Goal: Task Accomplishment & Management: Complete application form

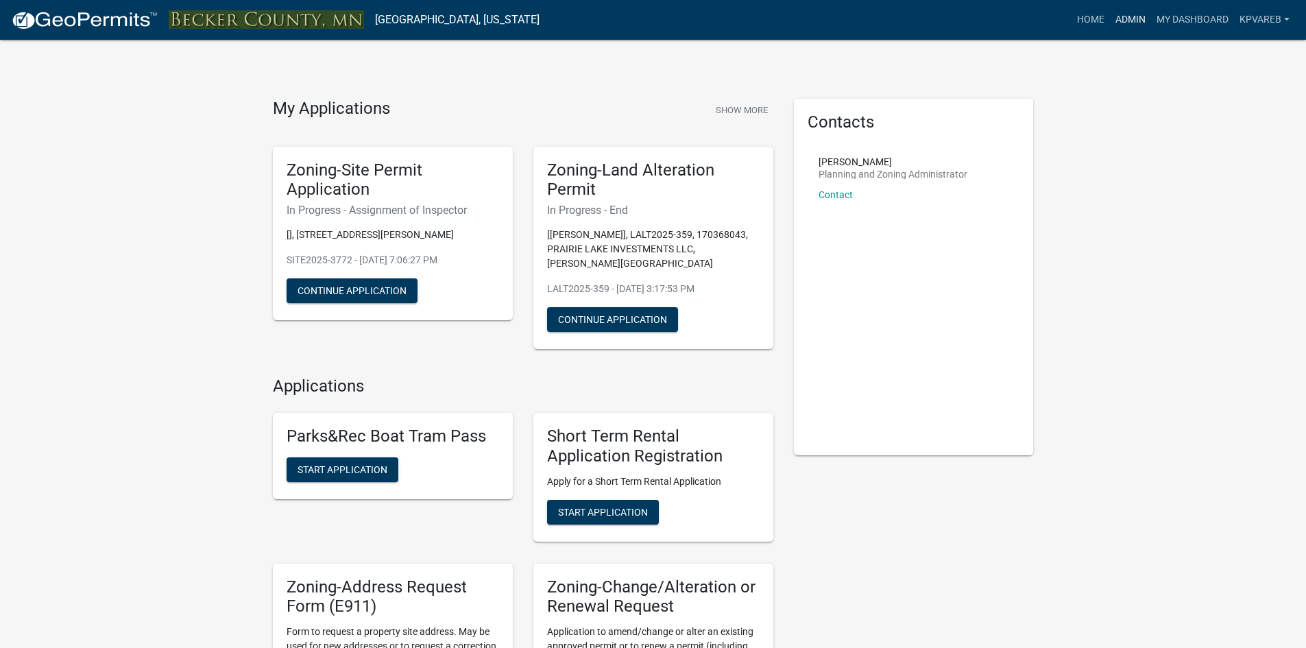
click at [1131, 16] on link "Admin" at bounding box center [1130, 20] width 41 height 26
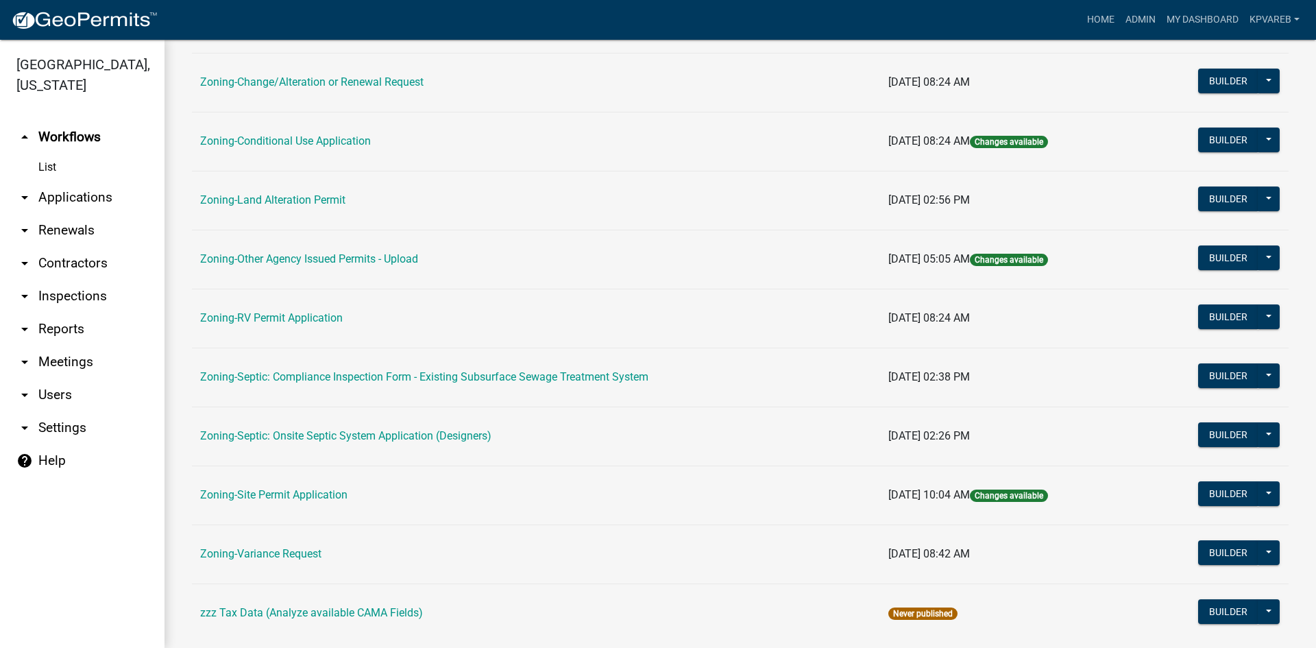
scroll to position [394, 0]
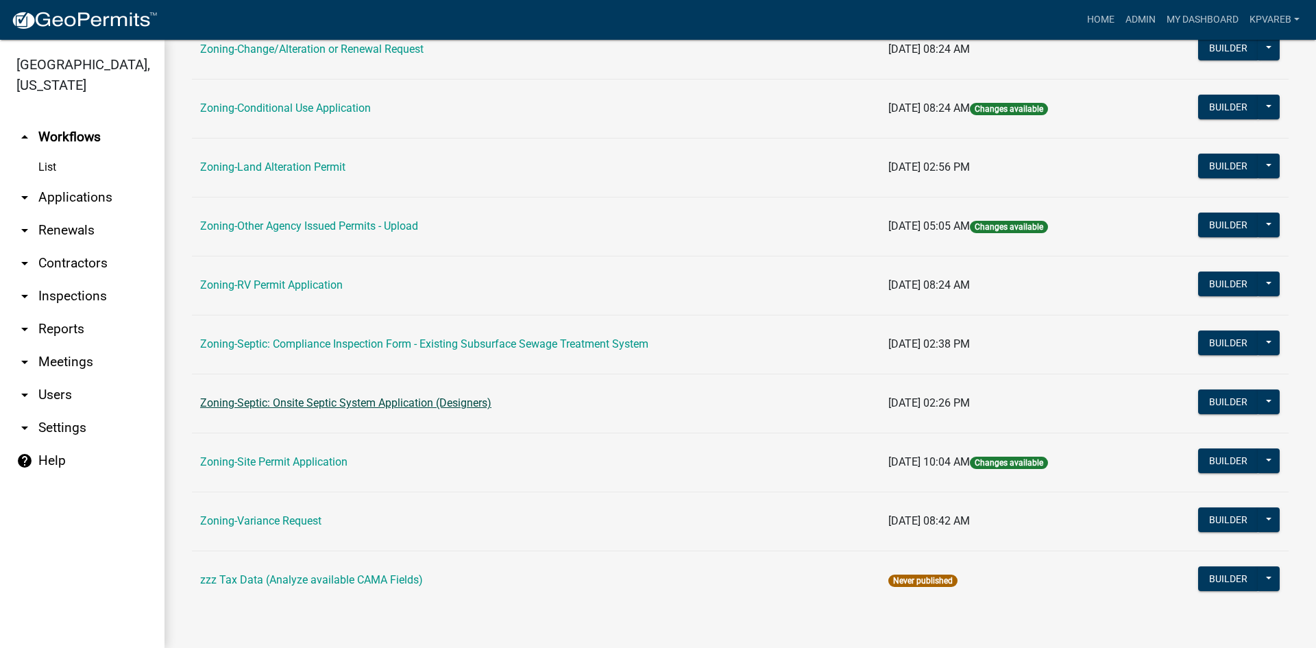
click at [442, 405] on link "Zoning-Septic: Onsite Septic System Application (Designers)" at bounding box center [345, 402] width 291 height 13
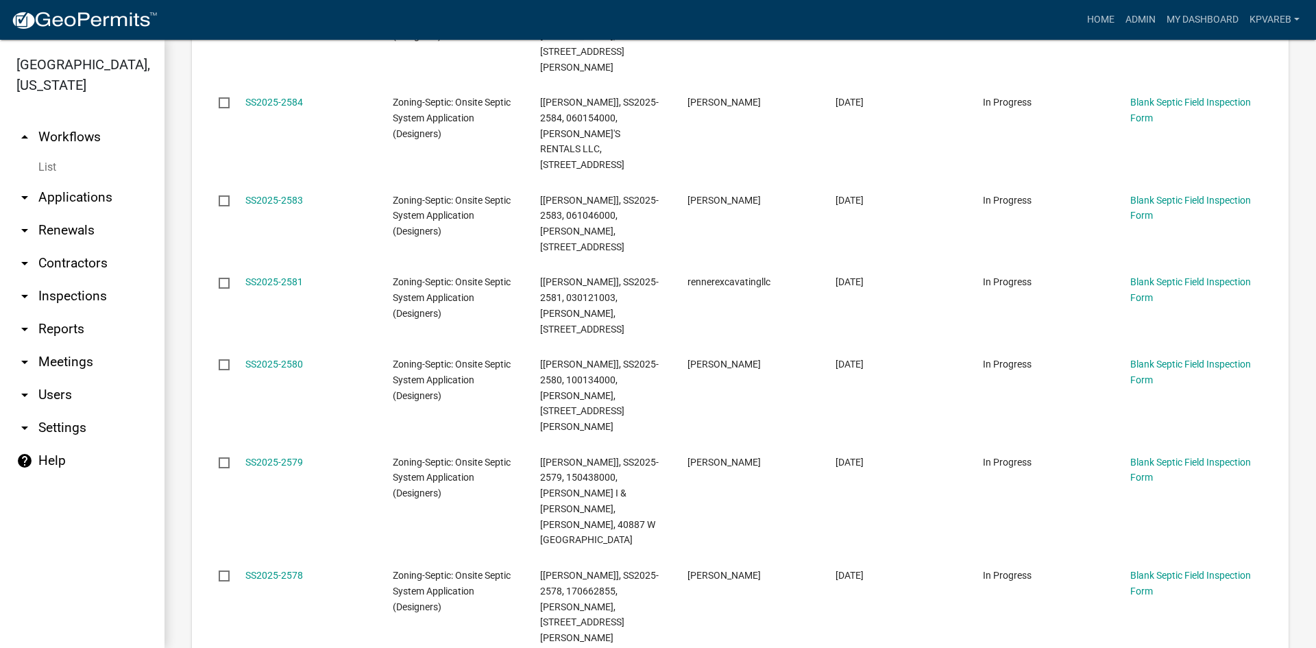
scroll to position [47, 0]
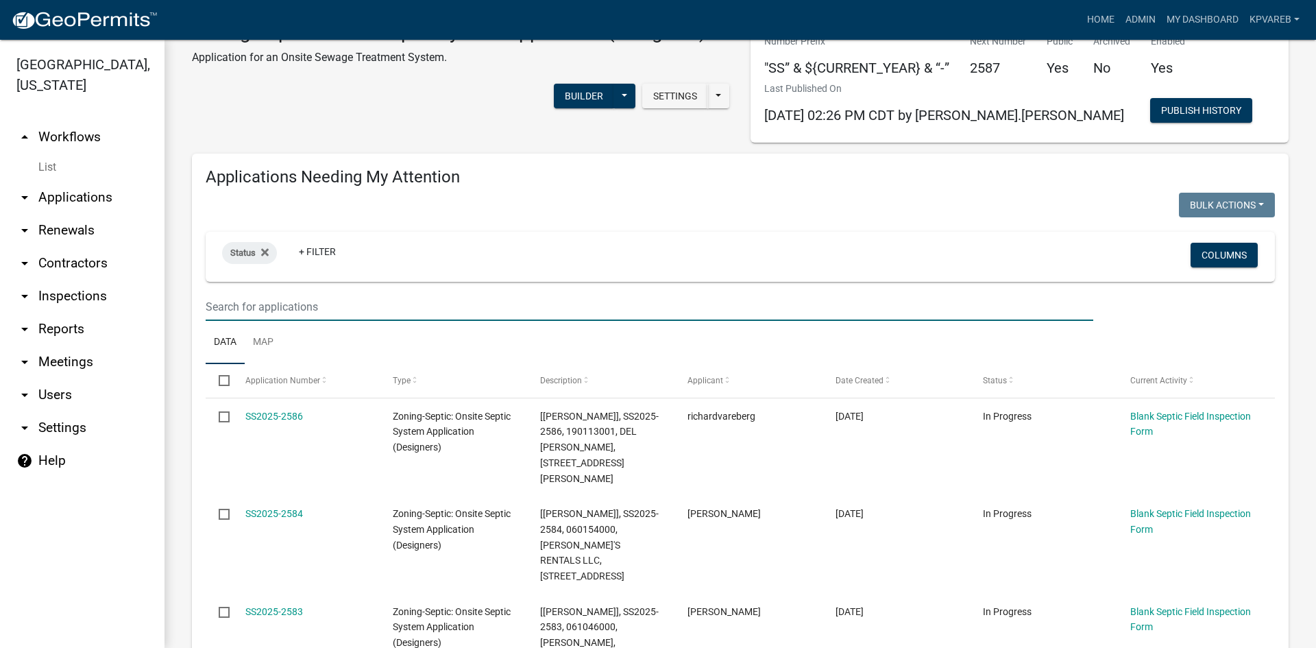
click at [226, 306] on input "text" at bounding box center [650, 307] width 888 height 28
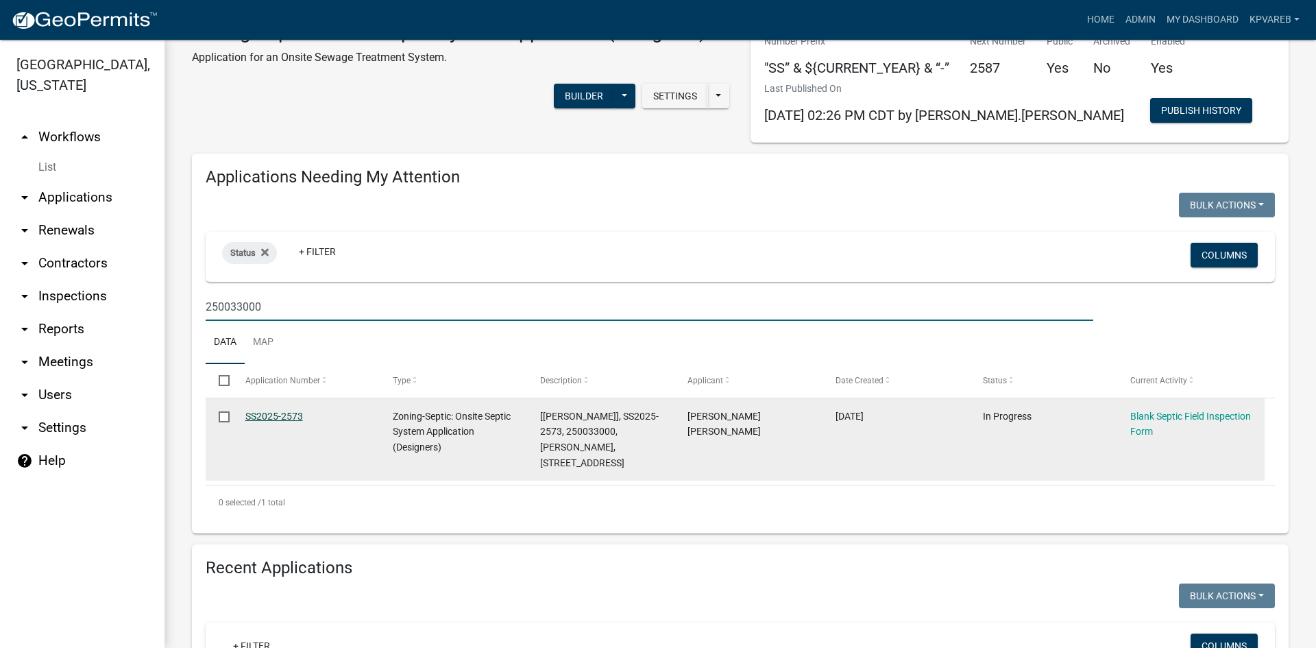
type input "250033000"
click at [262, 413] on link "SS2025-2573" at bounding box center [274, 416] width 58 height 11
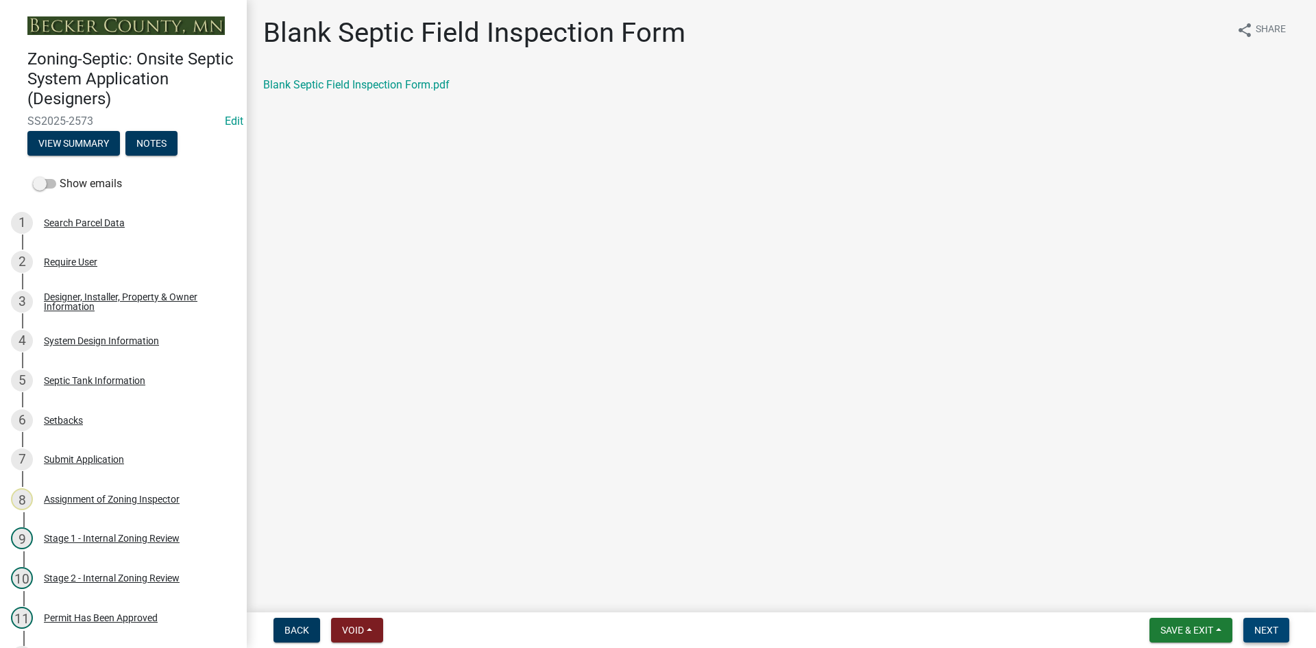
click at [1257, 635] on span "Next" at bounding box center [1266, 629] width 24 height 11
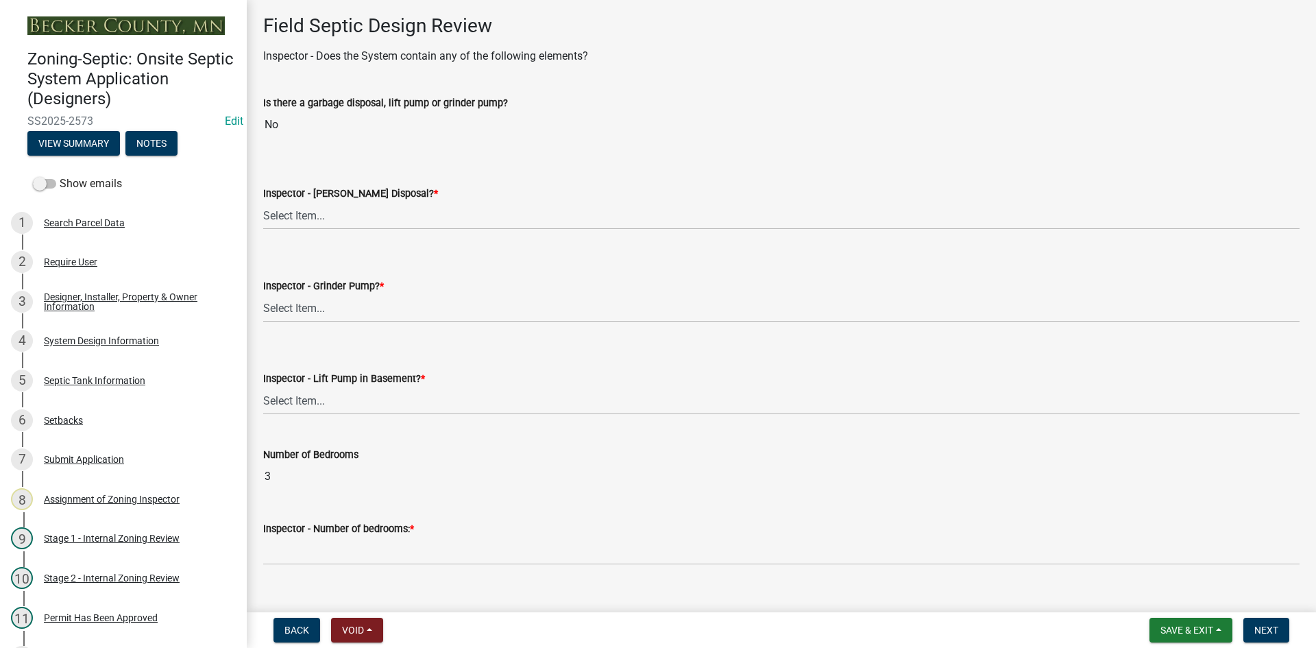
scroll to position [480, 0]
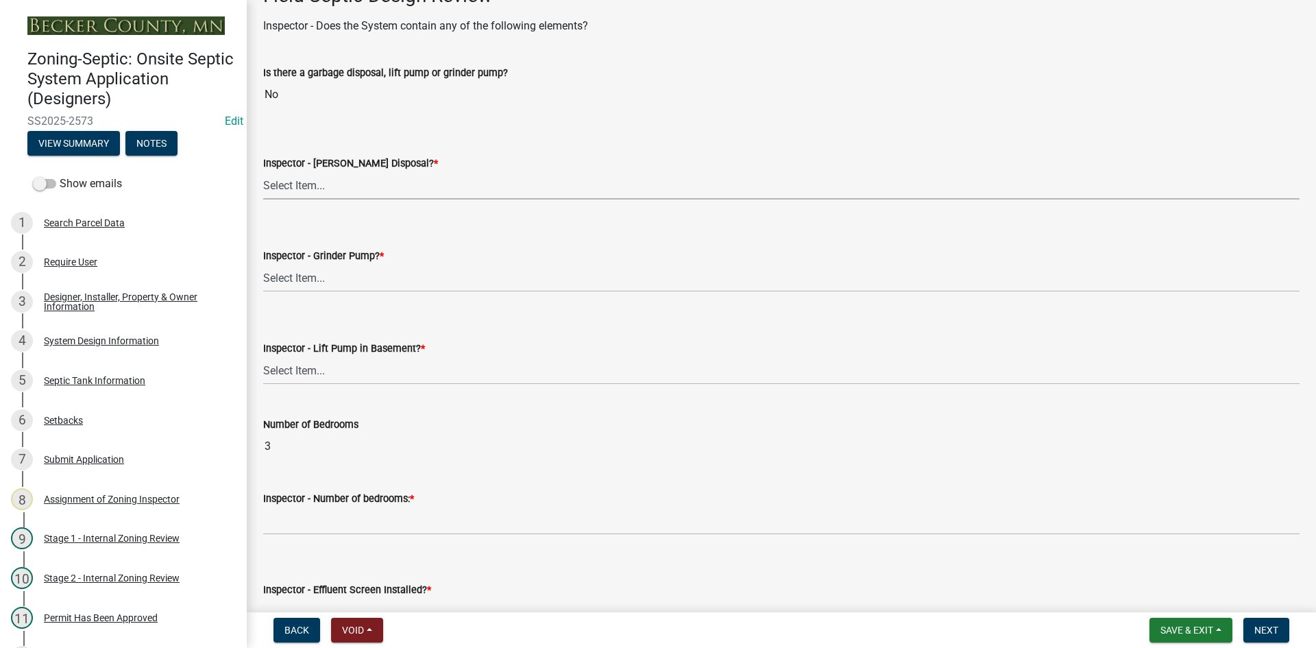
drag, startPoint x: 302, startPoint y: 181, endPoint x: 313, endPoint y: 199, distance: 20.9
click at [302, 181] on select "Select Item... Yes No" at bounding box center [781, 185] width 1036 height 28
click at [263, 171] on select "Select Item... Yes No" at bounding box center [781, 185] width 1036 height 28
select select "e6f115c1-9d93-4d61-8856-1810485f2117"
drag, startPoint x: 321, startPoint y: 281, endPoint x: 324, endPoint y: 290, distance: 9.5
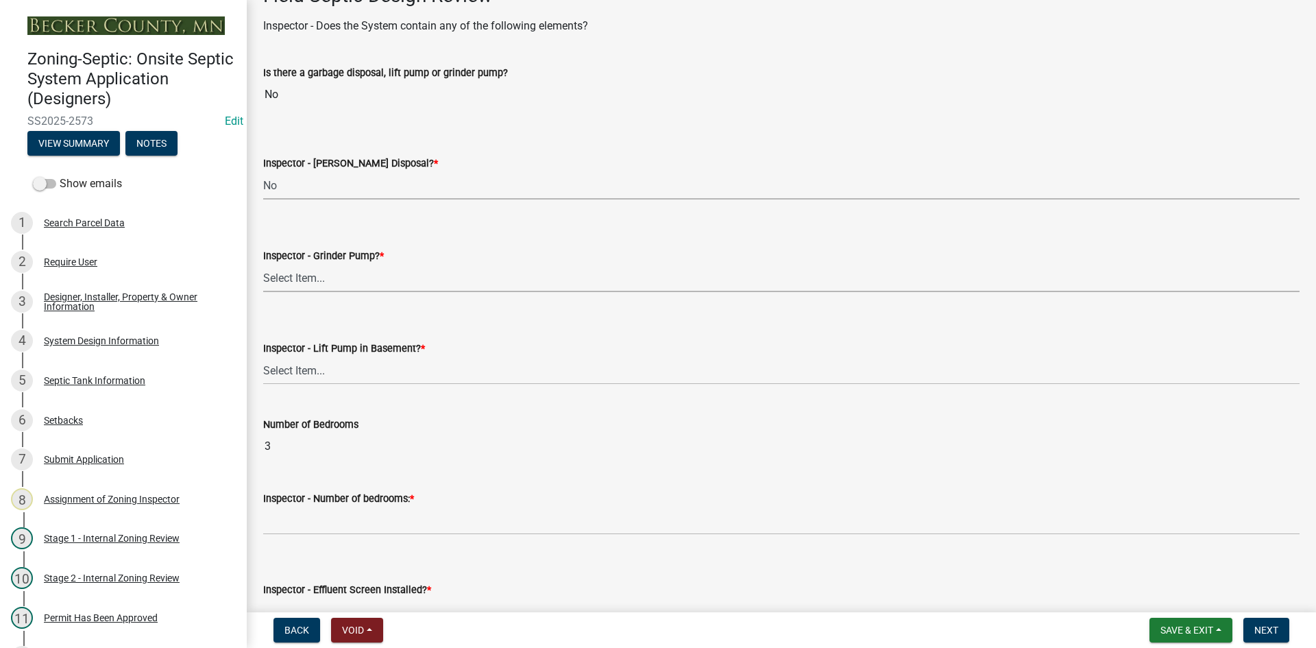
click at [322, 281] on select "Select Item... Yes No" at bounding box center [781, 278] width 1036 height 28
click at [263, 264] on select "Select Item... Yes No" at bounding box center [781, 278] width 1036 height 28
select select "ce8adf61-51ba-42f2-bbc3-7480a098e35e"
click at [331, 373] on select "Select Item... Yes No" at bounding box center [781, 370] width 1036 height 28
click at [263, 356] on select "Select Item... Yes No" at bounding box center [781, 370] width 1036 height 28
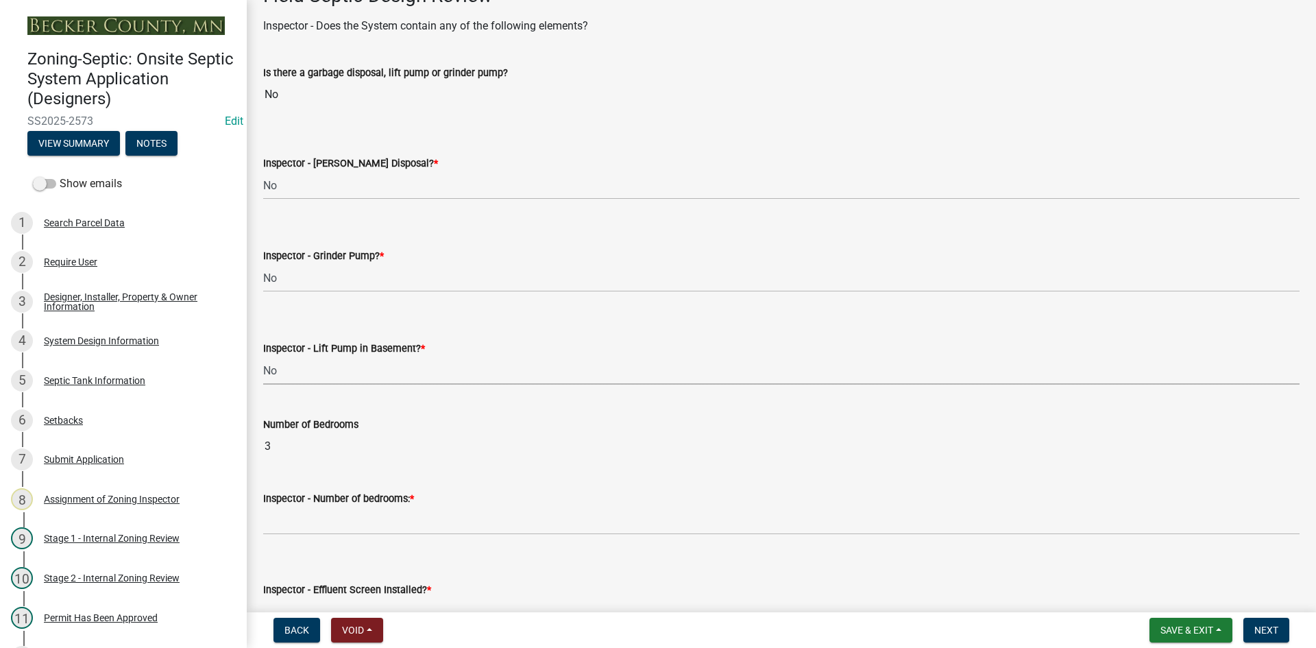
select select "58089658-2e95-4d4d-a981-afbd087a421a"
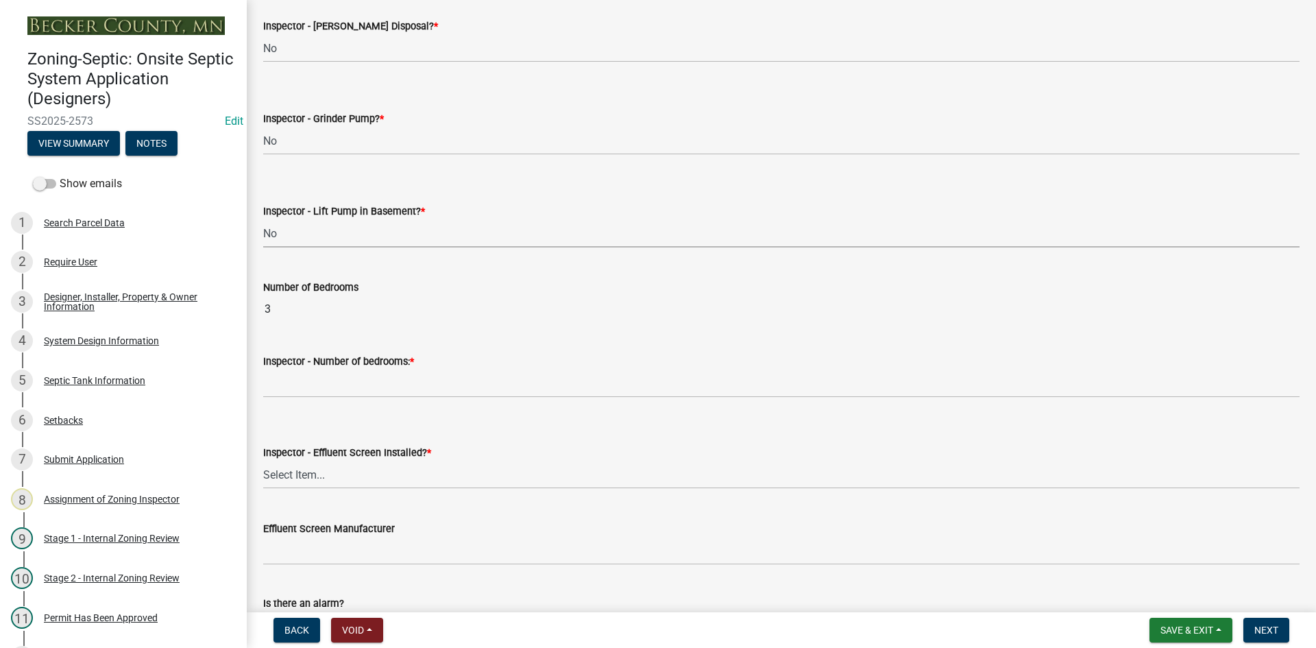
scroll to position [754, 0]
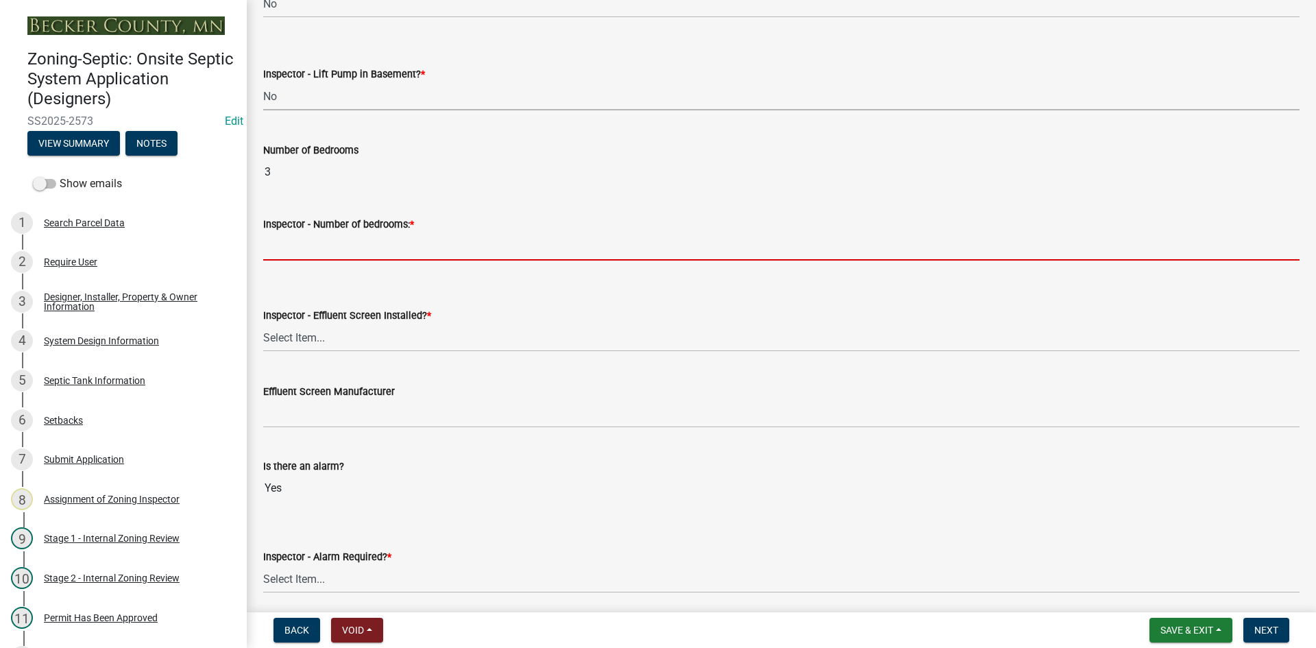
click at [276, 253] on input "Inspector - Number of bedrooms: *" at bounding box center [781, 246] width 1036 height 28
type input "3"
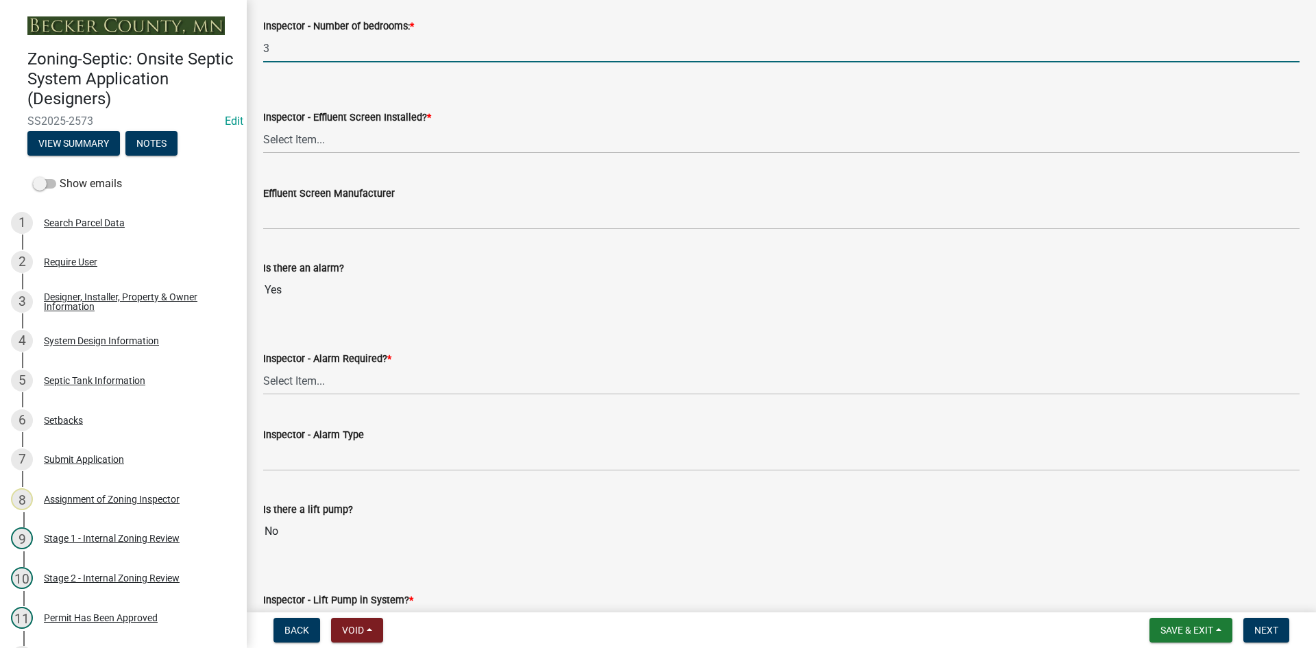
scroll to position [960, 0]
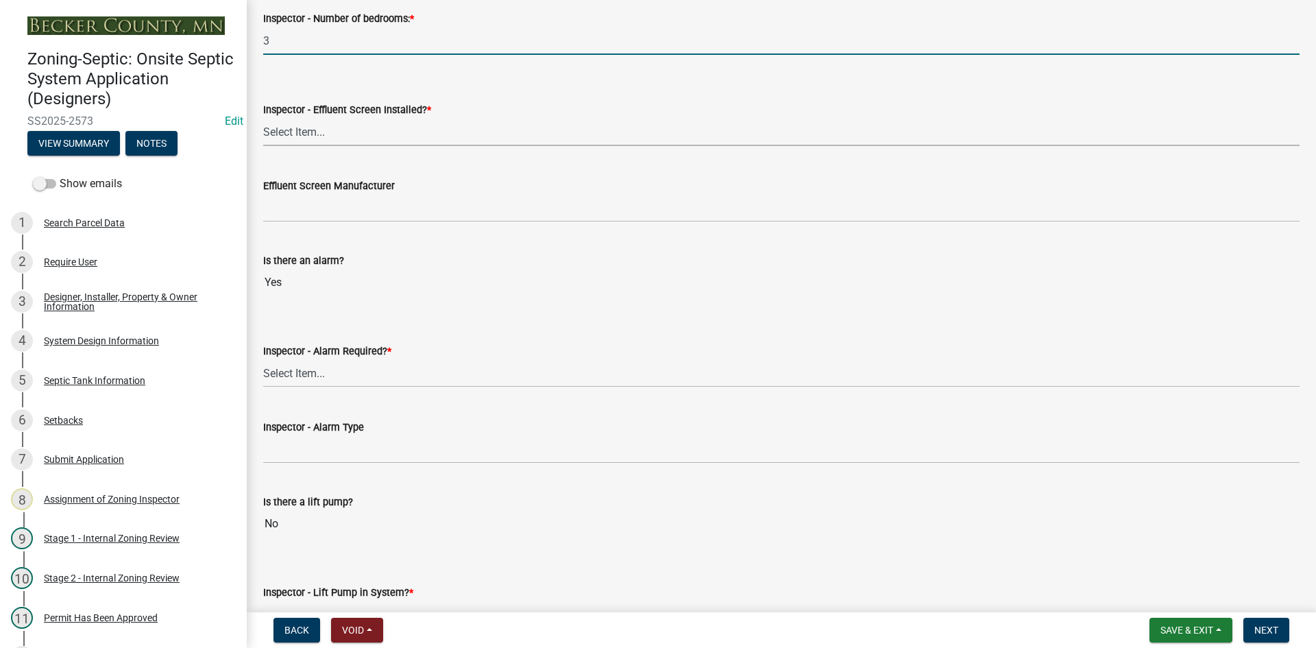
click at [319, 139] on select "Select Item... Yes No" at bounding box center [781, 132] width 1036 height 28
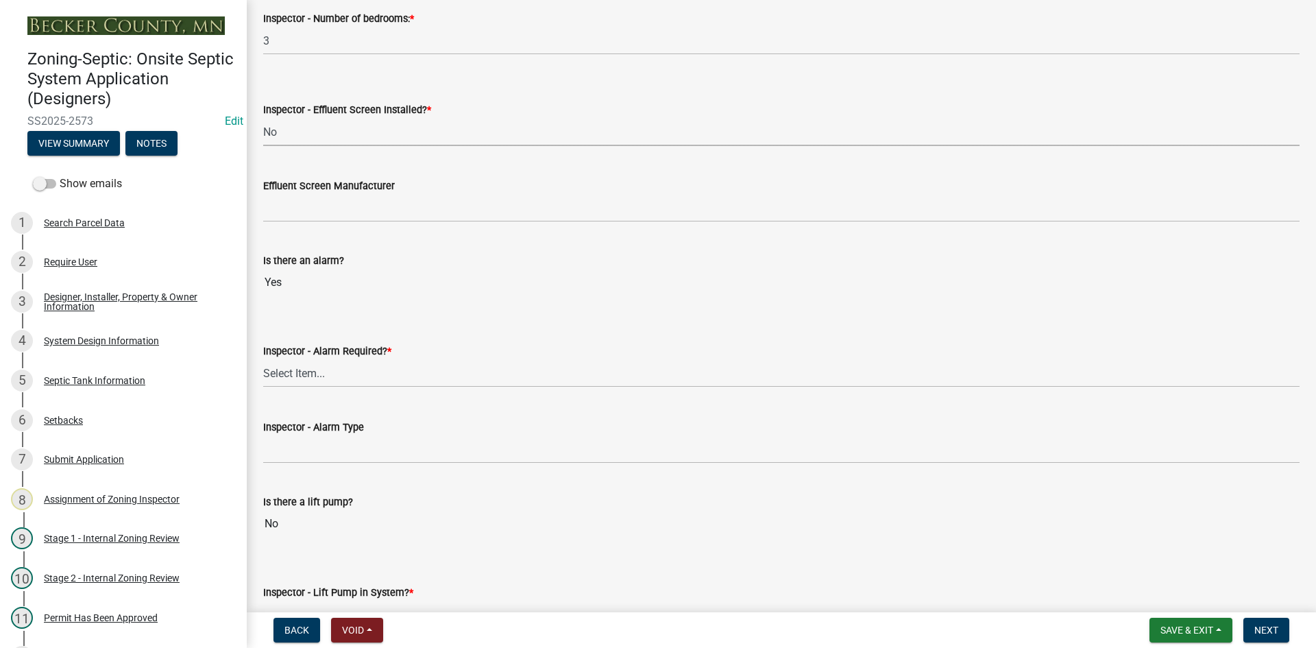
click at [263, 118] on select "Select Item... Yes No" at bounding box center [781, 132] width 1036 height 28
select select "039f9276-f093-40ee-98f9-24c1fbae5d9d"
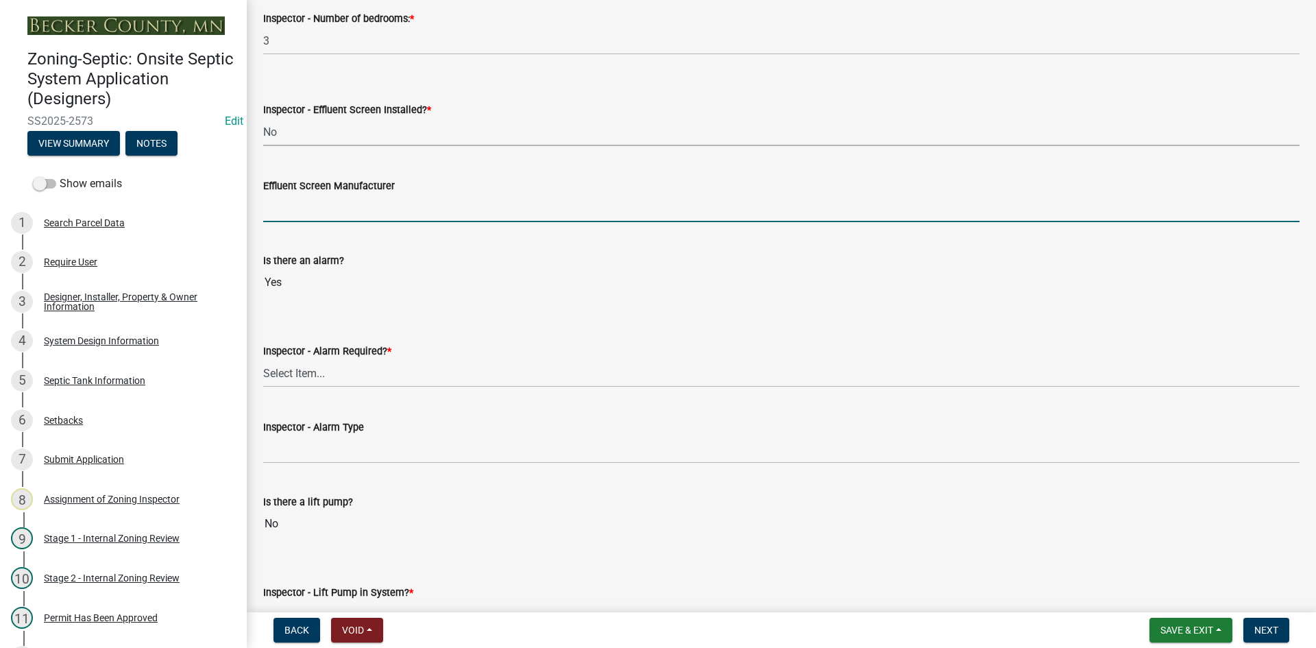
click at [311, 210] on input "Effluent Screen Manufacturer" at bounding box center [781, 208] width 1036 height 28
type input "NA"
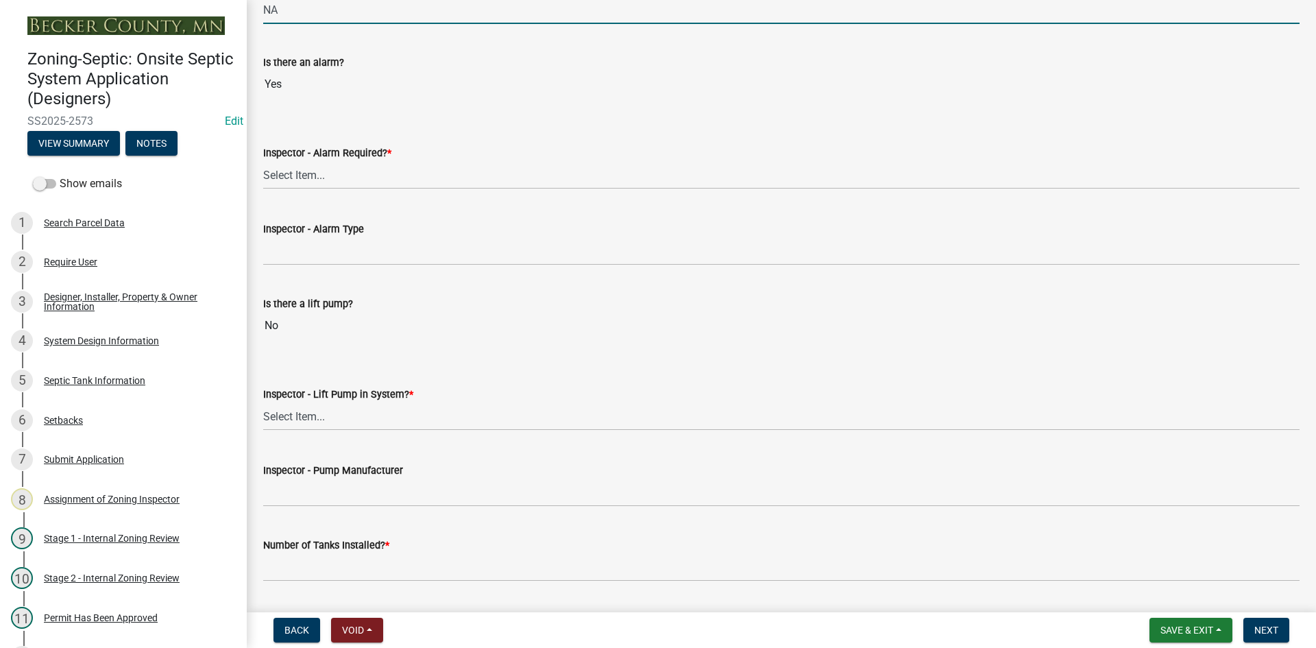
scroll to position [1165, 0]
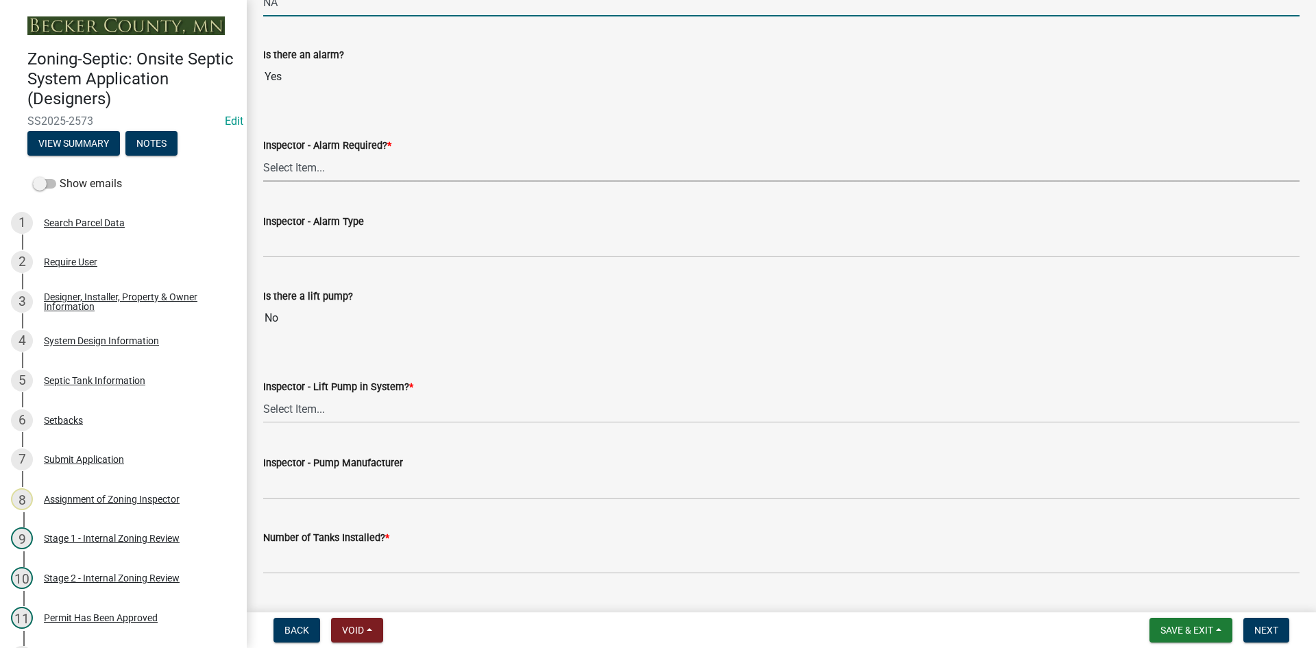
click at [324, 175] on select "Select Item... Yes No" at bounding box center [781, 168] width 1036 height 28
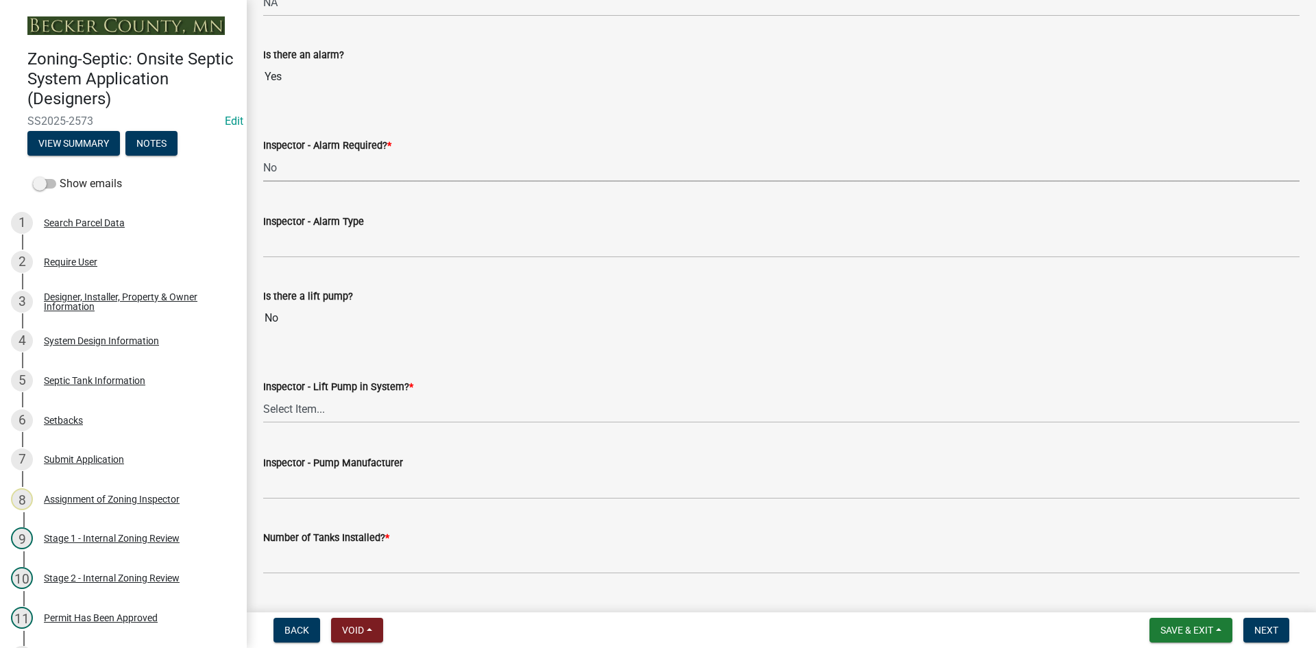
click at [263, 154] on select "Select Item... Yes No" at bounding box center [781, 168] width 1036 height 28
drag, startPoint x: 276, startPoint y: 156, endPoint x: 287, endPoint y: 159, distance: 11.3
click at [276, 156] on select "Select Item... Yes No" at bounding box center [781, 168] width 1036 height 28
click at [263, 154] on select "Select Item... Yes No" at bounding box center [781, 168] width 1036 height 28
select select "9075ff2b-2749-45ce-aee6-f4951e9a2109"
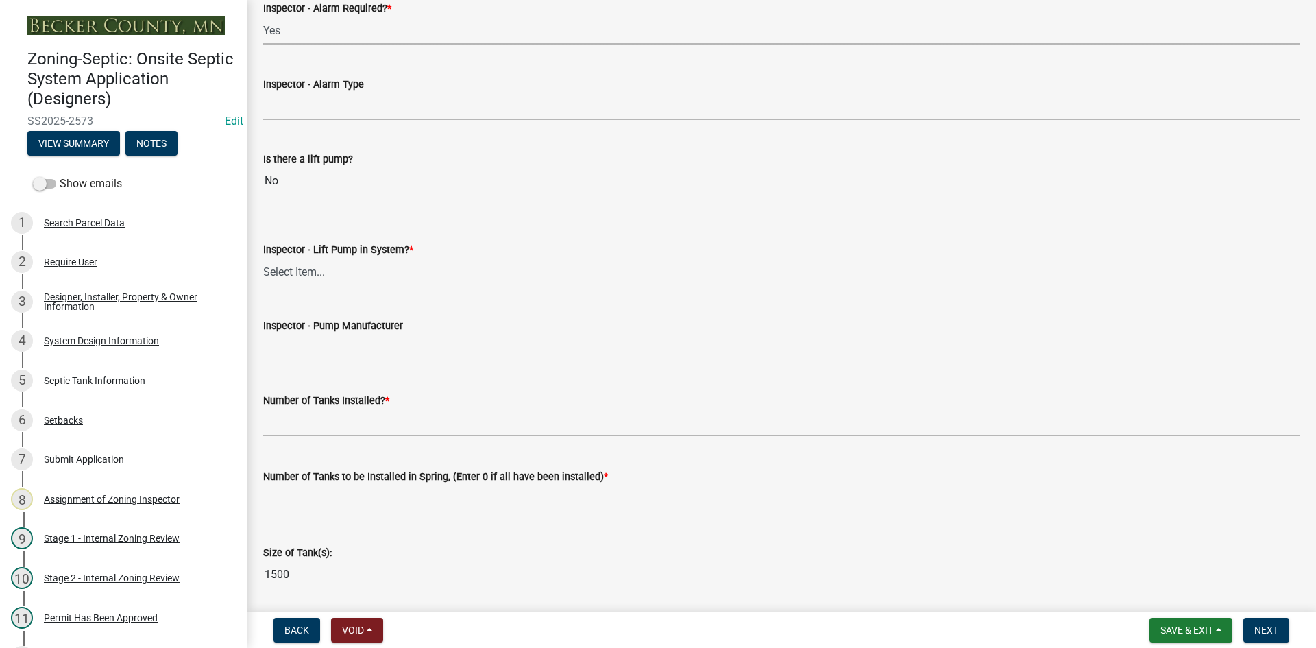
scroll to position [1371, 0]
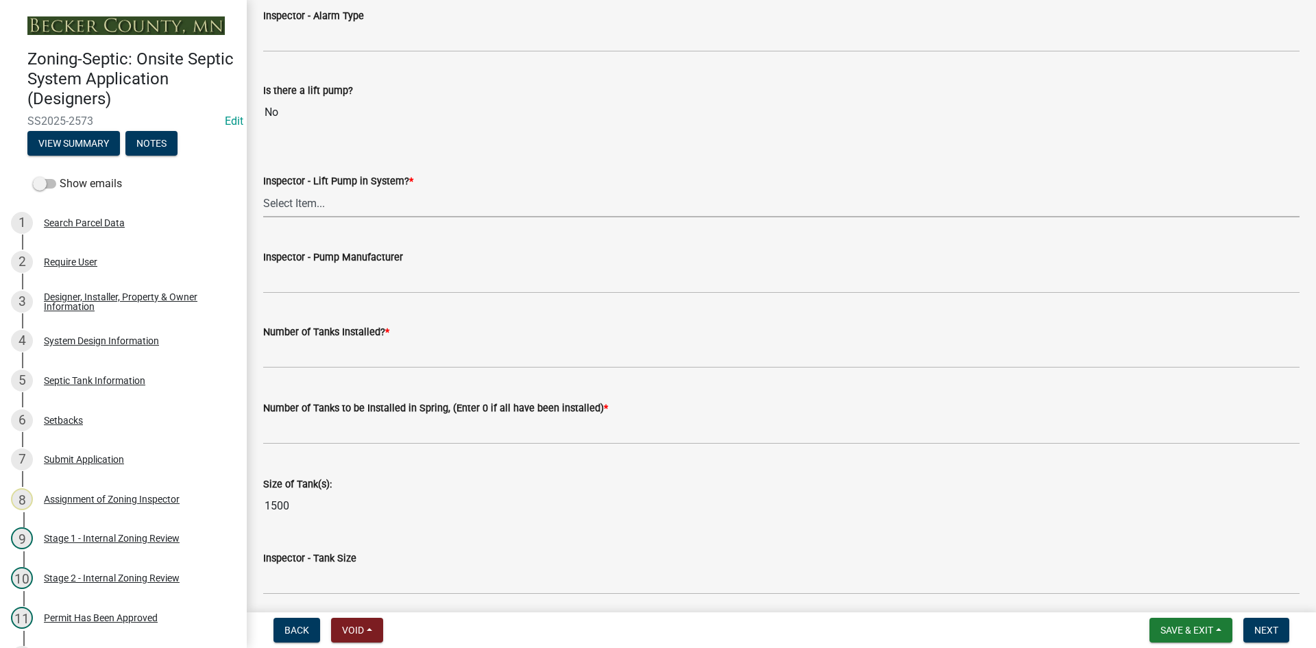
click at [308, 209] on select "Select Item... Yes No" at bounding box center [781, 203] width 1036 height 28
click at [263, 189] on select "Select Item... Yes No" at bounding box center [781, 203] width 1036 height 28
click at [310, 209] on select "Select Item... Yes No" at bounding box center [781, 203] width 1036 height 28
click at [263, 189] on select "Select Item... Yes No" at bounding box center [781, 203] width 1036 height 28
select select "4baeb773-af56-4ab8-83c4-3685aa875ea5"
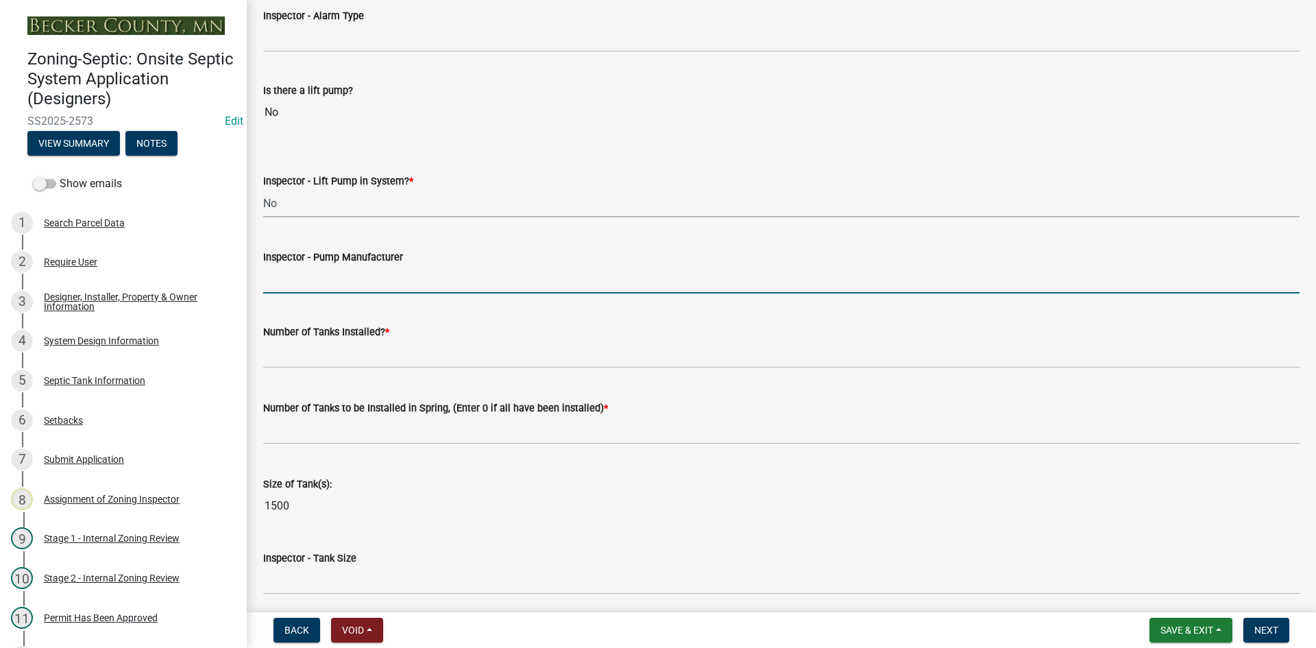
click at [317, 271] on input "Inspector - Pump Manufacturer" at bounding box center [781, 279] width 1036 height 28
click at [286, 272] on input "Inspector - Pump Manufacturer" at bounding box center [781, 279] width 1036 height 28
type input "NA"
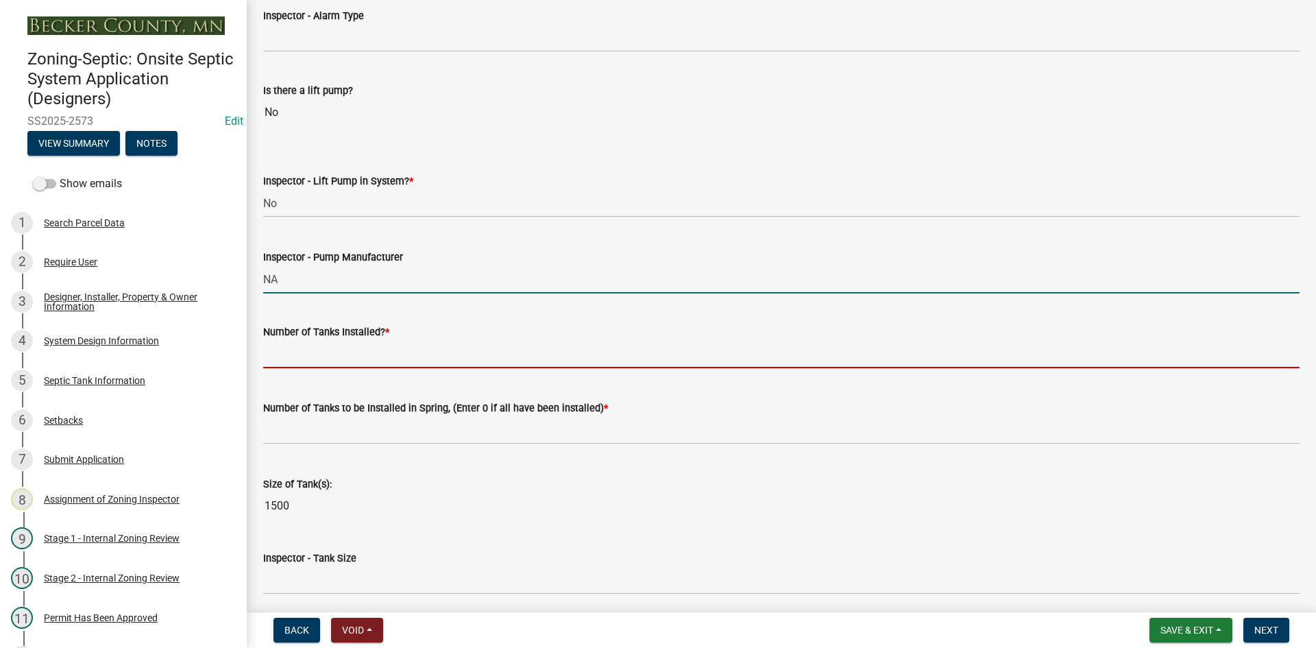
click at [317, 352] on input "text" at bounding box center [781, 354] width 1036 height 28
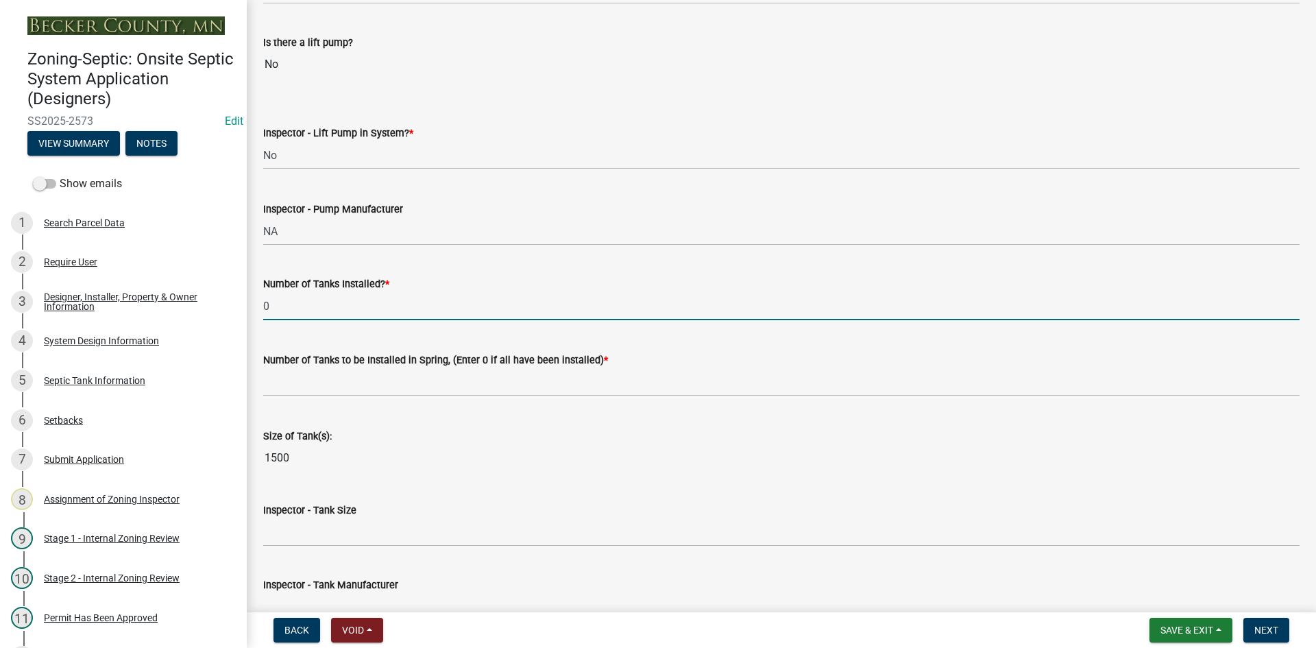
scroll to position [1440, 0]
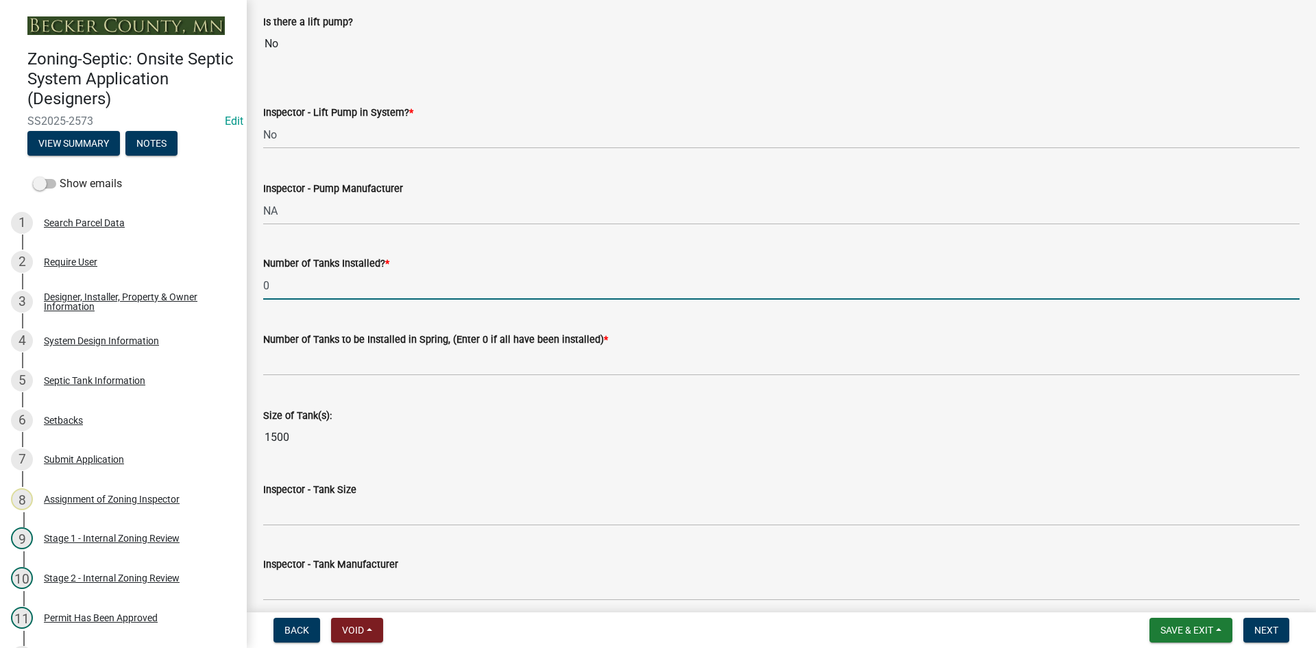
drag, startPoint x: 279, startPoint y: 284, endPoint x: 239, endPoint y: 292, distance: 41.3
click at [239, 292] on div "Zoning-Septic: Onsite Septic System Application (Designers) SS2025-2573 Edit Vi…" at bounding box center [658, 324] width 1316 height 648
type input "1"
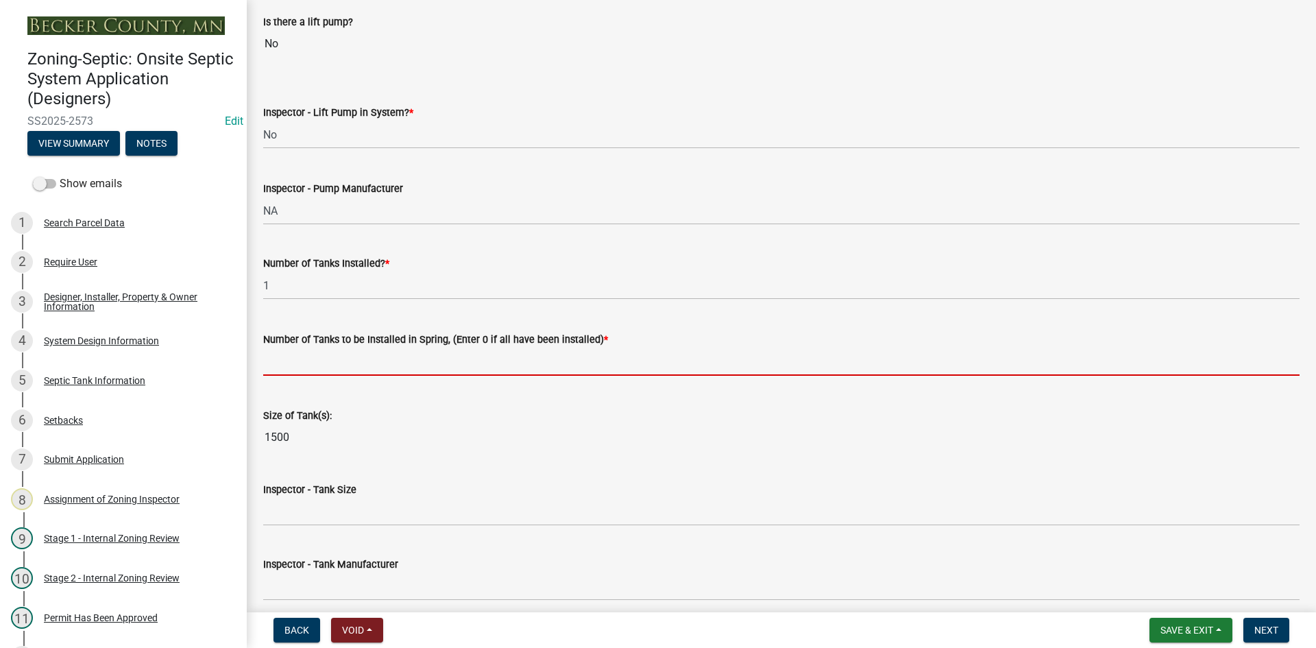
drag, startPoint x: 308, startPoint y: 349, endPoint x: 319, endPoint y: 367, distance: 20.9
click at [308, 349] on input "text" at bounding box center [781, 362] width 1036 height 28
type input "0"
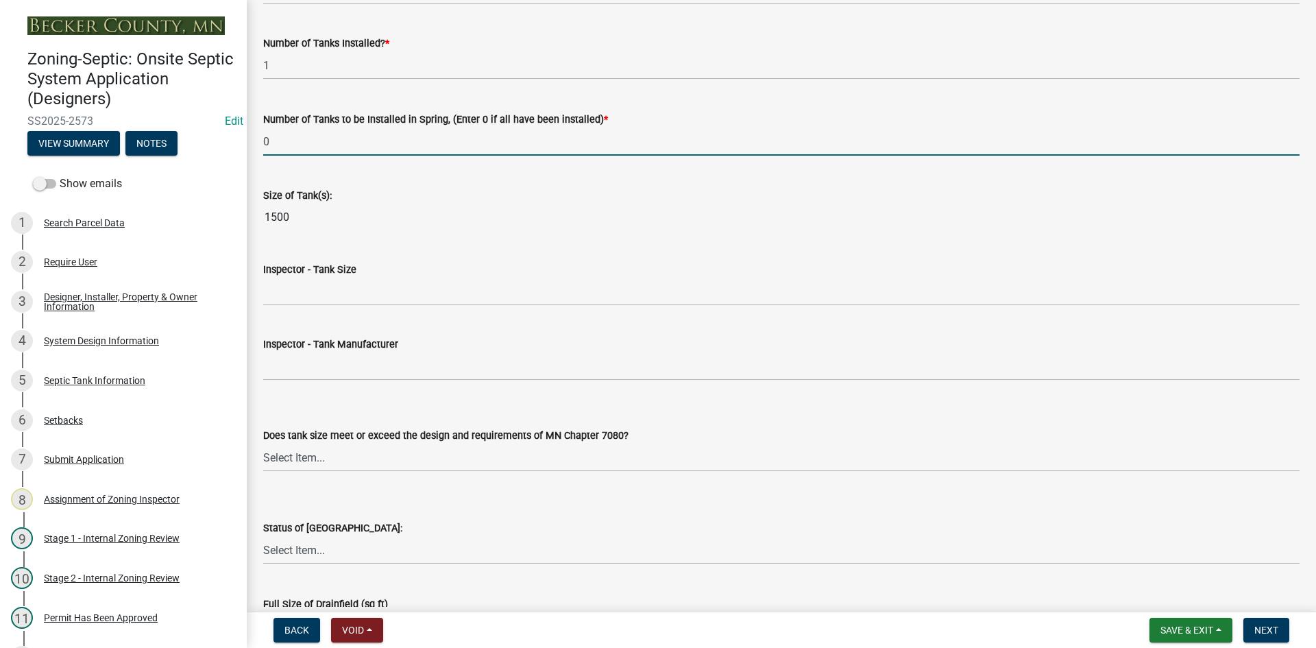
scroll to position [1714, 0]
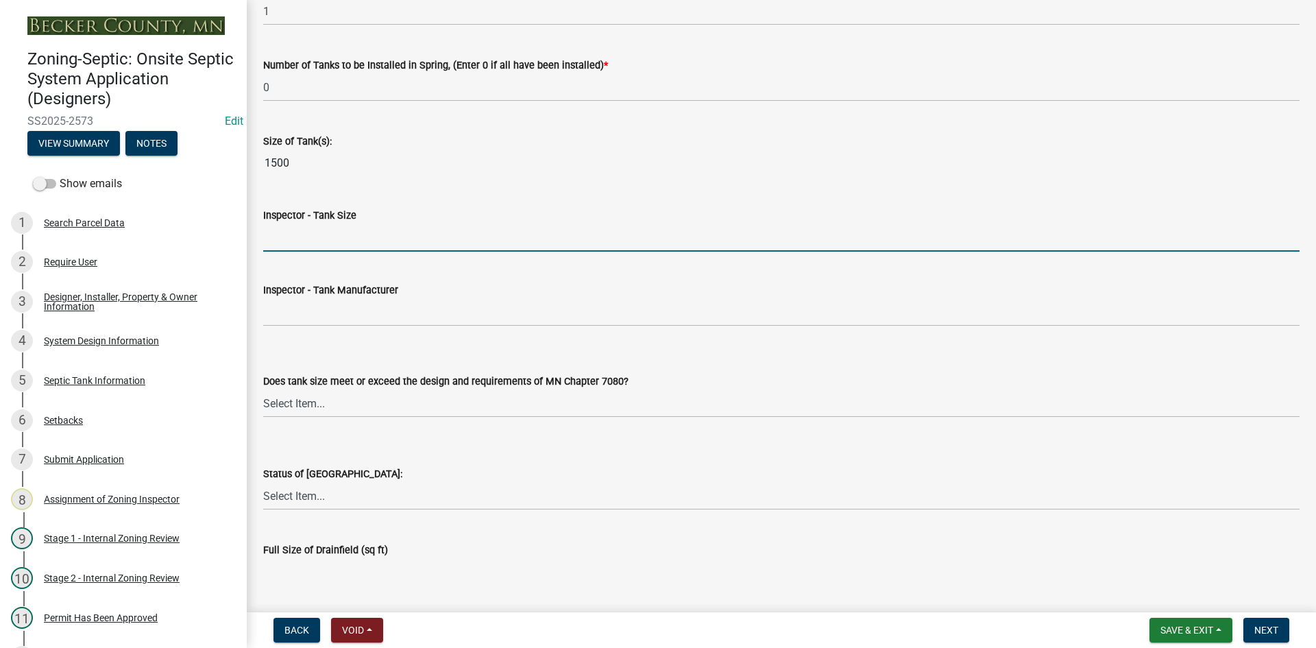
click at [302, 239] on input "Inspector - Tank Size" at bounding box center [781, 237] width 1036 height 28
type input "1500/2"
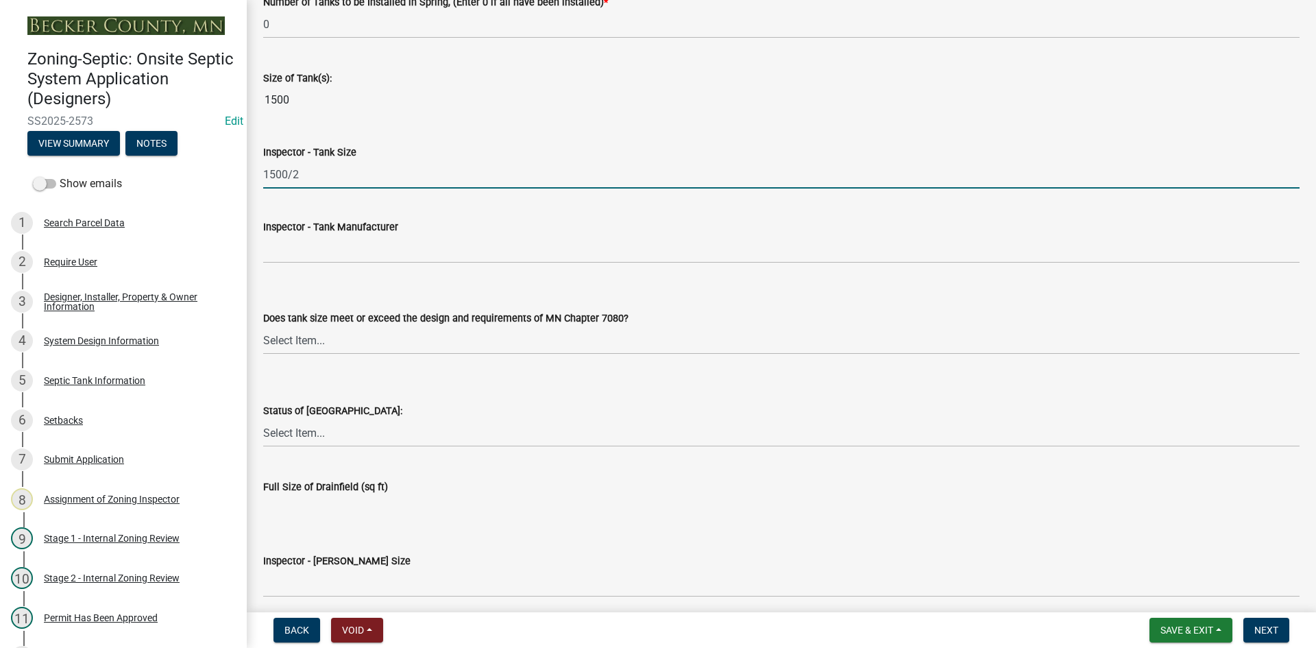
scroll to position [1851, 0]
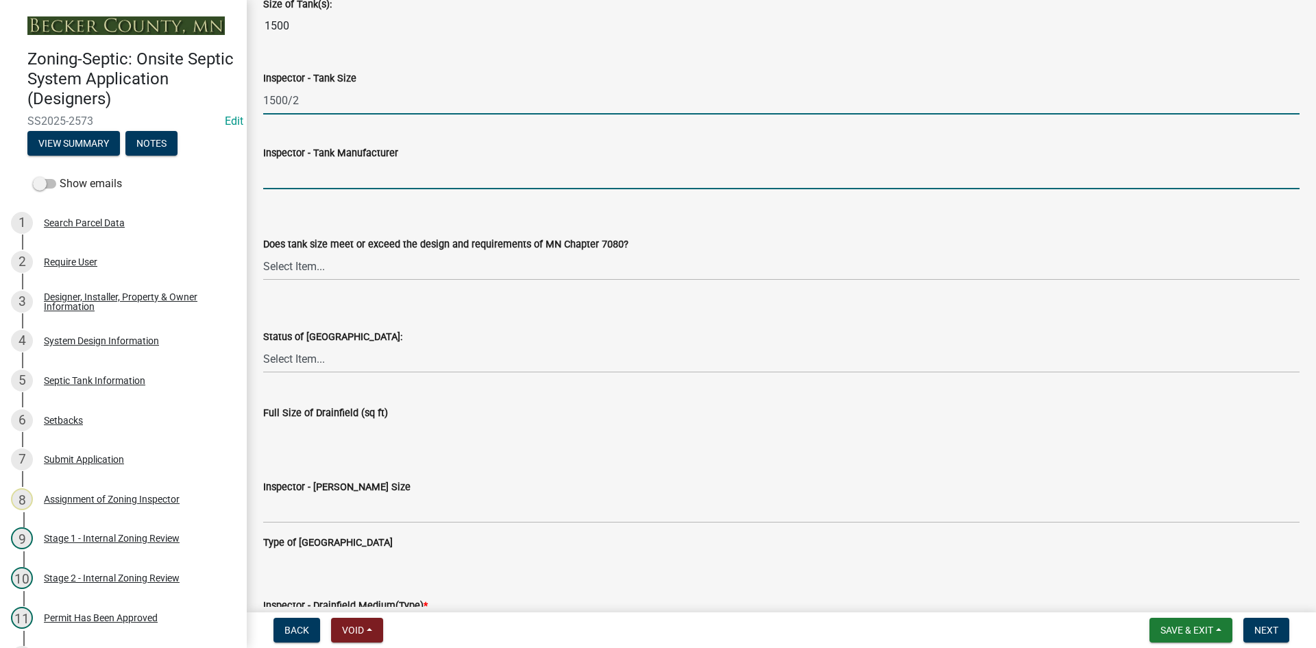
click at [271, 177] on input "Inspector - Tank Manufacturer" at bounding box center [781, 175] width 1036 height 28
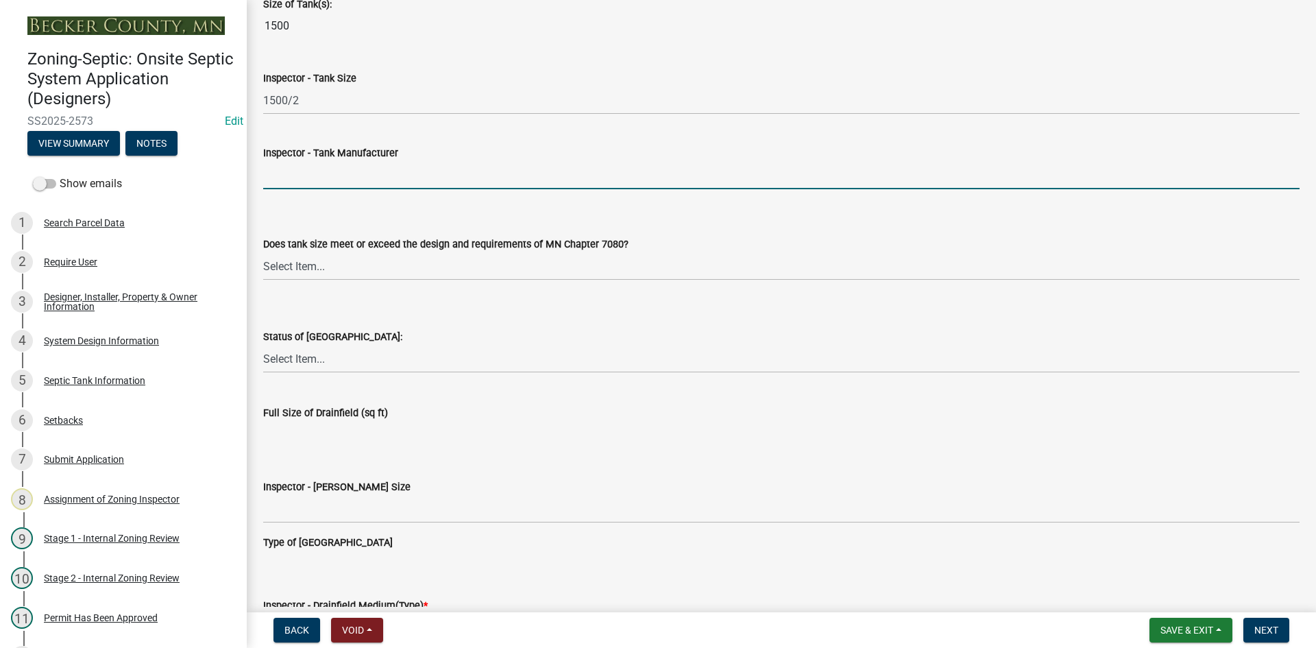
type input "Thelen"
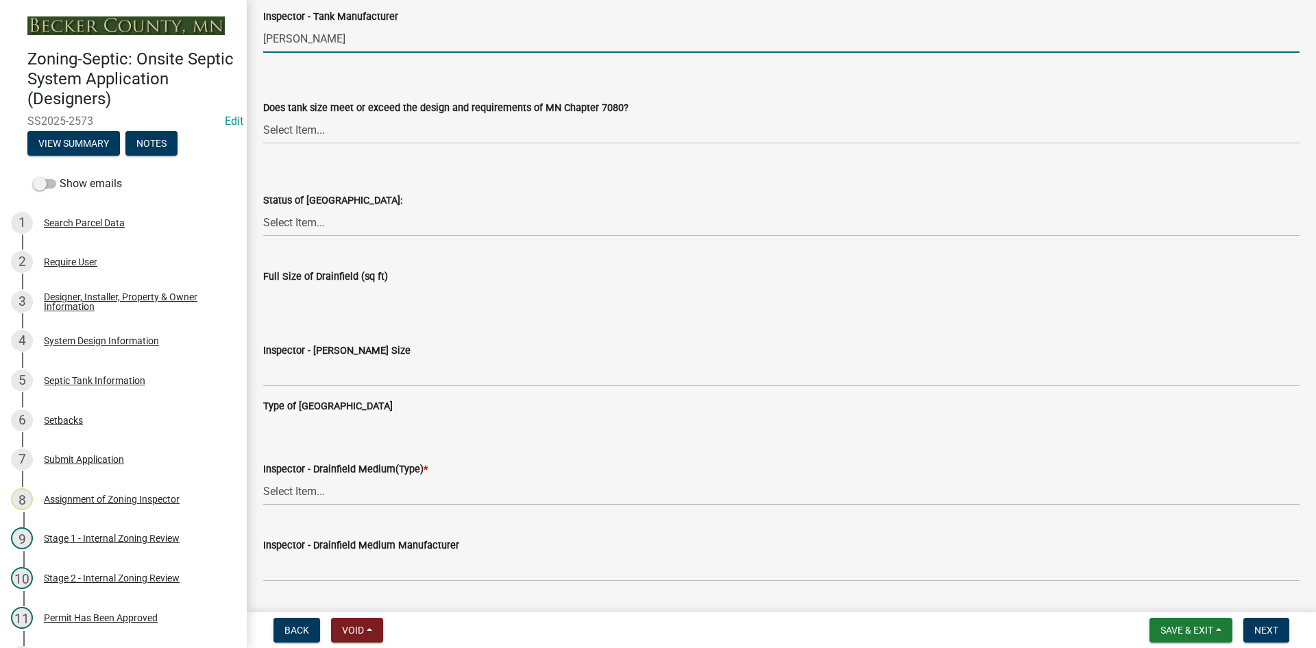
scroll to position [1988, 0]
click at [312, 128] on select "Select Item... Yes No Existing" at bounding box center [781, 129] width 1036 height 28
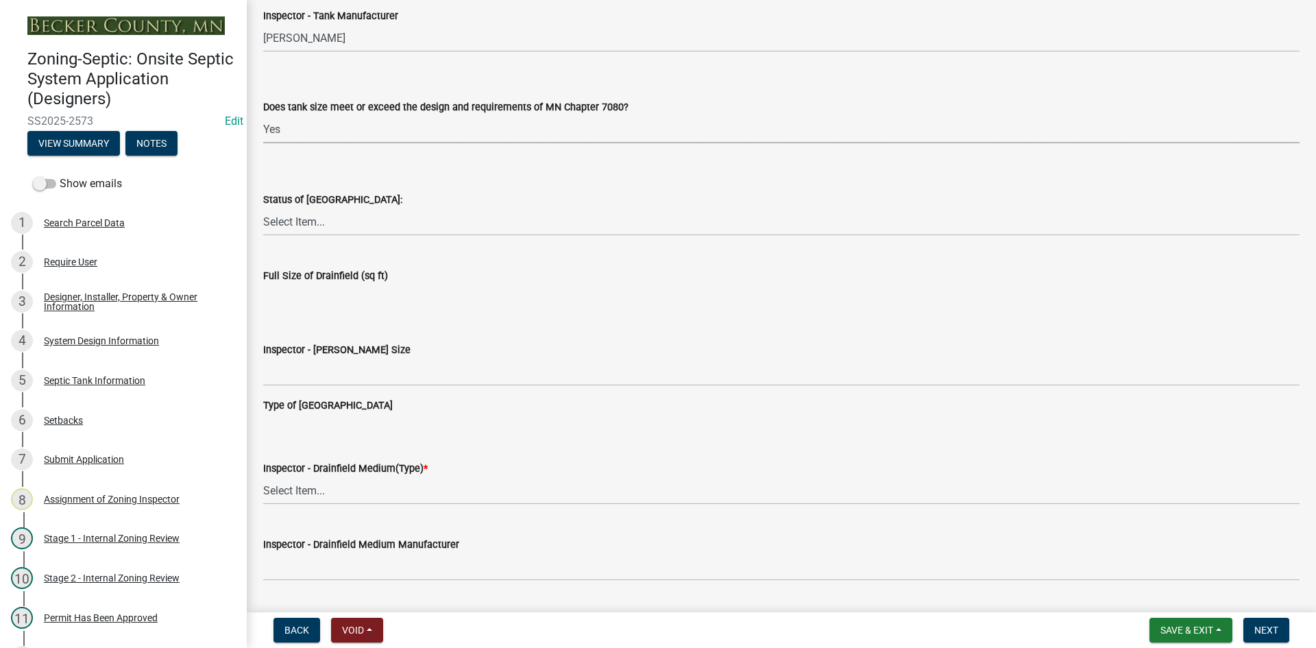
click at [263, 115] on select "Select Item... Yes No Existing" at bounding box center [781, 129] width 1036 height 28
select select "f7794d6a-556a-43dc-97be-878f47e346d8"
drag, startPoint x: 319, startPoint y: 222, endPoint x: 322, endPoint y: 233, distance: 11.2
click at [319, 222] on select "Select Item... No Drainfield Drainfield Installed Drainfield to Be Installed in…" at bounding box center [781, 222] width 1036 height 28
click at [263, 208] on select "Select Item... No Drainfield Drainfield Installed Drainfield to Be Installed in…" at bounding box center [781, 222] width 1036 height 28
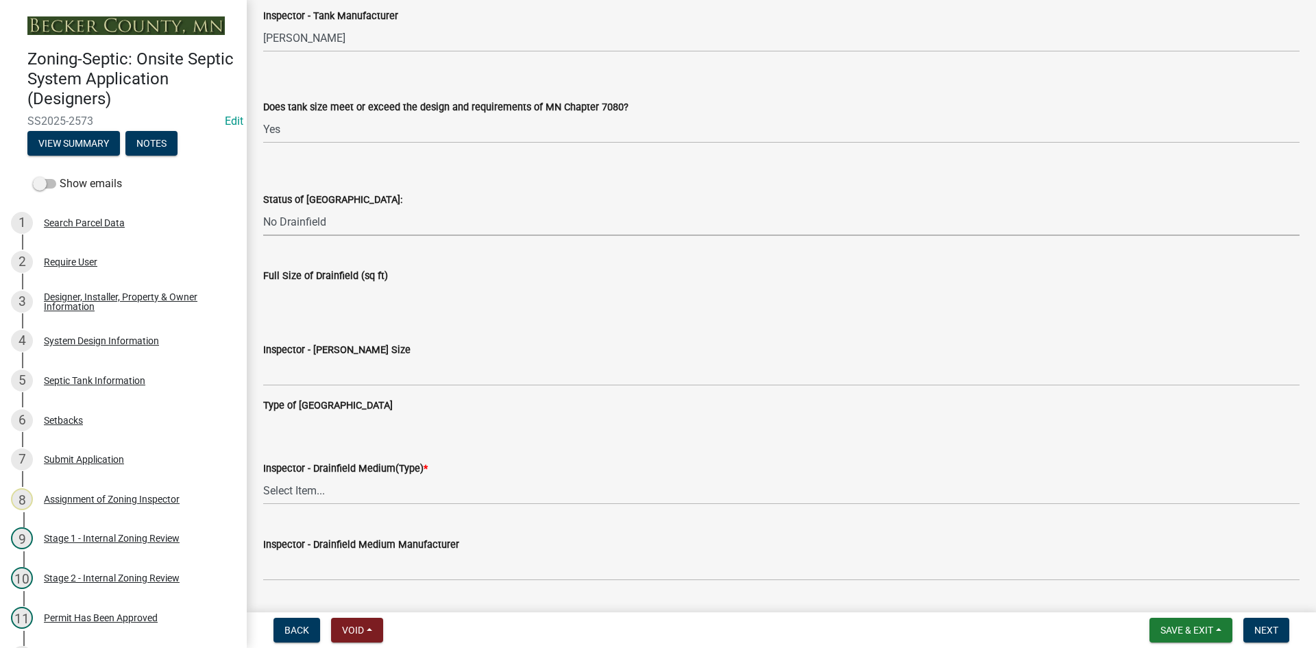
select select "5fa789e6-b5c5-4aa5-96f0-e7985c3fdd5e"
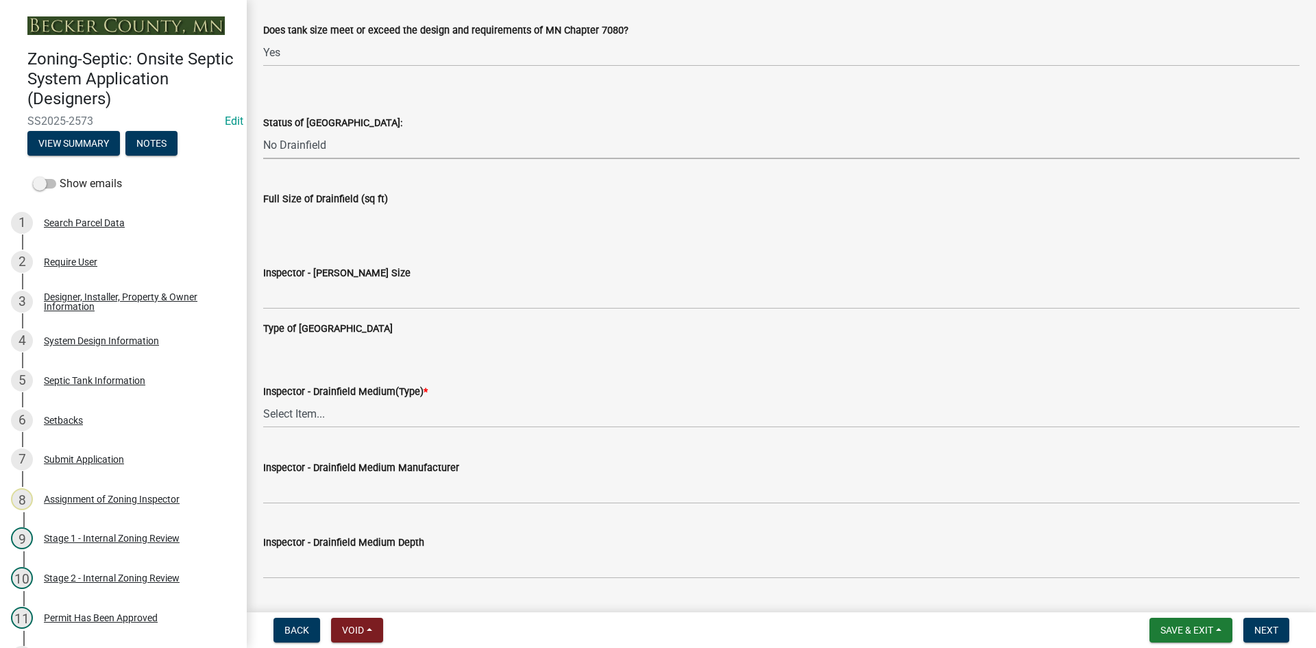
scroll to position [2125, 0]
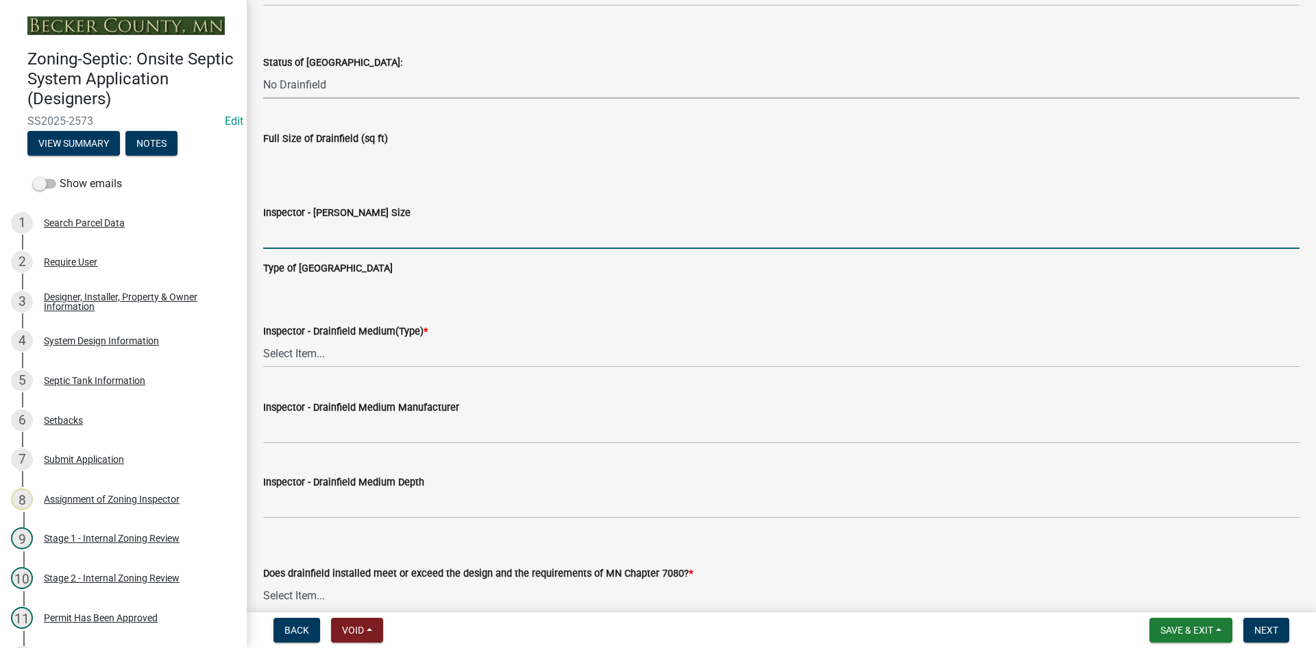
click at [306, 244] on input "Inspector - Drainfield Size" at bounding box center [781, 235] width 1036 height 28
type input "na"
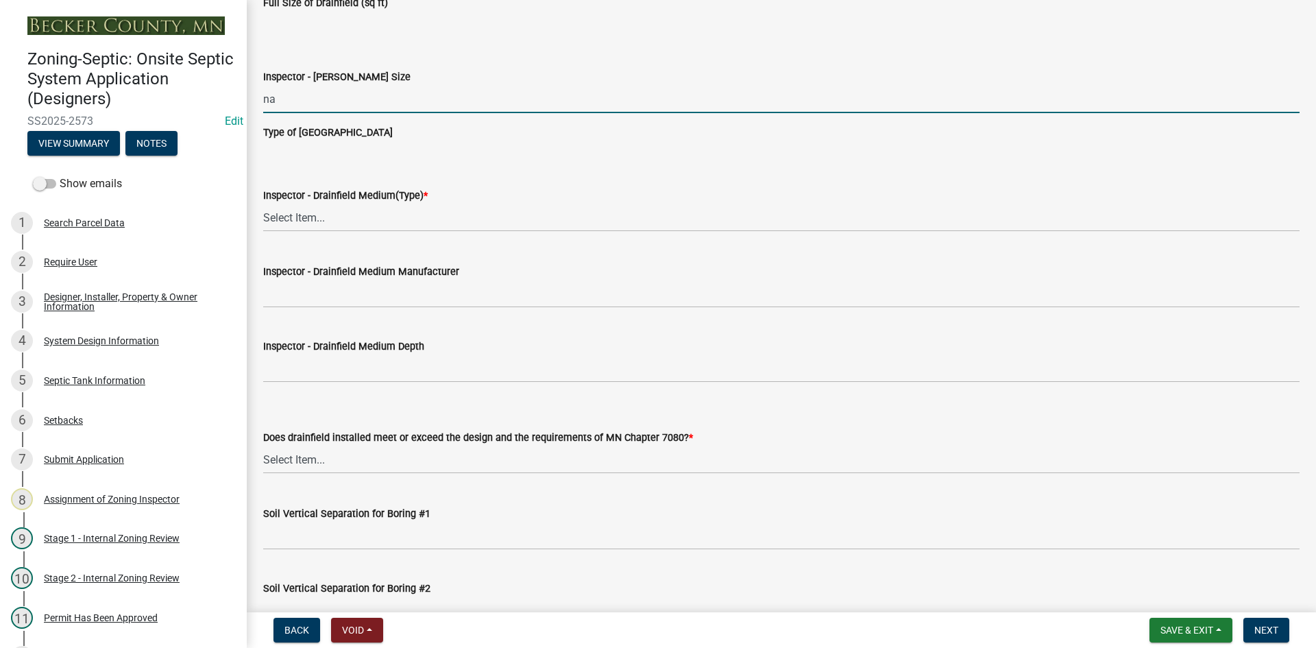
scroll to position [2262, 0]
click at [293, 221] on select "Select Item... Chamber Trench Rock Trench Gravelless Mound Pressure Bed Seepage…" at bounding box center [781, 216] width 1036 height 28
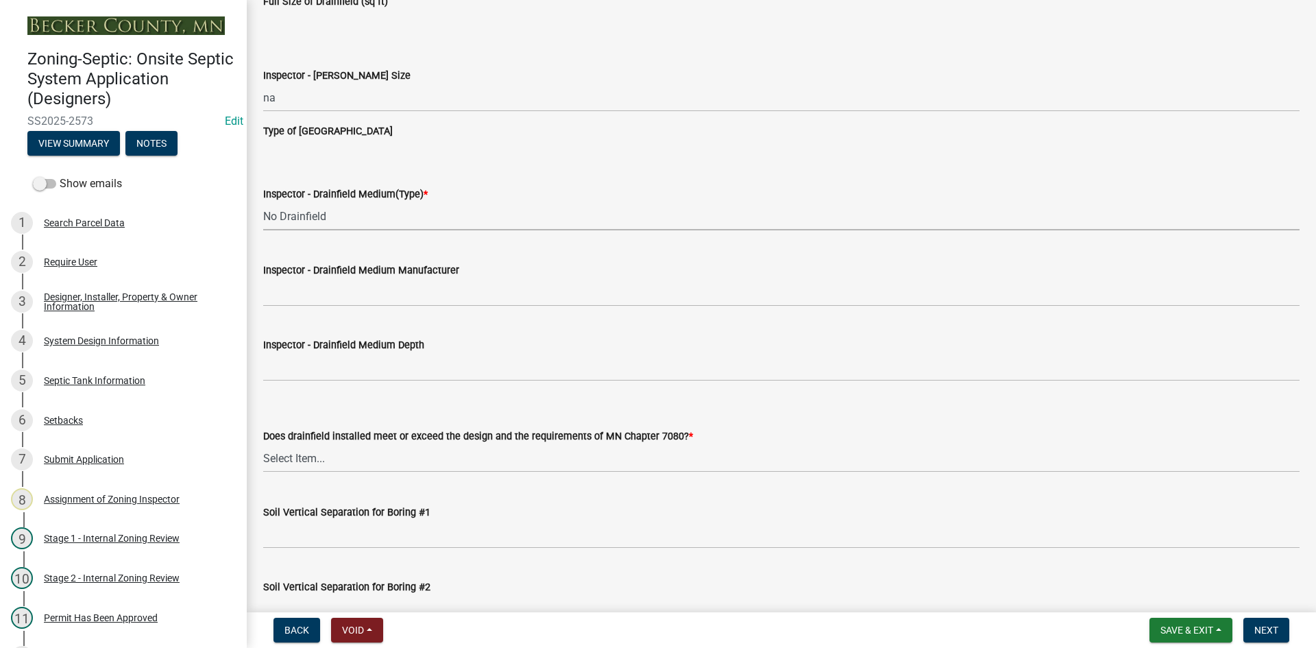
click at [263, 202] on select "Select Item... Chamber Trench Rock Trench Gravelless Mound Pressure Bed Seepage…" at bounding box center [781, 216] width 1036 height 28
select select "53ba3933-fb28-45b0-9b71-ad61eefa2ac0"
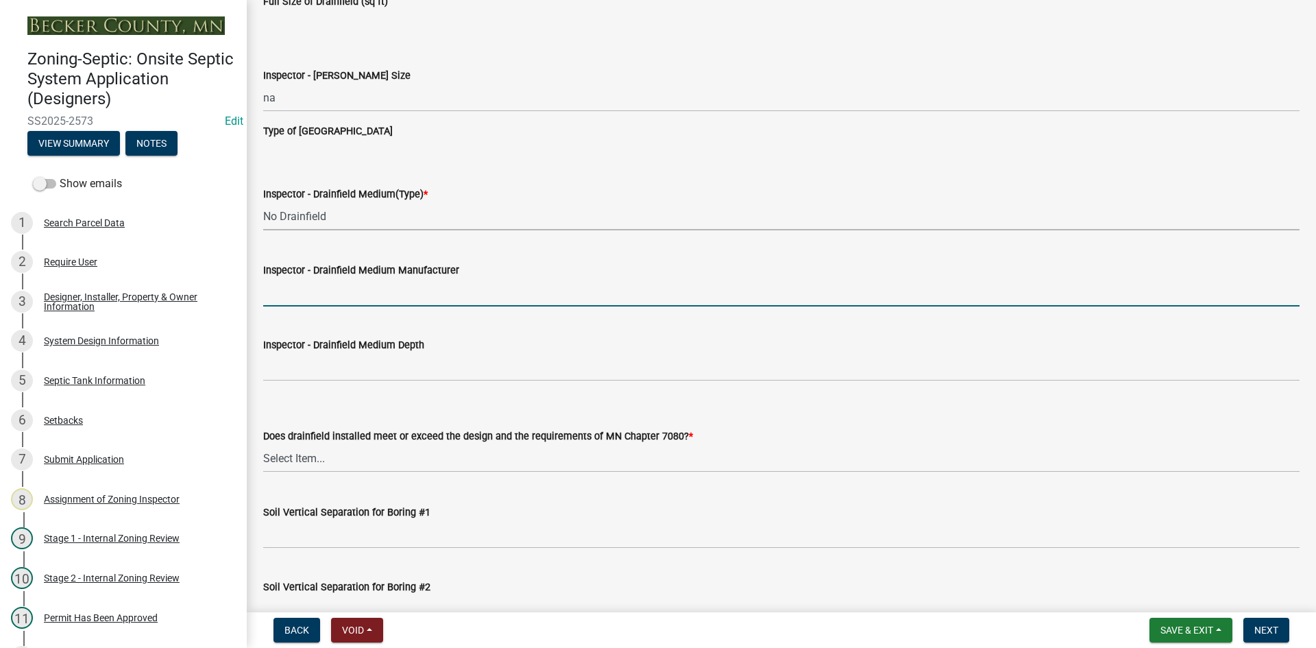
drag, startPoint x: 300, startPoint y: 295, endPoint x: 309, endPoint y: 306, distance: 13.6
click at [300, 295] on input "Inspector - Drainfield Medium Manufacturer" at bounding box center [781, 292] width 1036 height 28
type input "NA"
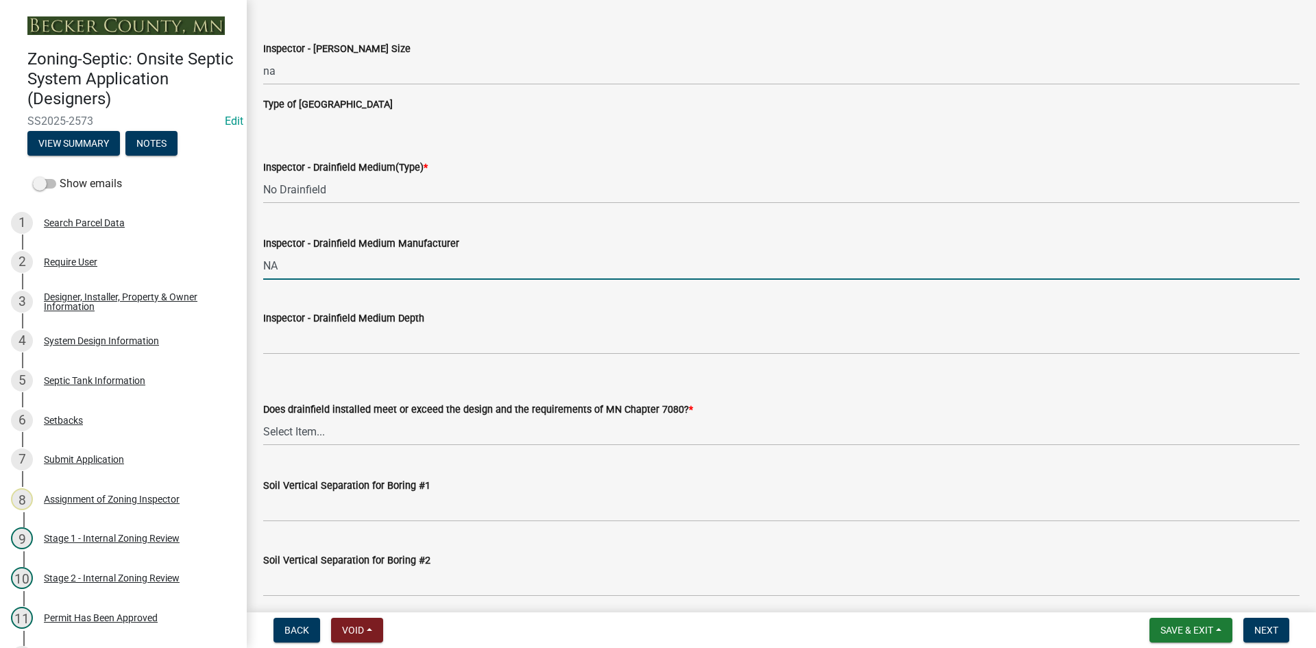
scroll to position [2331, 0]
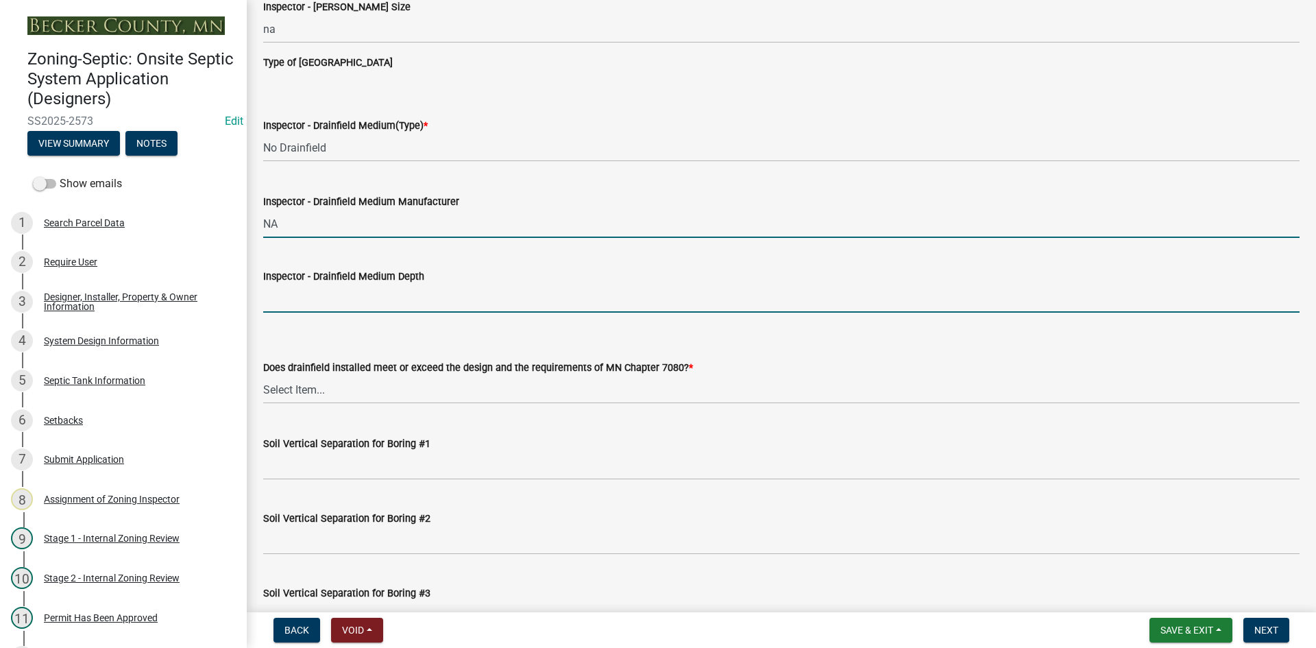
click at [311, 298] on input "Inspector - Drainfield Medium Depth" at bounding box center [781, 298] width 1036 height 28
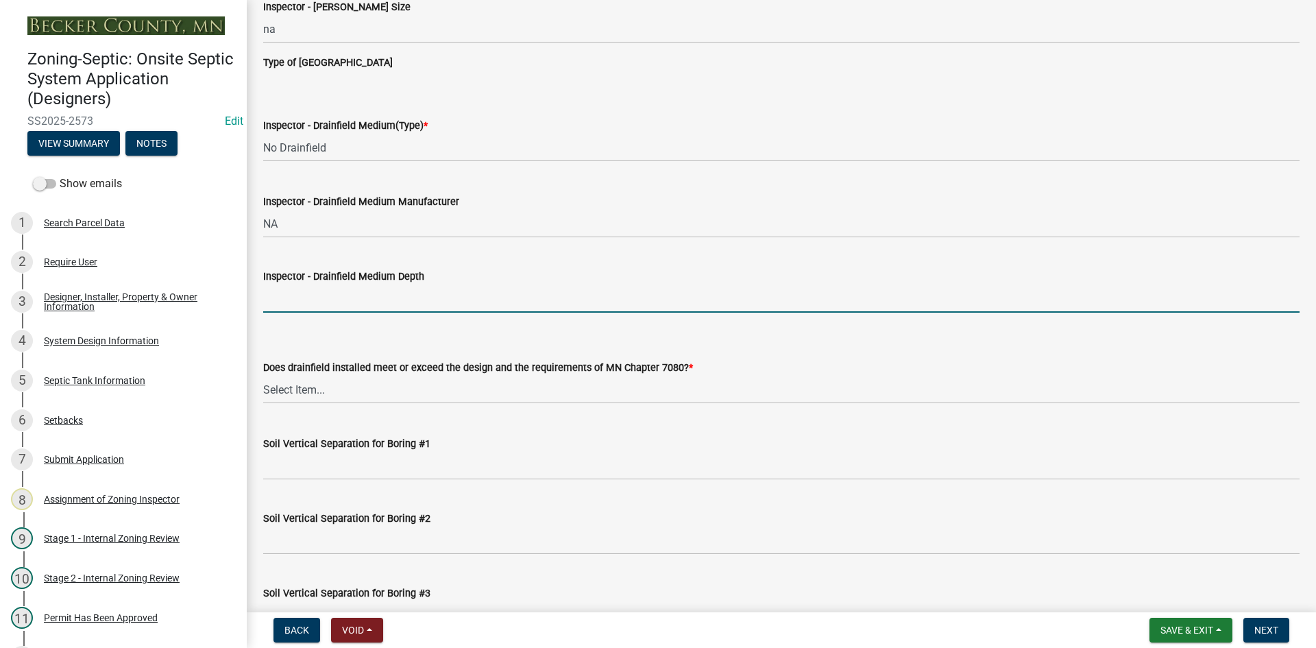
type input "NA"
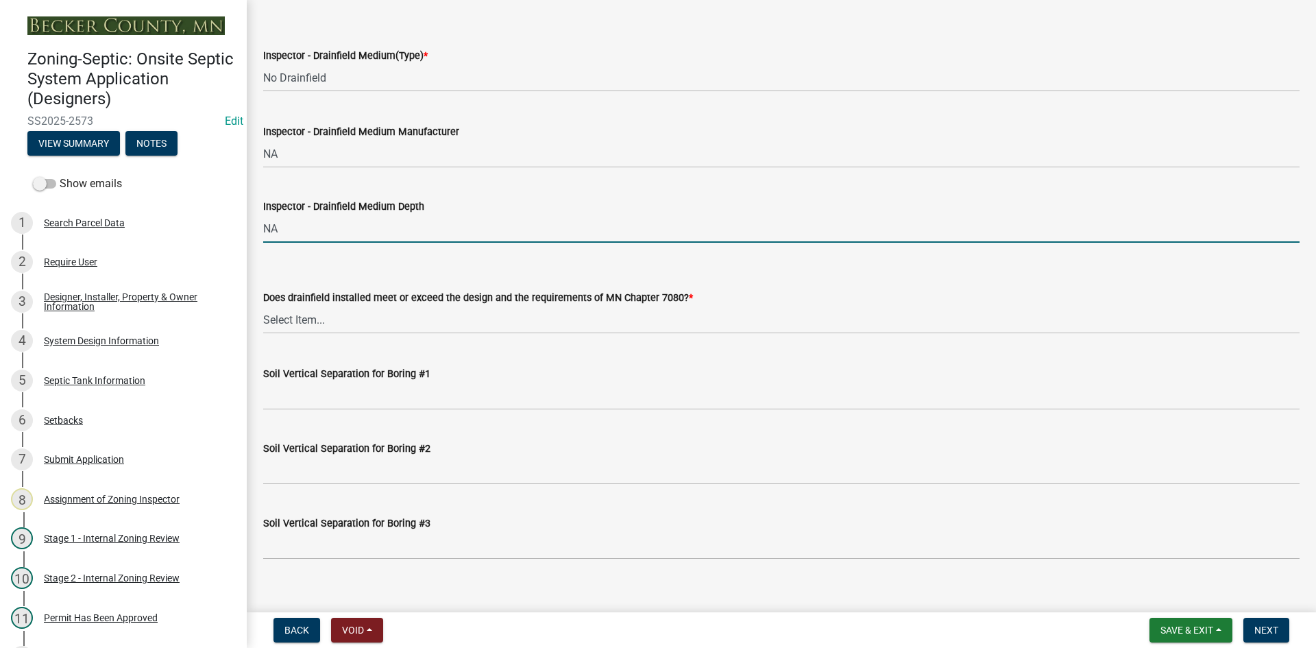
scroll to position [2468, 0]
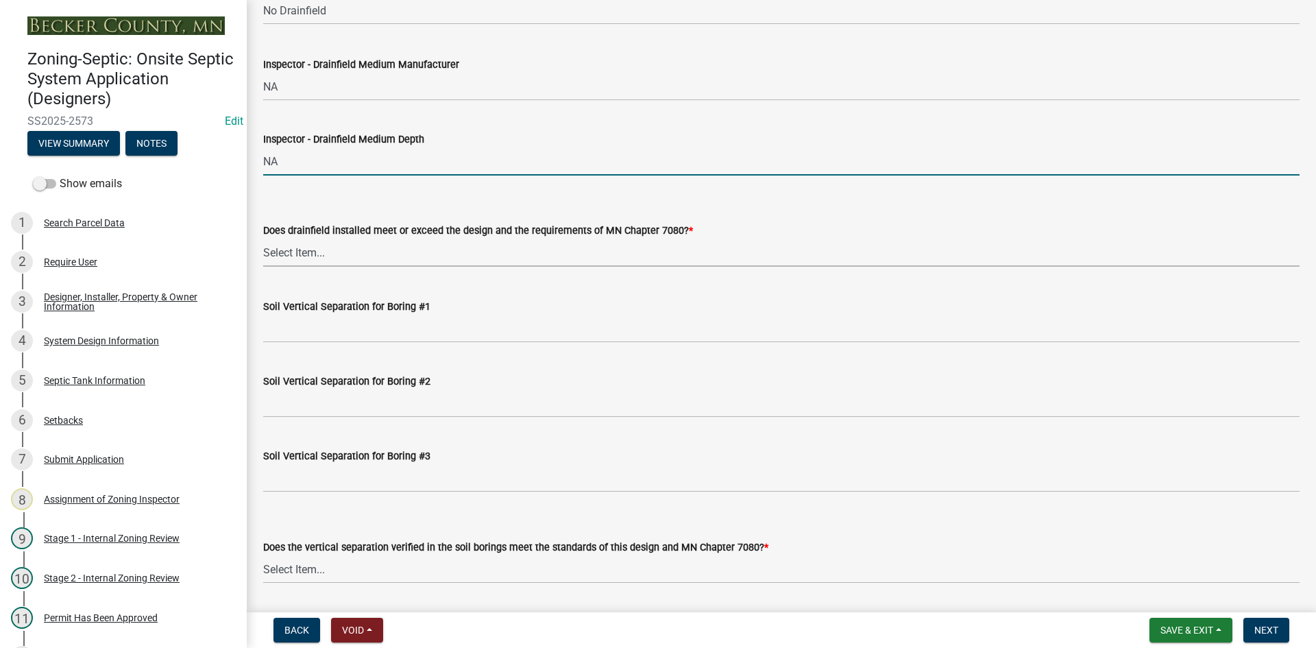
click at [295, 261] on select "Select Item... Yes No" at bounding box center [781, 253] width 1036 height 28
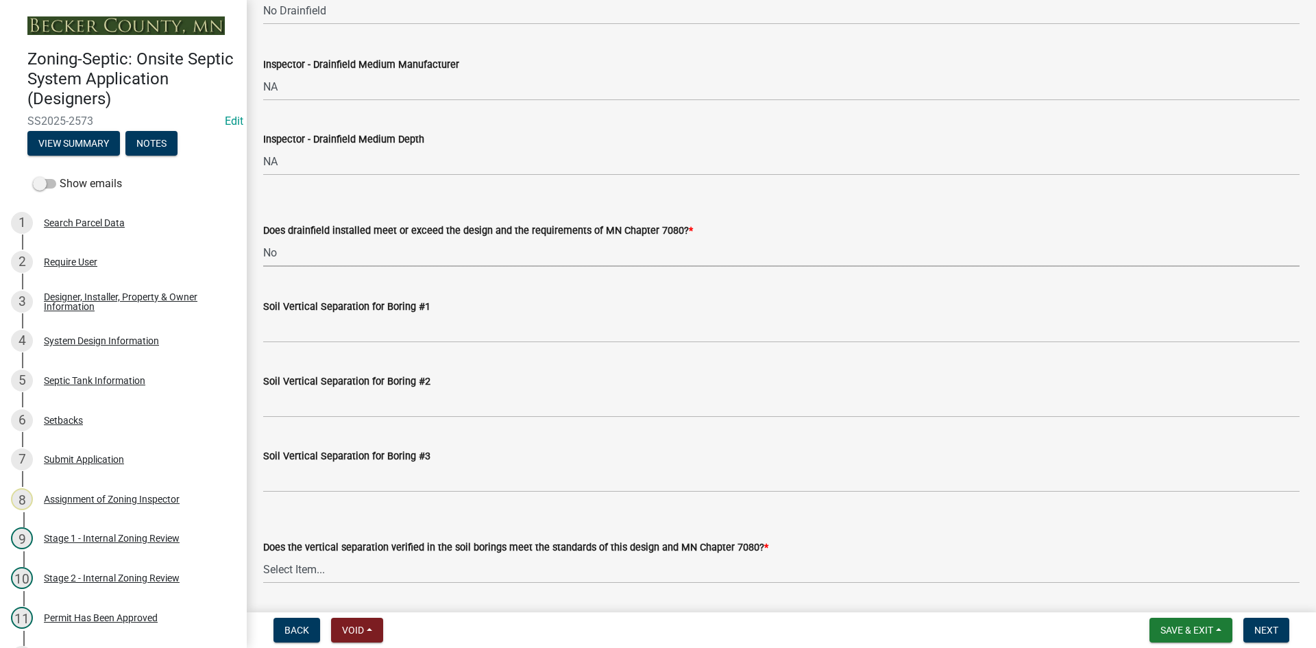
click at [263, 239] on select "Select Item... Yes No" at bounding box center [781, 253] width 1036 height 28
select select "11dcc48d-db54-4dd6-a13a-34b979cdae1e"
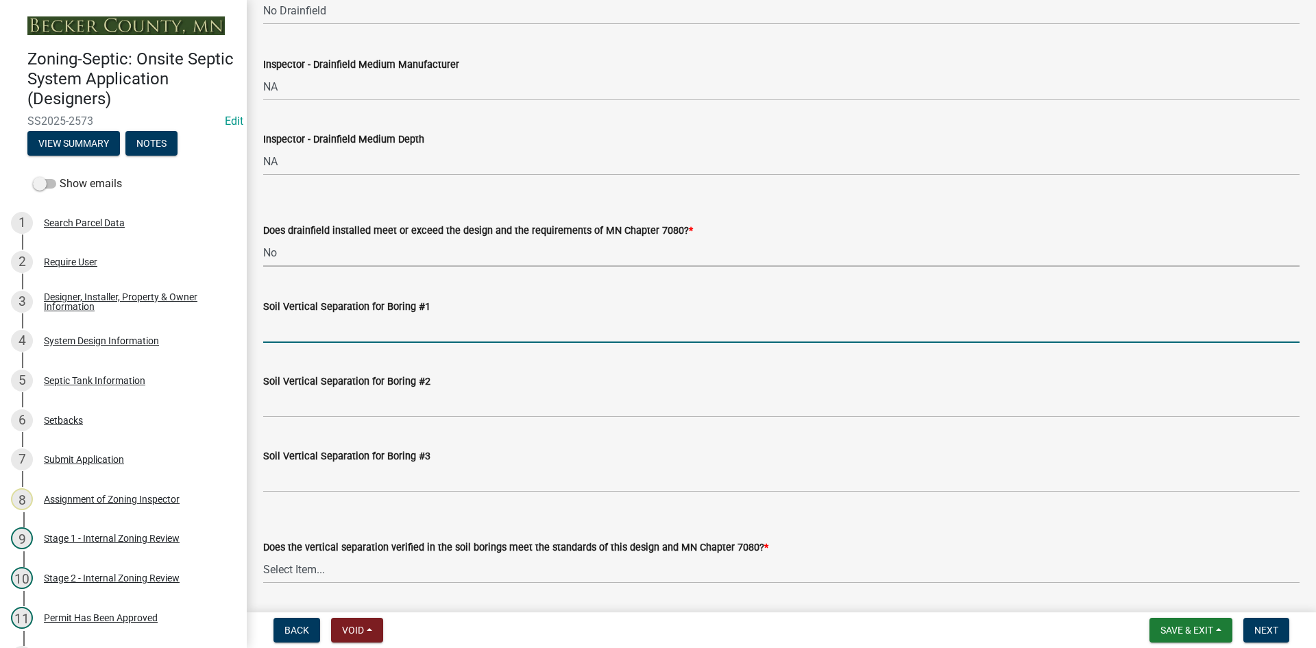
click at [326, 326] on input "Soil Vertical Separation for Boring #1" at bounding box center [781, 329] width 1036 height 28
type input "NA"
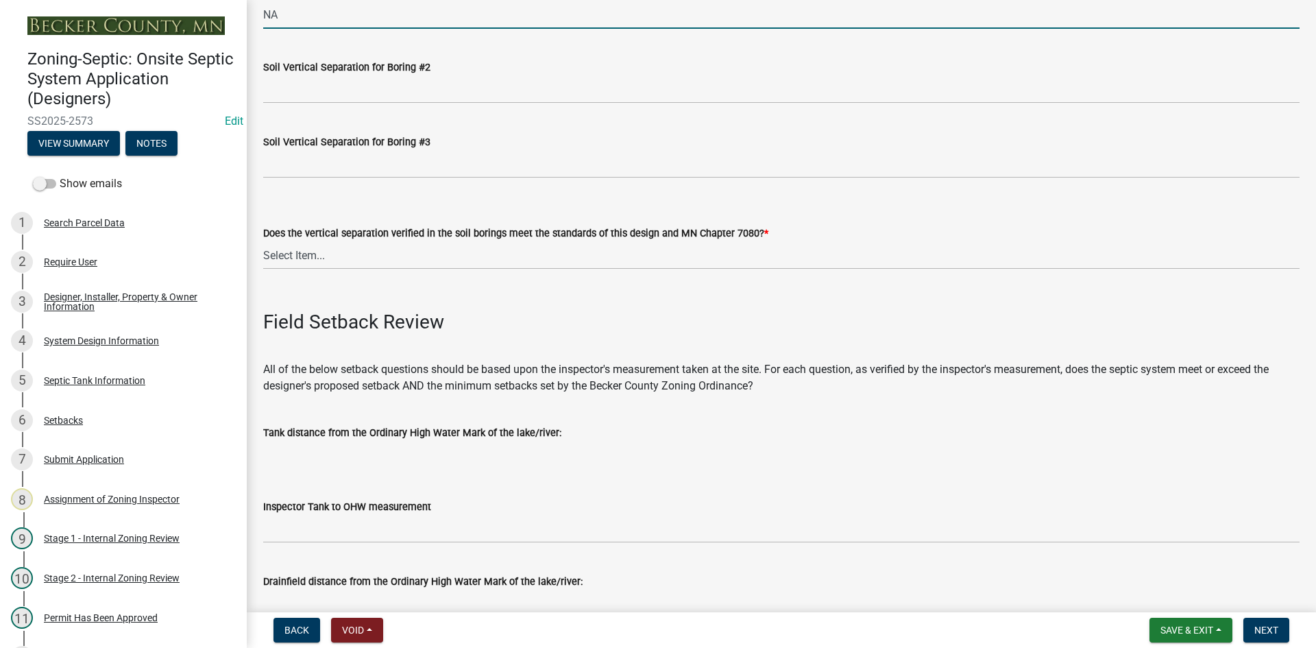
scroll to position [2811, 0]
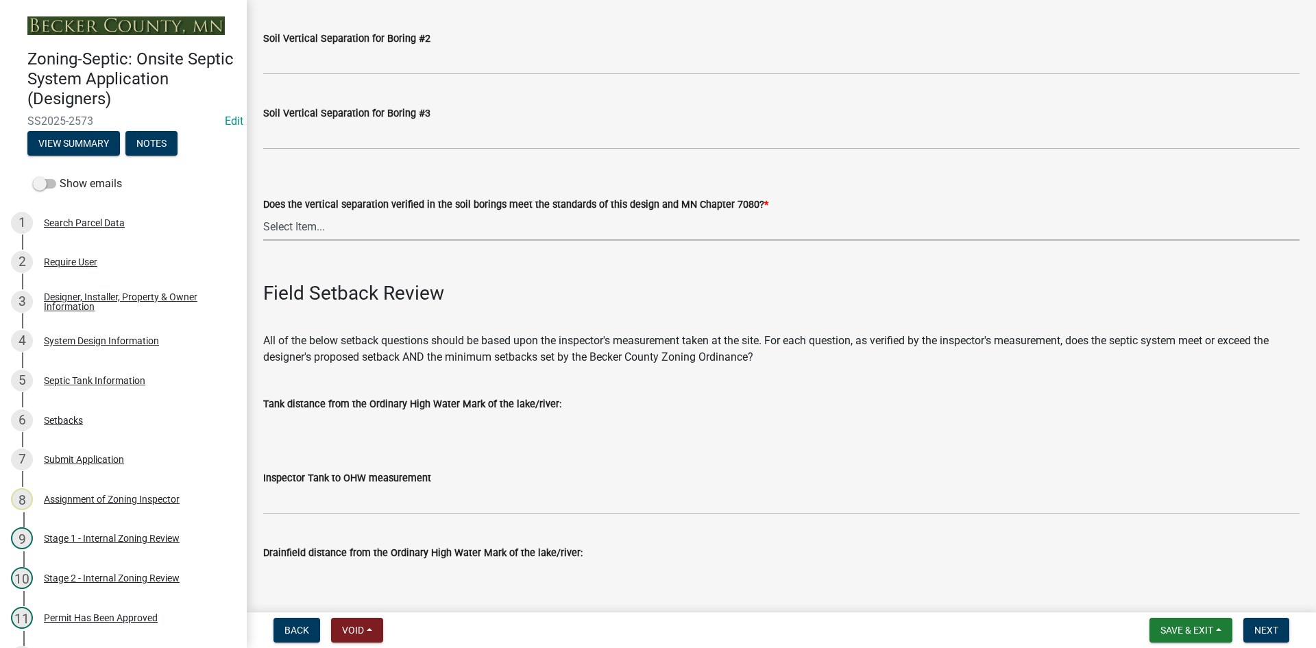
click at [306, 220] on select "Select Item... Yes No" at bounding box center [781, 227] width 1036 height 28
click at [263, 213] on select "Select Item... Yes No" at bounding box center [781, 227] width 1036 height 28
select select "11e68a6f-da10-4092-9aa3-572e994a9944"
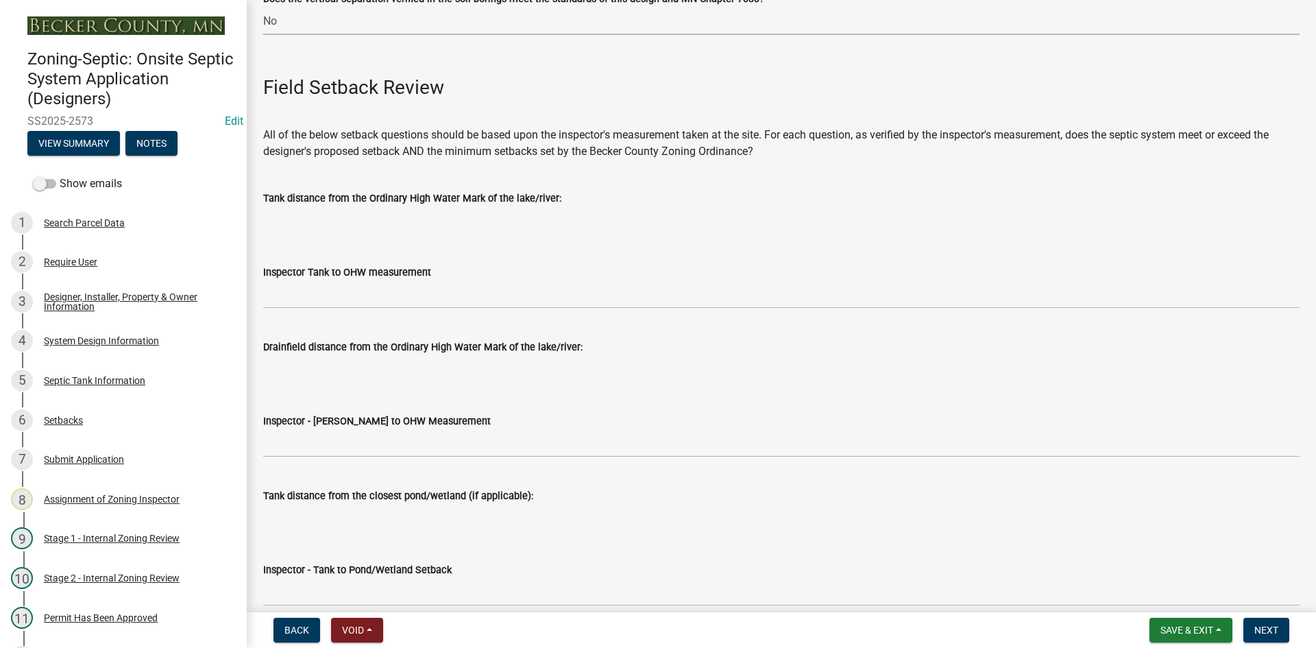
scroll to position [3153, 0]
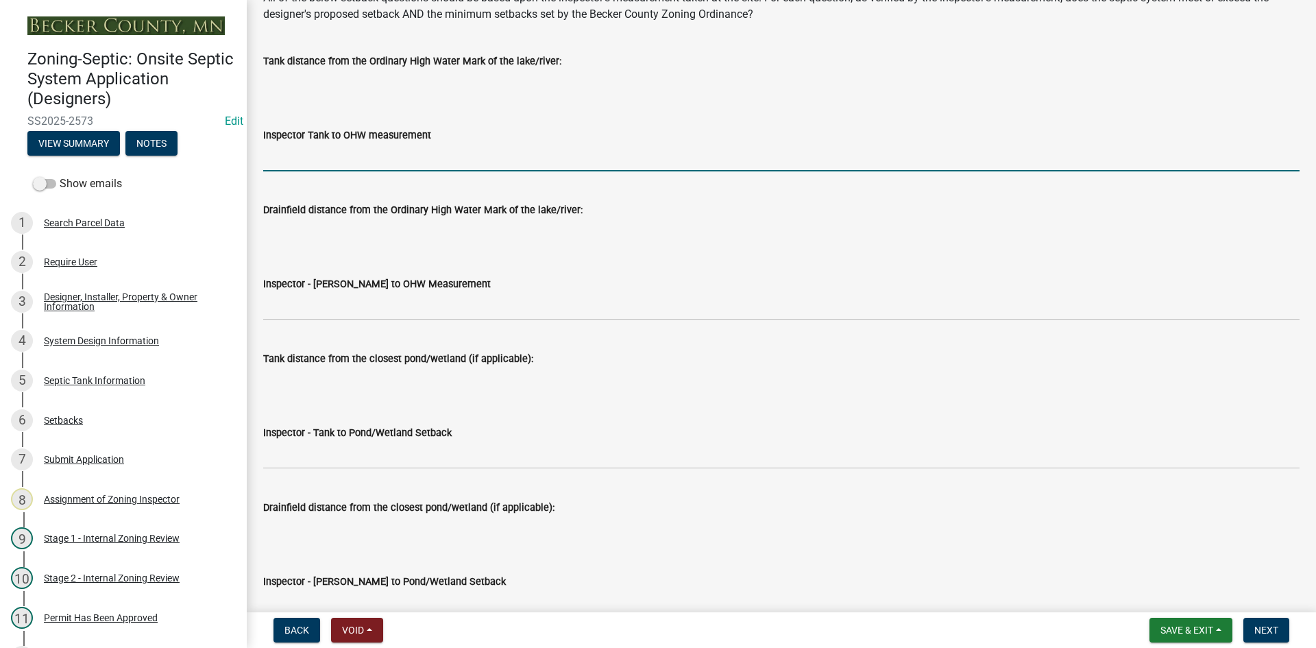
click at [278, 158] on input "Inspector Tank to OHW measurement" at bounding box center [781, 157] width 1036 height 28
type input "NA"
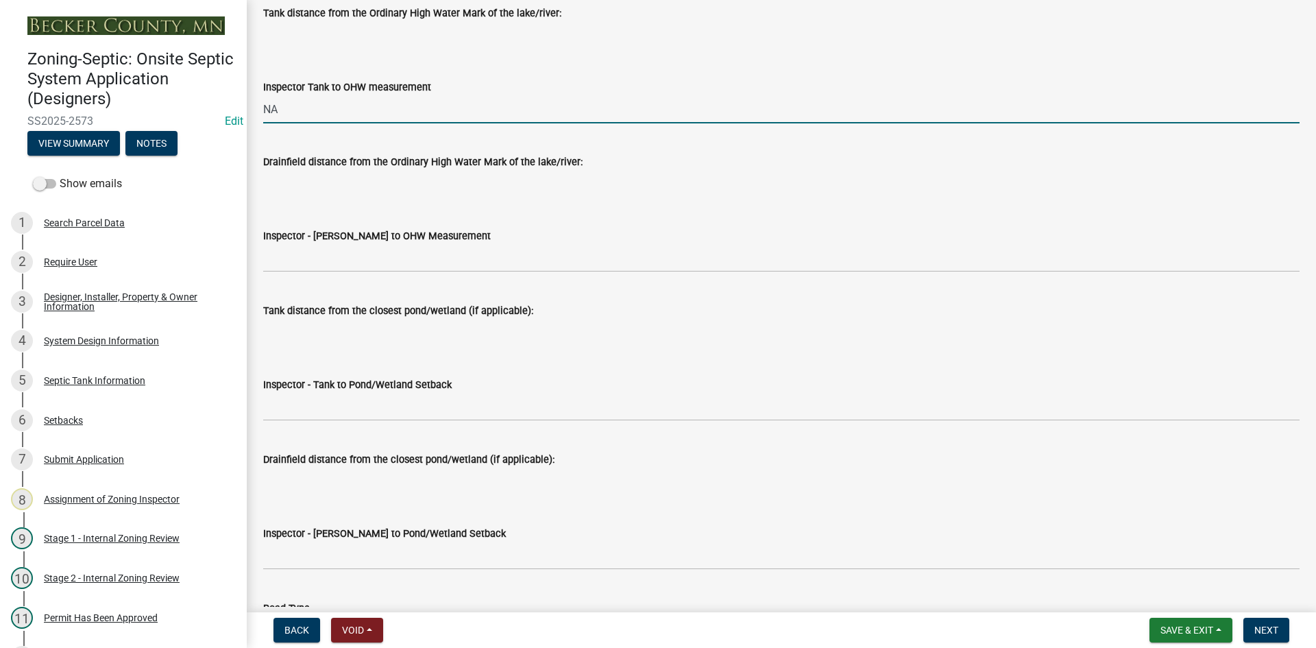
scroll to position [3222, 0]
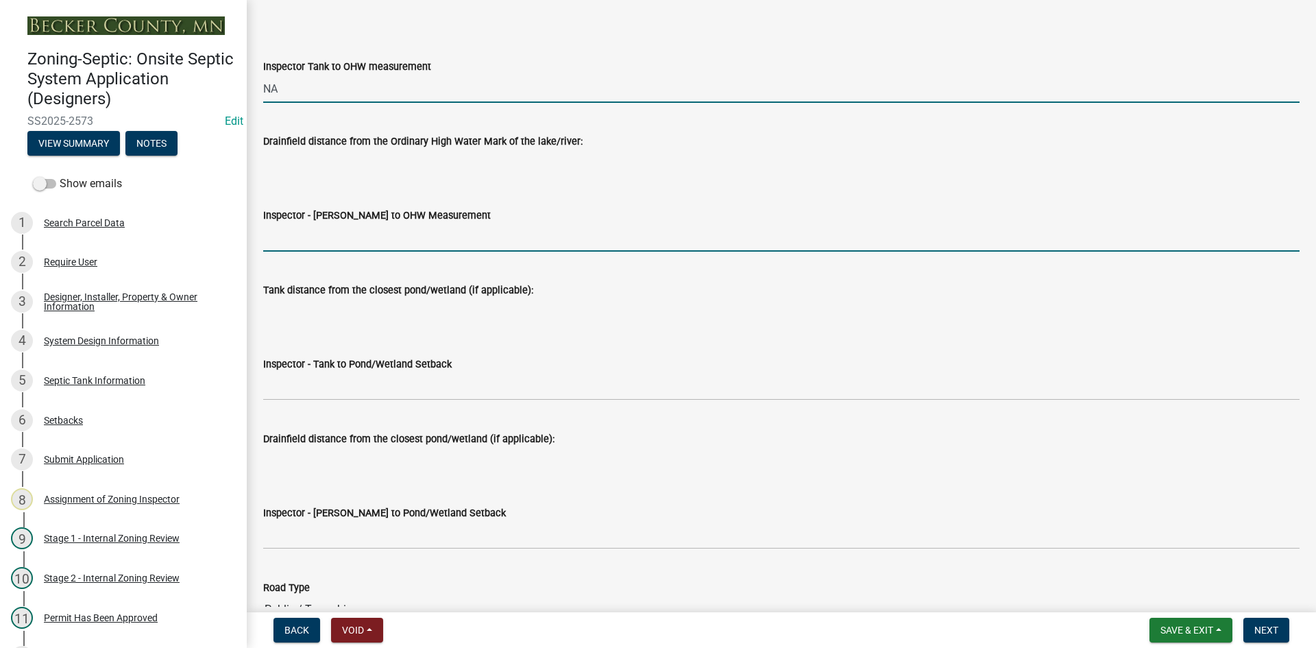
click at [304, 235] on input "Inspector - Drainfield to OHW Measurement" at bounding box center [781, 237] width 1036 height 28
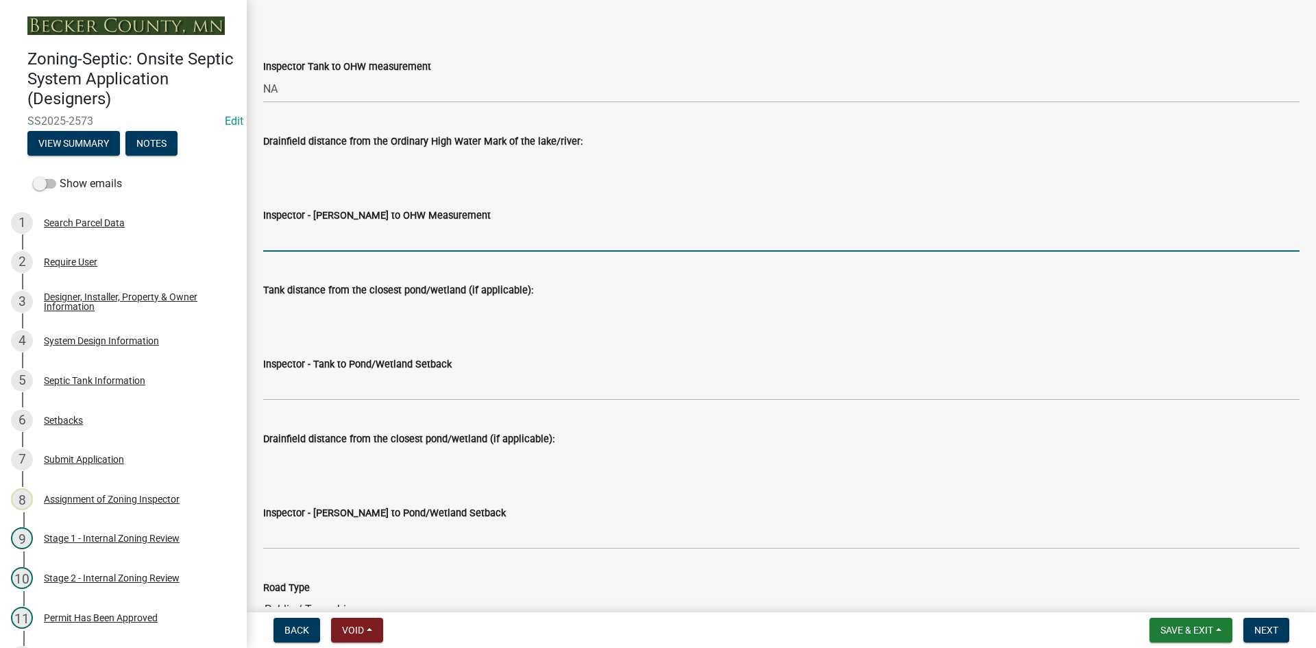
type input "NA"
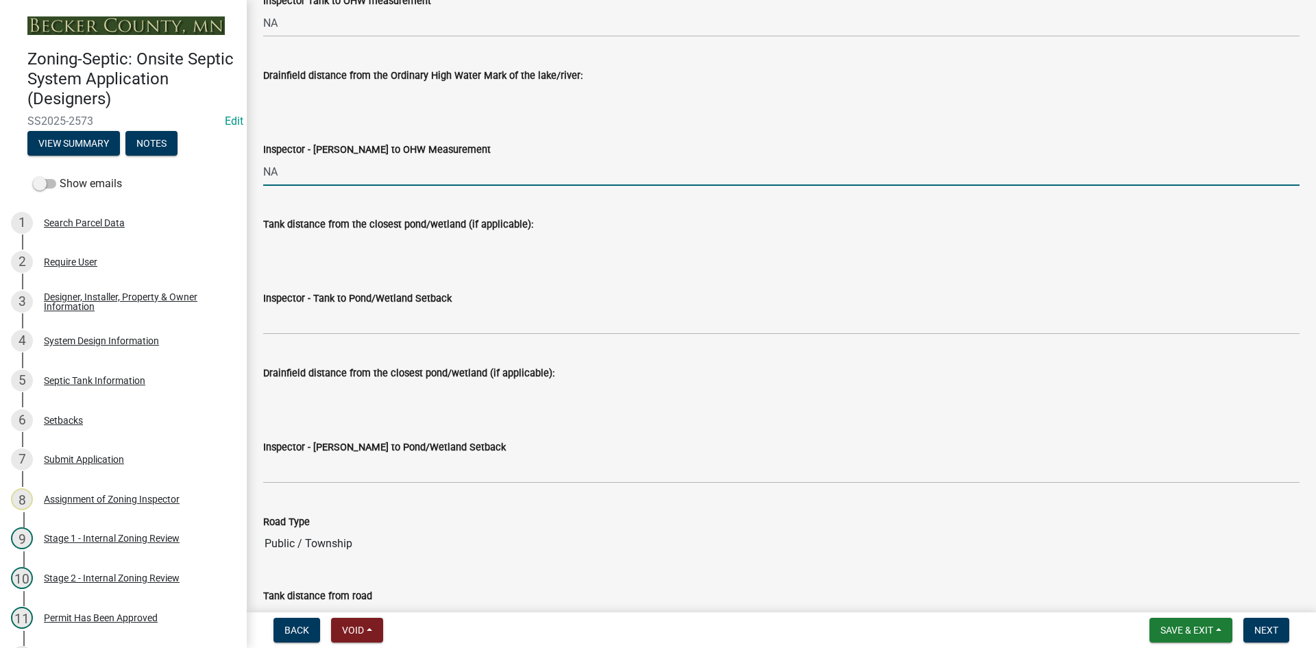
scroll to position [3359, 0]
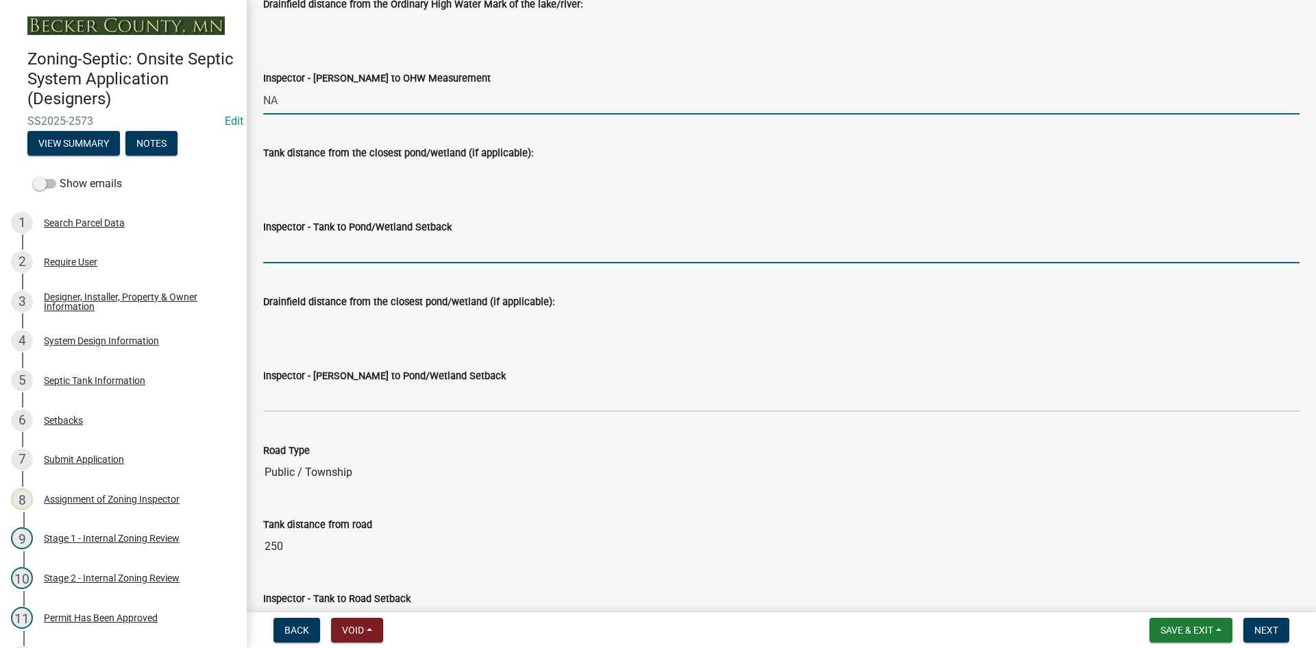
click at [308, 250] on input "Inspector - Tank to Pond/Wetland Setback" at bounding box center [781, 249] width 1036 height 28
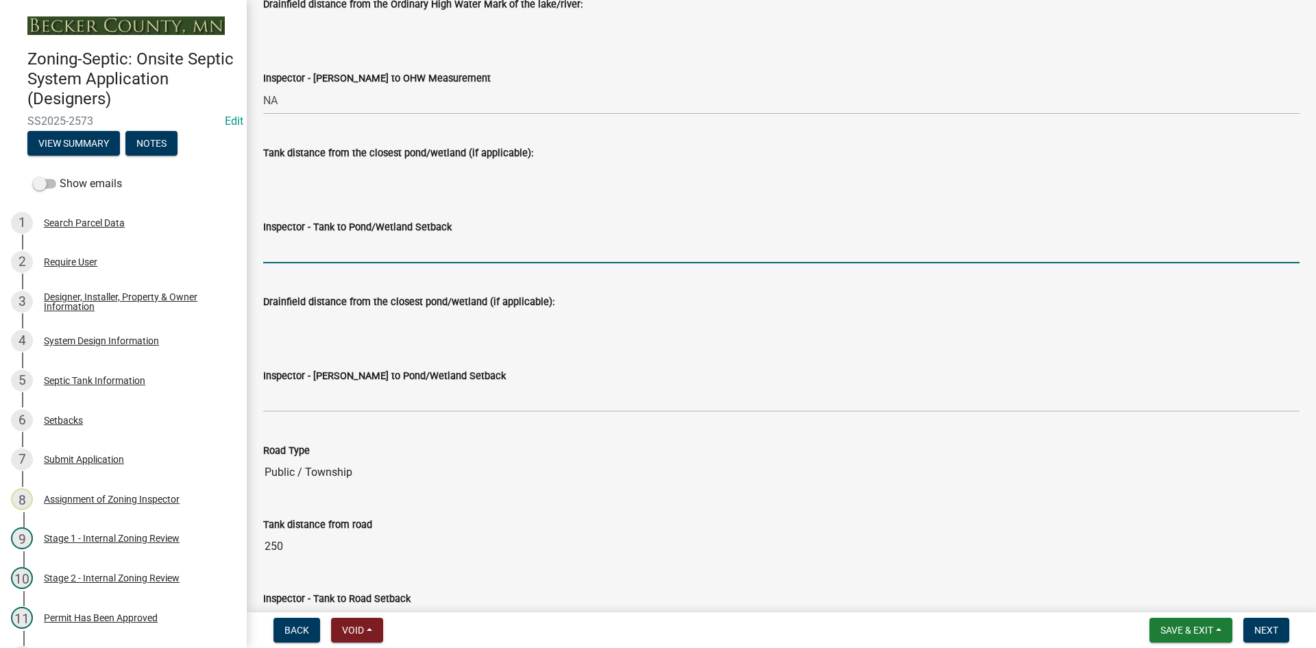
type input "NA"
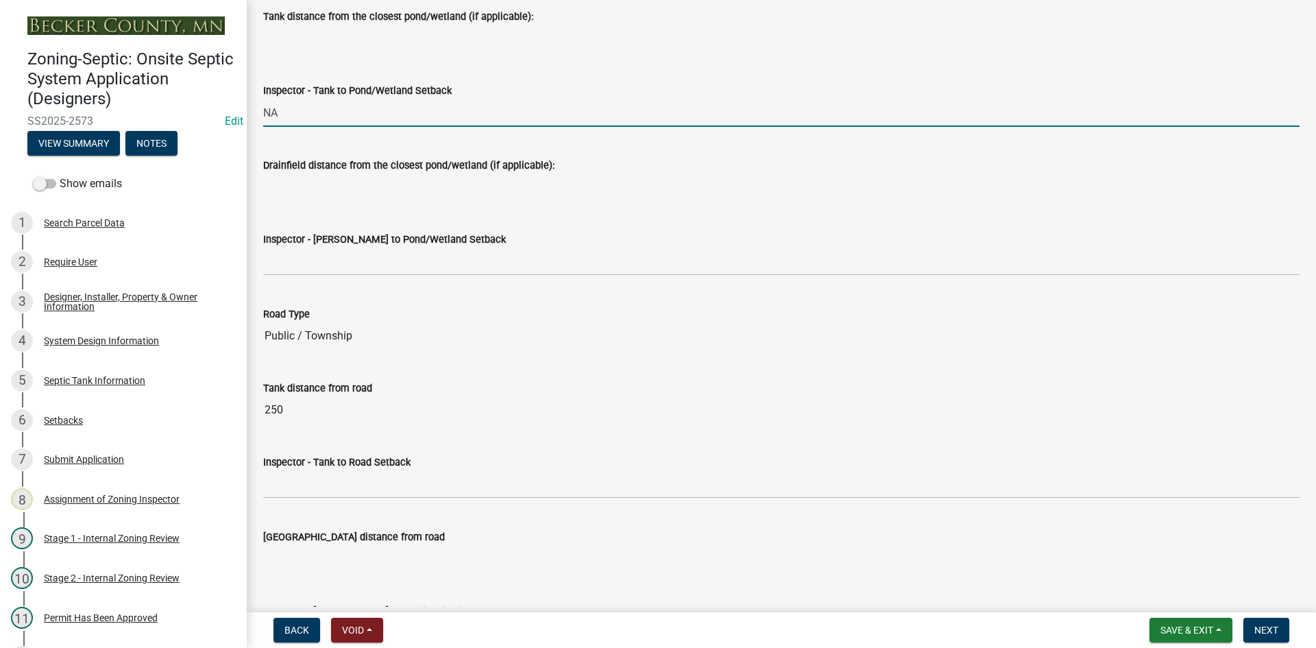
scroll to position [3496, 0]
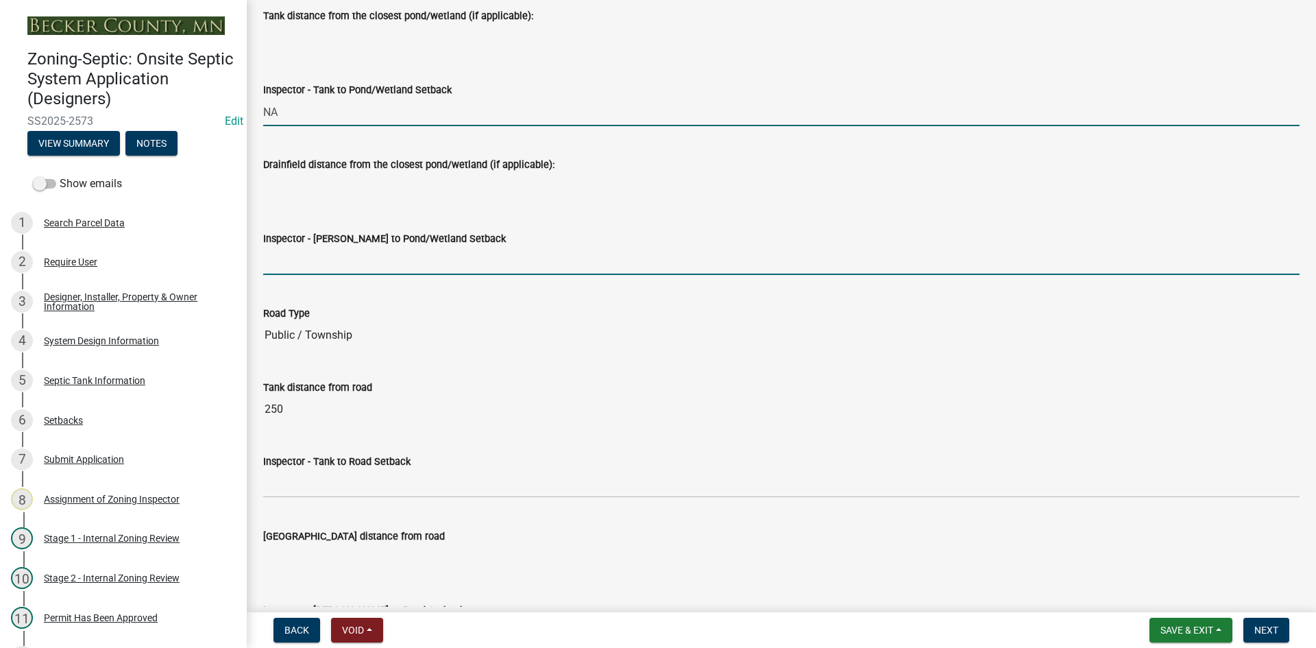
drag, startPoint x: 313, startPoint y: 257, endPoint x: 325, endPoint y: 267, distance: 15.5
click at [313, 257] on input "Inspector - Drainfield to Pond/Wetland Setback" at bounding box center [781, 261] width 1036 height 28
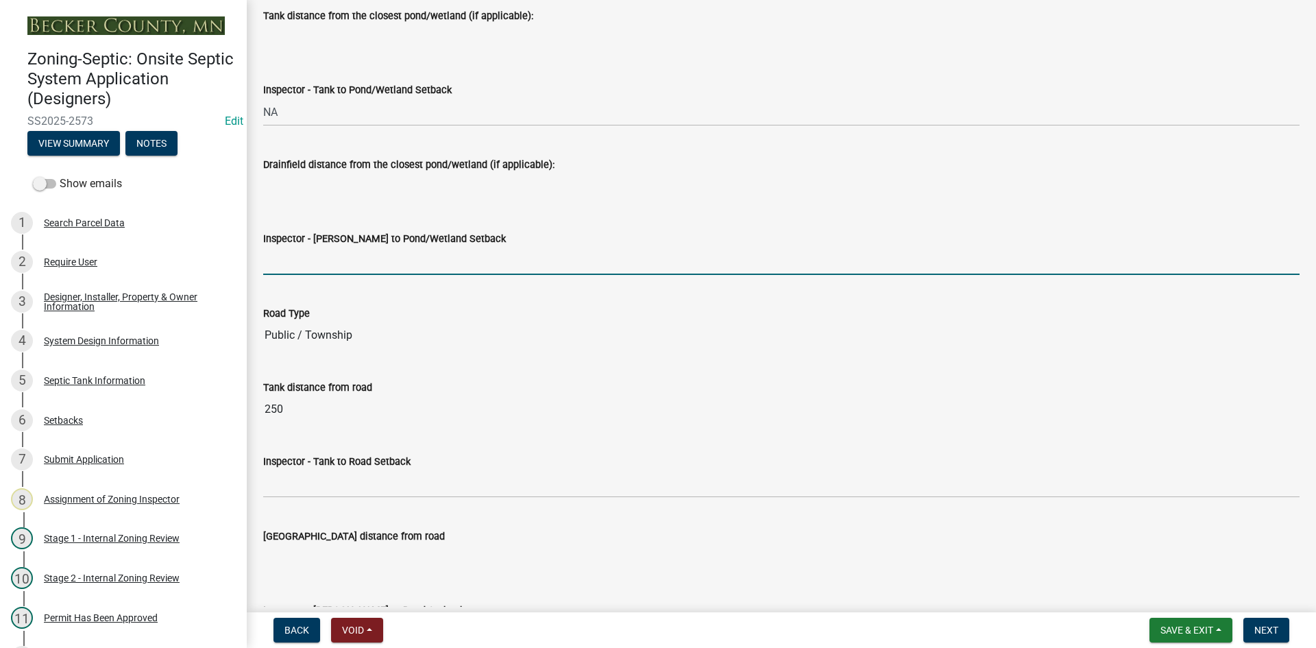
type input "NA"
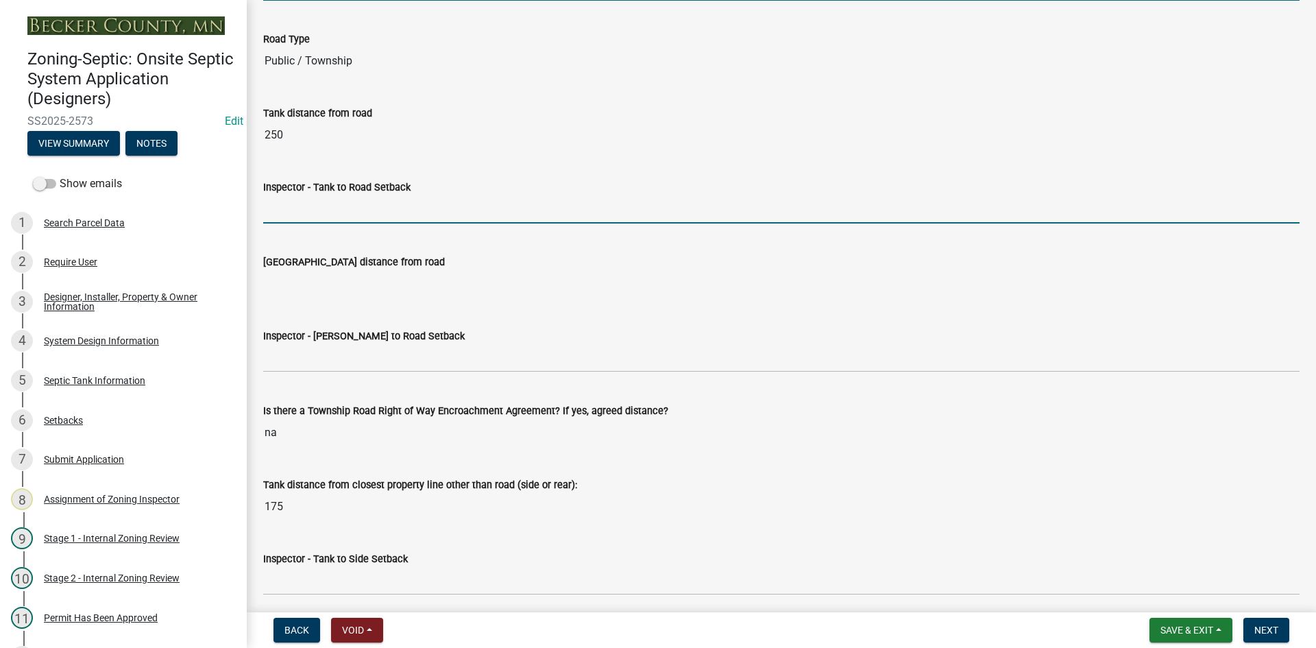
click at [313, 221] on input "Inspector - Tank to Road Setback" at bounding box center [781, 209] width 1036 height 28
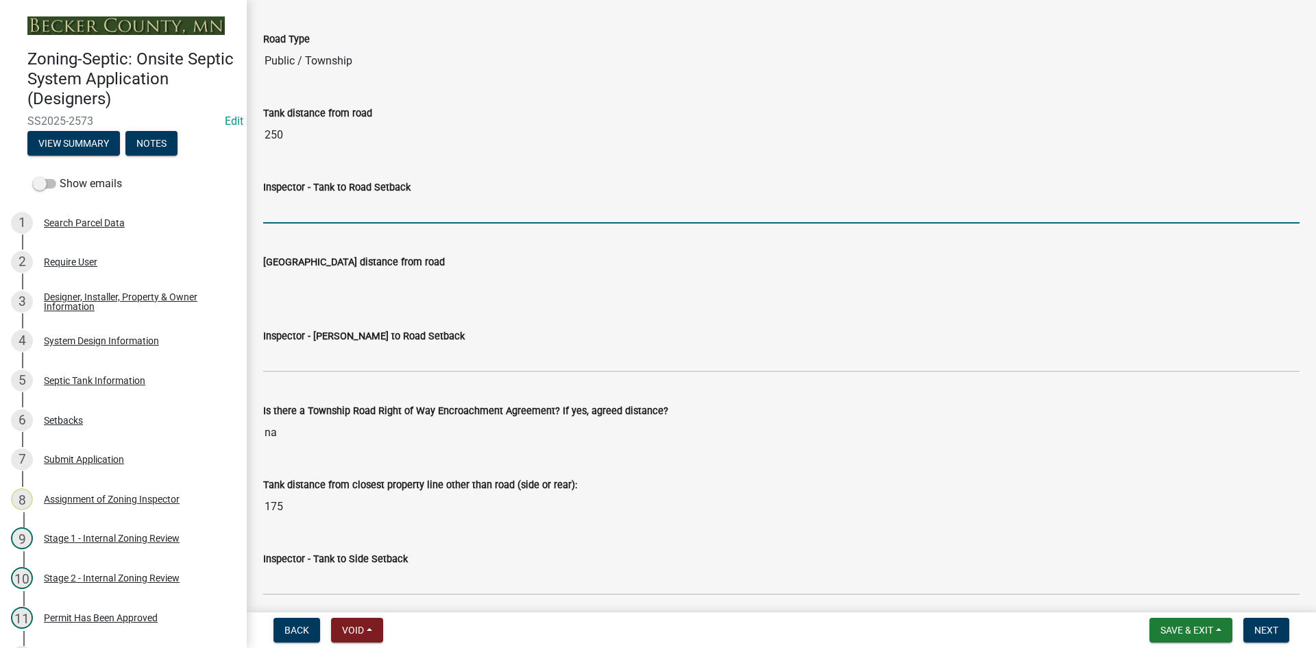
type input "10+"
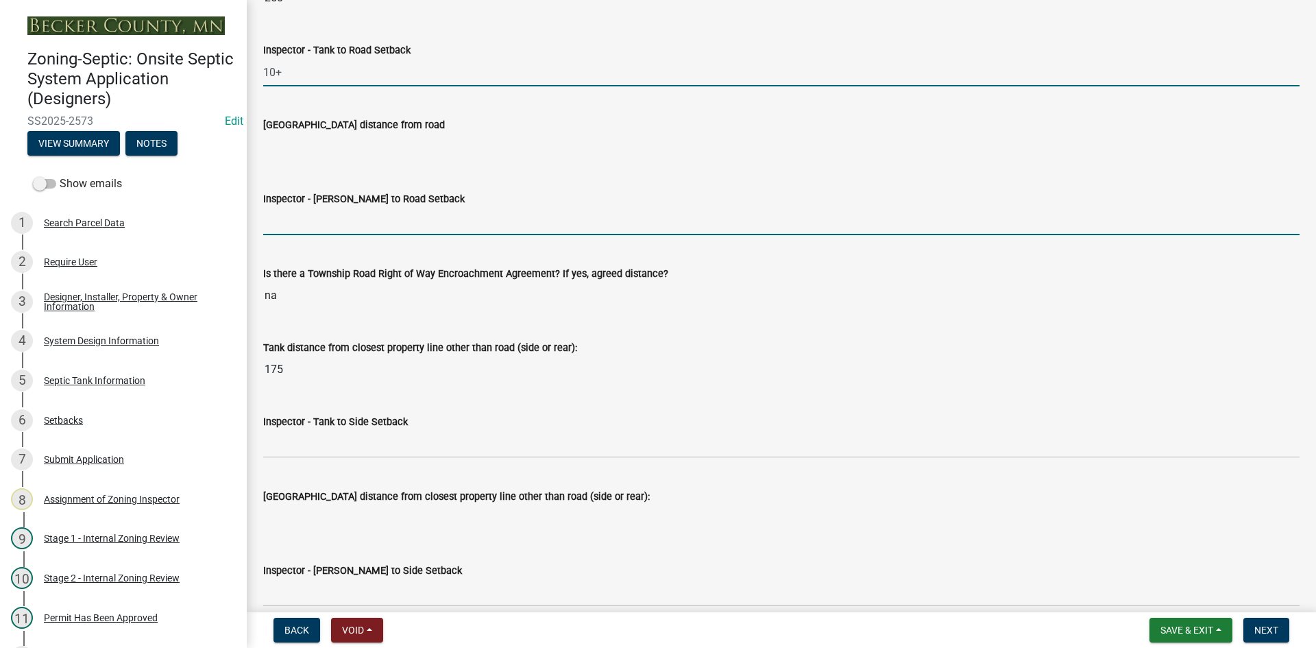
drag, startPoint x: 315, startPoint y: 226, endPoint x: 324, endPoint y: 233, distance: 11.8
click at [316, 226] on input "Inspector - Drainfield to Road Setback" at bounding box center [781, 221] width 1036 height 28
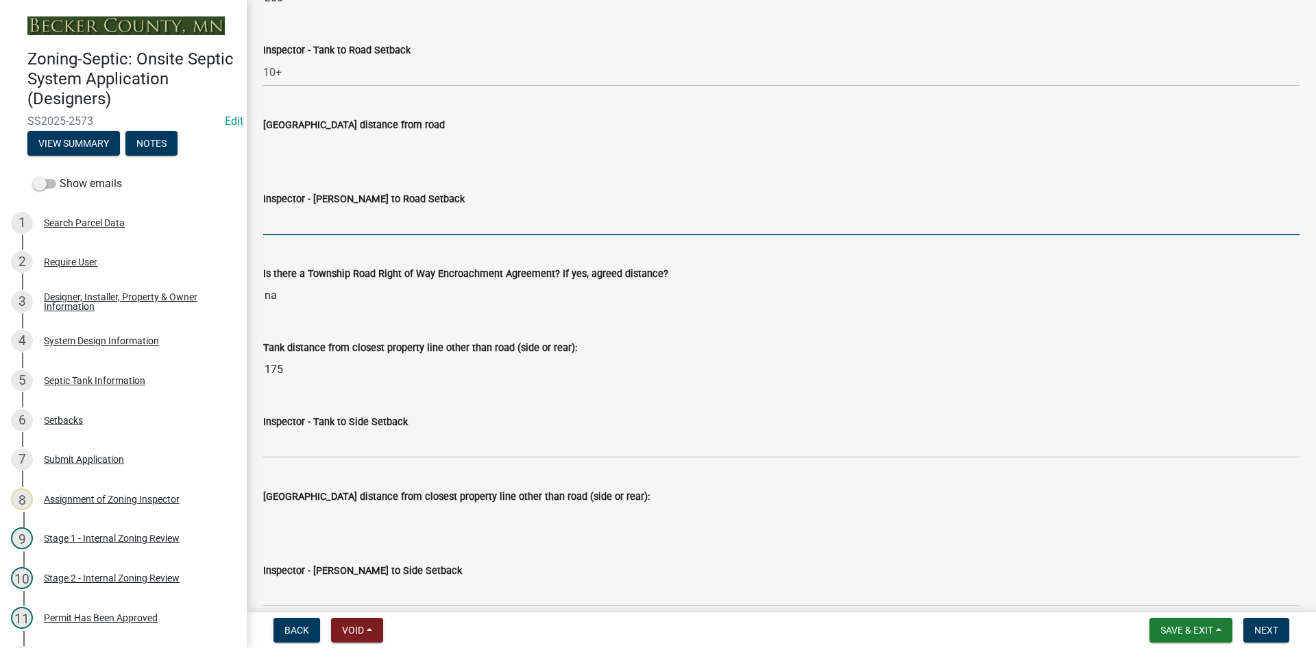
type input "NA"
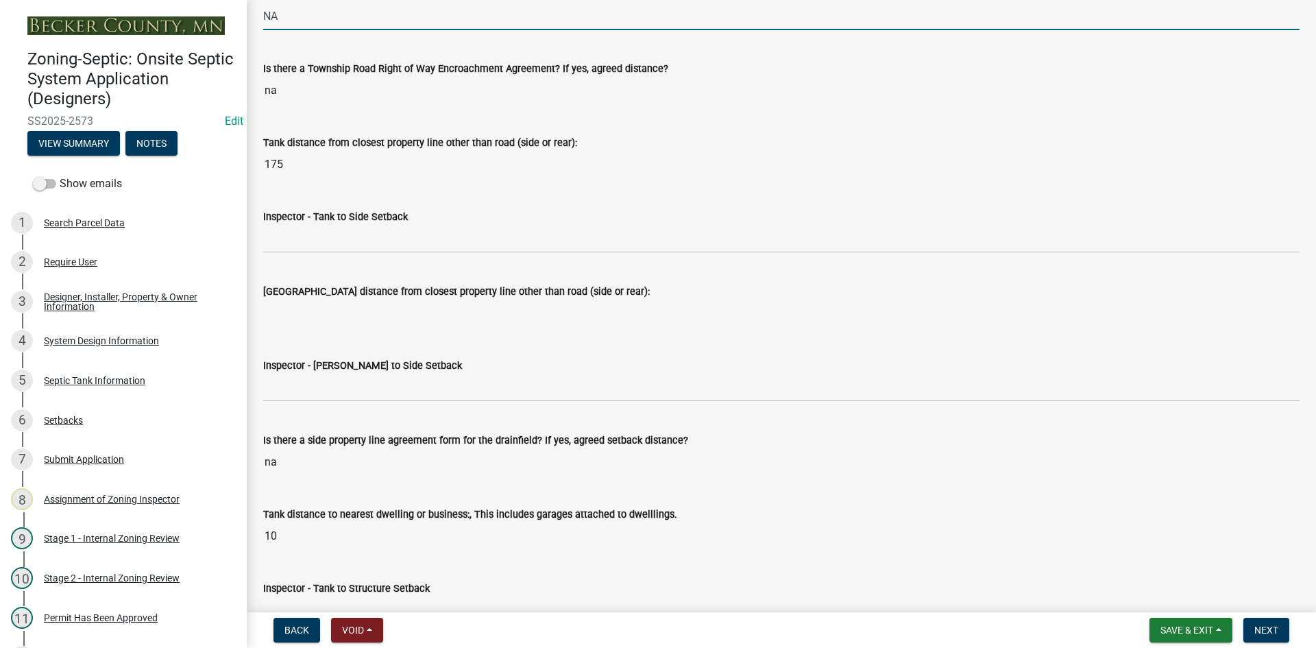
scroll to position [4113, 0]
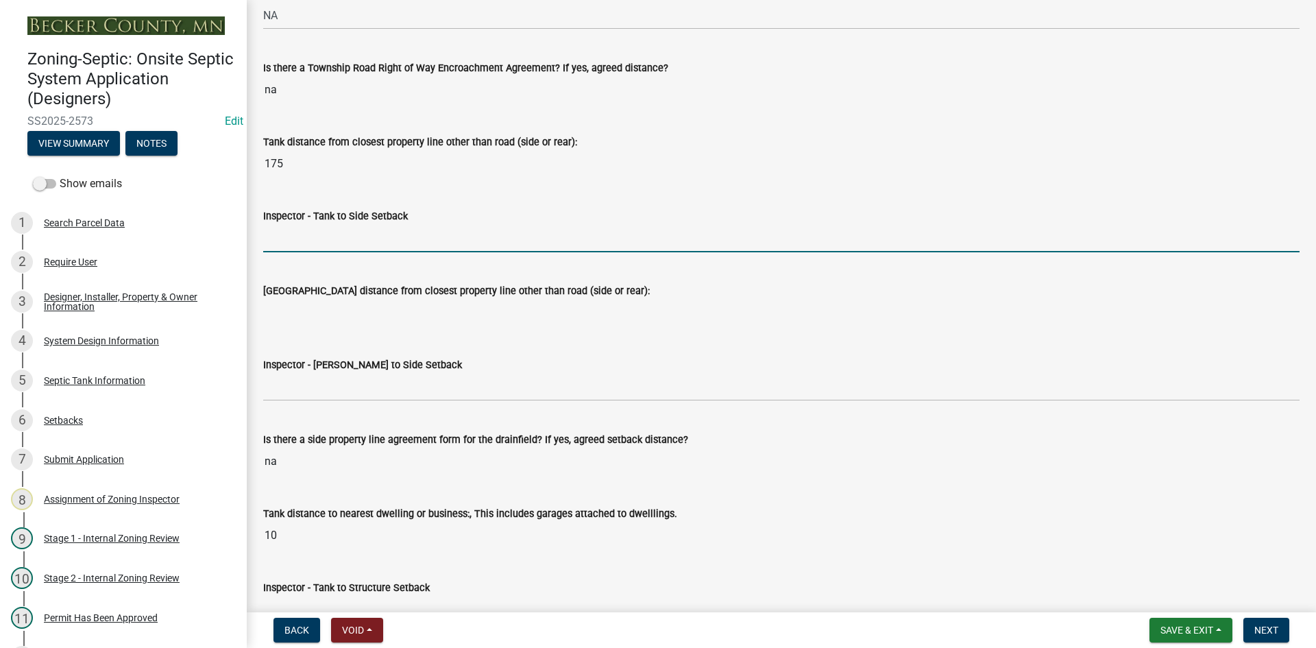
drag, startPoint x: 308, startPoint y: 240, endPoint x: 319, endPoint y: 247, distance: 13.3
click at [308, 240] on input "Inspector - Tank to Side Setback" at bounding box center [781, 238] width 1036 height 28
type input "10"
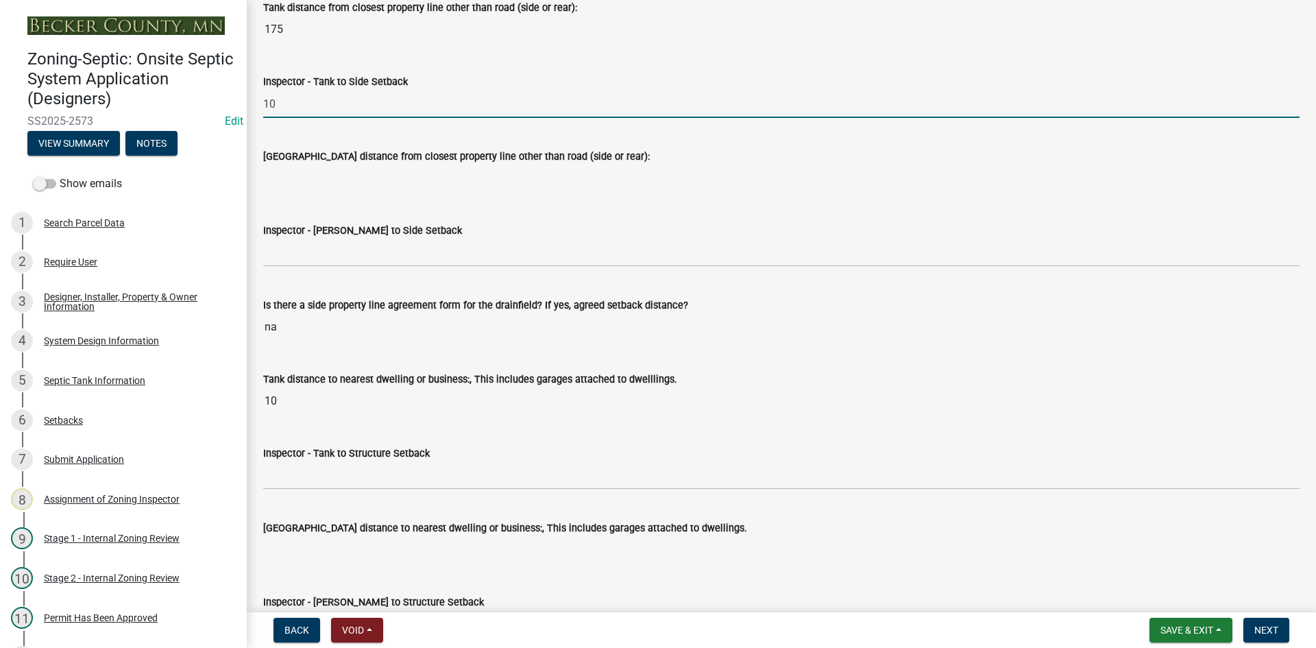
scroll to position [4250, 0]
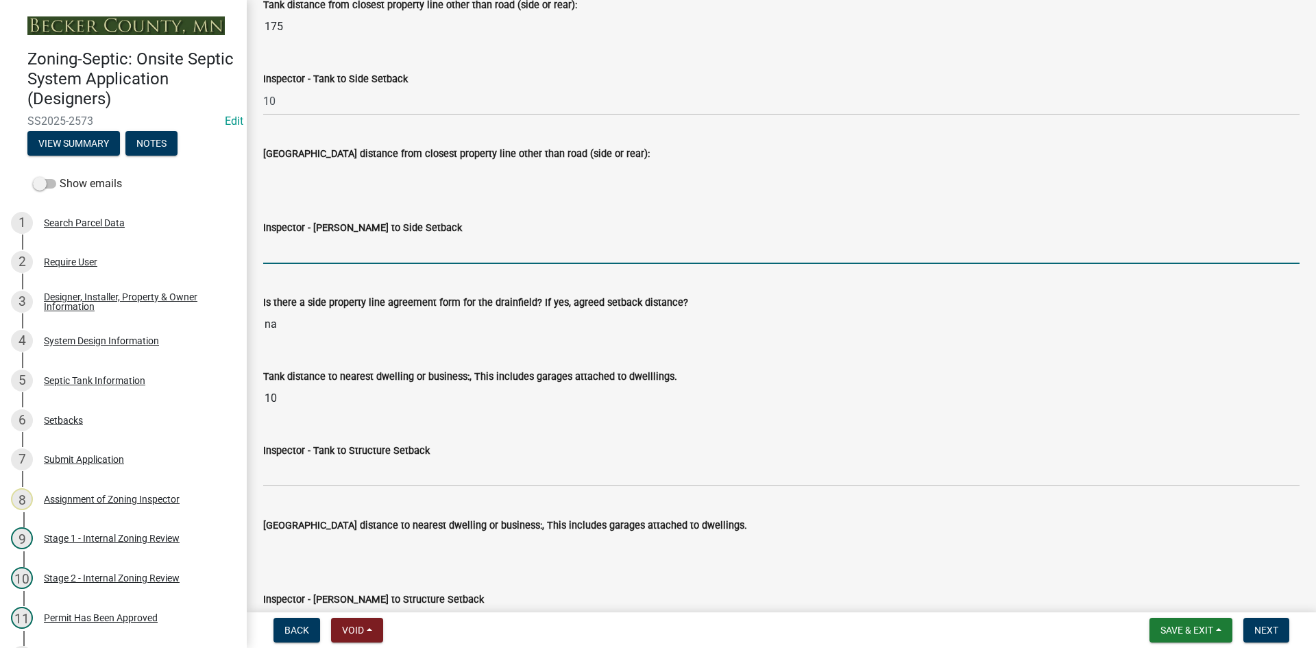
click at [326, 248] on input "Inspector - Drainfield to Side Setback" at bounding box center [781, 250] width 1036 height 28
type input "NA"
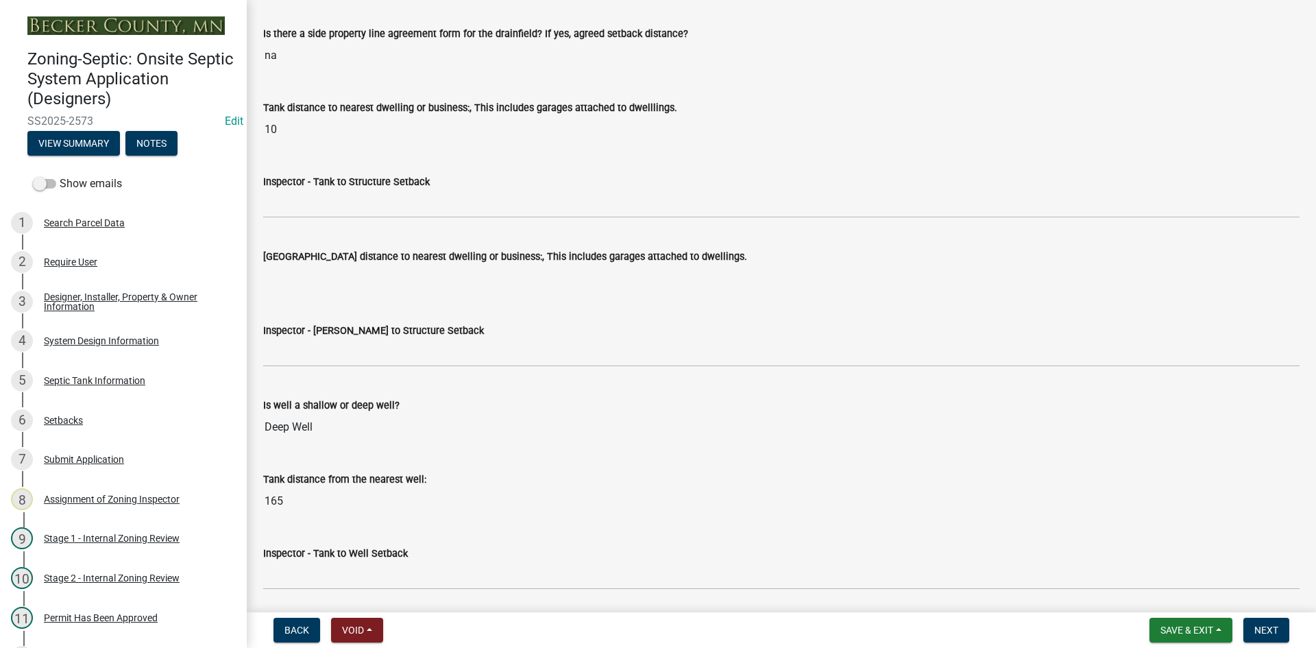
scroll to position [4524, 0]
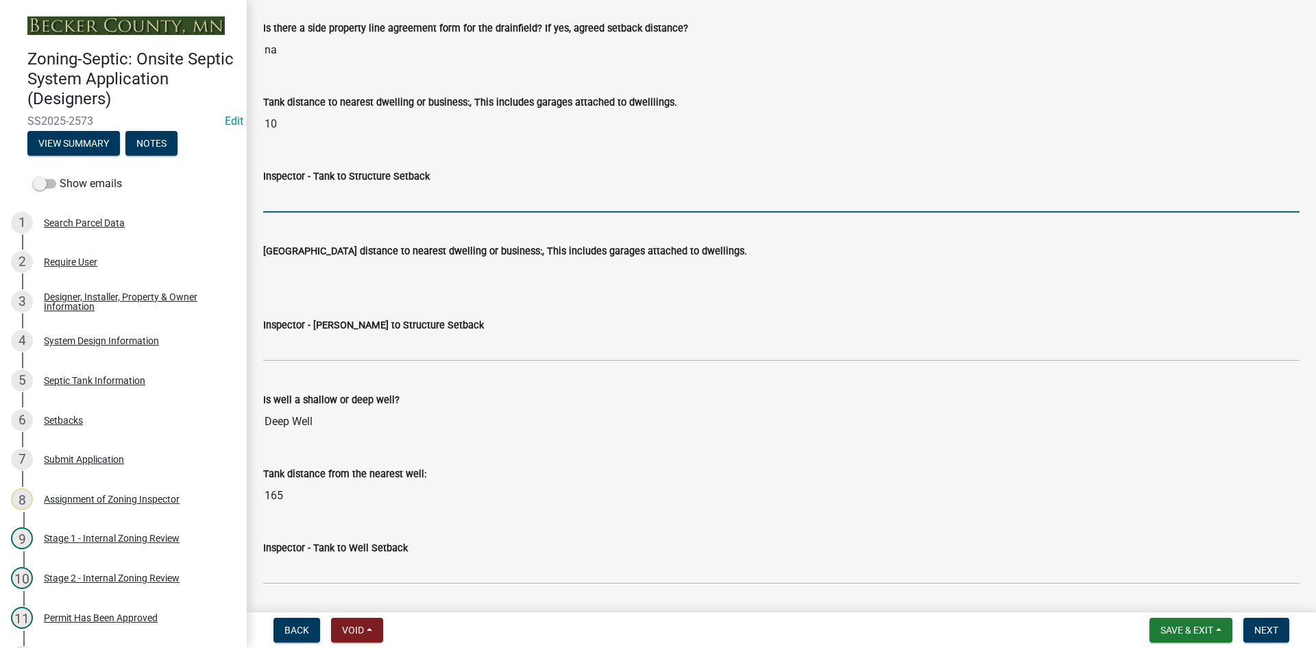
click at [316, 210] on input "Inspector - Tank to Structure Setback" at bounding box center [781, 198] width 1036 height 28
type input "10+"
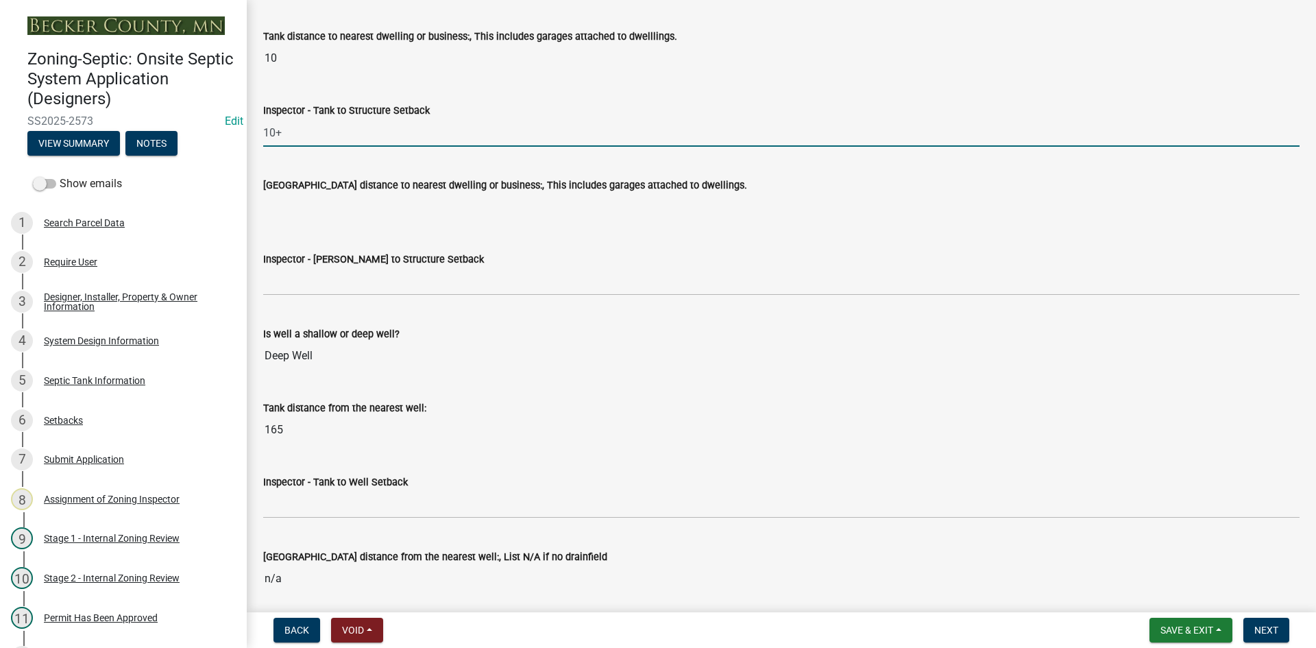
scroll to position [4661, 0]
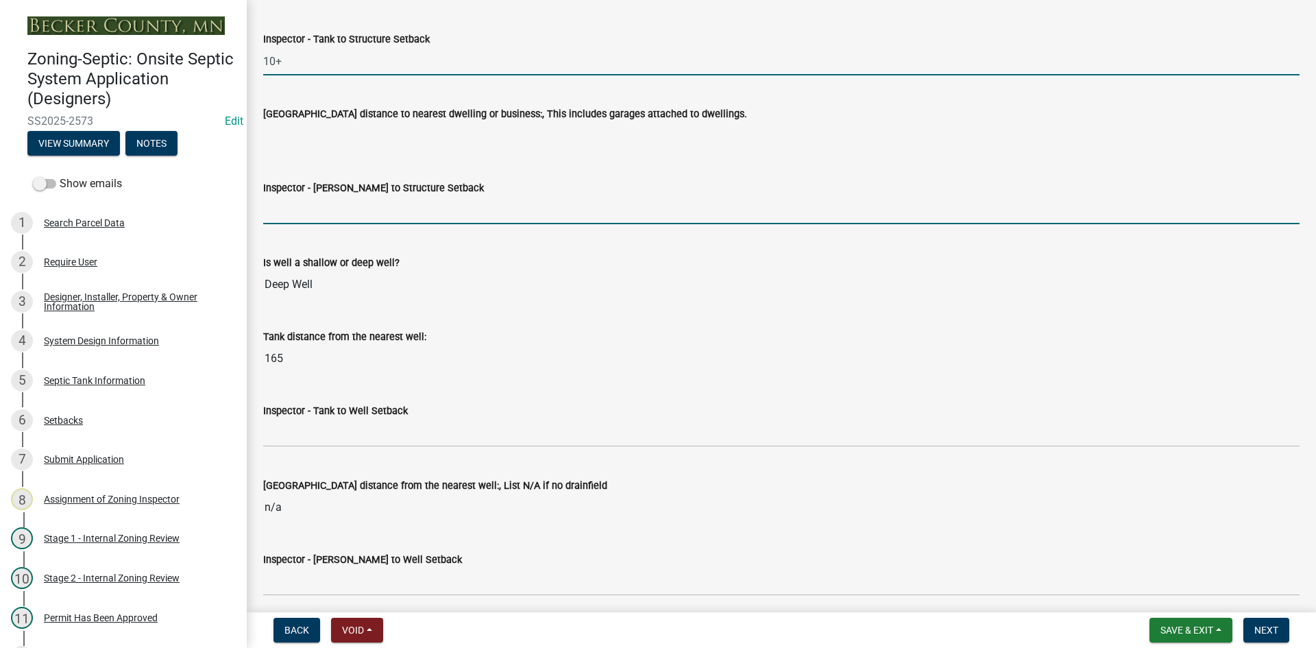
click at [319, 216] on input "Inspector - Drainfield to Structure Setback" at bounding box center [781, 210] width 1036 height 28
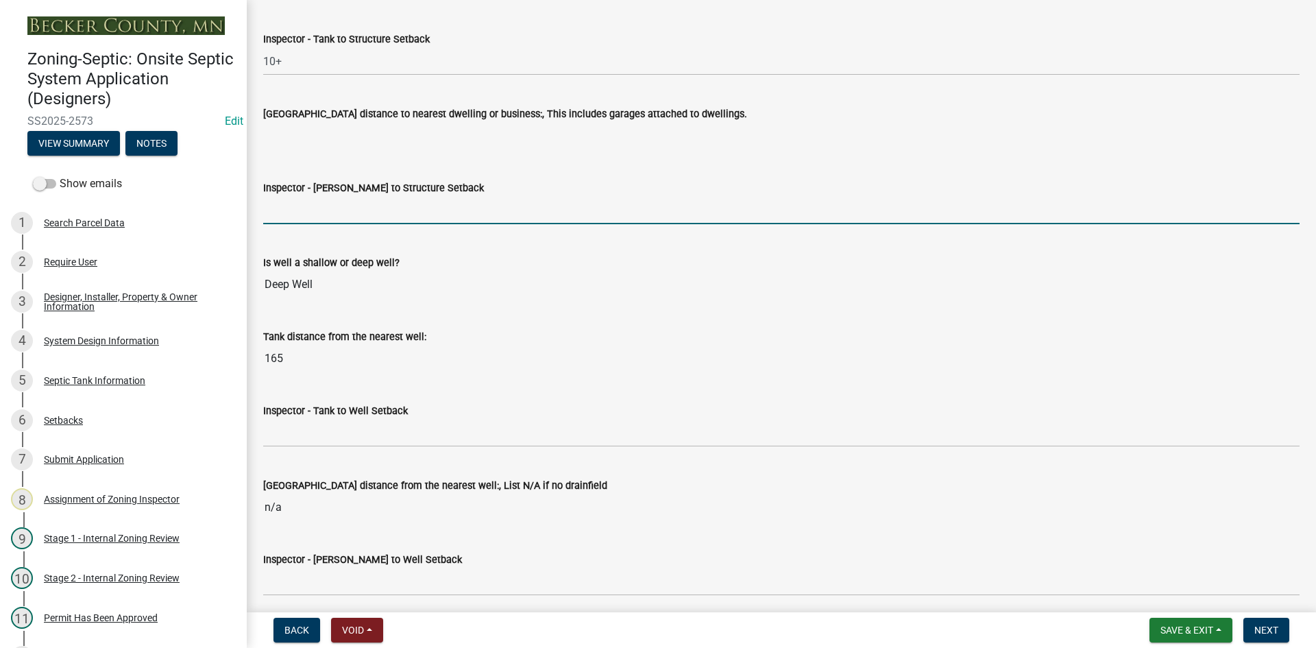
type input "NA"
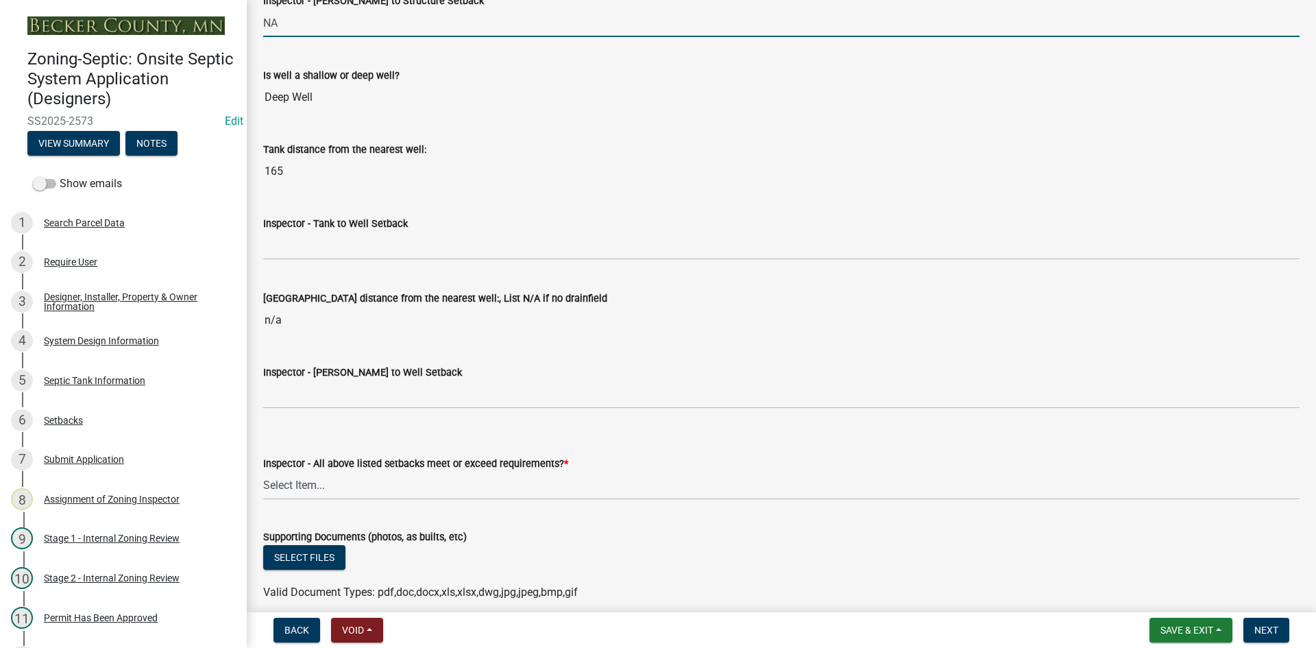
scroll to position [4867, 0]
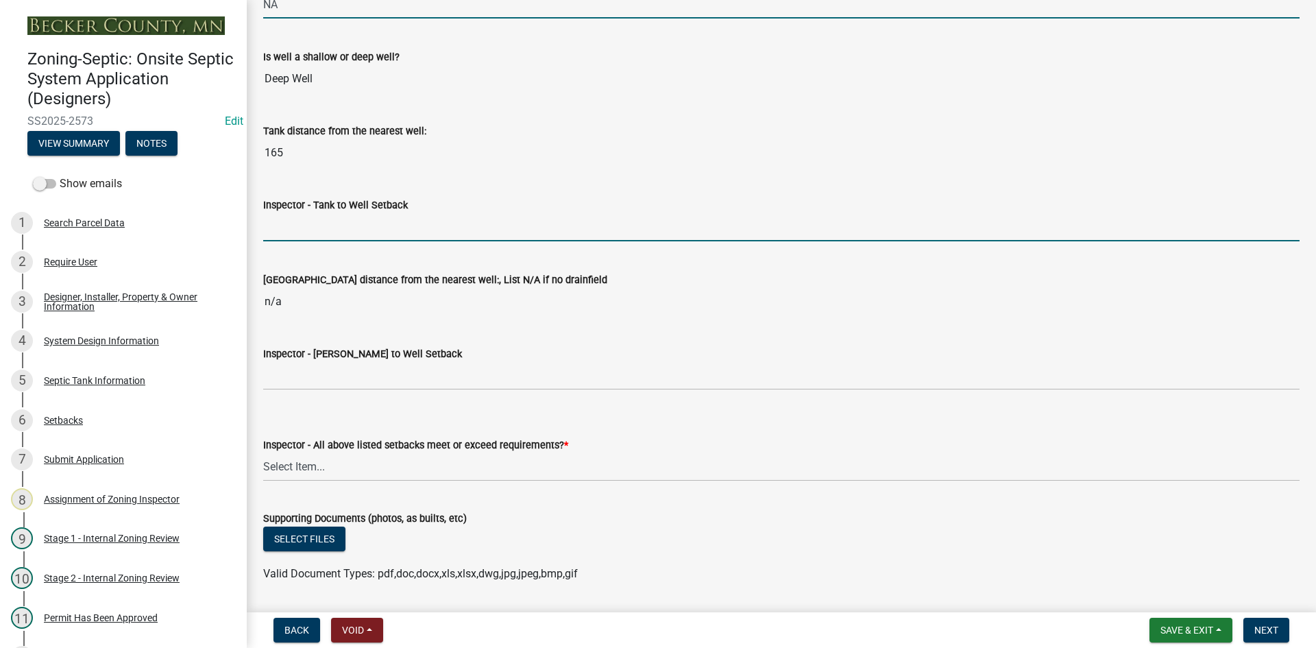
click at [304, 234] on input "Inspector - Tank to Well Setback" at bounding box center [781, 227] width 1036 height 28
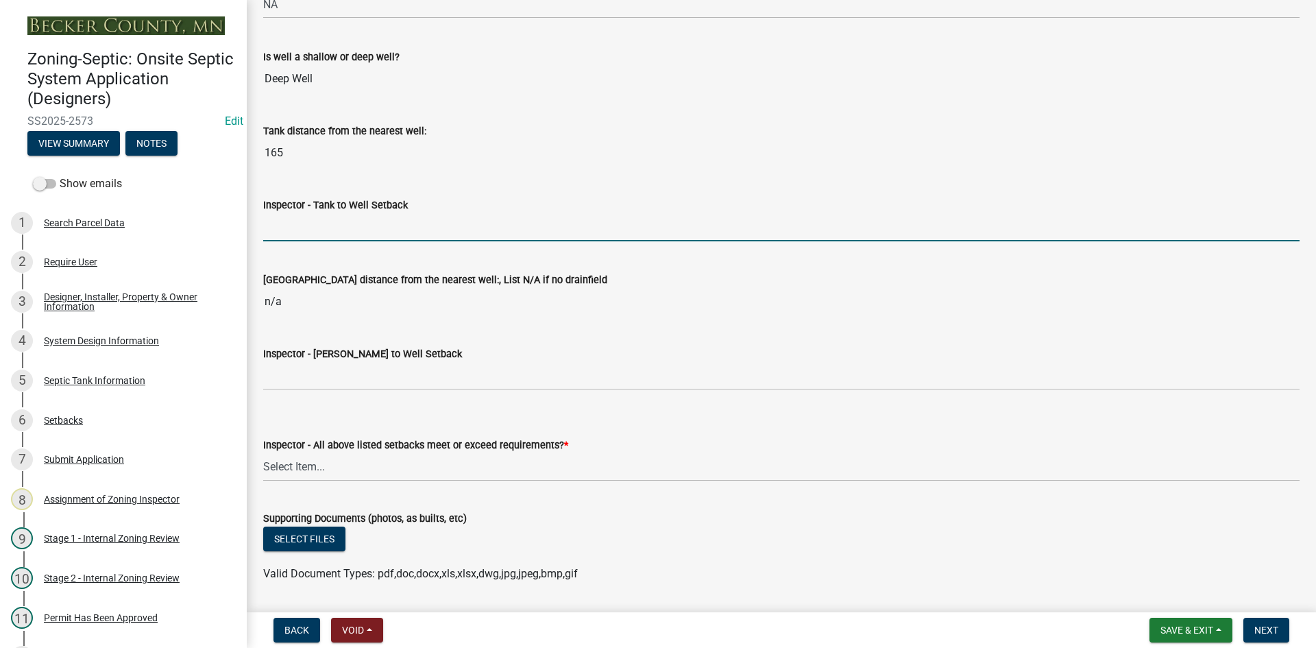
type input "50+"
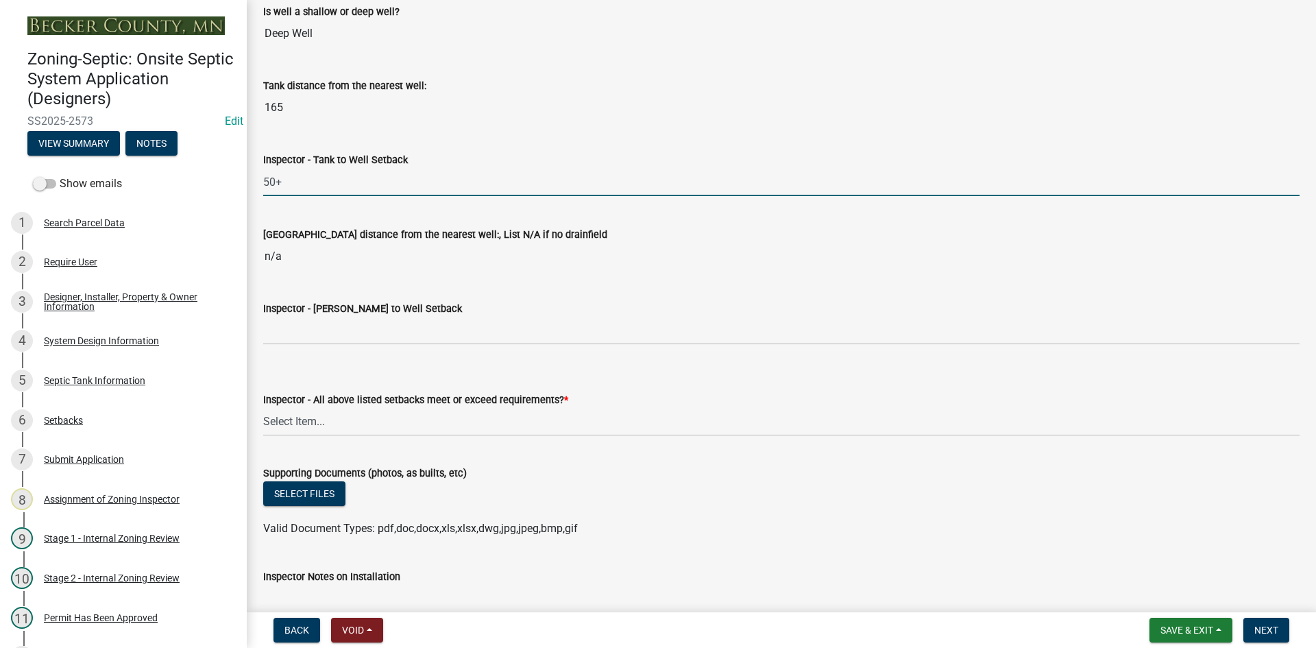
scroll to position [4936, 0]
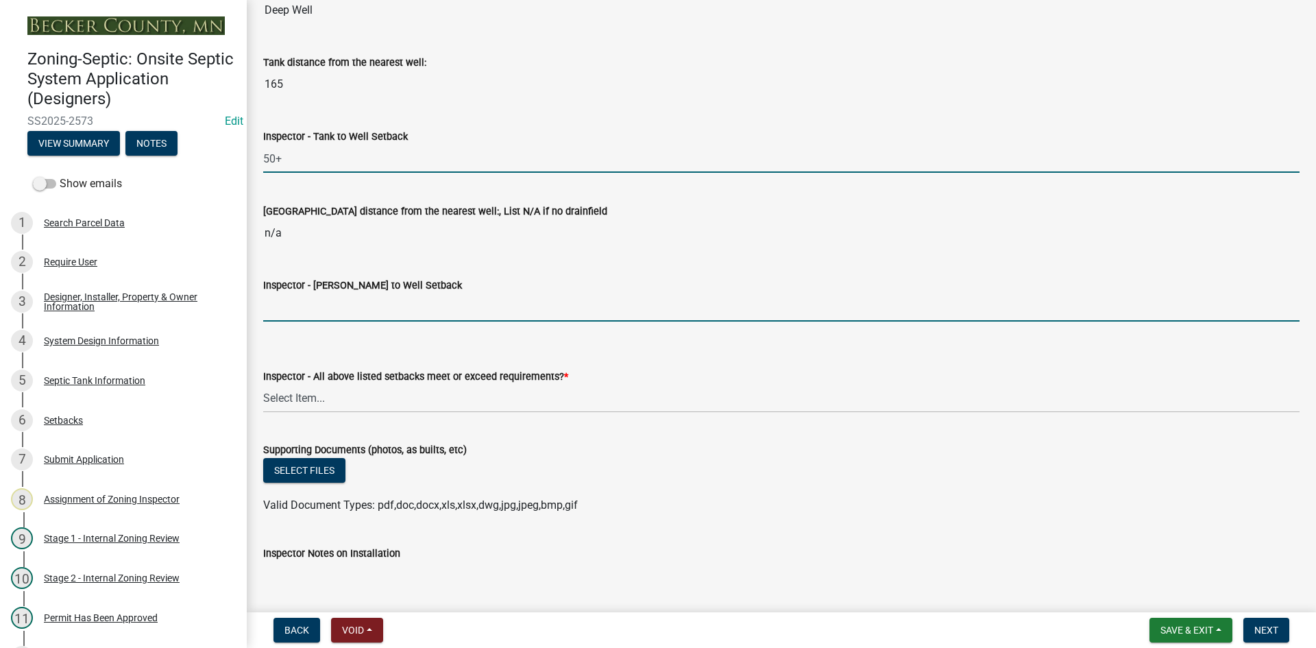
click at [319, 314] on input "Inspector - Drainfield to Well Setback" at bounding box center [781, 307] width 1036 height 28
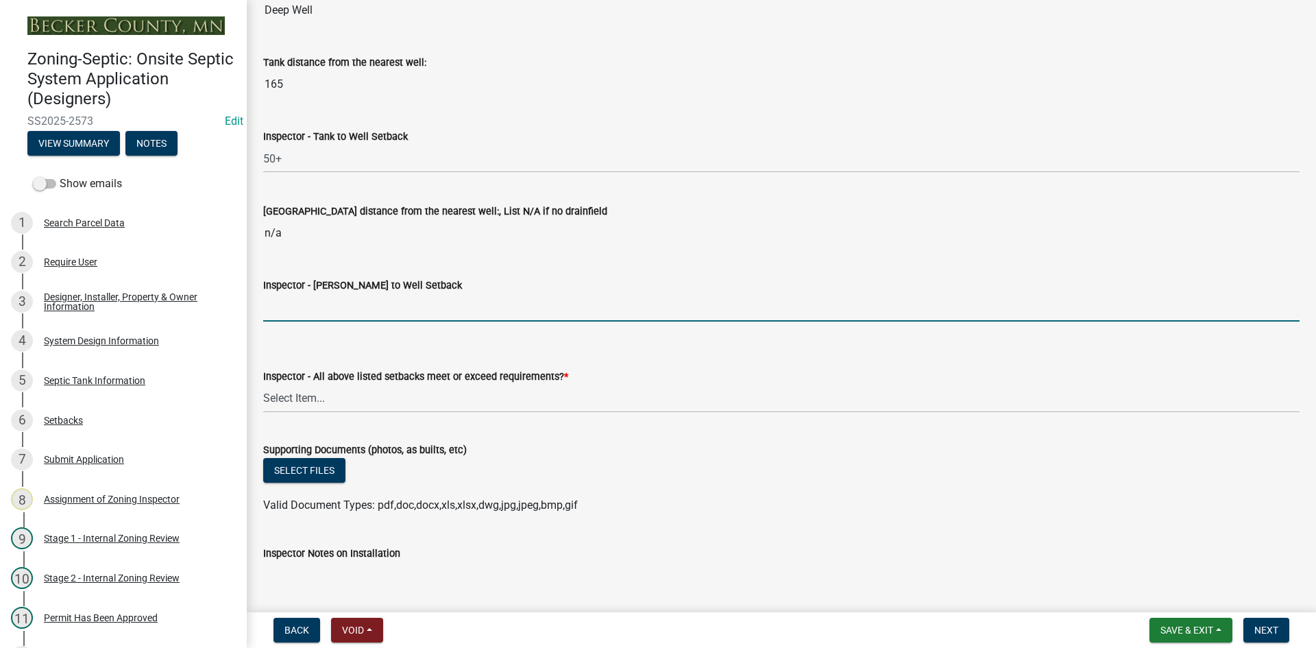
type input "NA"
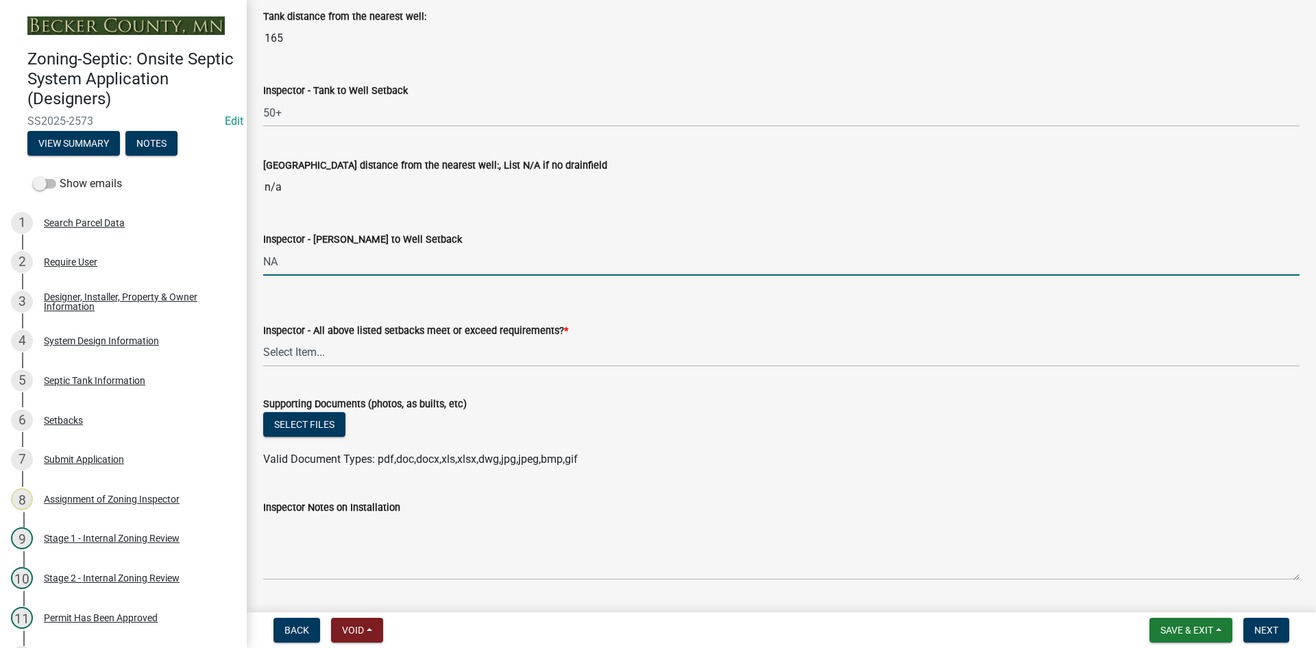
scroll to position [5004, 0]
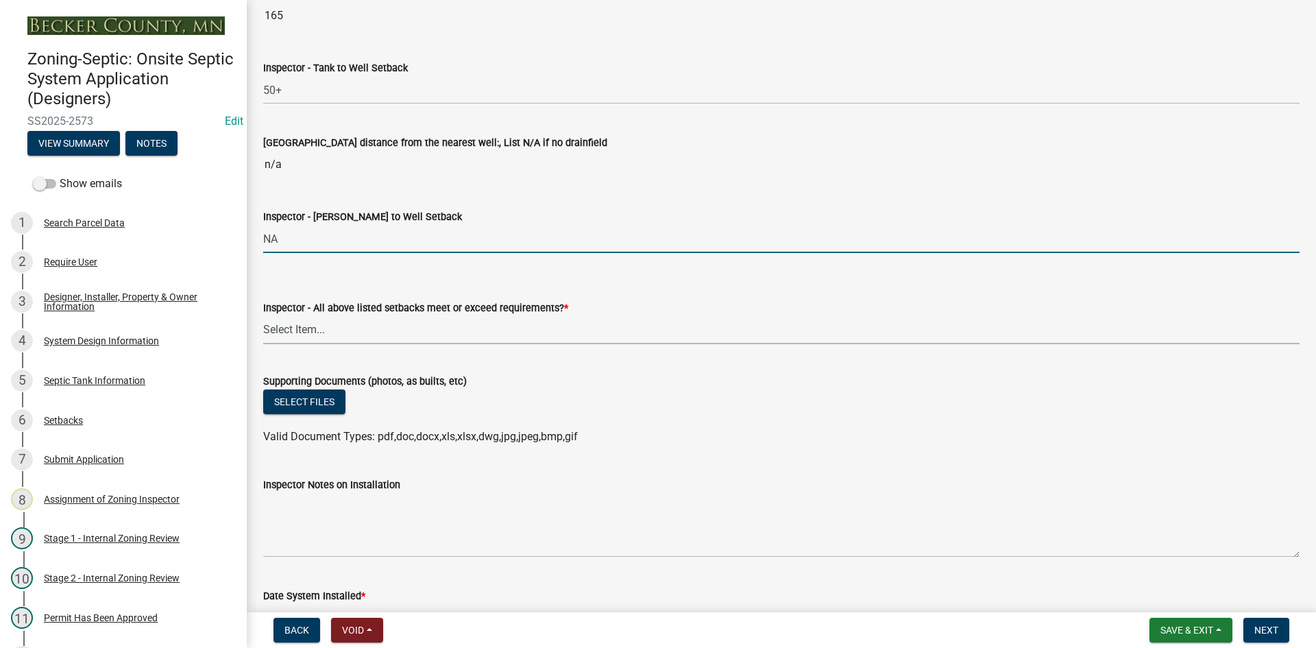
drag, startPoint x: 305, startPoint y: 332, endPoint x: 311, endPoint y: 339, distance: 9.3
click at [305, 332] on select "Select Item... Yes No" at bounding box center [781, 330] width 1036 height 28
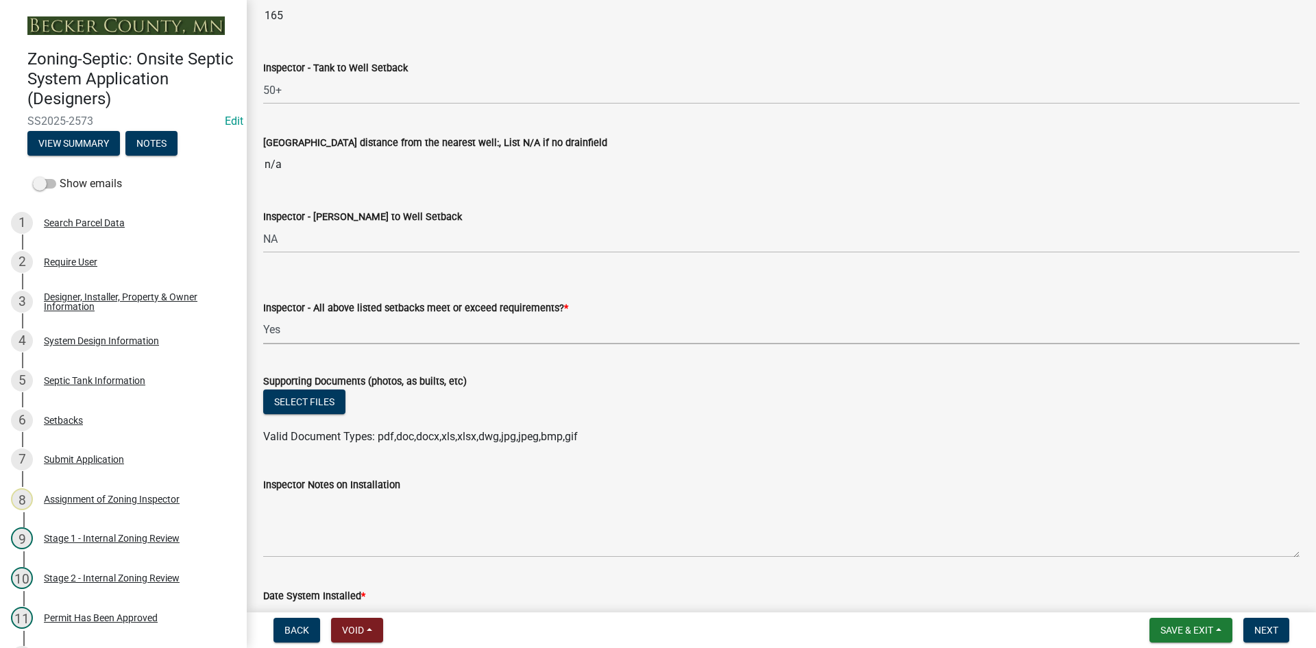
click at [263, 316] on select "Select Item... Yes No" at bounding box center [781, 330] width 1036 height 28
select select "adfa1390-1443-4b8a-94eb-9b7f601f4679"
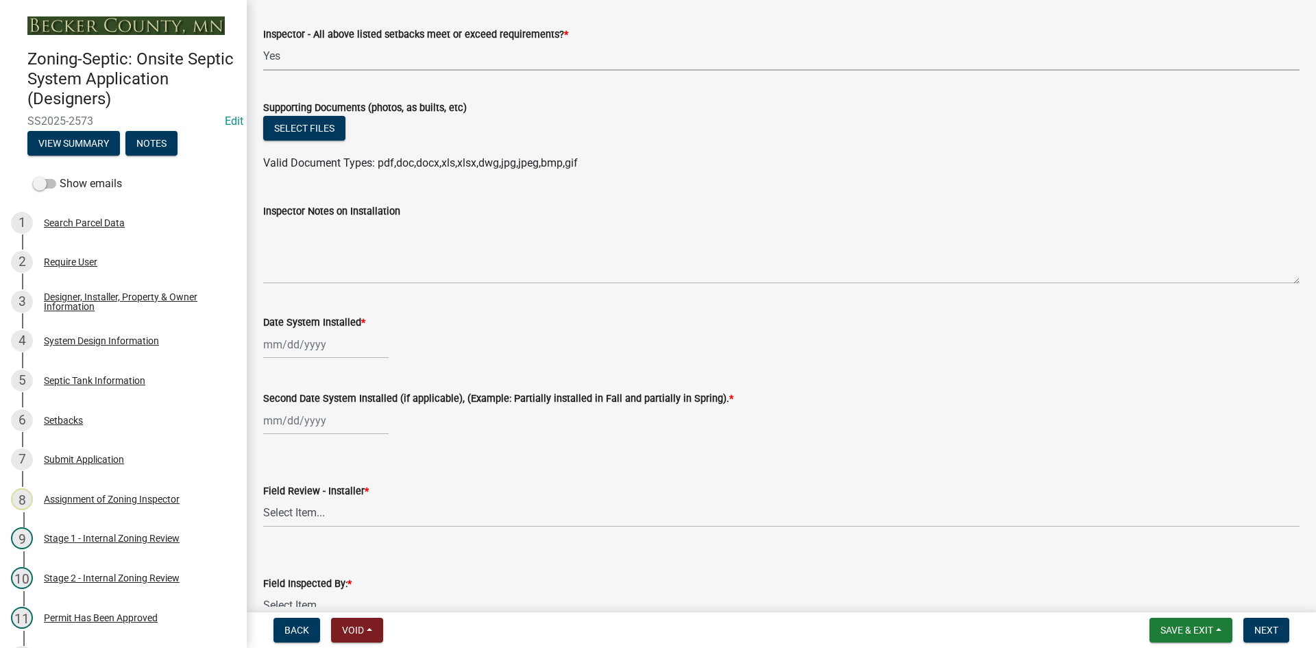
scroll to position [5278, 0]
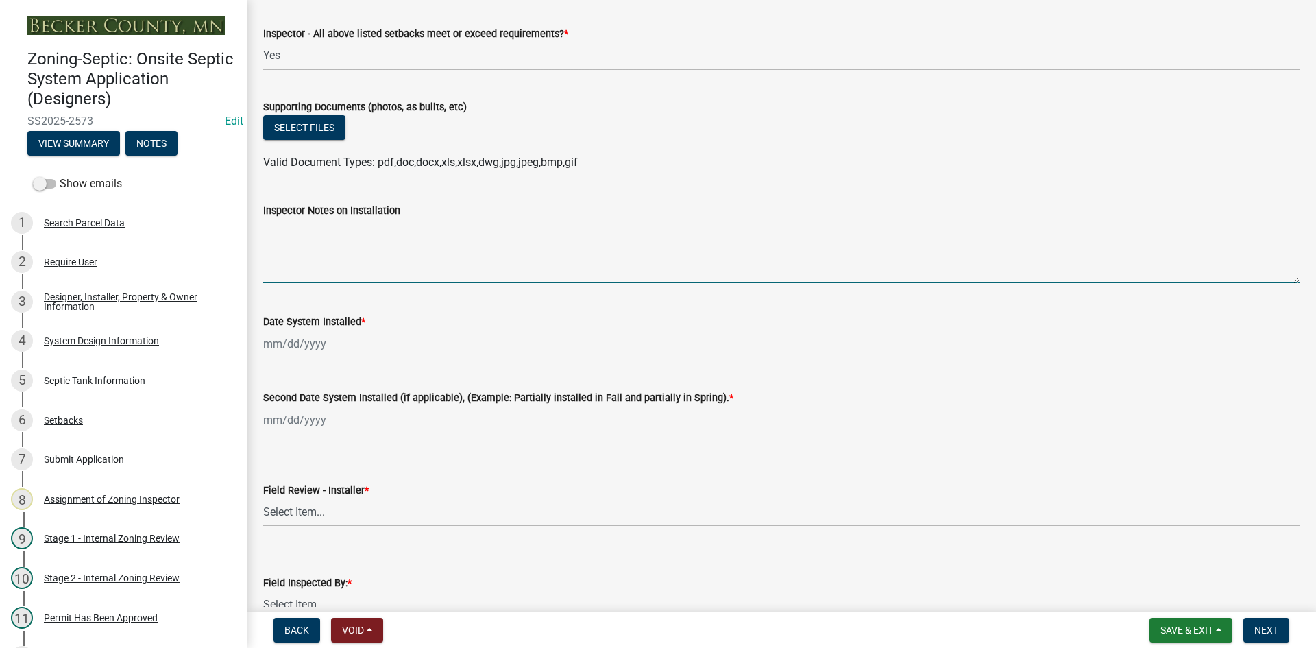
click at [293, 256] on textarea "Inspector Notes on Installation" at bounding box center [781, 251] width 1036 height 64
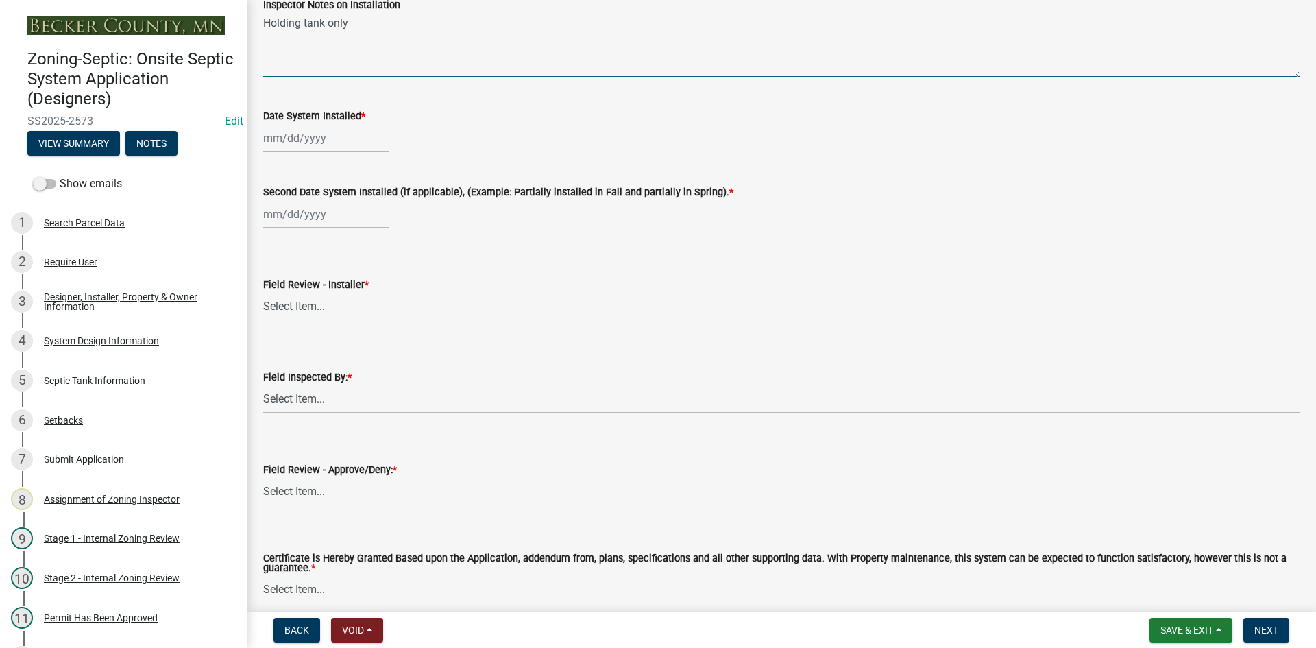
type textarea "Holding tank only"
click at [337, 144] on div at bounding box center [325, 138] width 125 height 28
select select "10"
select select "2025"
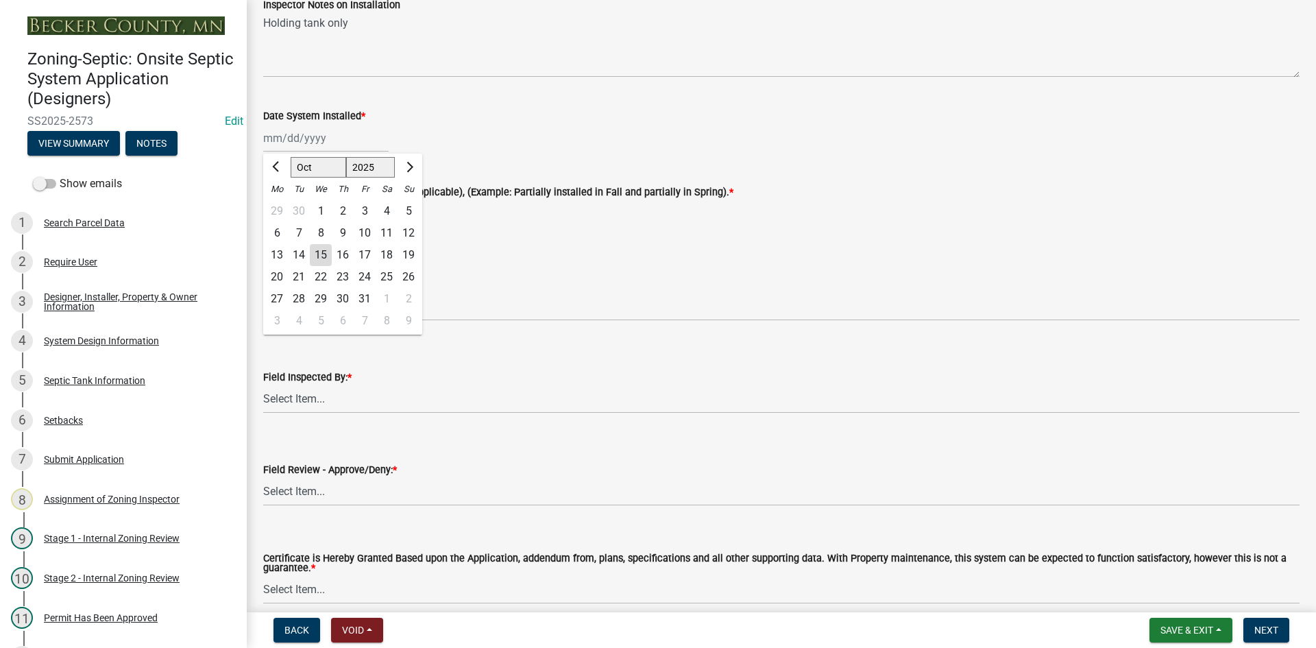
click at [302, 255] on div "14" at bounding box center [299, 255] width 22 height 22
type input "[DATE]"
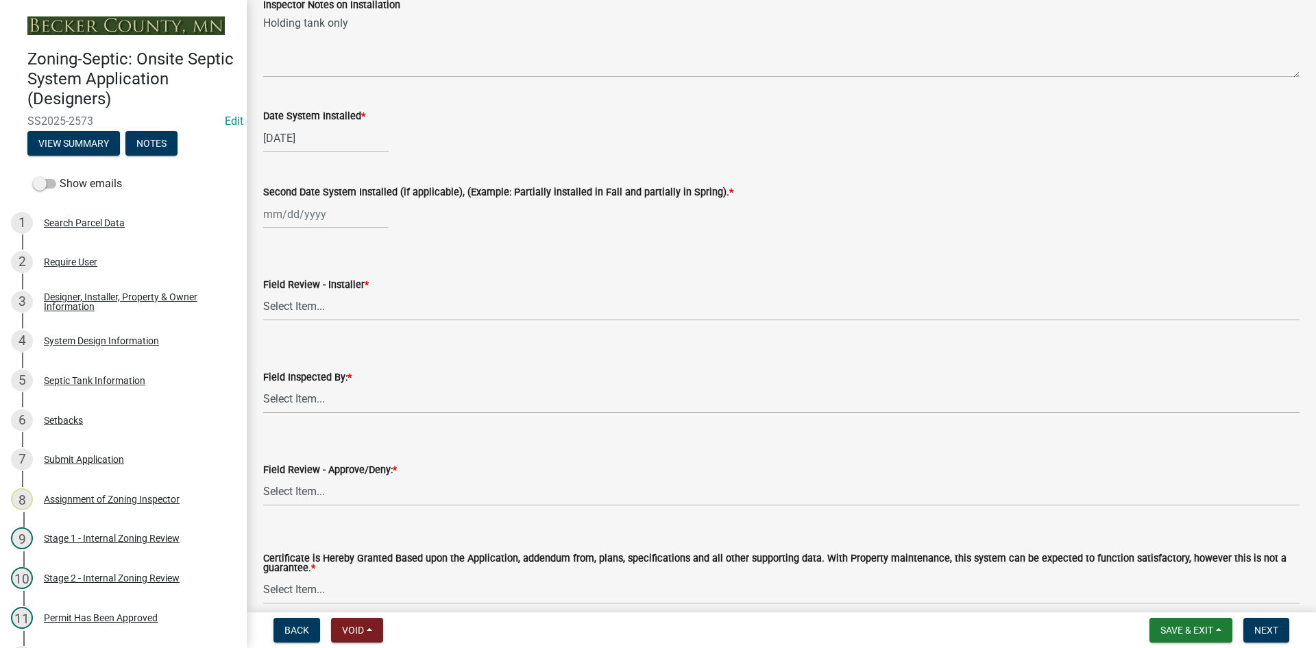
click at [318, 226] on div at bounding box center [325, 214] width 125 height 28
select select "10"
select select "2025"
click at [295, 328] on div "14" at bounding box center [299, 331] width 22 height 22
type input "[DATE]"
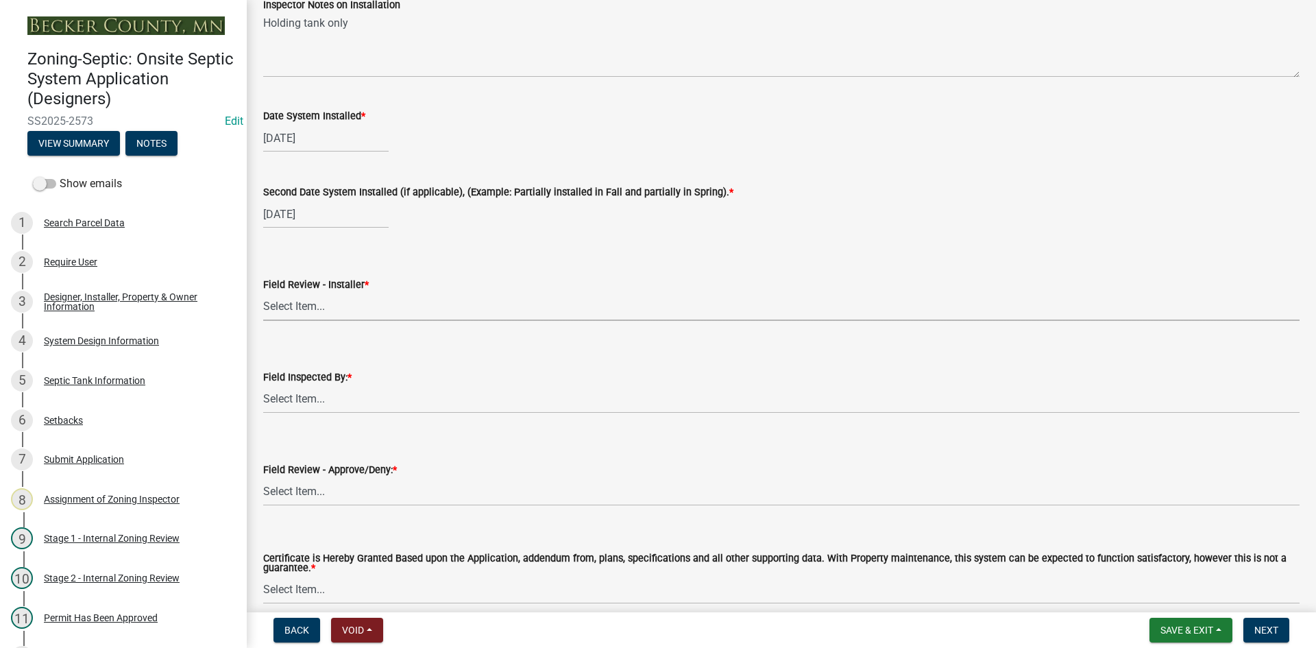
click at [310, 308] on select "Select Item... OTHER – Not listed (please add in next field and we will add to …" at bounding box center [781, 307] width 1036 height 28
click at [263, 293] on select "Select Item... OTHER – Not listed (please add in next field and we will add to …" at bounding box center [781, 307] width 1036 height 28
select select "5ac8cecb-d5d1-491d-83d3-df85b07147f5"
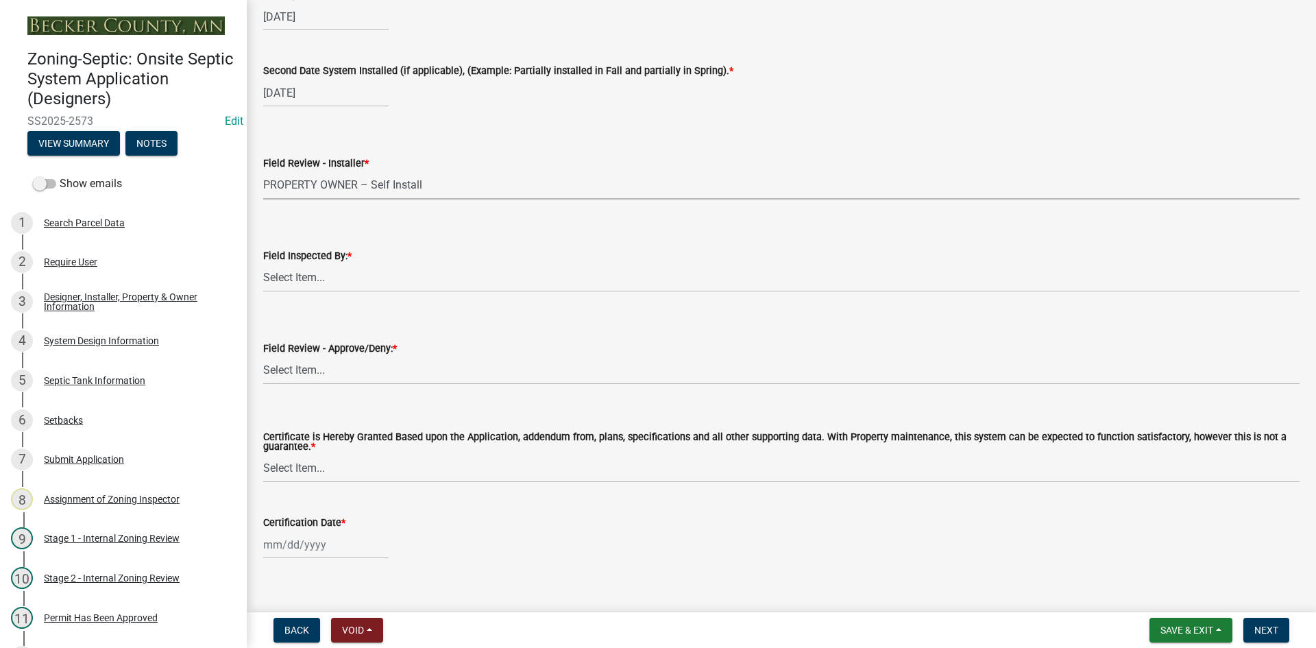
scroll to position [5624, 0]
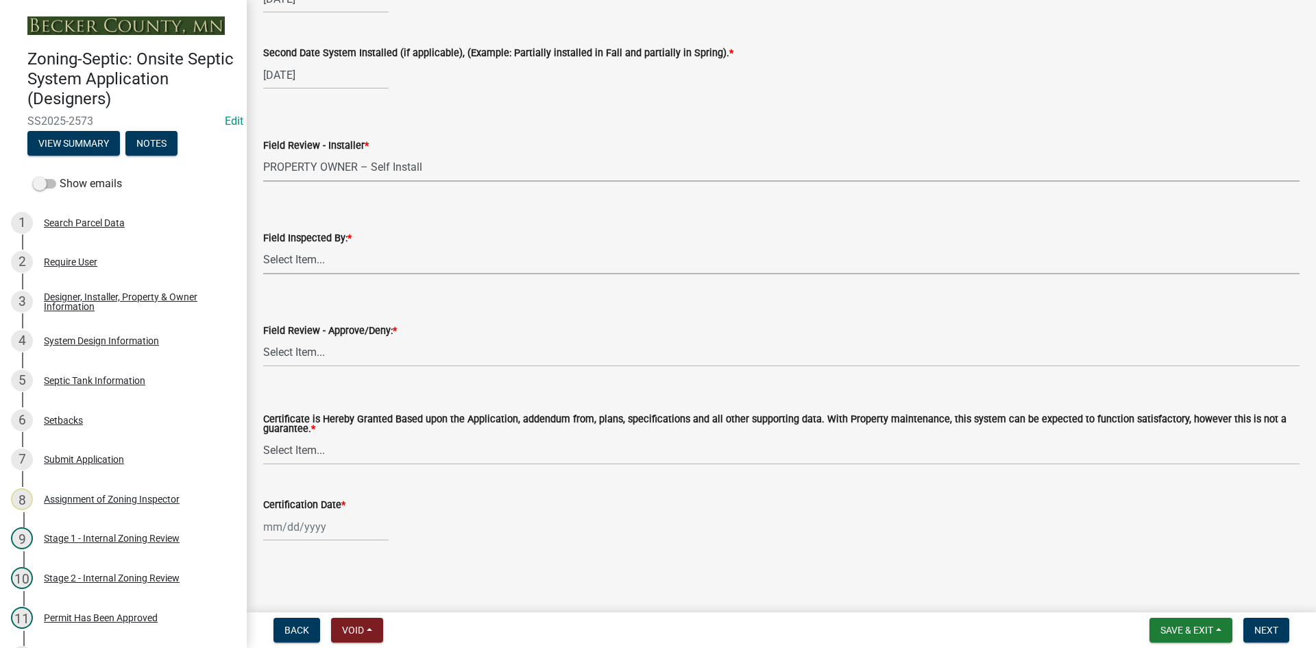
click at [293, 268] on select "Select Item... Nicole Bradbury Jeff Rusness Kyle Vareberg Susan Rockwell Tyler …" at bounding box center [781, 260] width 1036 height 28
click at [263, 246] on select "Select Item... Nicole Bradbury Jeff Rusness Kyle Vareberg Susan Rockwell Tyler …" at bounding box center [781, 260] width 1036 height 28
select select "7bfe52ba-73b7-4ac1-9bde-d3bb601555ca"
click at [319, 363] on select "Select Item... Approved Denied" at bounding box center [781, 353] width 1036 height 28
click at [263, 339] on select "Select Item... Approved Denied" at bounding box center [781, 353] width 1036 height 28
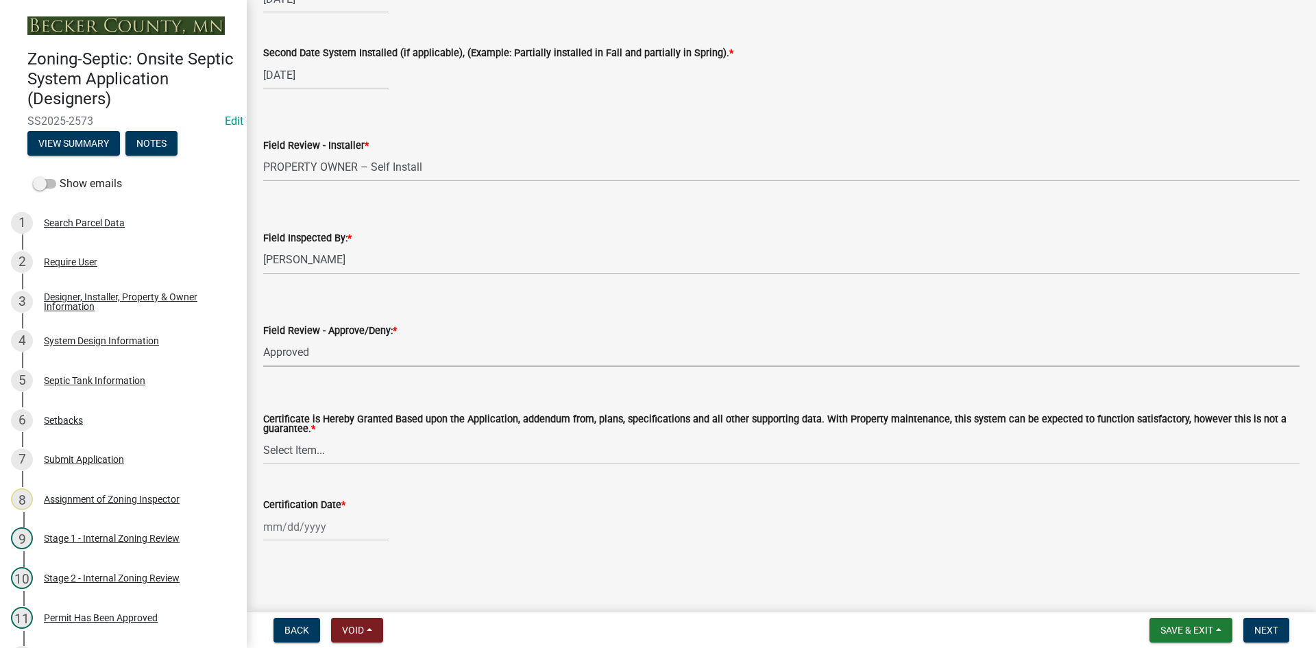
select select "c3bf50e3-4684-4b9c-99b9-7a9f027aa0dd"
click at [318, 451] on select "Select Item... Yes No" at bounding box center [781, 451] width 1036 height 28
click at [263, 437] on select "Select Item... Yes No" at bounding box center [781, 451] width 1036 height 28
select select "538e6e6b-38de-4682-8c50-6662df67960d"
click at [339, 535] on div at bounding box center [325, 527] width 125 height 28
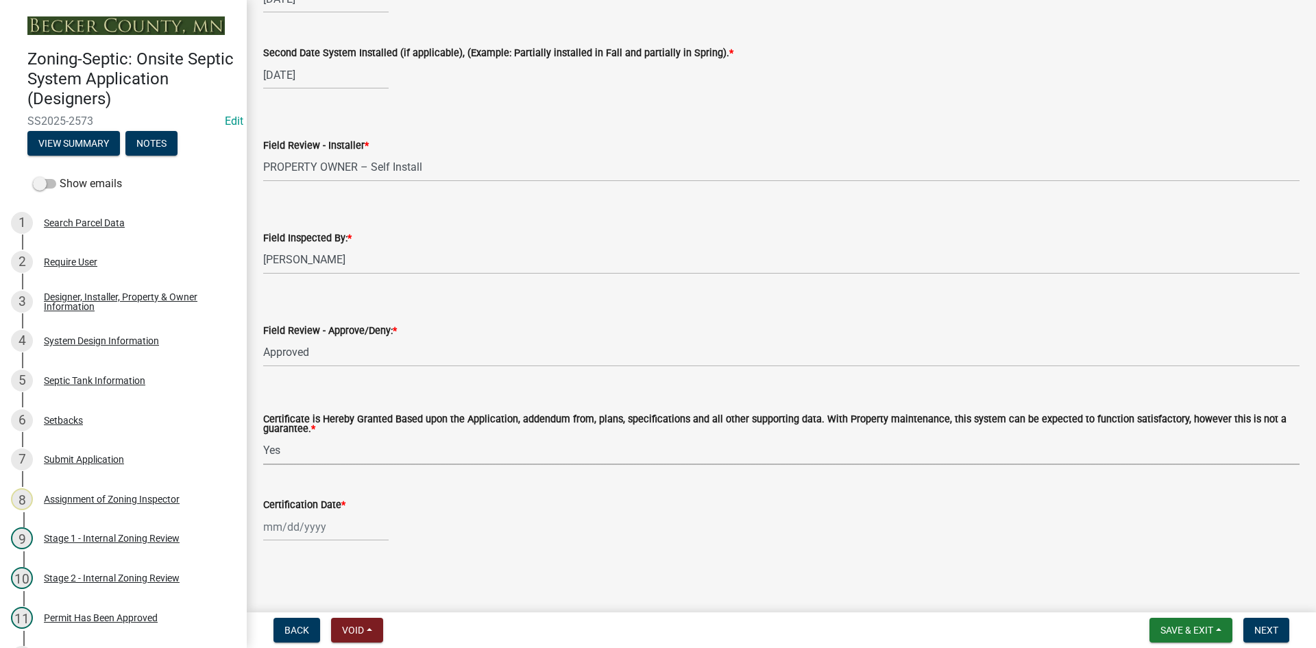
select select "10"
select select "2025"
click at [326, 435] on div "15" at bounding box center [321, 432] width 22 height 22
type input "[DATE]"
click at [1271, 630] on span "Next" at bounding box center [1266, 629] width 24 height 11
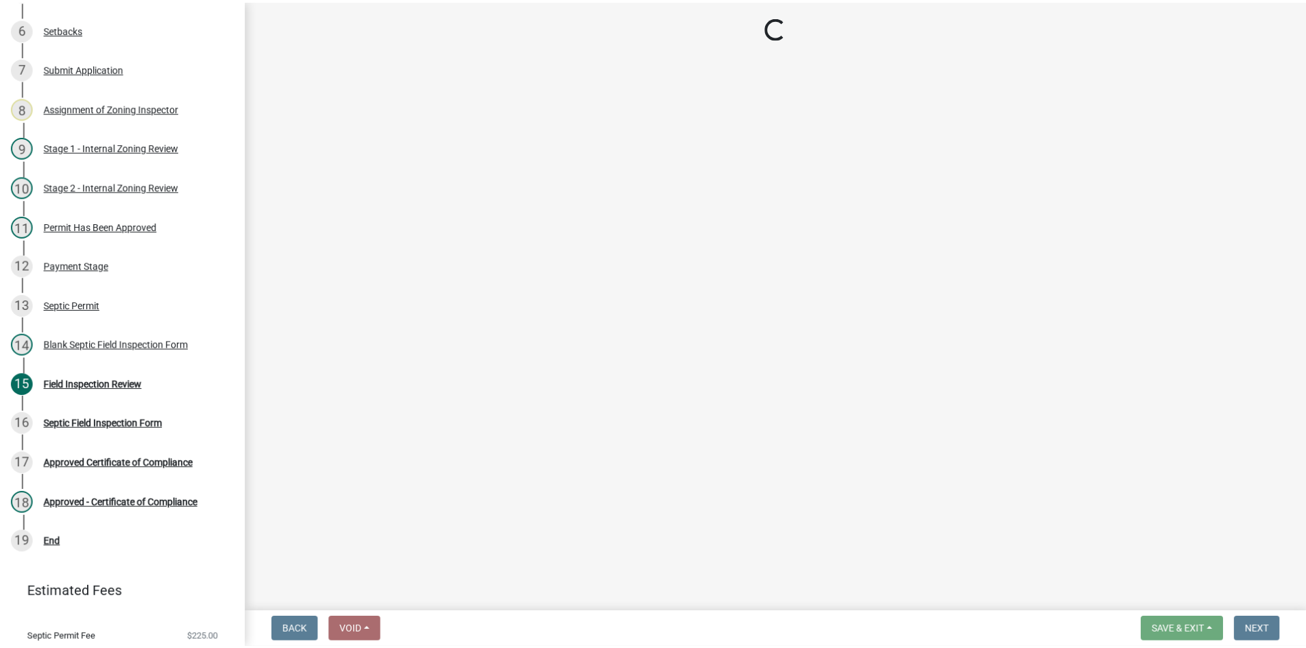
scroll to position [407, 0]
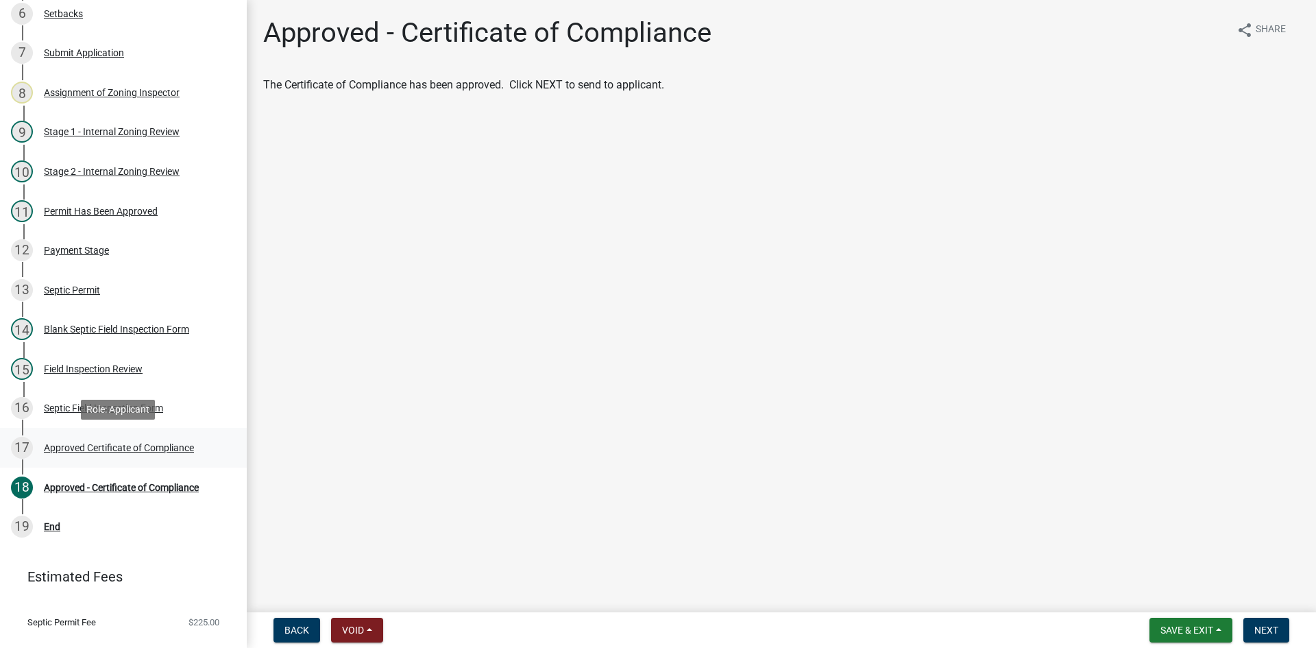
click at [148, 450] on div "Approved Certificate of Compliance" at bounding box center [119, 448] width 150 height 10
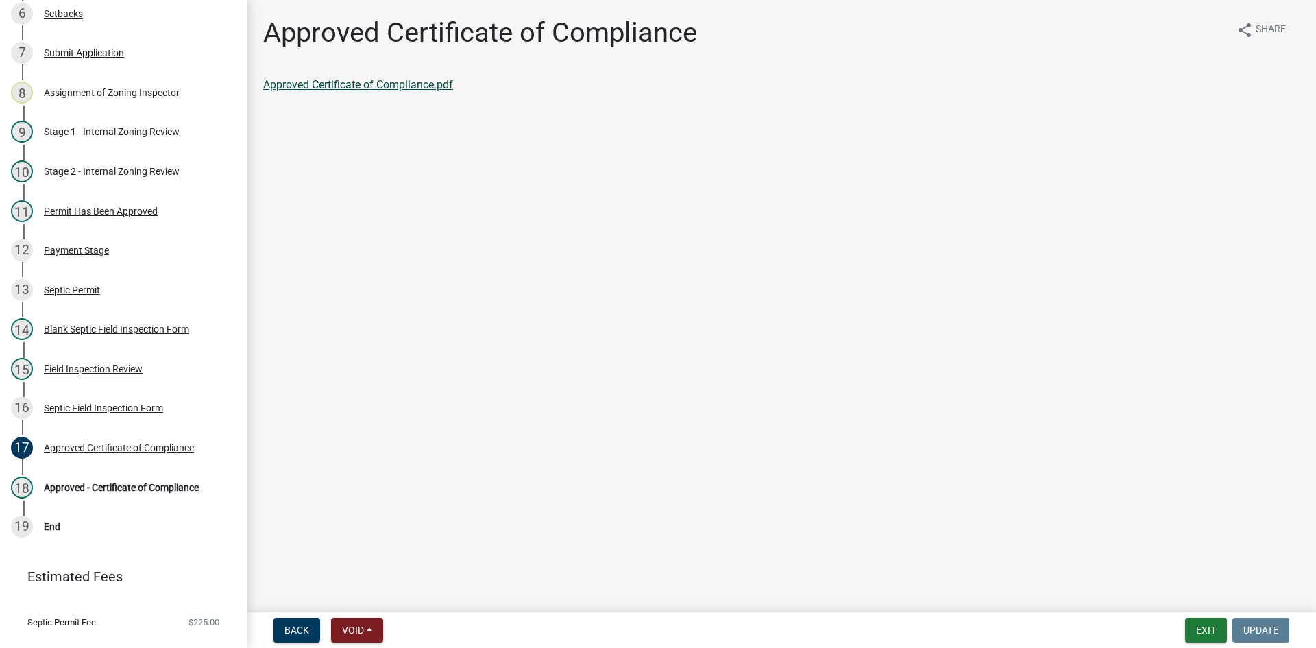
click at [428, 81] on link "Approved Certificate of Compliance.pdf" at bounding box center [358, 84] width 190 height 13
click at [156, 473] on link "18 Approved - Certificate of Compliance" at bounding box center [123, 488] width 247 height 40
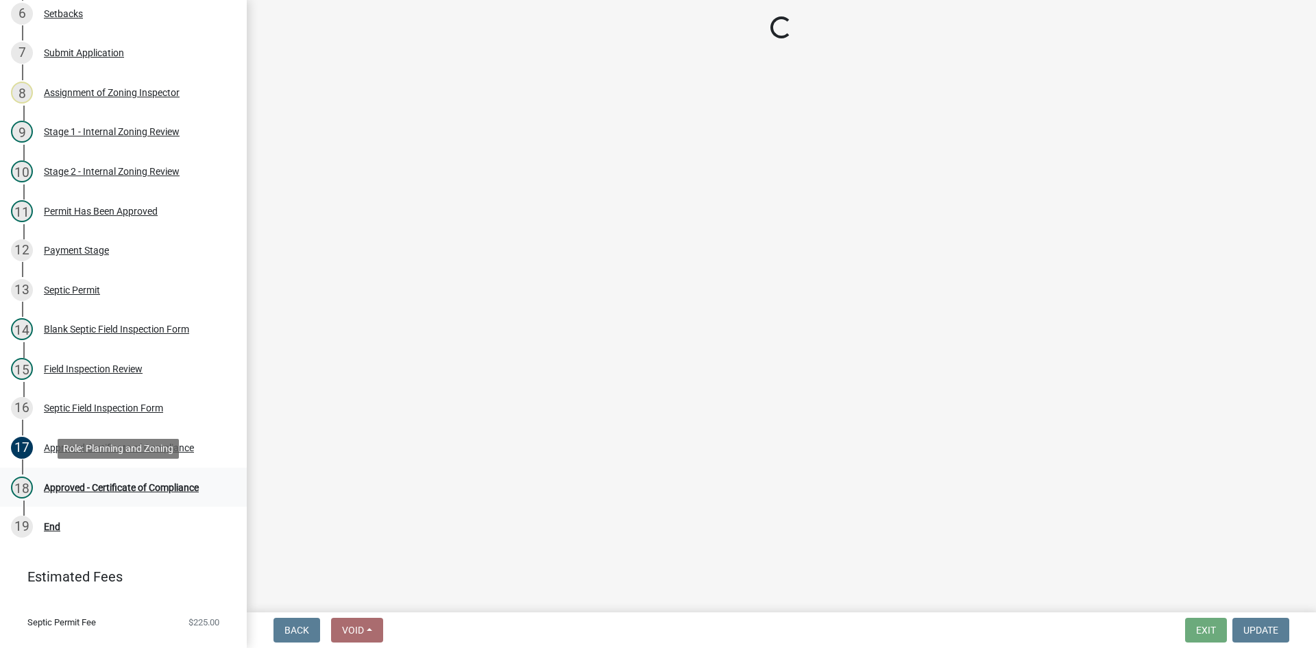
click at [161, 483] on div "Approved - Certificate of Compliance" at bounding box center [121, 488] width 155 height 10
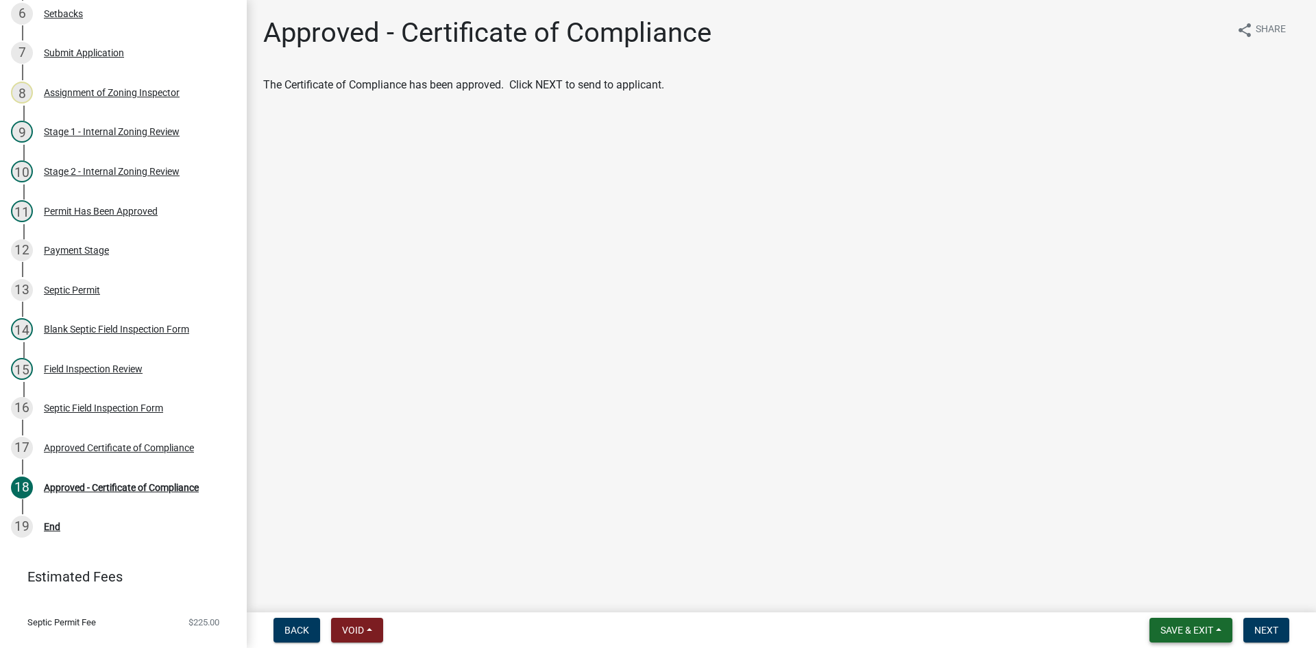
drag, startPoint x: 1193, startPoint y: 636, endPoint x: 1316, endPoint y: 638, distance: 122.7
click at [1315, 638] on html "Internet Explorer does NOT work with GeoPermits. Get a new browser for more sec…" at bounding box center [658, 324] width 1316 height 648
click at [1267, 620] on button "Next" at bounding box center [1267, 630] width 46 height 25
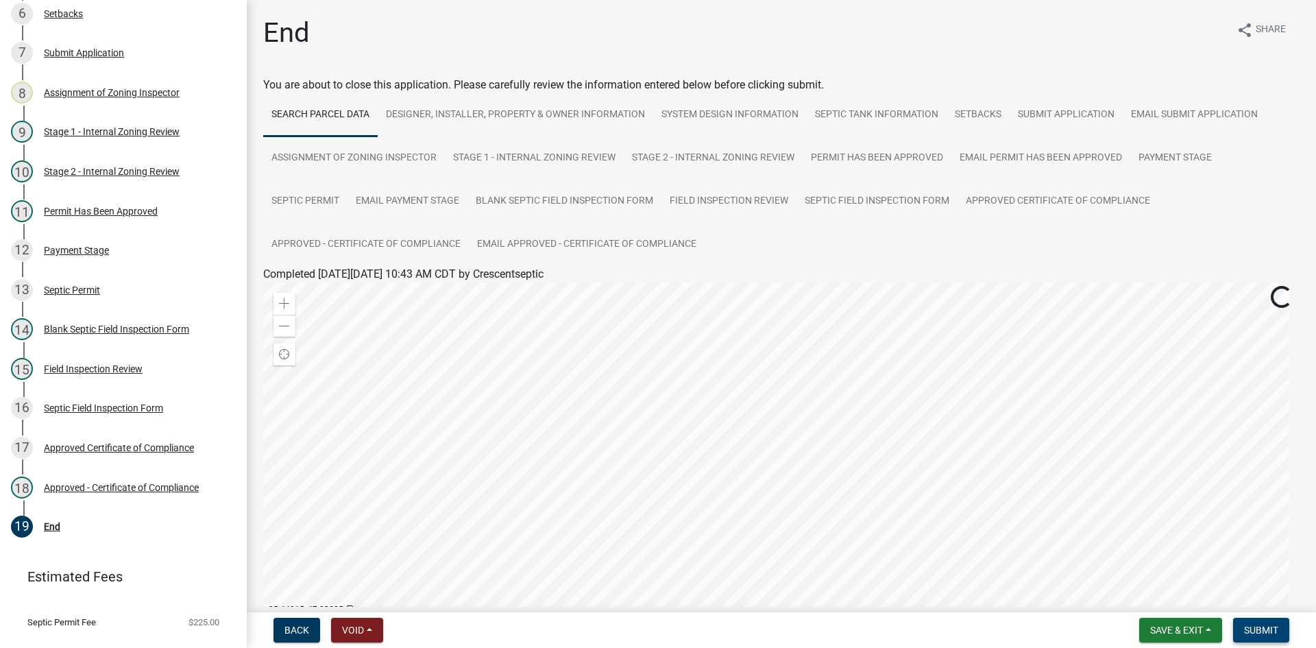
click at [1263, 630] on span "Submit" at bounding box center [1261, 629] width 34 height 11
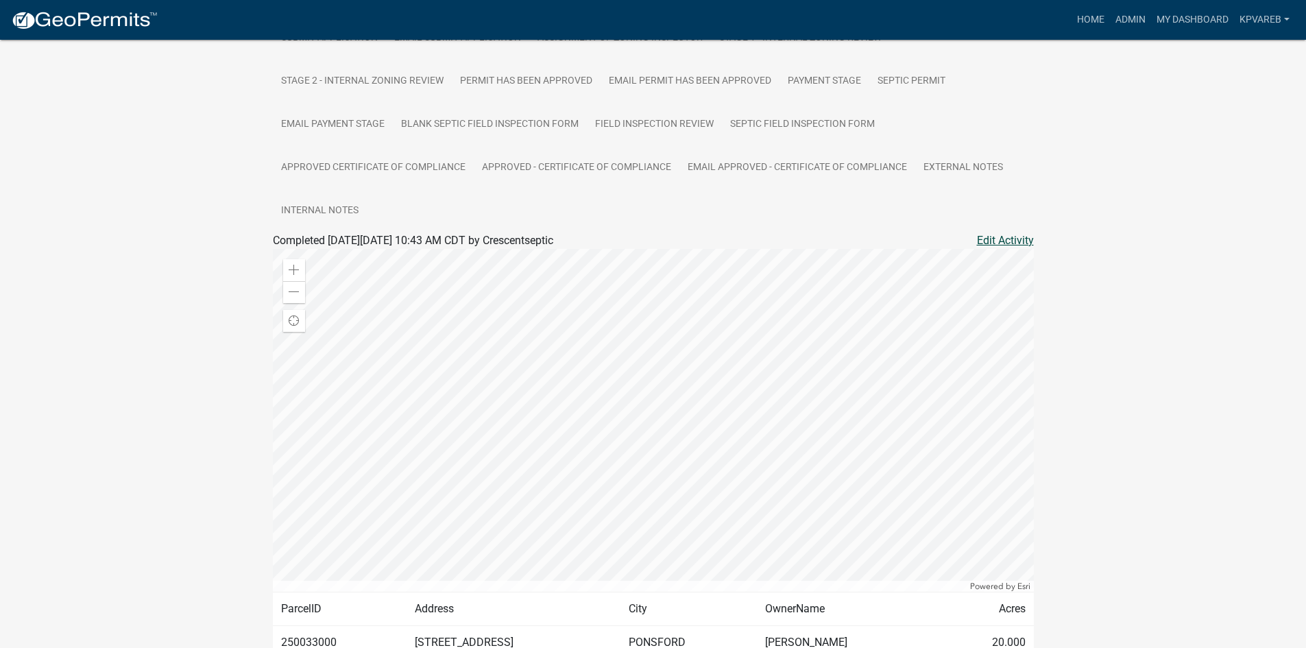
scroll to position [412, 0]
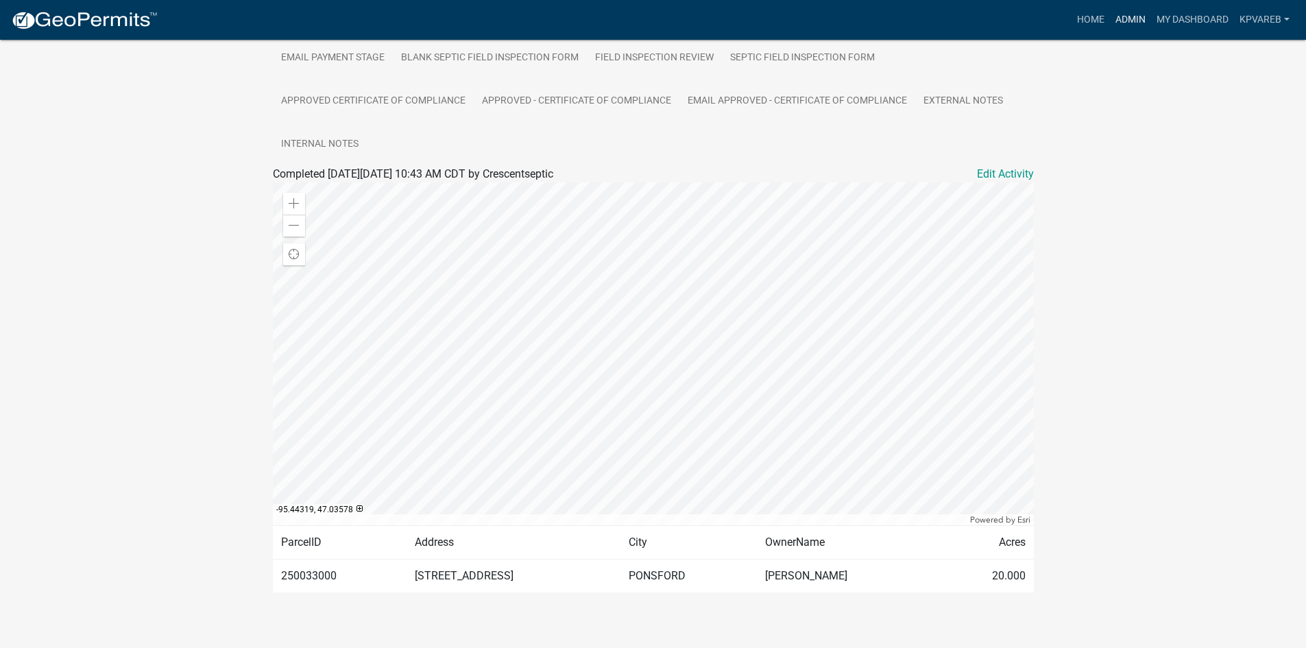
click at [1118, 20] on link "Admin" at bounding box center [1130, 20] width 41 height 26
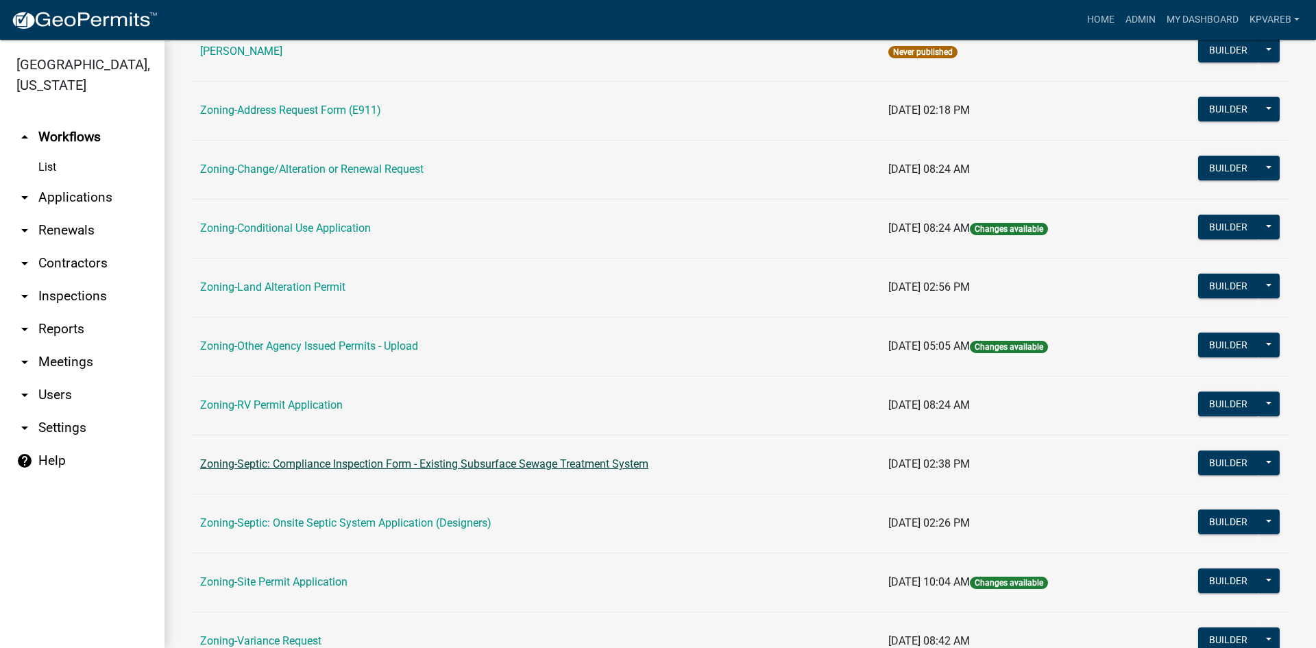
scroll to position [394, 0]
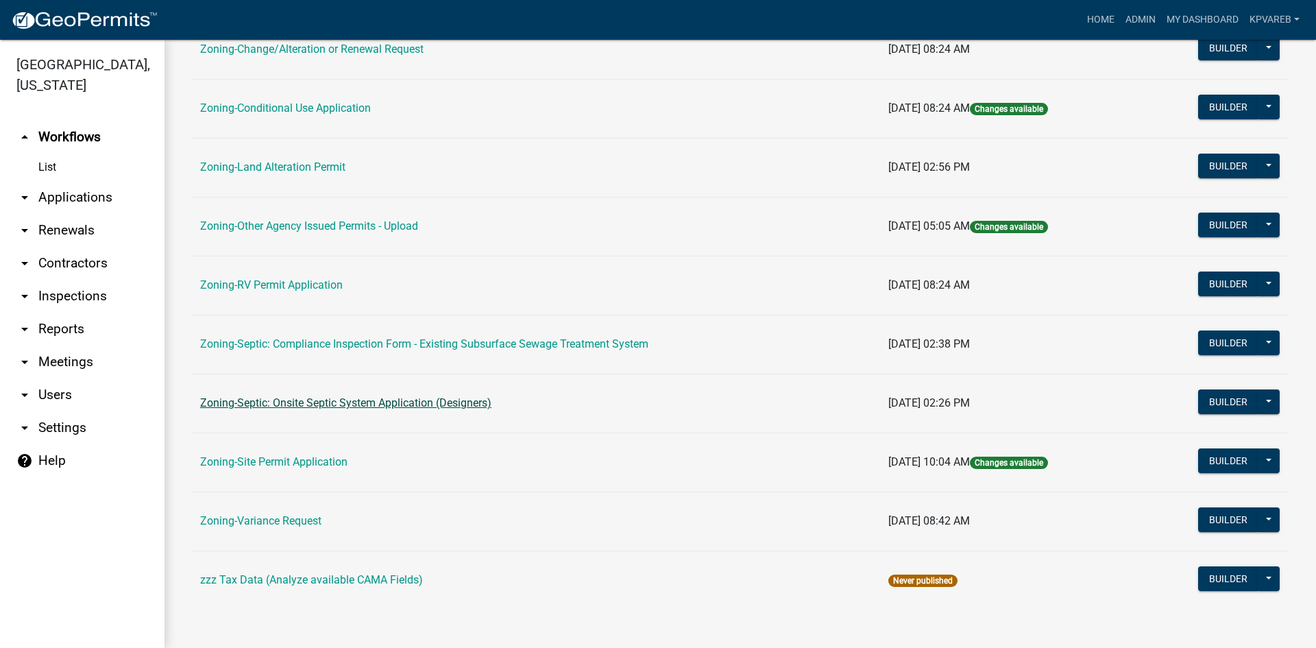
click at [424, 403] on link "Zoning-Septic: Onsite Septic System Application (Designers)" at bounding box center [345, 402] width 291 height 13
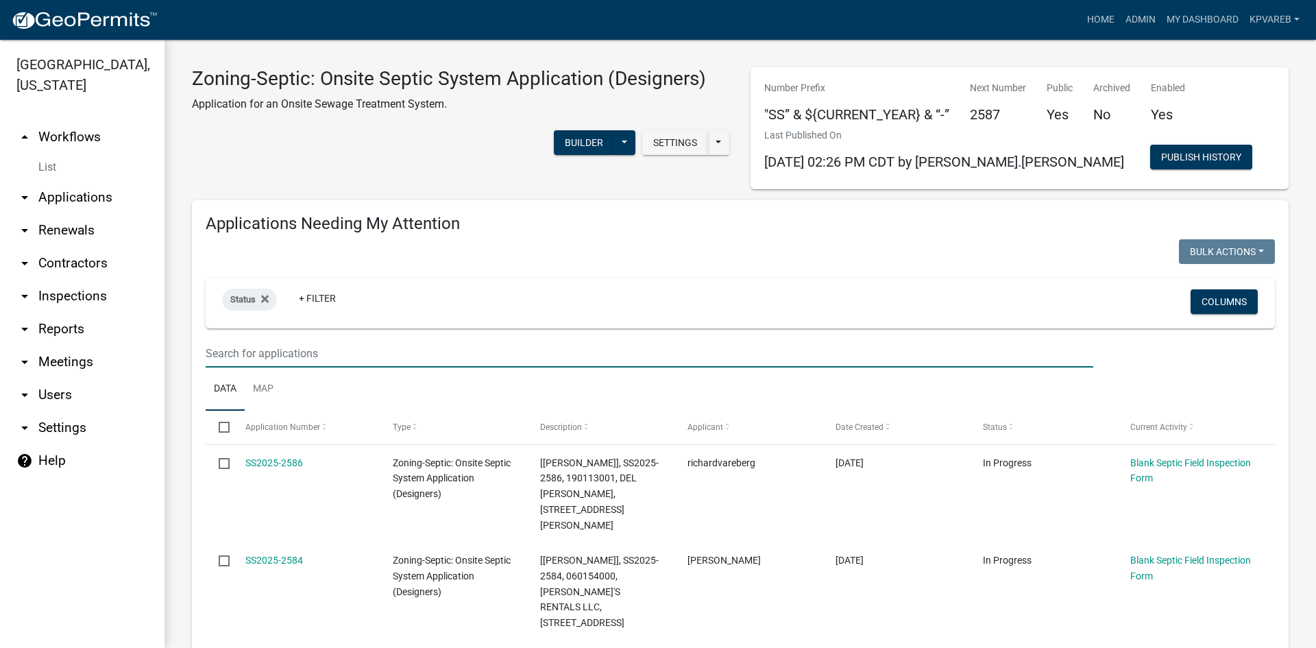
click at [271, 356] on input "text" at bounding box center [650, 353] width 888 height 28
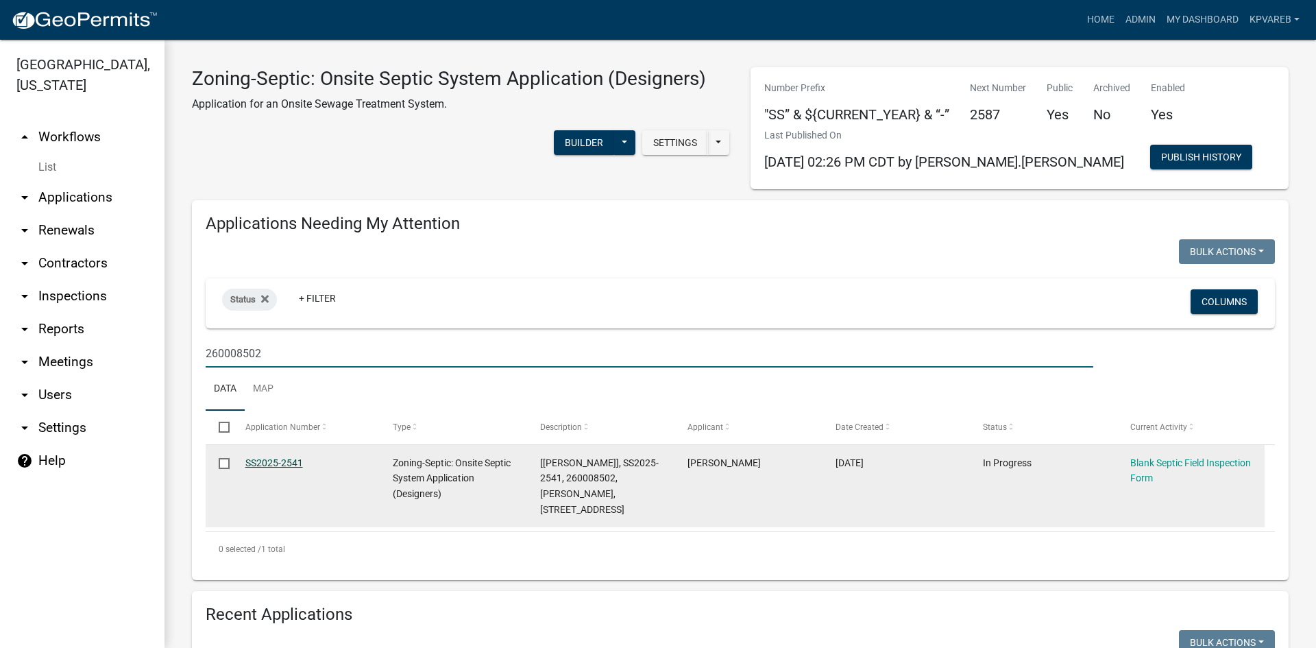
type input "260008502"
click at [267, 465] on link "SS2025-2541" at bounding box center [274, 462] width 58 height 11
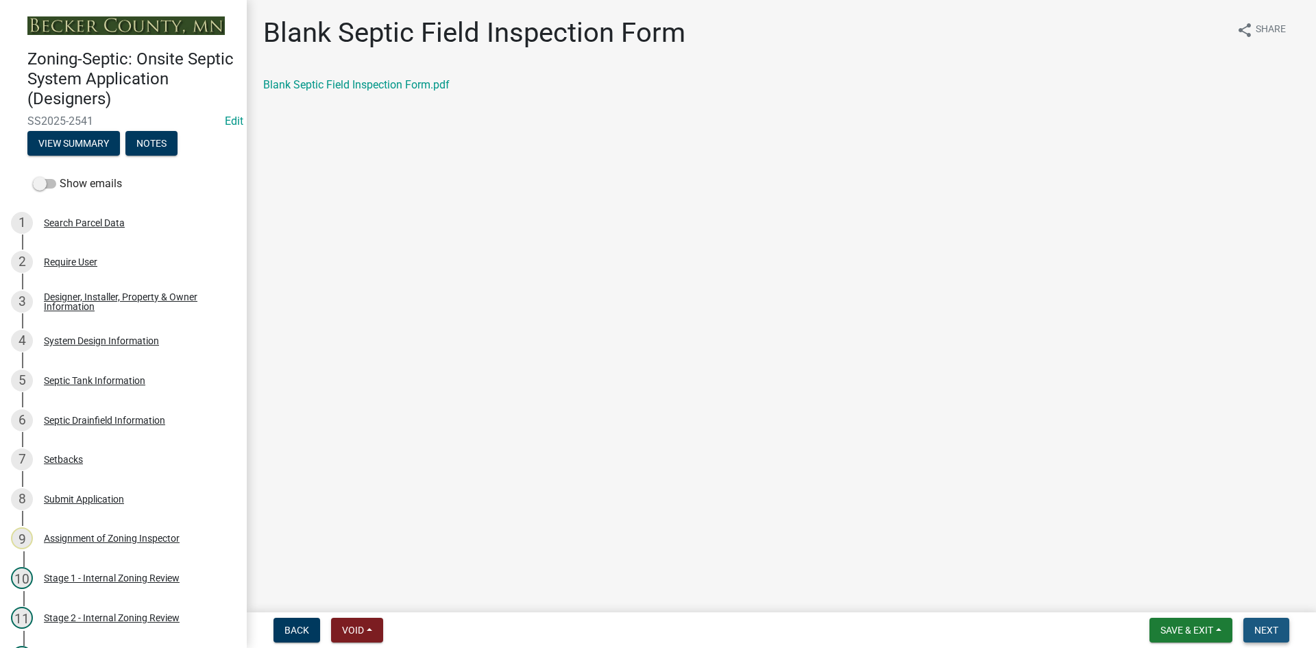
click at [1276, 632] on span "Next" at bounding box center [1266, 629] width 24 height 11
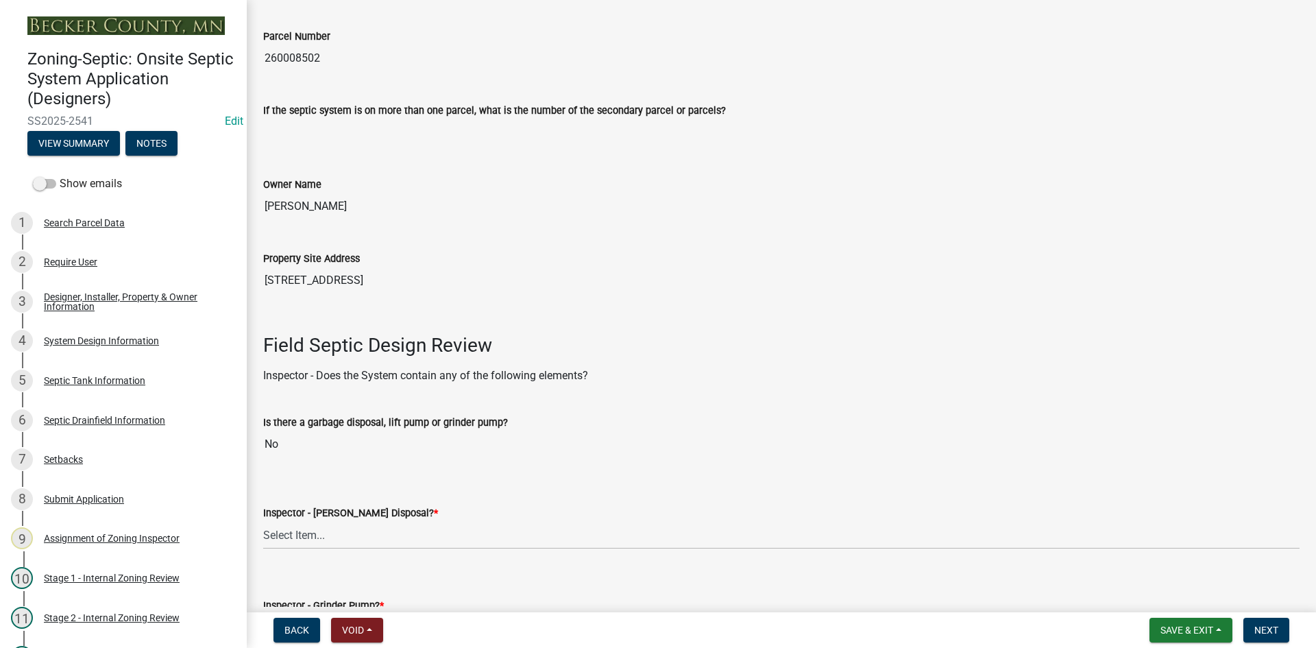
scroll to position [411, 0]
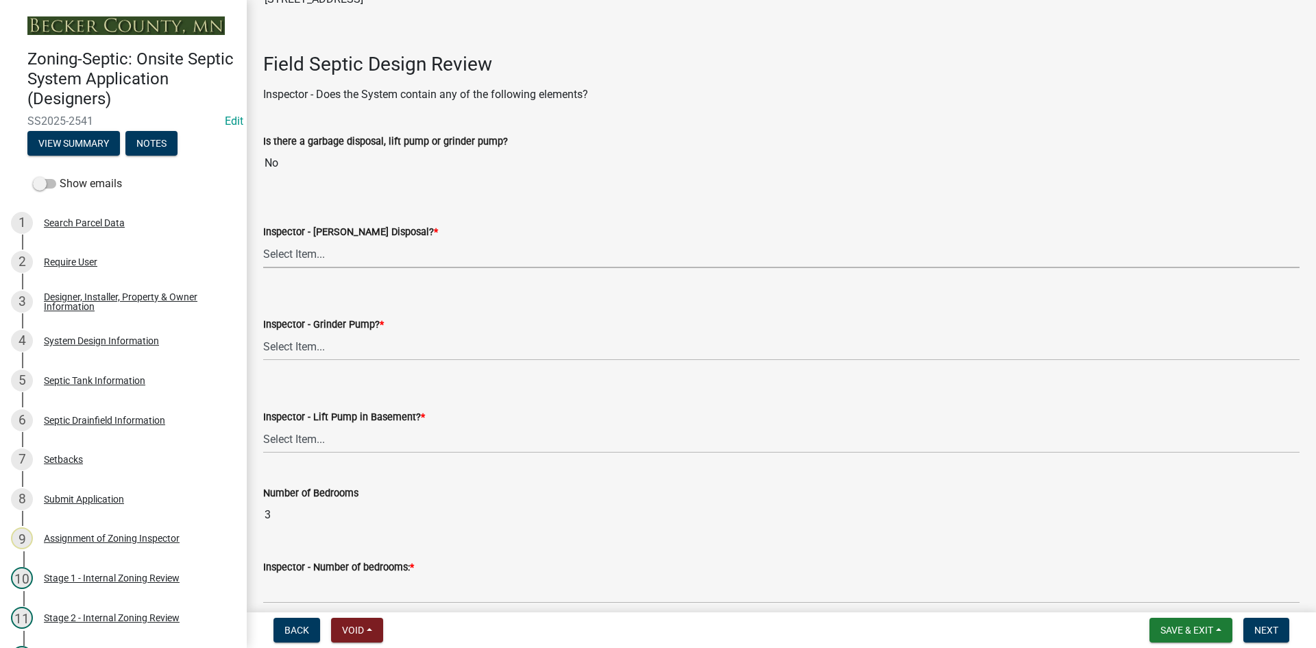
click at [286, 256] on select "Select Item... Yes No" at bounding box center [781, 254] width 1036 height 28
click at [263, 240] on select "Select Item... Yes No" at bounding box center [781, 254] width 1036 height 28
select select "e6f115c1-9d93-4d61-8856-1810485f2117"
click at [324, 343] on select "Select Item... Yes No" at bounding box center [781, 346] width 1036 height 28
click at [263, 332] on select "Select Item... Yes No" at bounding box center [781, 346] width 1036 height 28
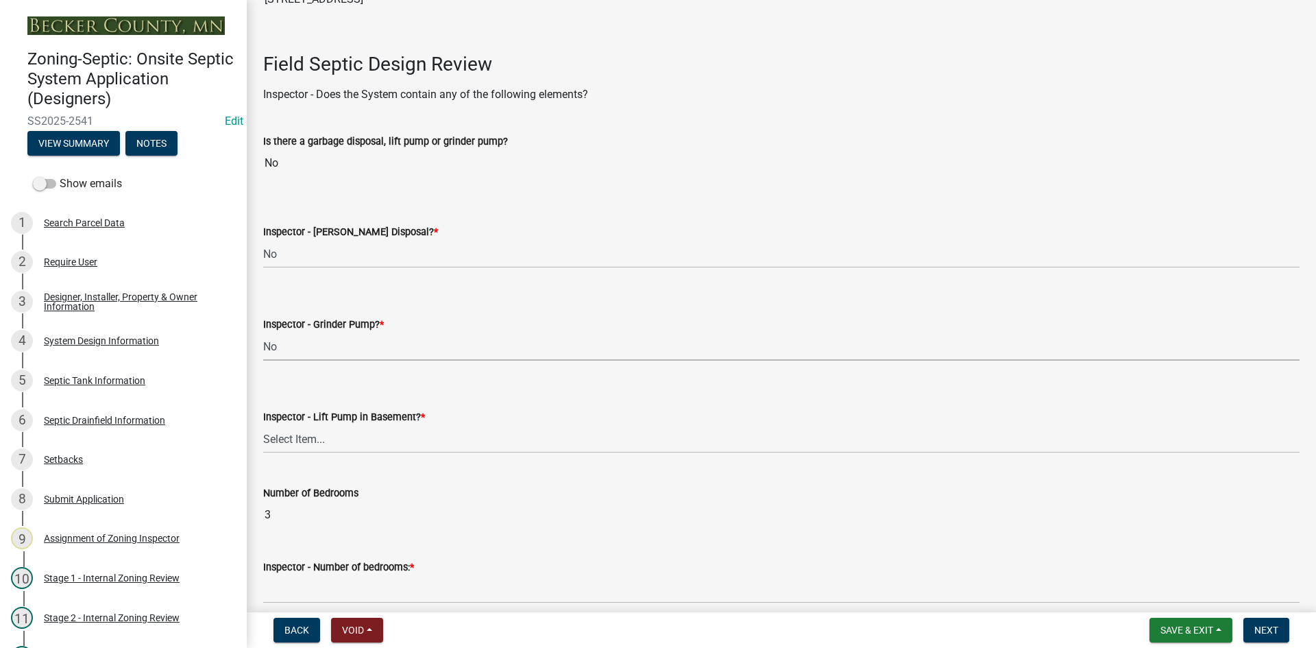
select select "ce8adf61-51ba-42f2-bbc3-7480a098e35e"
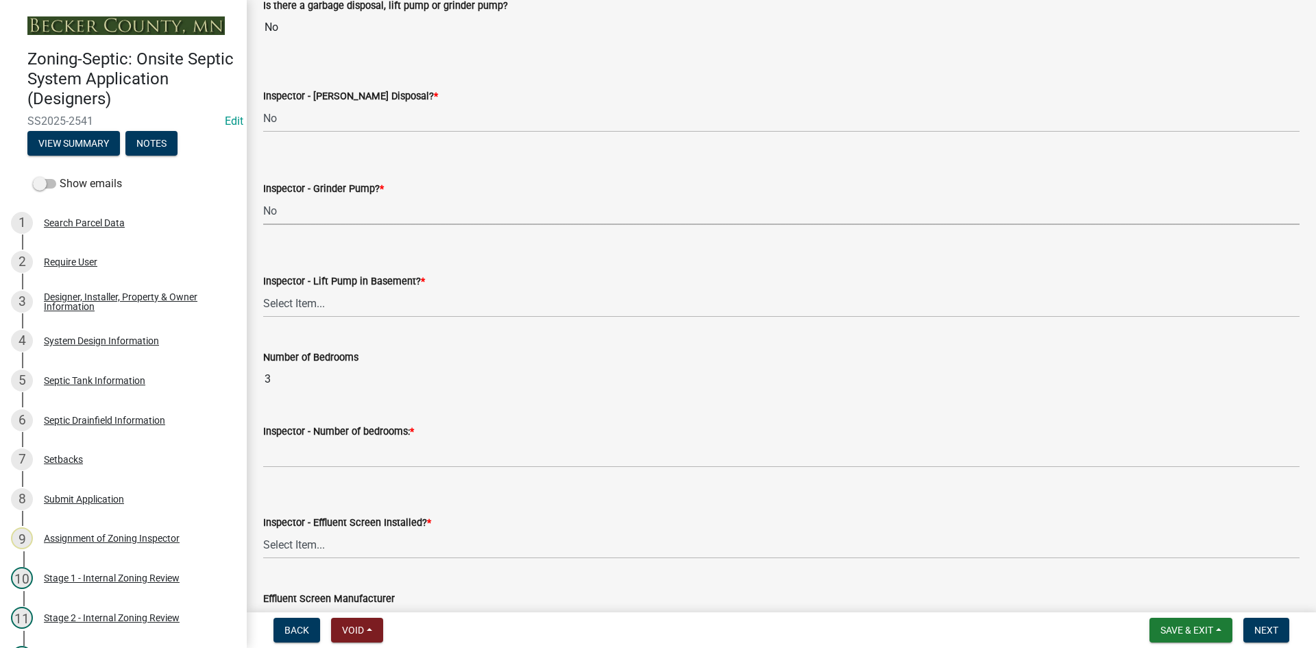
scroll to position [548, 0]
click at [322, 311] on select "Select Item... Yes No" at bounding box center [781, 302] width 1036 height 28
click at [263, 288] on select "Select Item... Yes No" at bounding box center [781, 302] width 1036 height 28
select select "58089658-2e95-4d4d-a981-afbd087a421a"
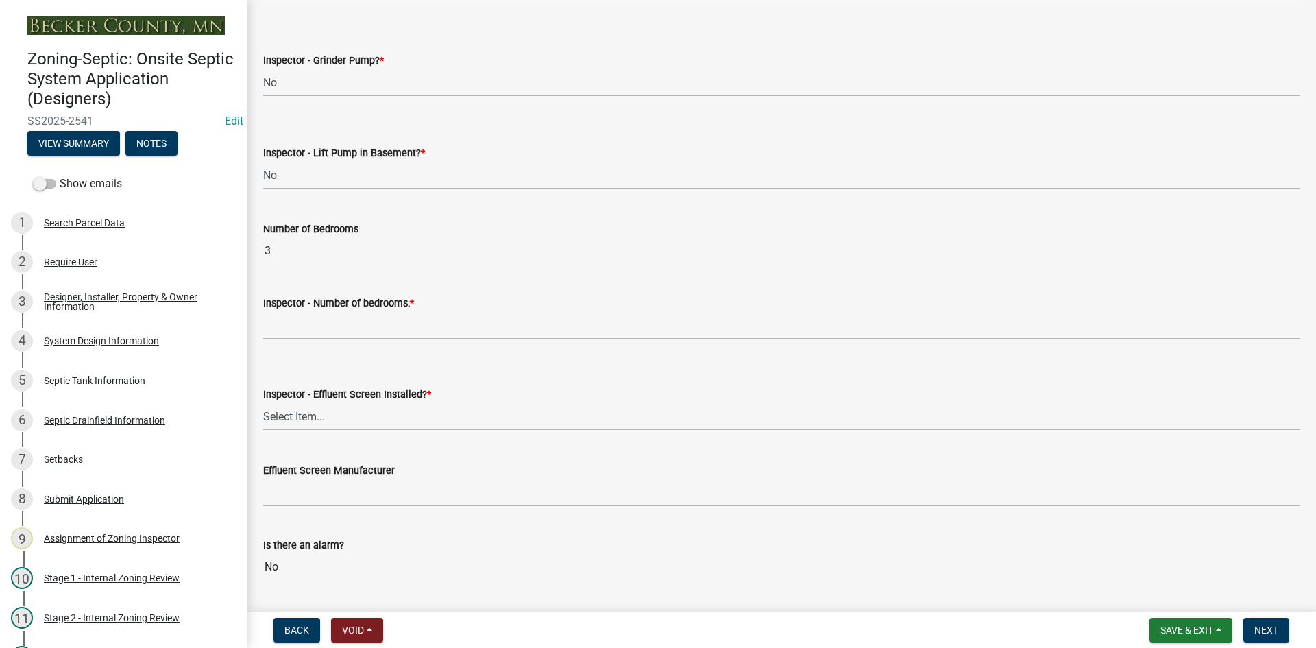
scroll to position [686, 0]
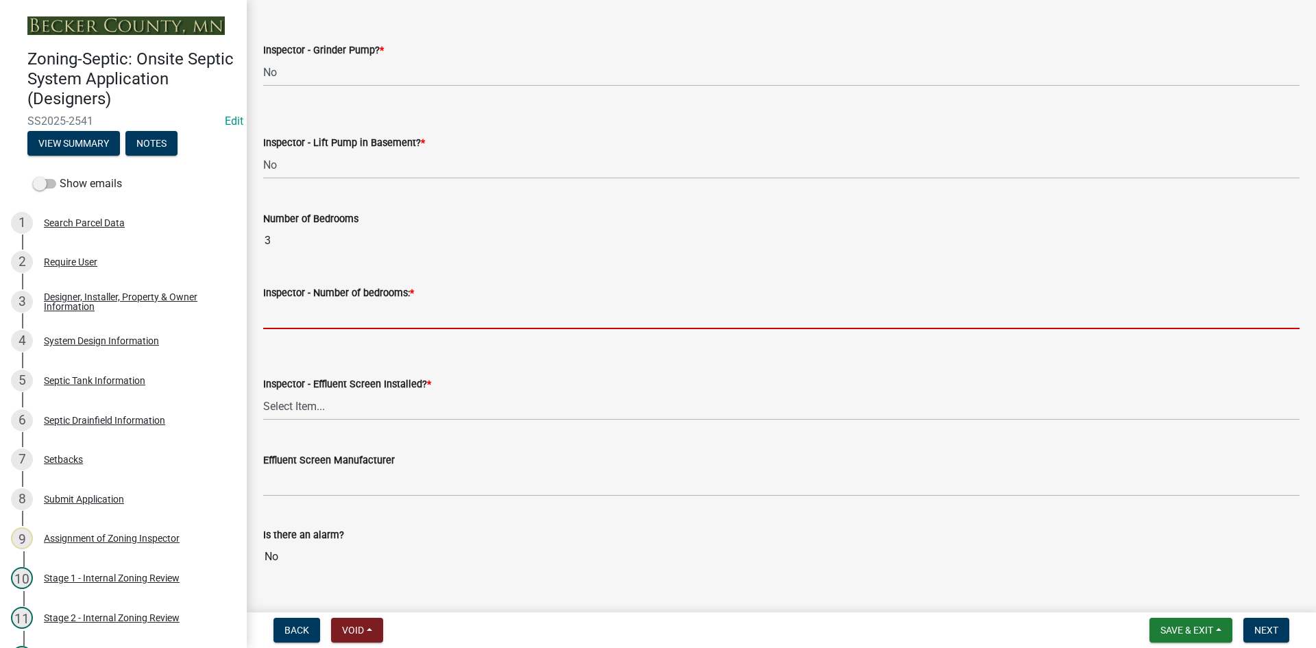
click at [343, 318] on input "Inspector - Number of bedrooms: *" at bounding box center [781, 315] width 1036 height 28
type input "3"
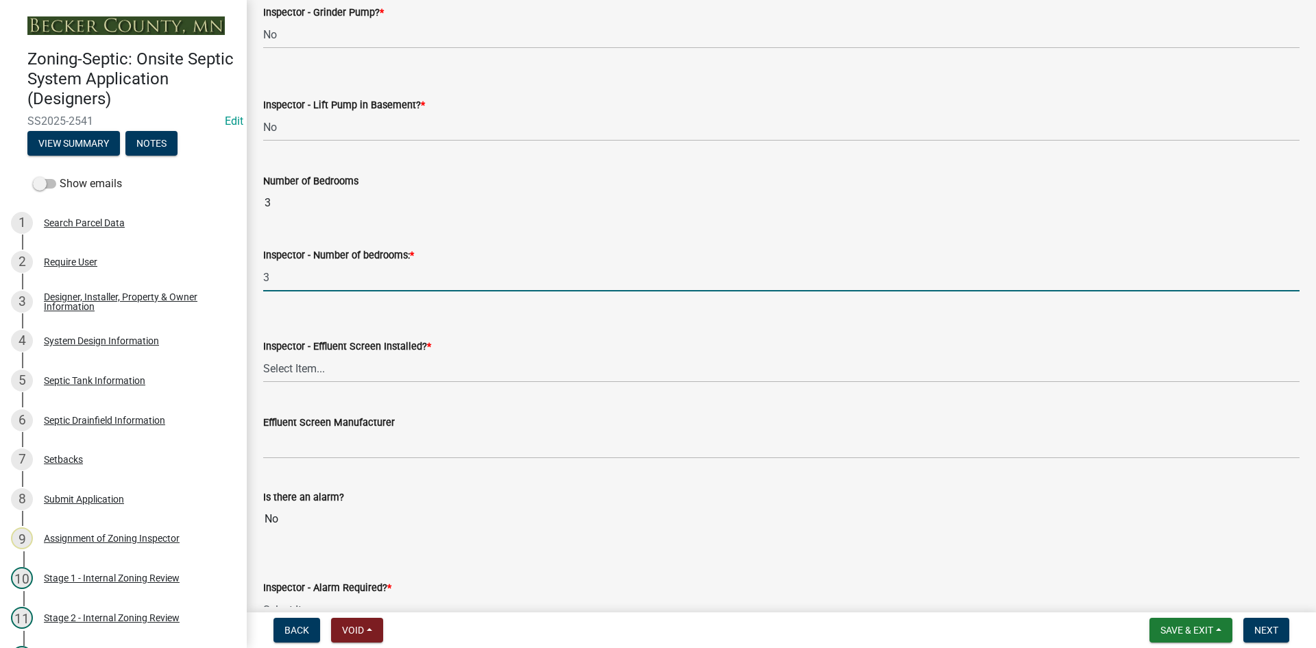
scroll to position [754, 0]
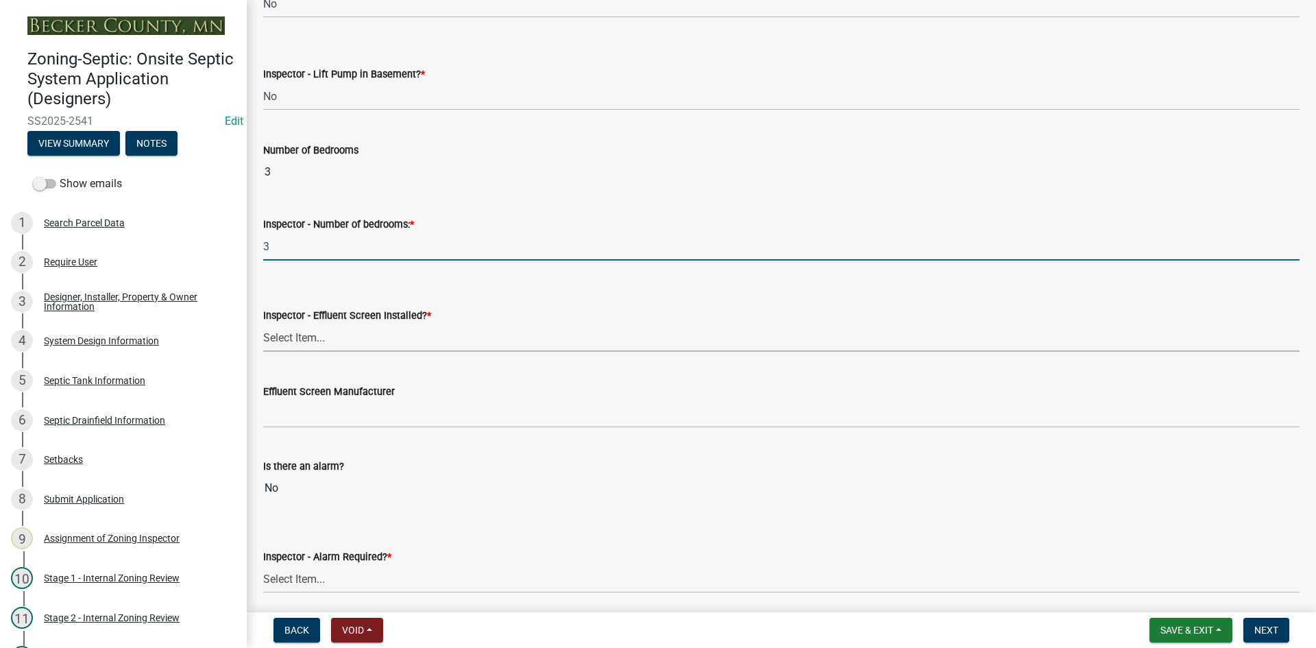
click at [318, 330] on select "Select Item... Yes No" at bounding box center [781, 338] width 1036 height 28
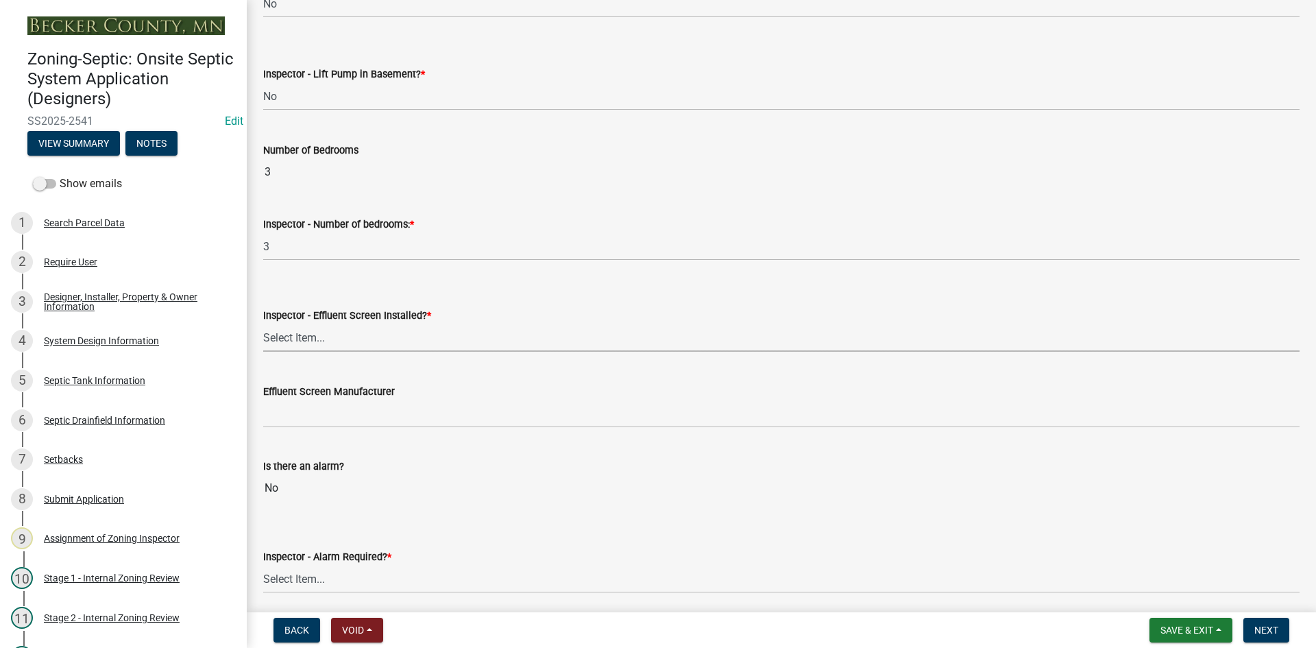
click at [317, 332] on select "Select Item... Yes No" at bounding box center [781, 338] width 1036 height 28
click at [263, 324] on select "Select Item... Yes No" at bounding box center [781, 338] width 1036 height 28
select select "039f9276-f093-40ee-98f9-24c1fbae5d9d"
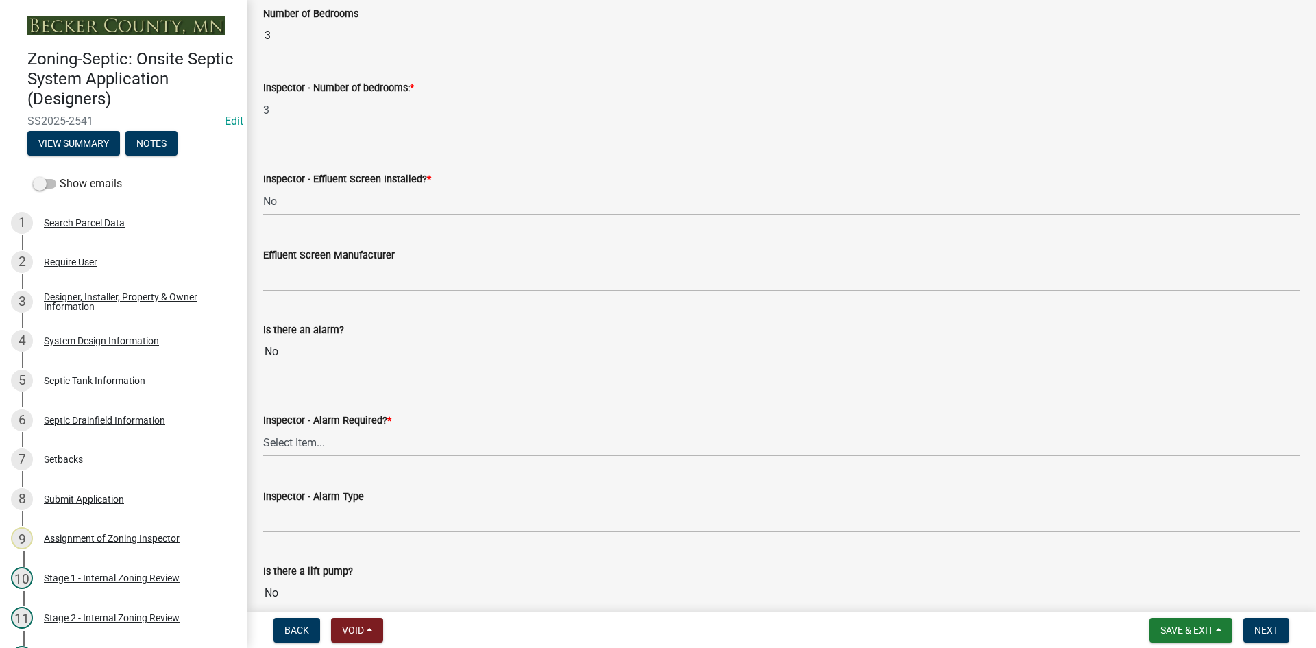
scroll to position [891, 0]
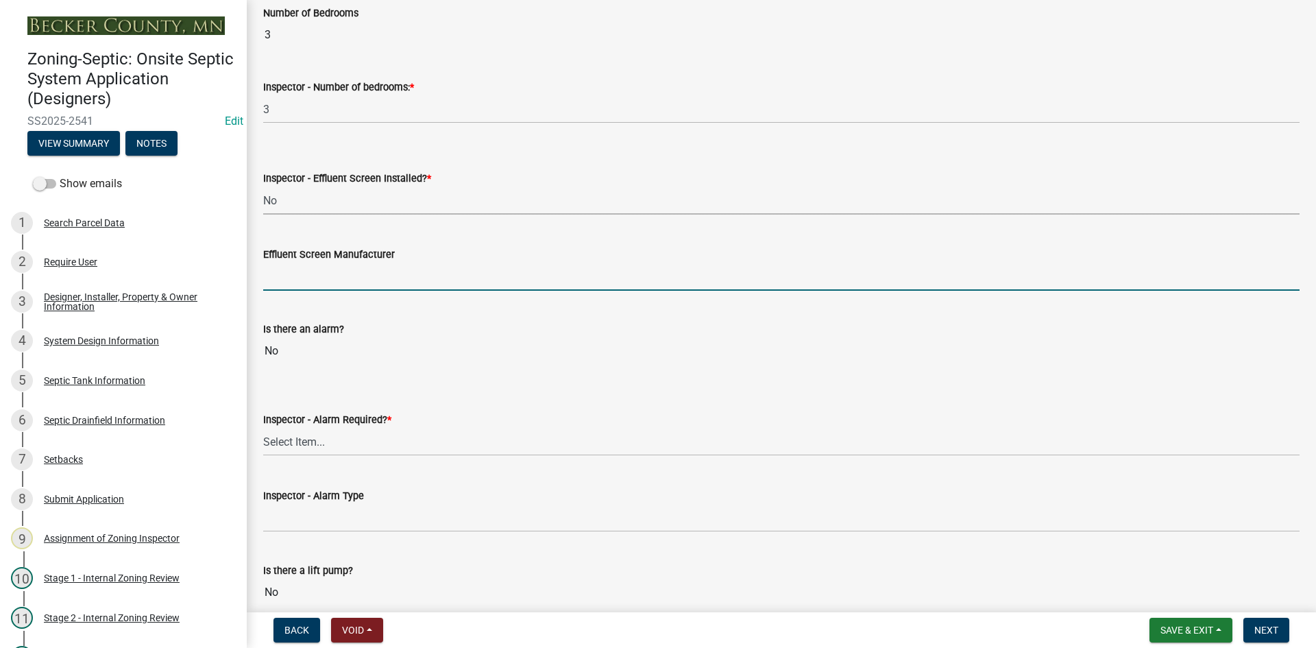
click at [311, 285] on input "Effluent Screen Manufacturer" at bounding box center [781, 277] width 1036 height 28
type input "NA"
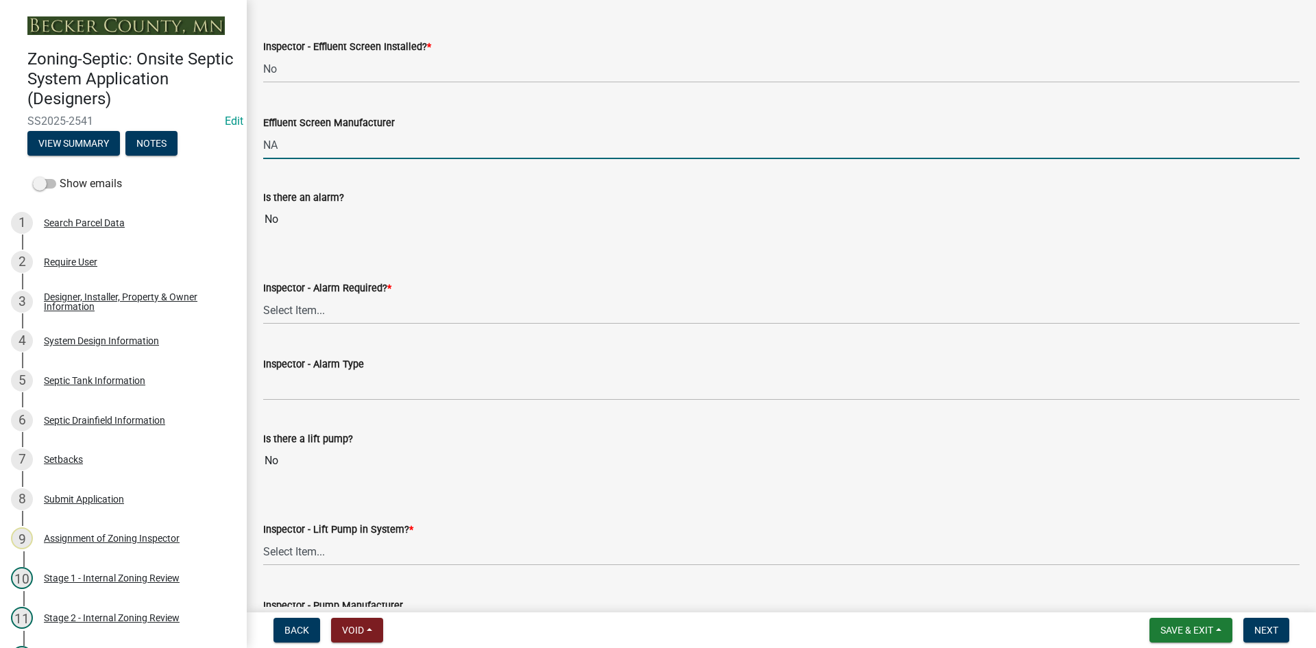
scroll to position [1028, 0]
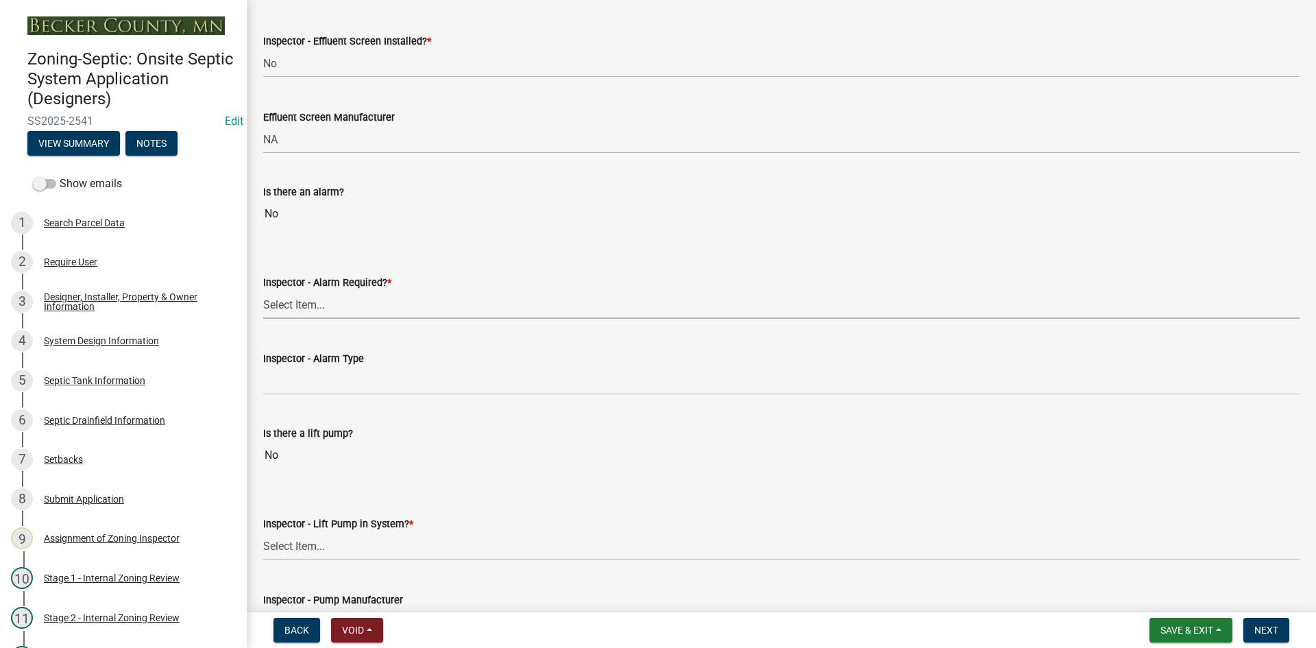
drag, startPoint x: 306, startPoint y: 310, endPoint x: 315, endPoint y: 317, distance: 11.7
click at [307, 310] on select "Select Item... Yes No" at bounding box center [781, 305] width 1036 height 28
click at [263, 291] on select "Select Item... Yes No" at bounding box center [781, 305] width 1036 height 28
select select "c58b0e9a-4731-4217-ac62-2e486782356c"
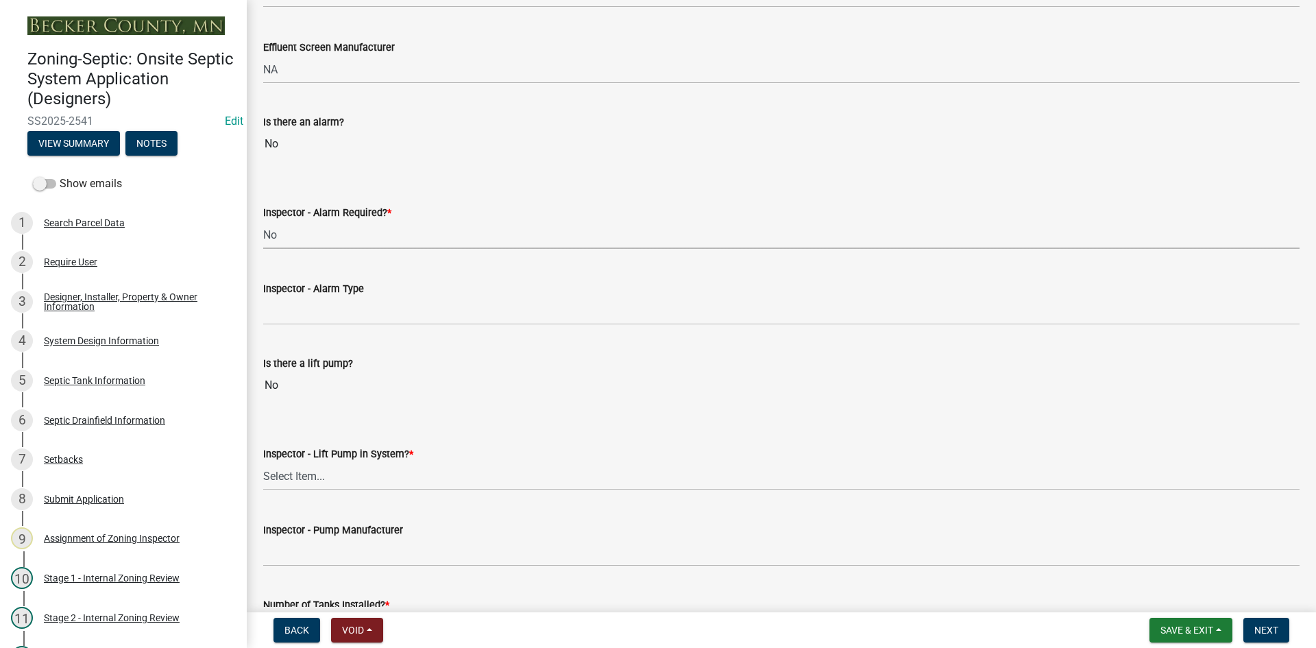
scroll to position [1165, 0]
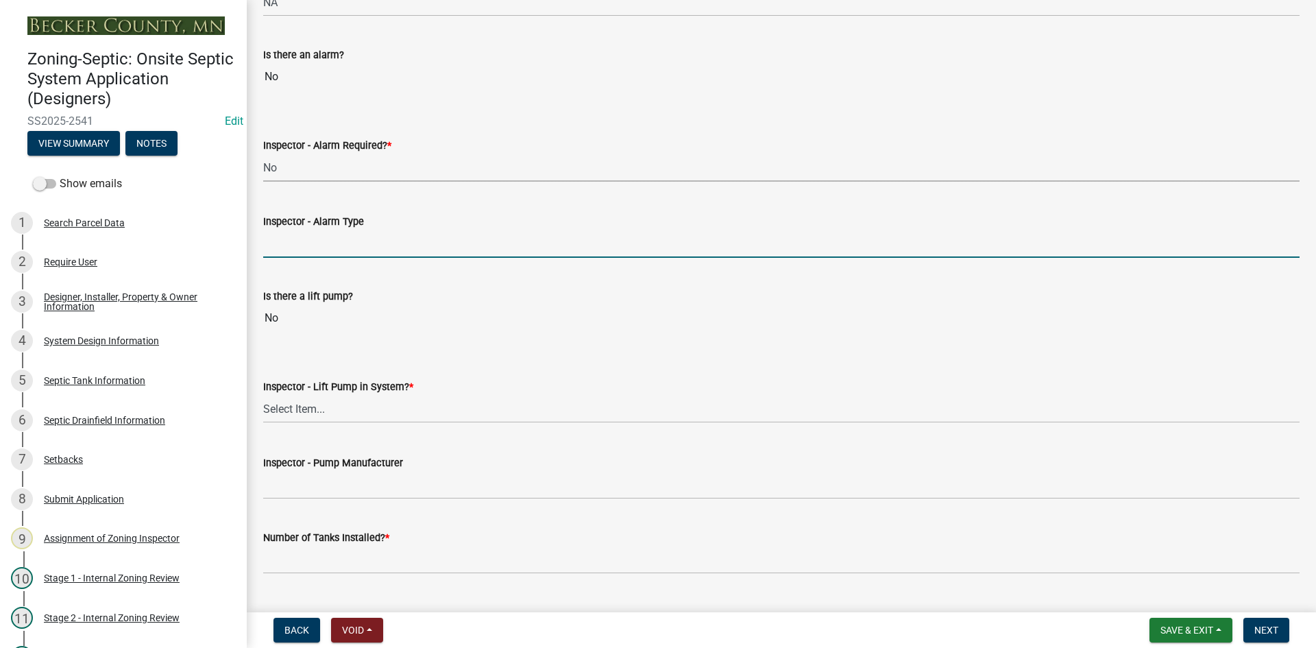
click at [300, 250] on input "Inspector - Alarm Type" at bounding box center [781, 244] width 1036 height 28
type input "NA"
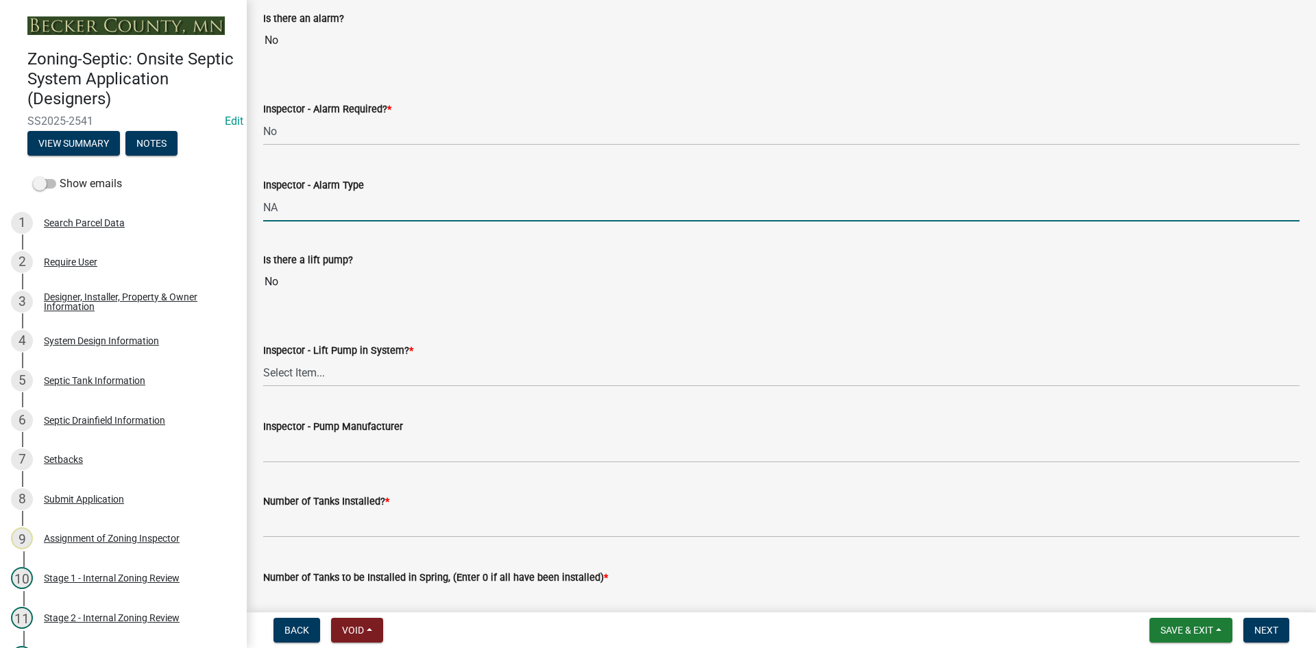
scroll to position [1234, 0]
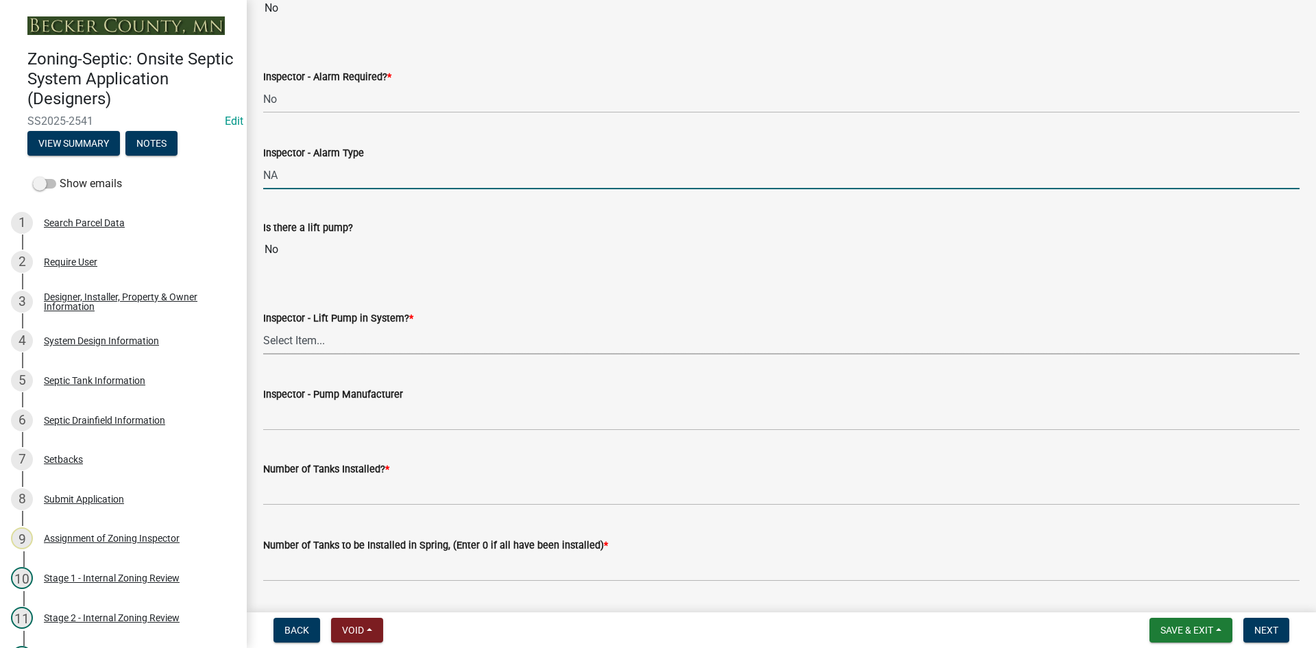
click at [289, 335] on select "Select Item... Yes No" at bounding box center [781, 340] width 1036 height 28
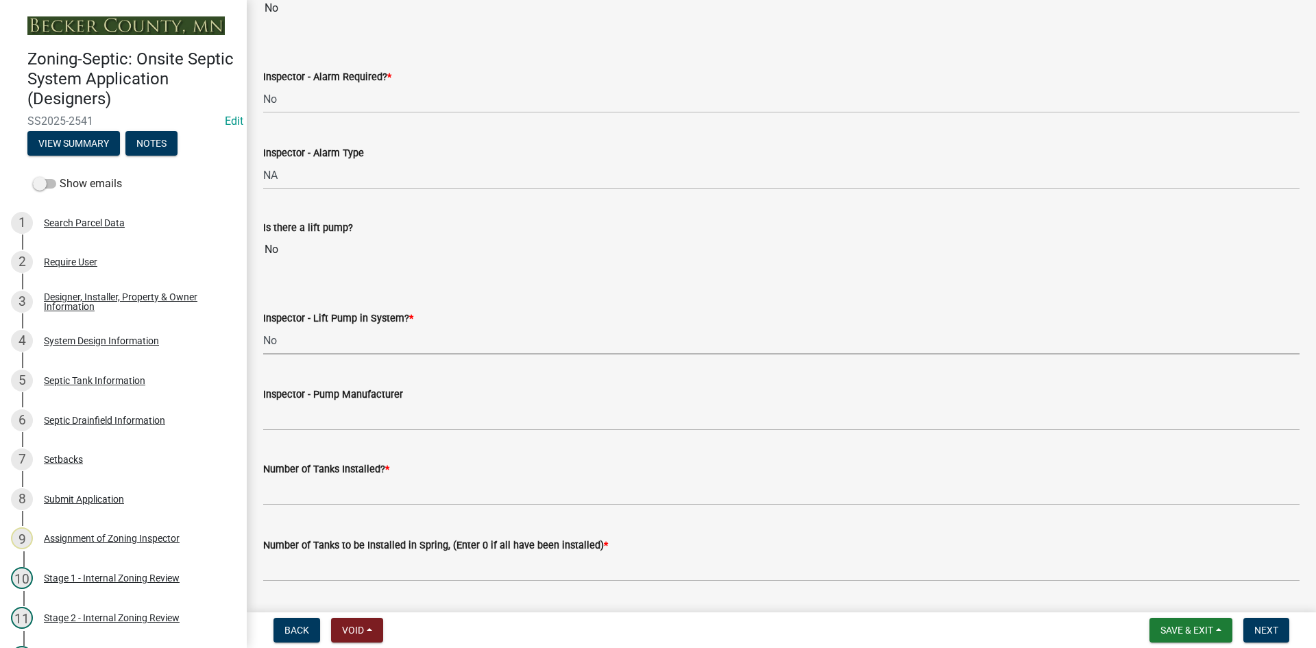
click at [263, 326] on select "Select Item... Yes No" at bounding box center [781, 340] width 1036 height 28
select select "4baeb773-af56-4ab8-83c4-3685aa875ea5"
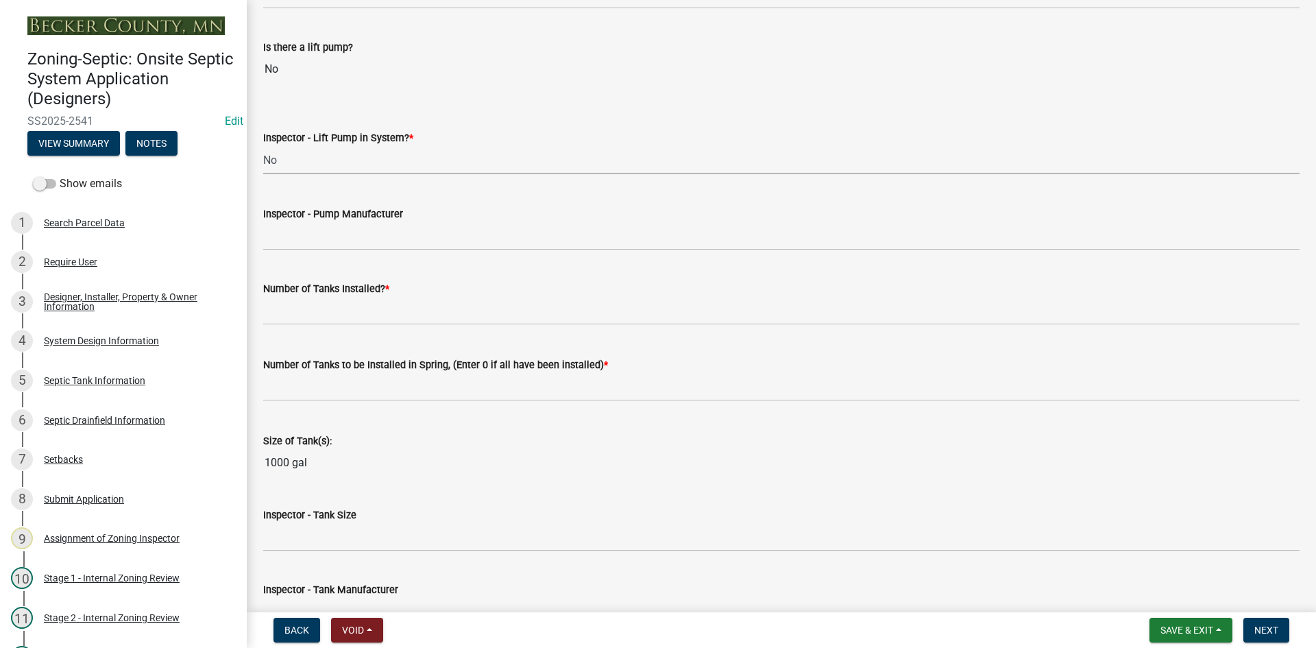
scroll to position [1440, 0]
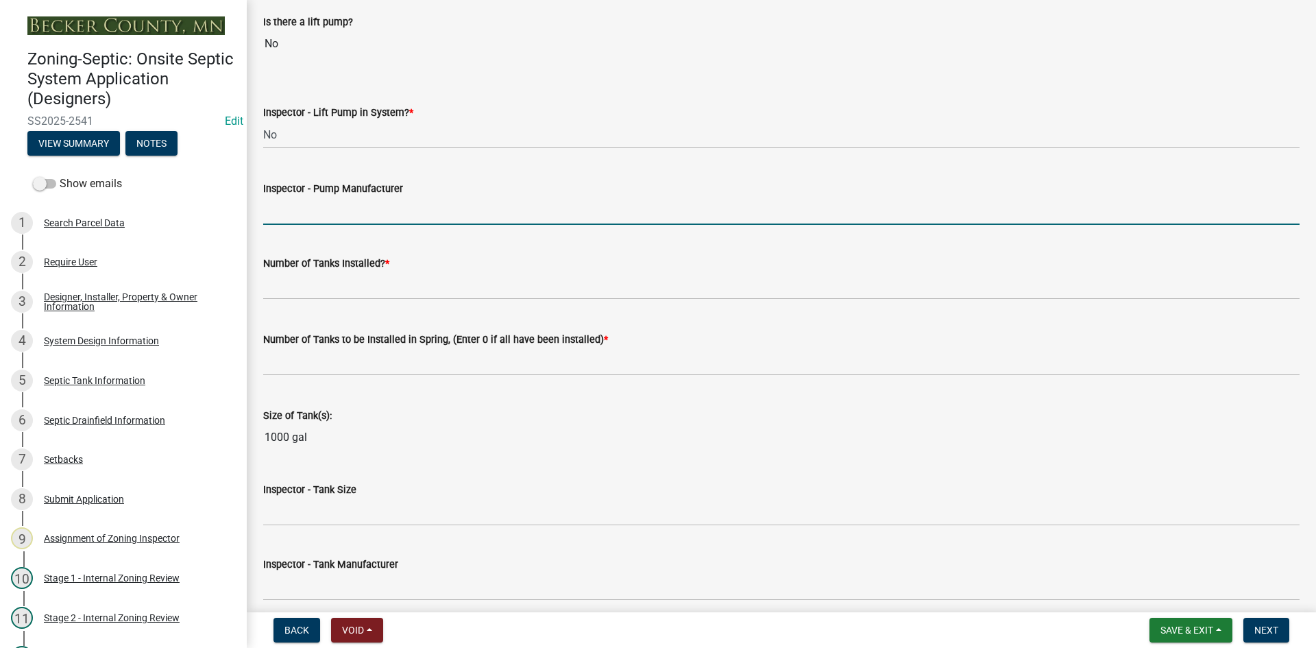
click at [303, 212] on input "Inspector - Pump Manufacturer" at bounding box center [781, 211] width 1036 height 28
click at [285, 217] on input "Inspector - Pump Manufacturer" at bounding box center [781, 211] width 1036 height 28
type input "NA"
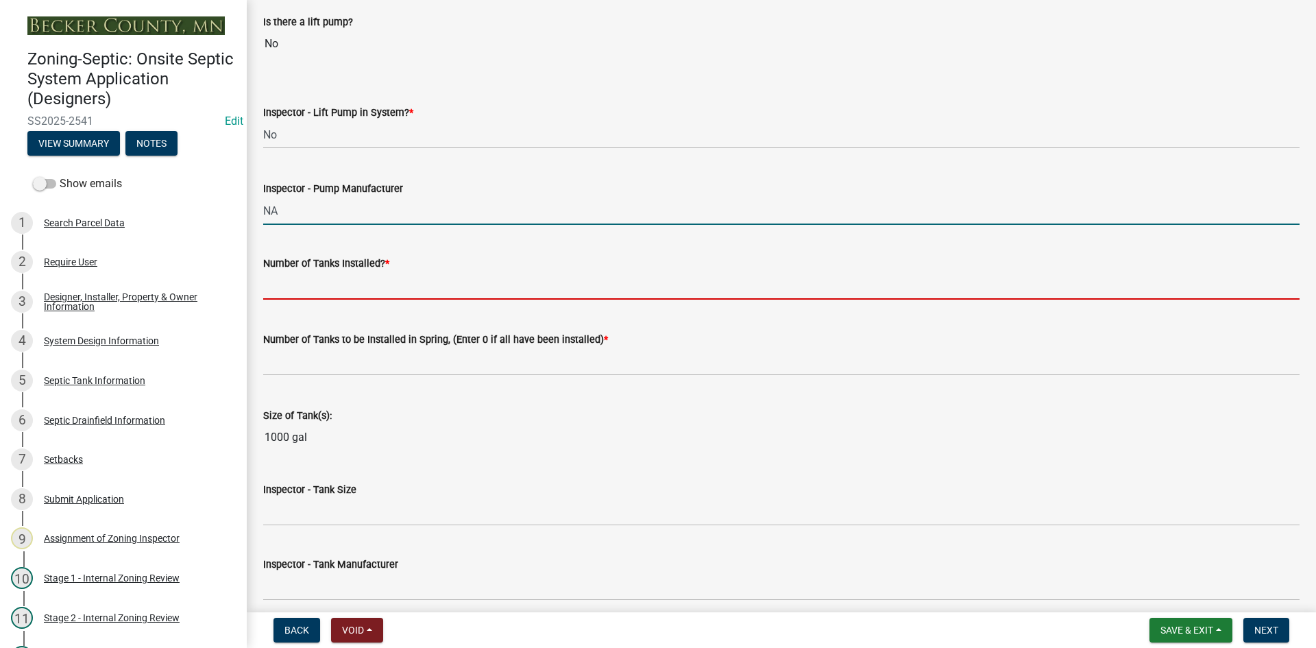
click at [290, 290] on input "text" at bounding box center [781, 285] width 1036 height 28
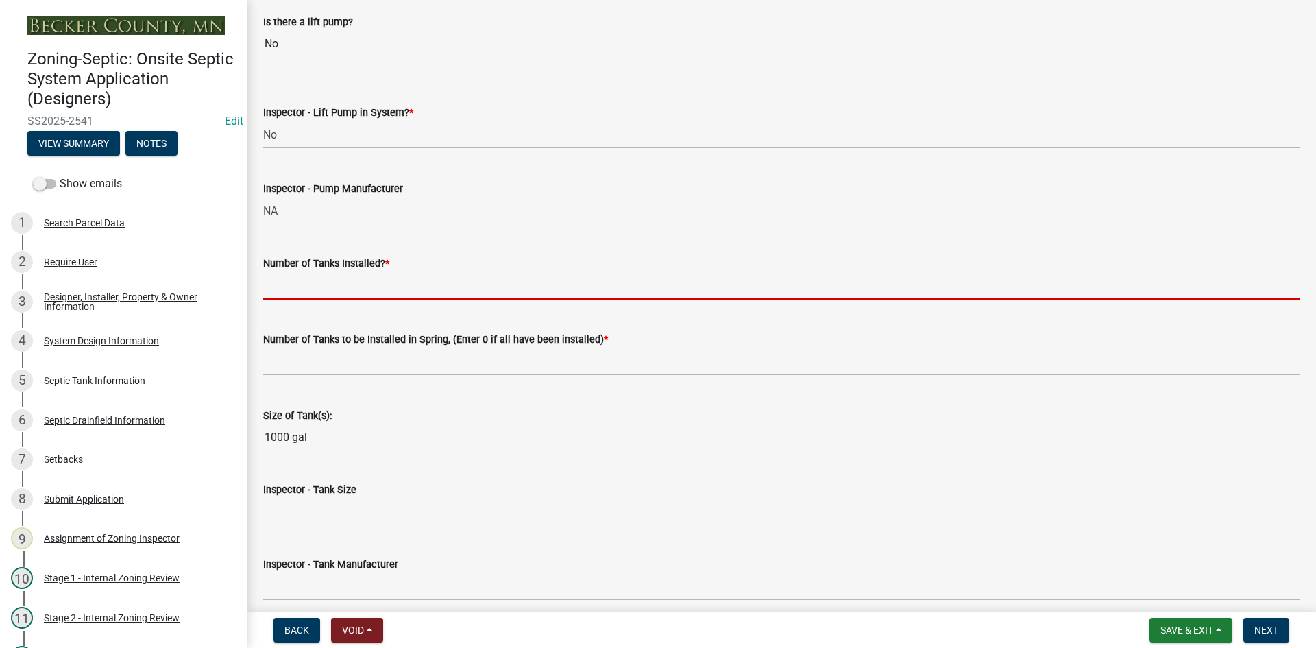
type input "1"
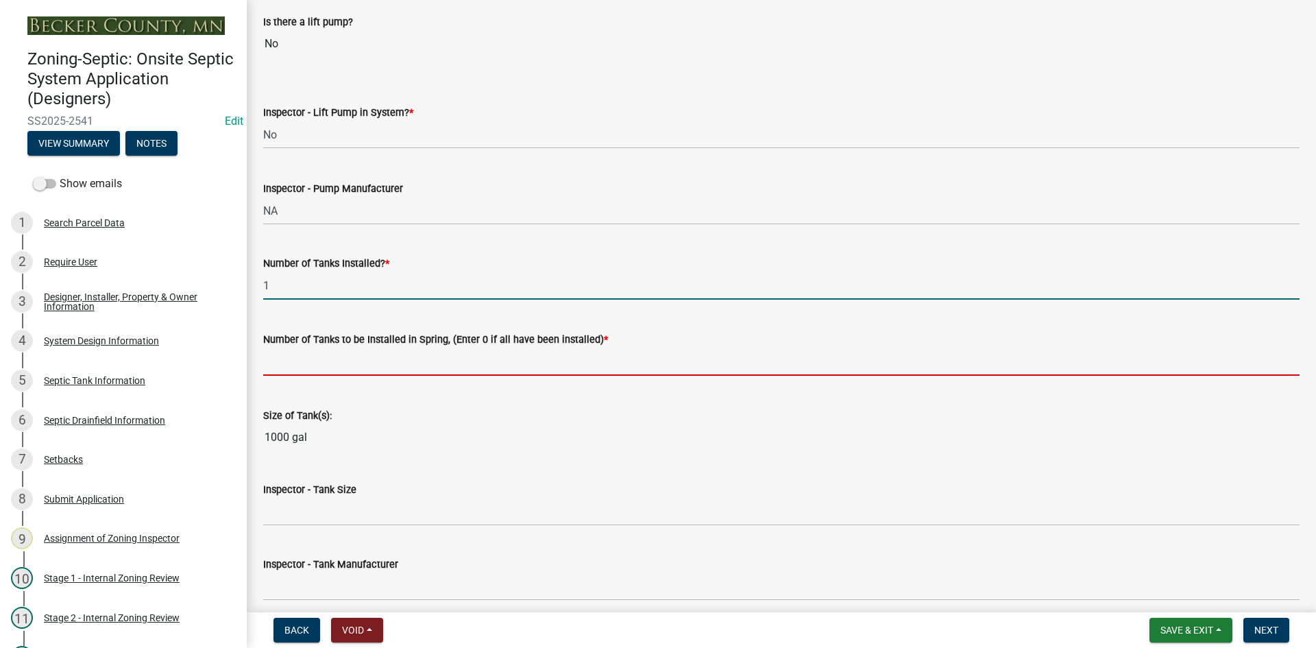
click at [316, 372] on input "text" at bounding box center [781, 362] width 1036 height 28
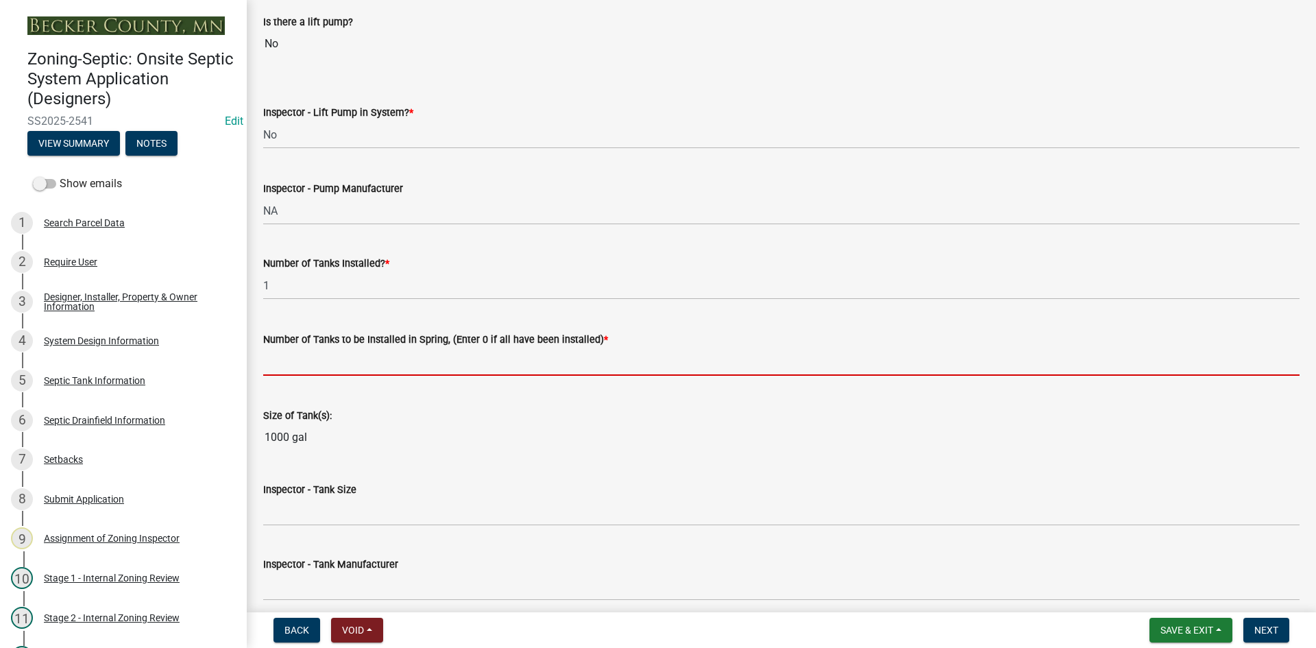
type input "0"
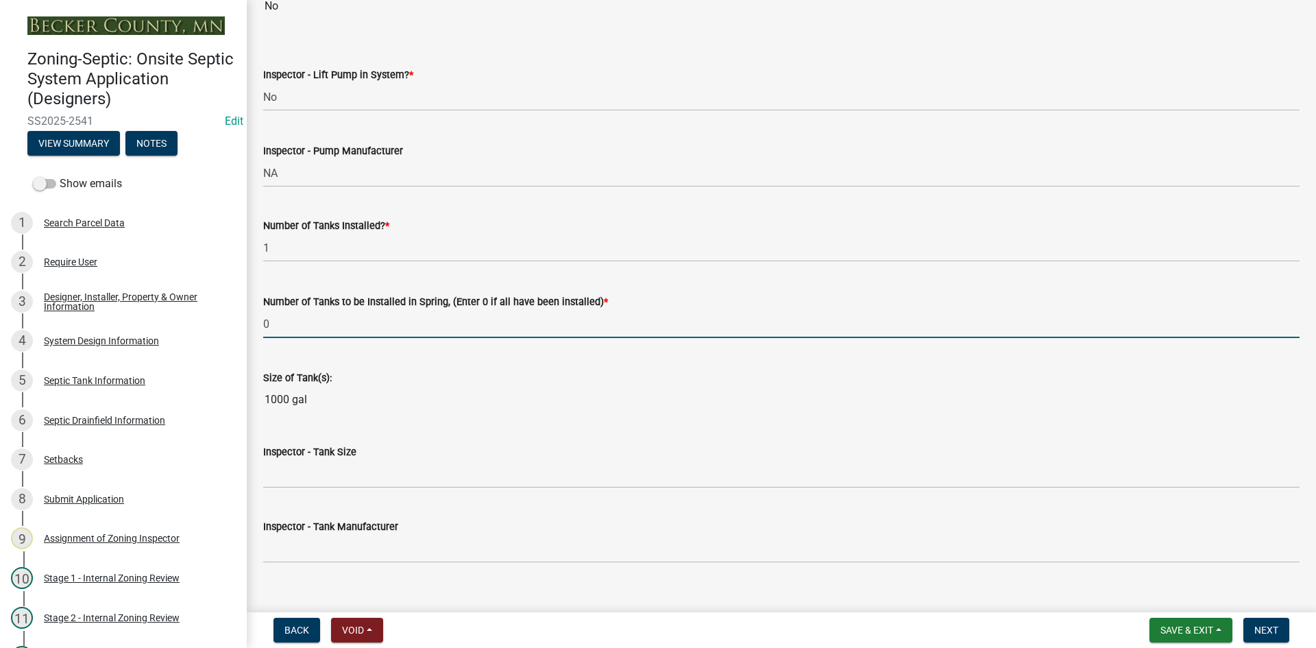
scroll to position [1508, 0]
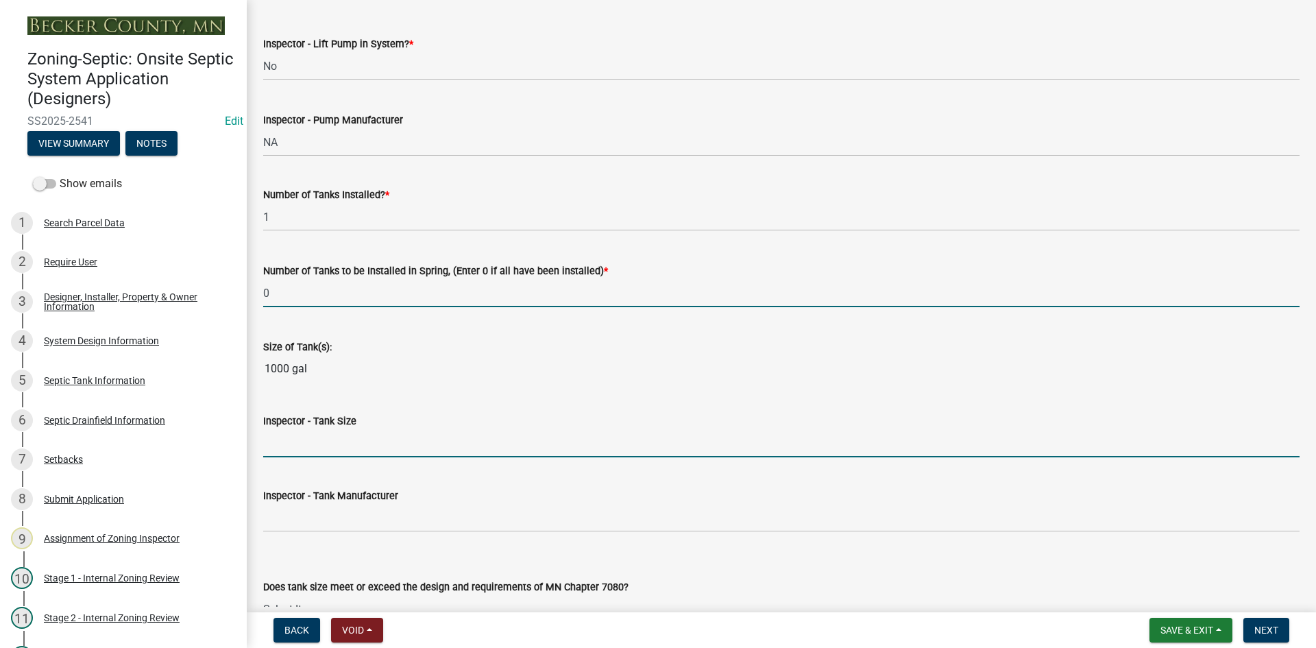
click at [293, 445] on input "Inspector - Tank Size" at bounding box center [781, 443] width 1036 height 28
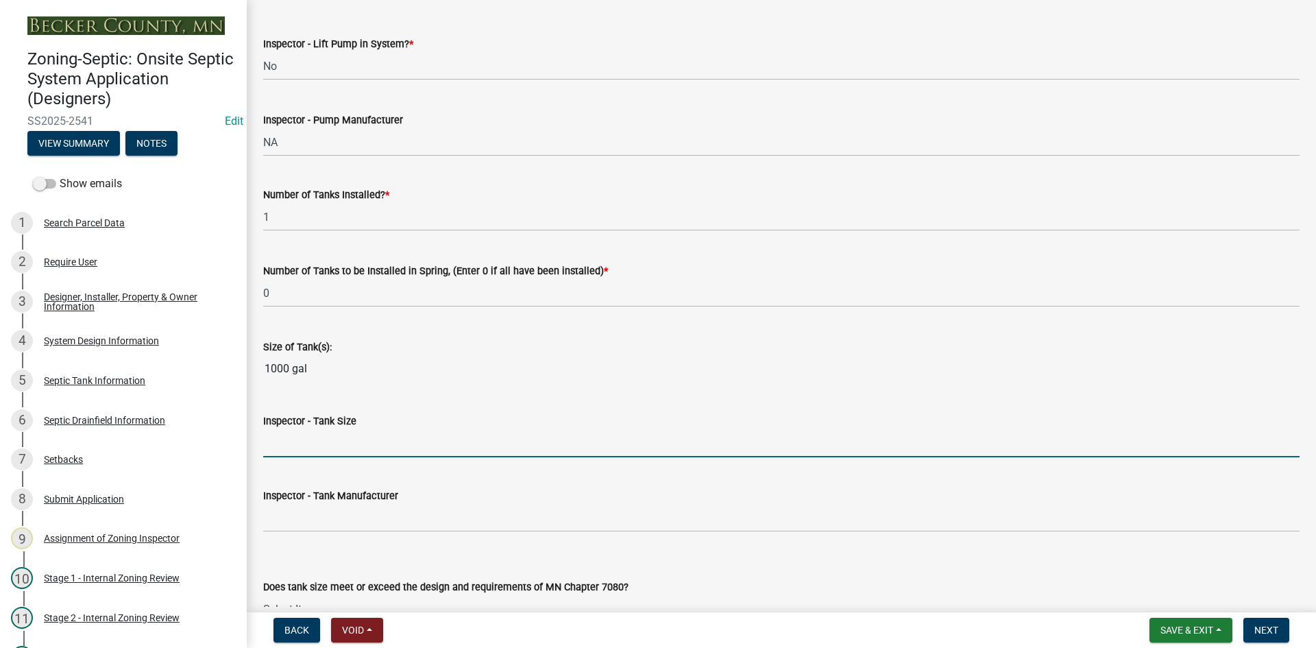
type input "1000"
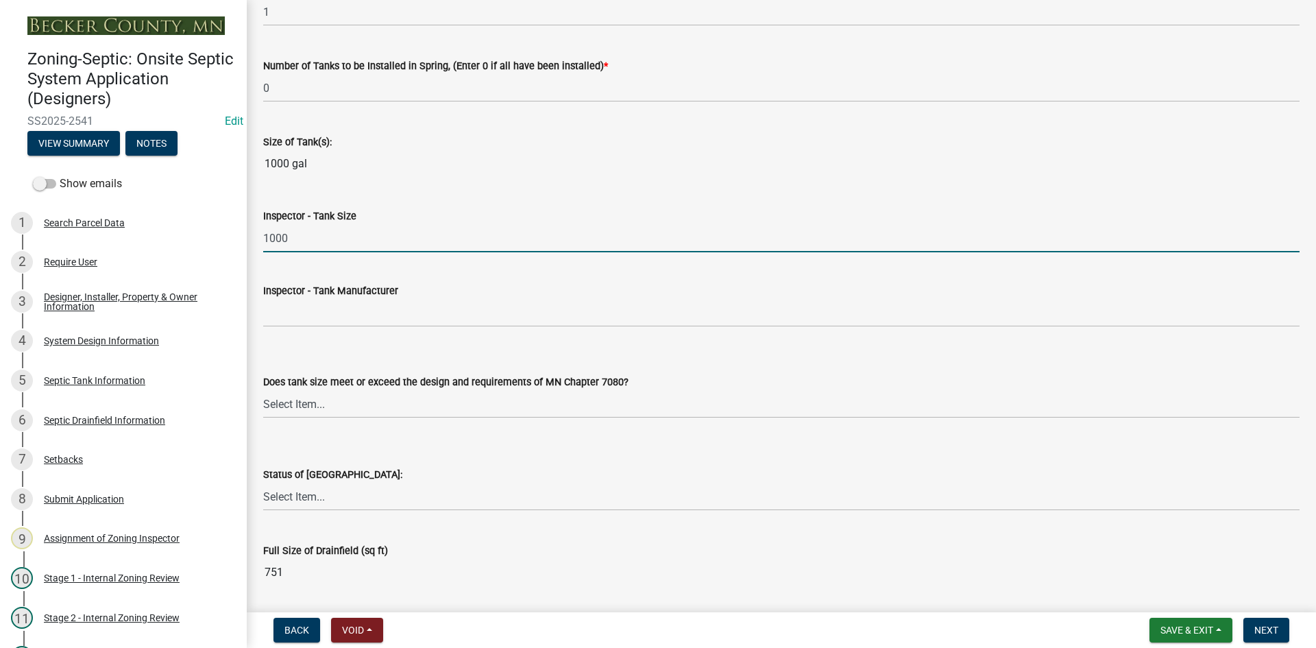
scroll to position [1714, 0]
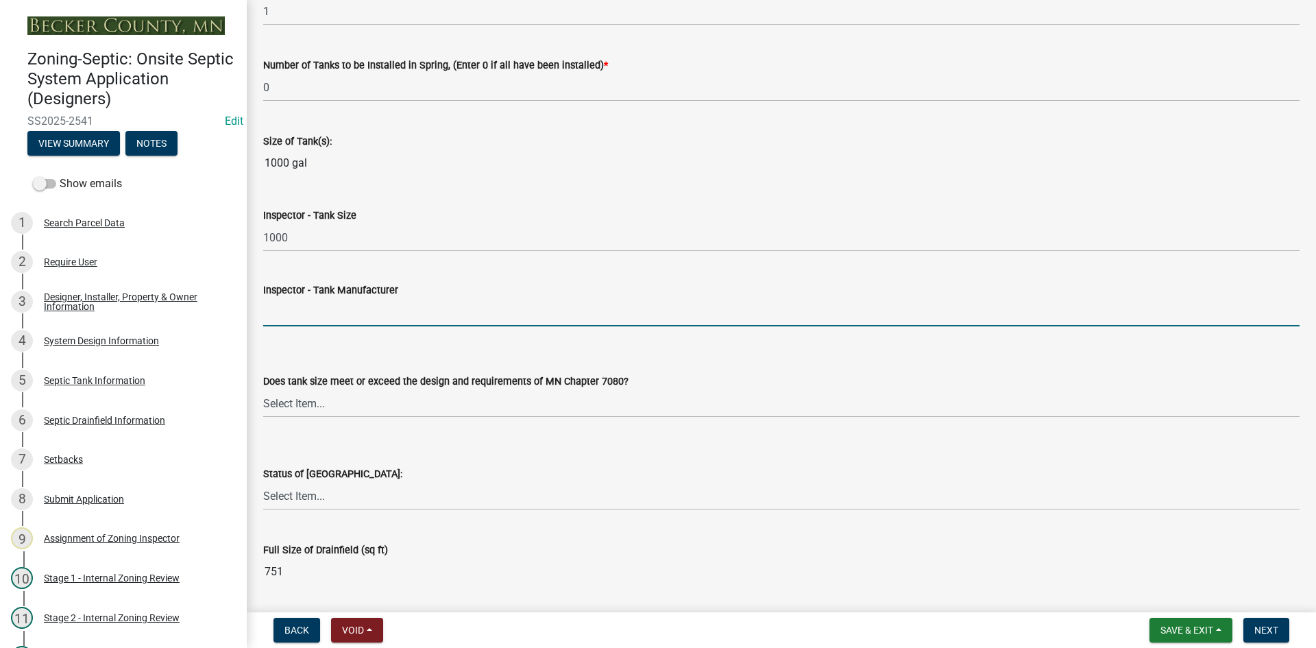
click at [317, 319] on input "Inspector - Tank Manufacturer" at bounding box center [781, 312] width 1036 height 28
type input "Thelen"
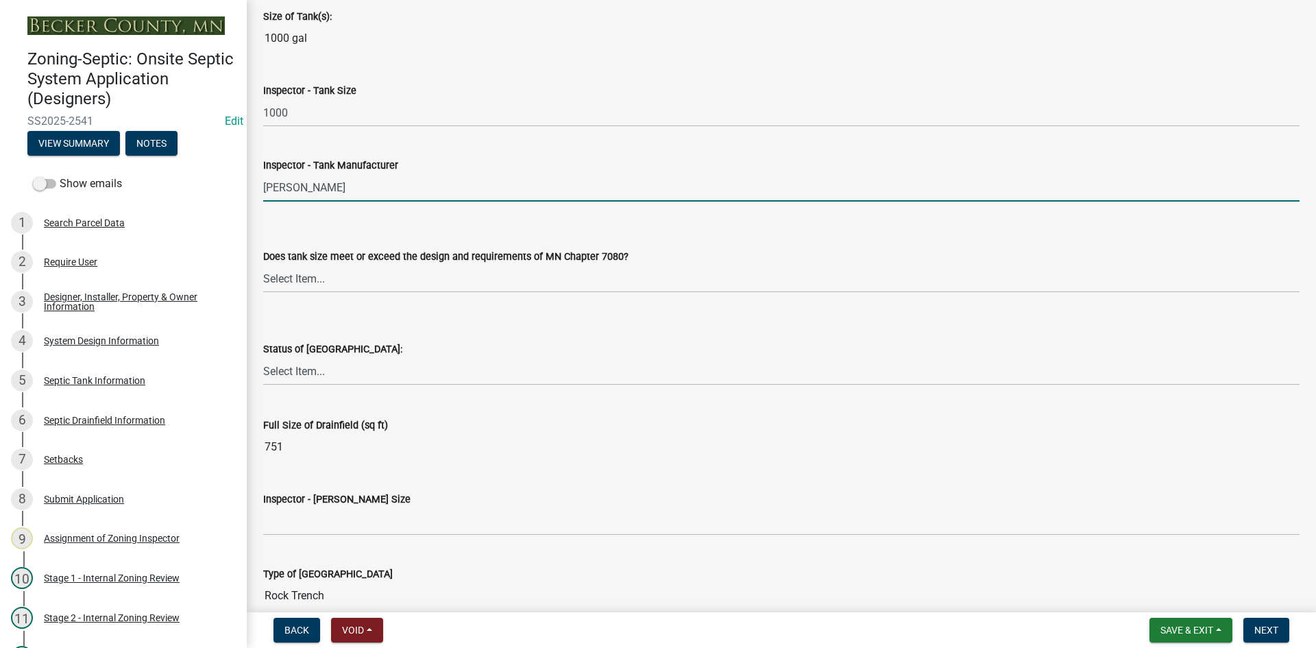
scroll to position [1851, 0]
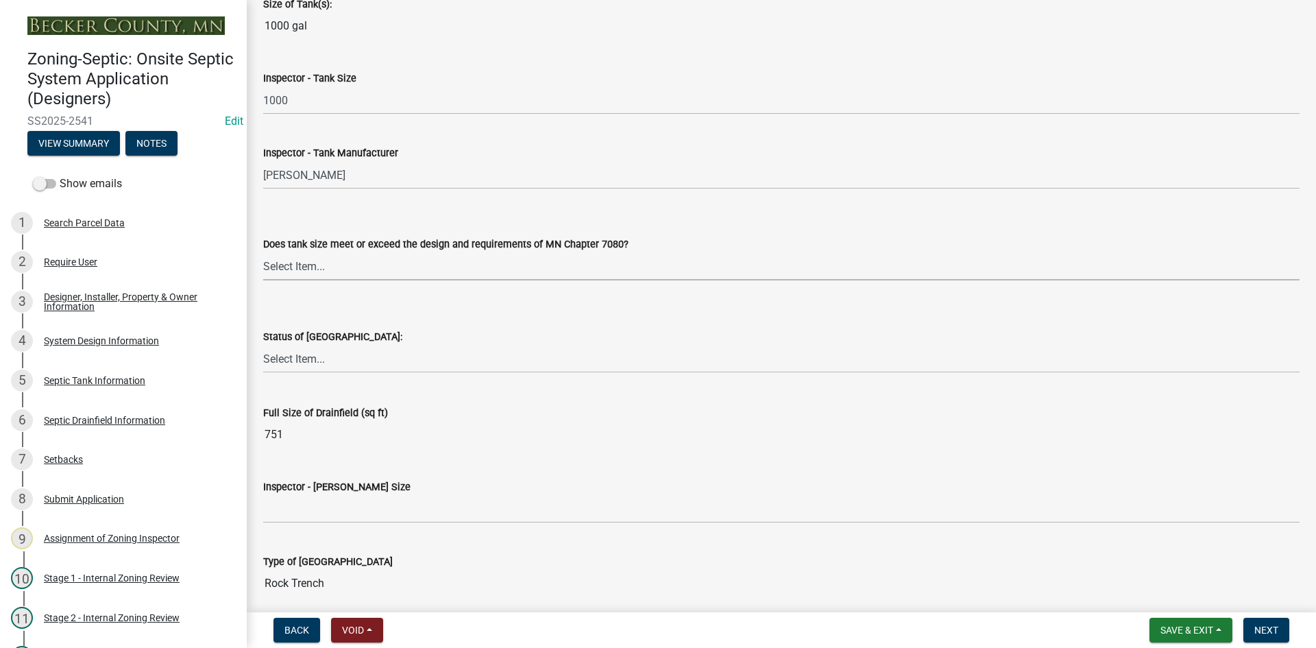
click at [310, 265] on select "Select Item... Yes No Existing" at bounding box center [781, 266] width 1036 height 28
click at [263, 252] on select "Select Item... Yes No Existing" at bounding box center [781, 266] width 1036 height 28
select select "f7794d6a-556a-43dc-97be-878f47e346d8"
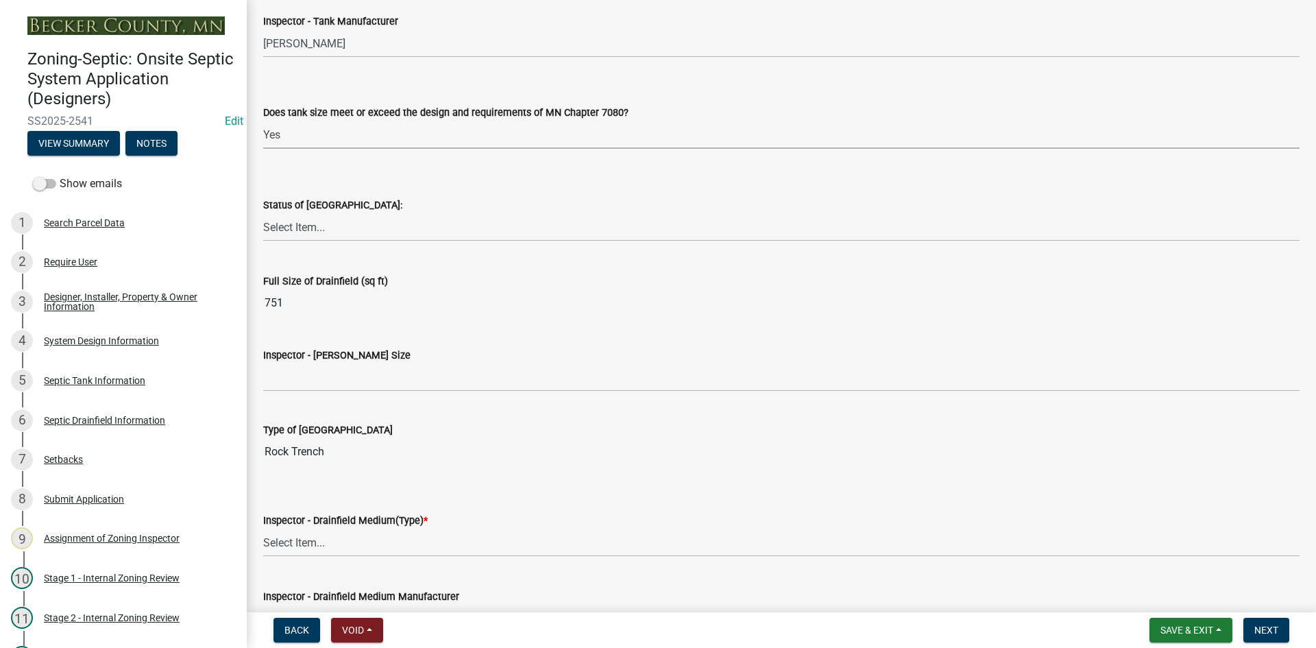
scroll to position [1988, 0]
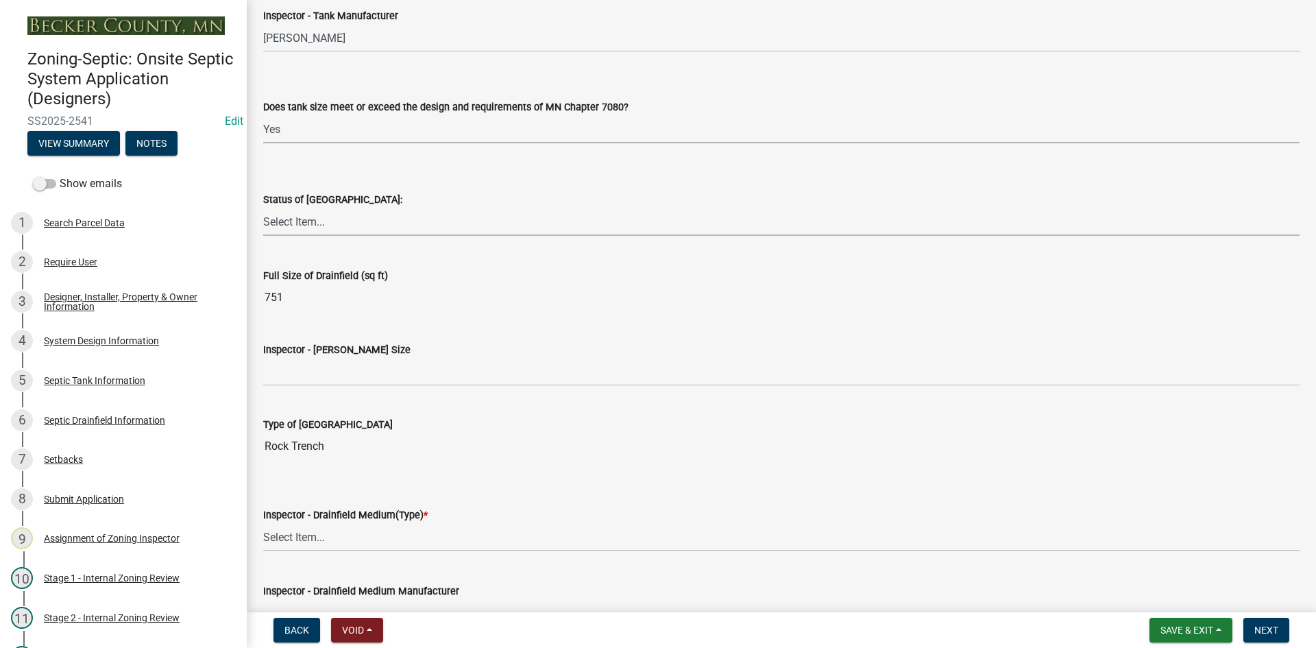
click at [304, 211] on select "Select Item... No Drainfield Drainfield Installed Drainfield to Be Installed in…" at bounding box center [781, 222] width 1036 height 28
click at [263, 208] on select "Select Item... No Drainfield Drainfield Installed Drainfield to Be Installed in…" at bounding box center [781, 222] width 1036 height 28
select select "9376207c-987b-4580-9786-4fe9435ab5e6"
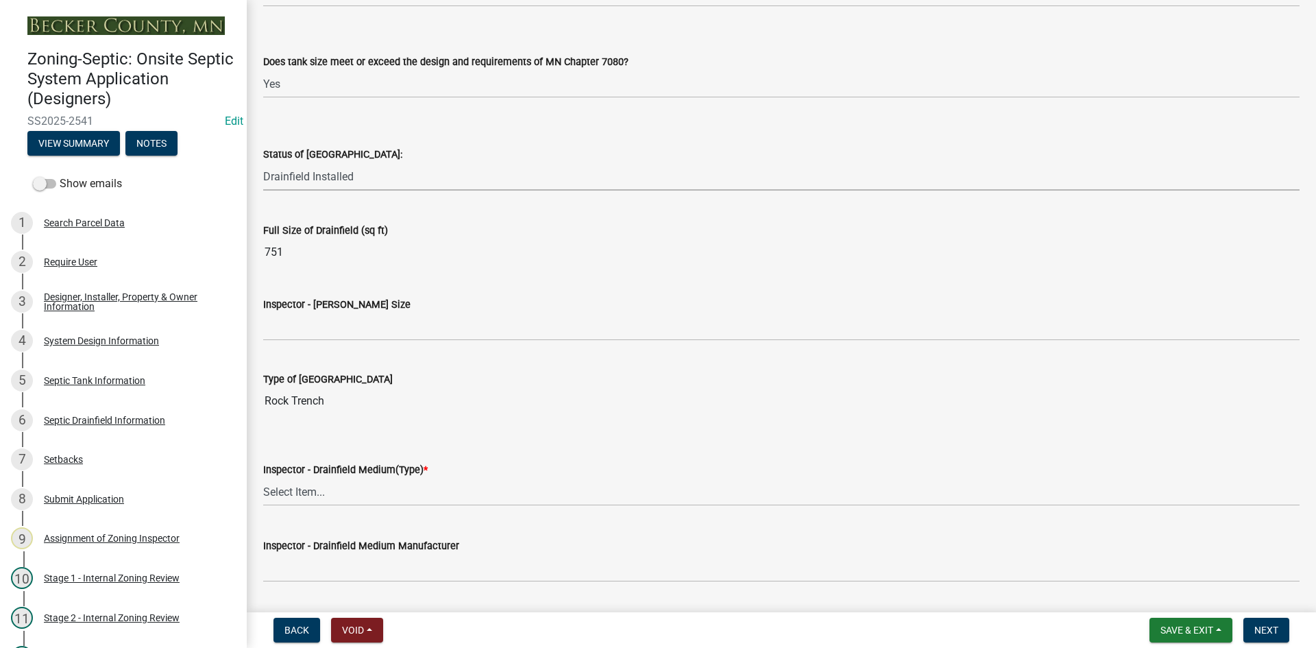
scroll to position [2057, 0]
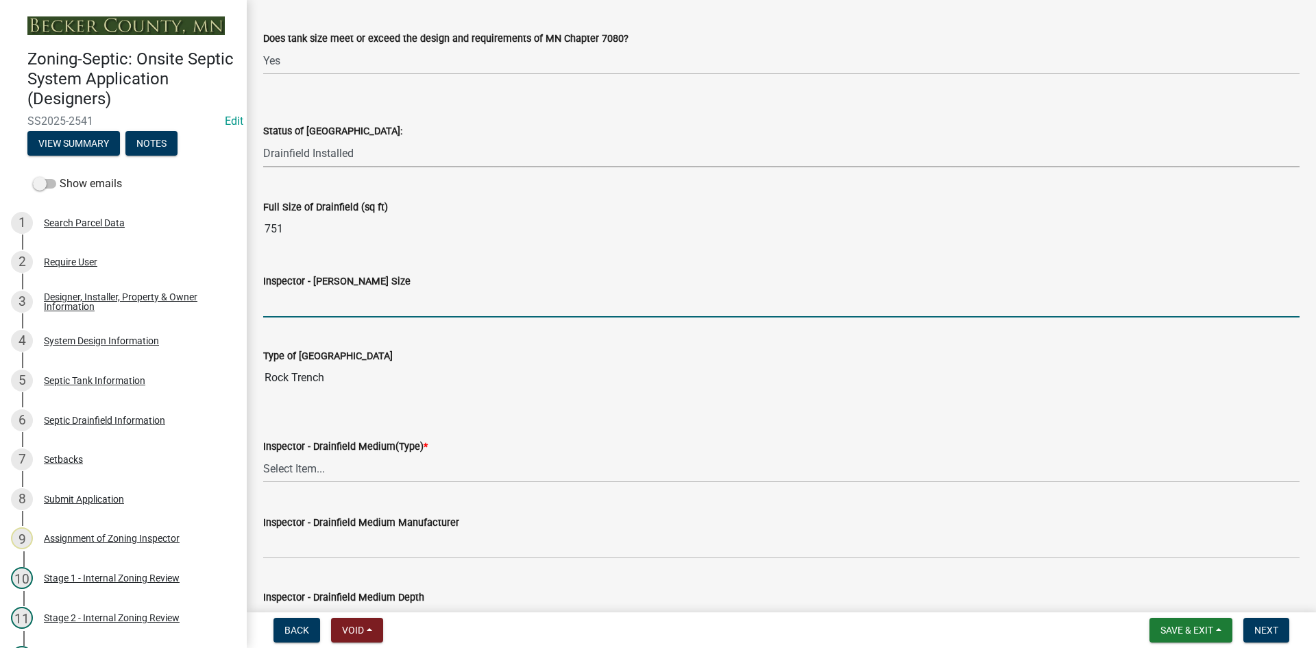
click at [300, 306] on input "Inspector - Drainfield Size" at bounding box center [781, 303] width 1036 height 28
click at [308, 303] on input "601 red warenty" at bounding box center [781, 303] width 1036 height 28
drag, startPoint x: 345, startPoint y: 308, endPoint x: 367, endPoint y: 295, distance: 24.9
click at [366, 295] on input "601 red warrantyvb" at bounding box center [781, 303] width 1036 height 28
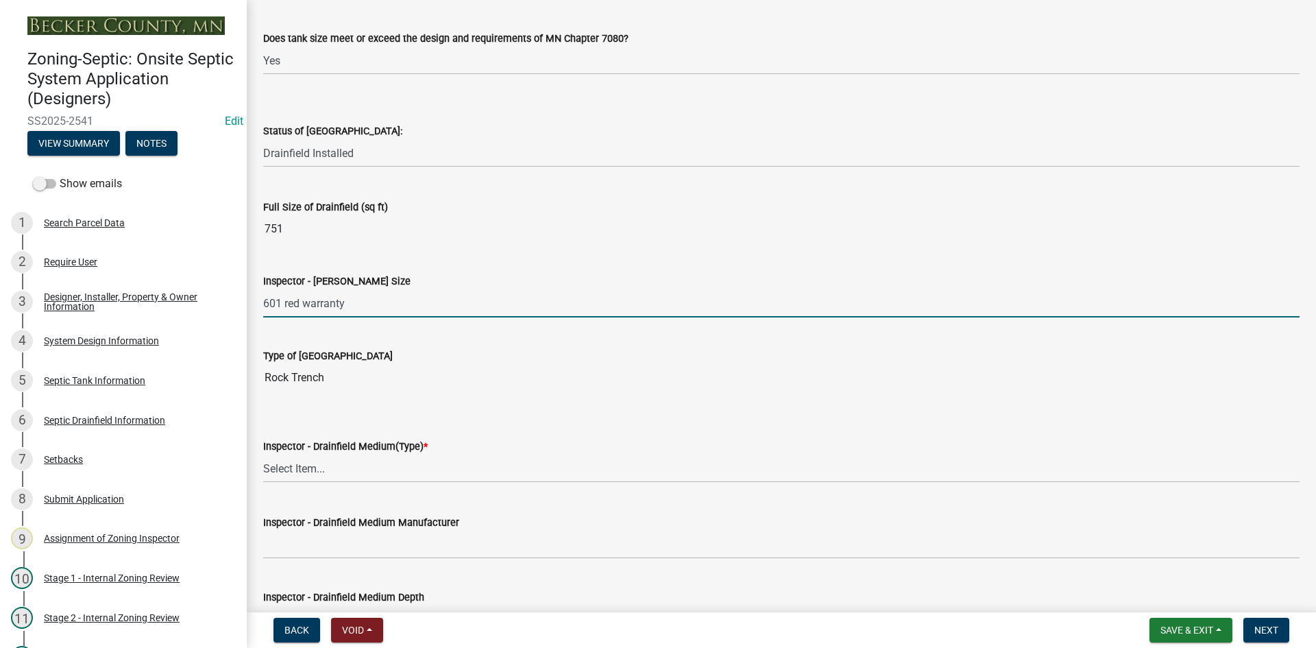
click at [302, 300] on input "601 red warranty" at bounding box center [781, 303] width 1036 height 28
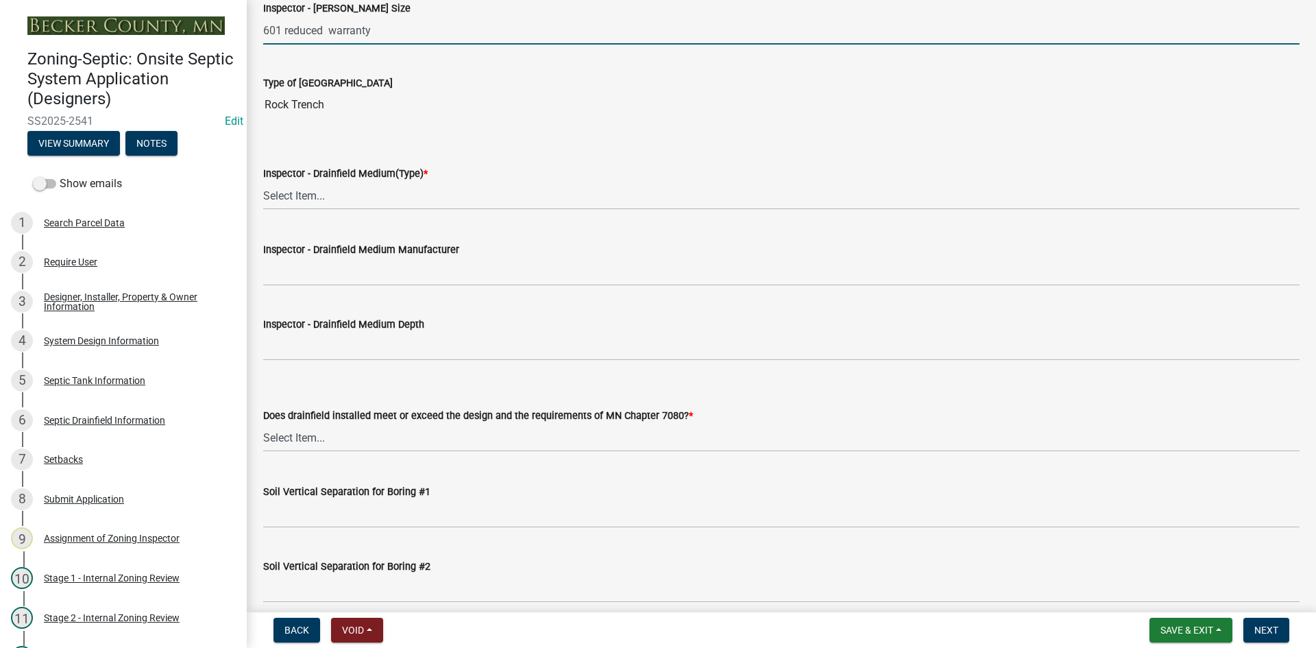
scroll to position [2331, 0]
type input "601 reduced warranty"
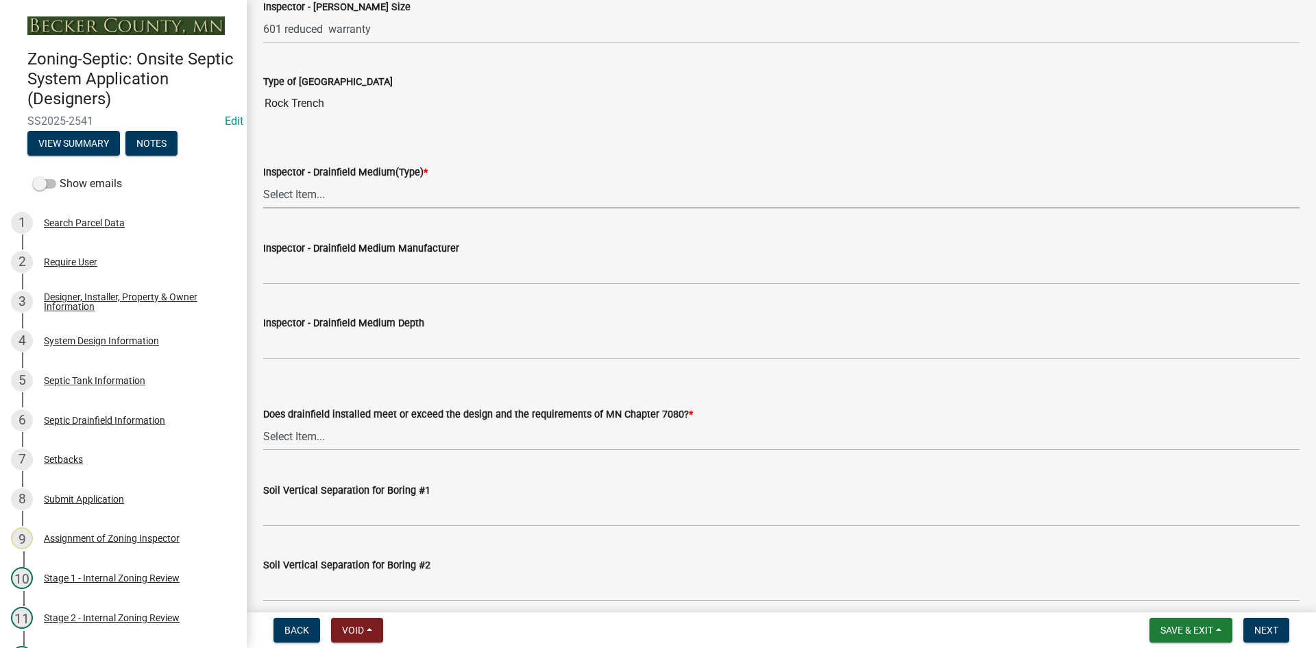
click at [303, 192] on select "Select Item... Chamber Trench Rock Trench Gravelless Mound Pressure Bed Seepage…" at bounding box center [781, 194] width 1036 height 28
click at [263, 180] on select "Select Item... Chamber Trench Rock Trench Gravelless Mound Pressure Bed Seepage…" at bounding box center [781, 194] width 1036 height 28
select select "2febadfc-db6d-40c8-9695-ecd54080d83d"
click at [319, 285] on wm-data-entity-input "Inspector - Drainfield Medium Manufacturer" at bounding box center [781, 258] width 1036 height 75
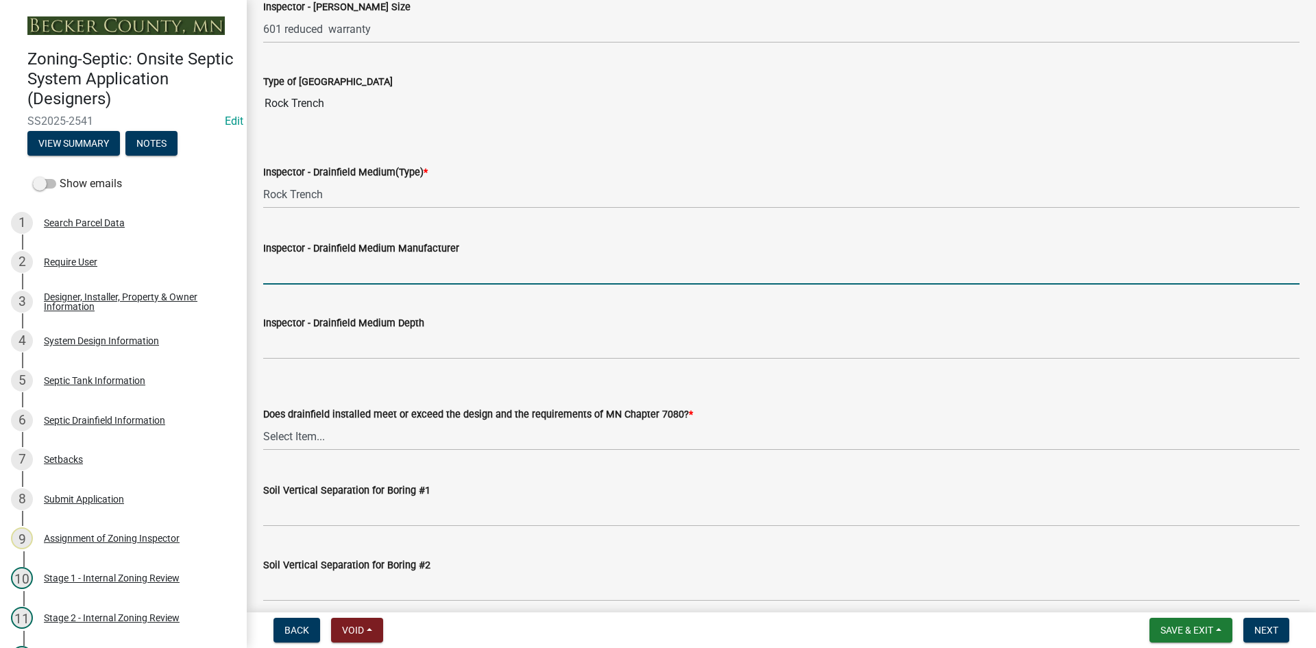
click at [324, 267] on input "Inspector - Drainfield Medium Manufacturer" at bounding box center [781, 270] width 1036 height 28
type input "rock"
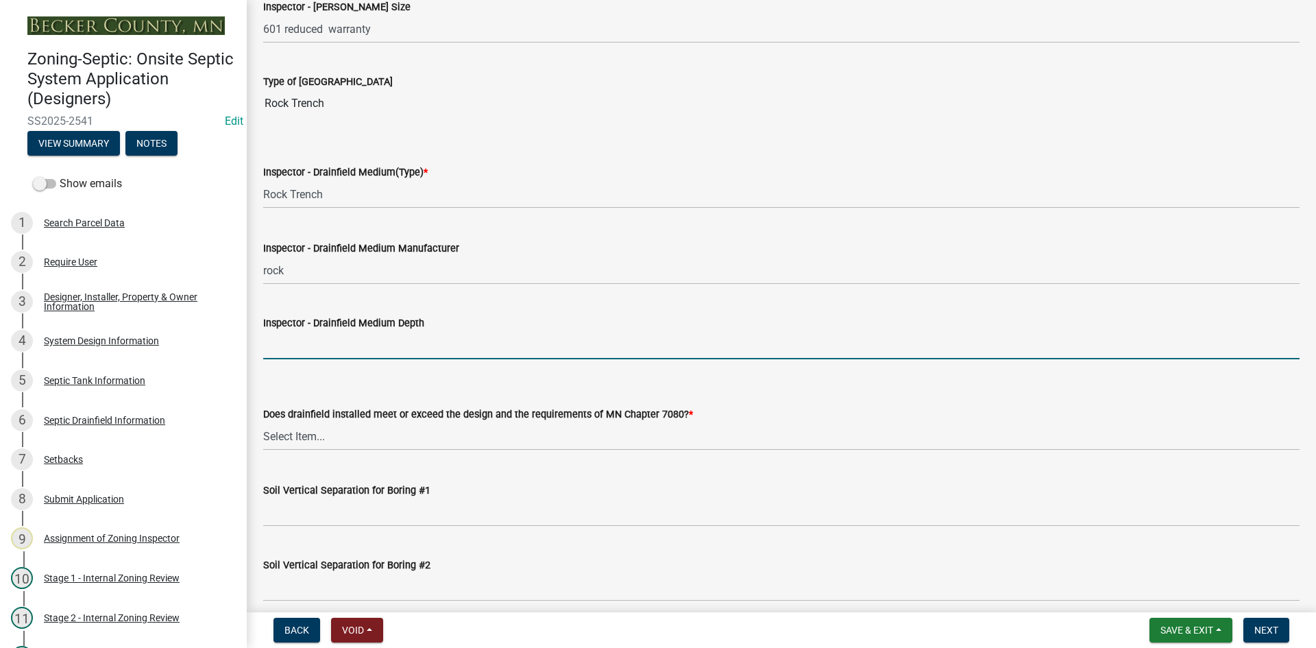
click at [322, 335] on input "Inspector - Drainfield Medium Depth" at bounding box center [781, 345] width 1036 height 28
type input "12""
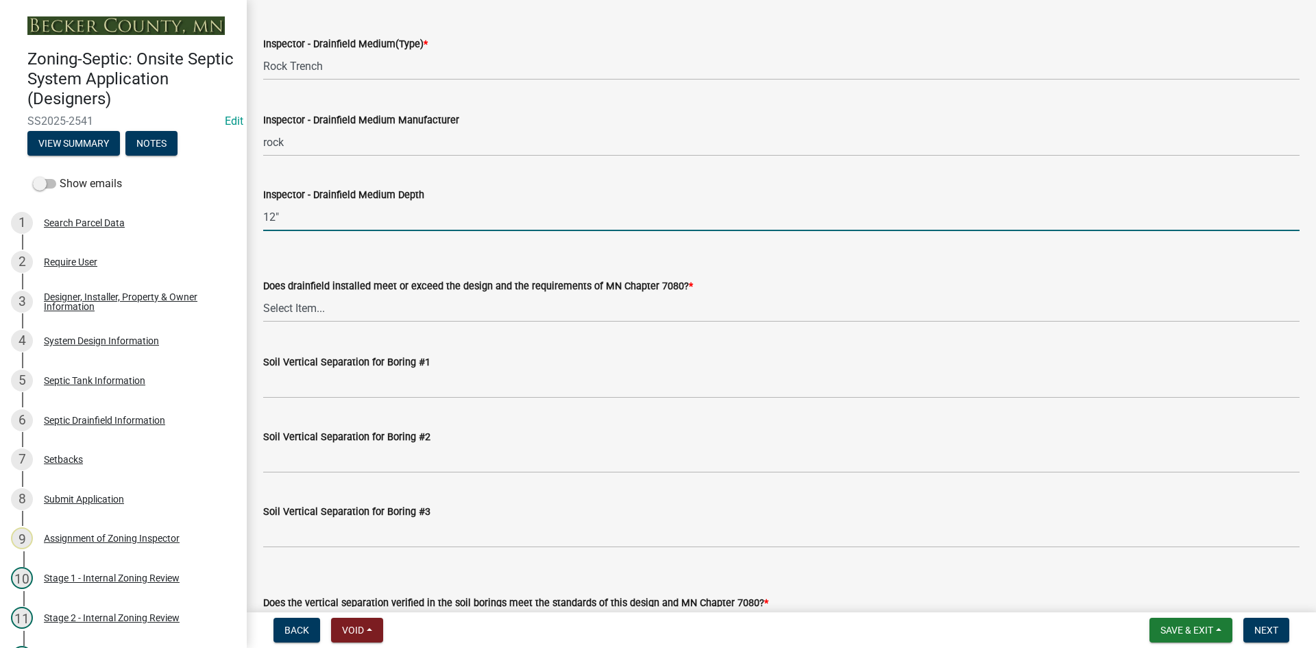
scroll to position [2468, 0]
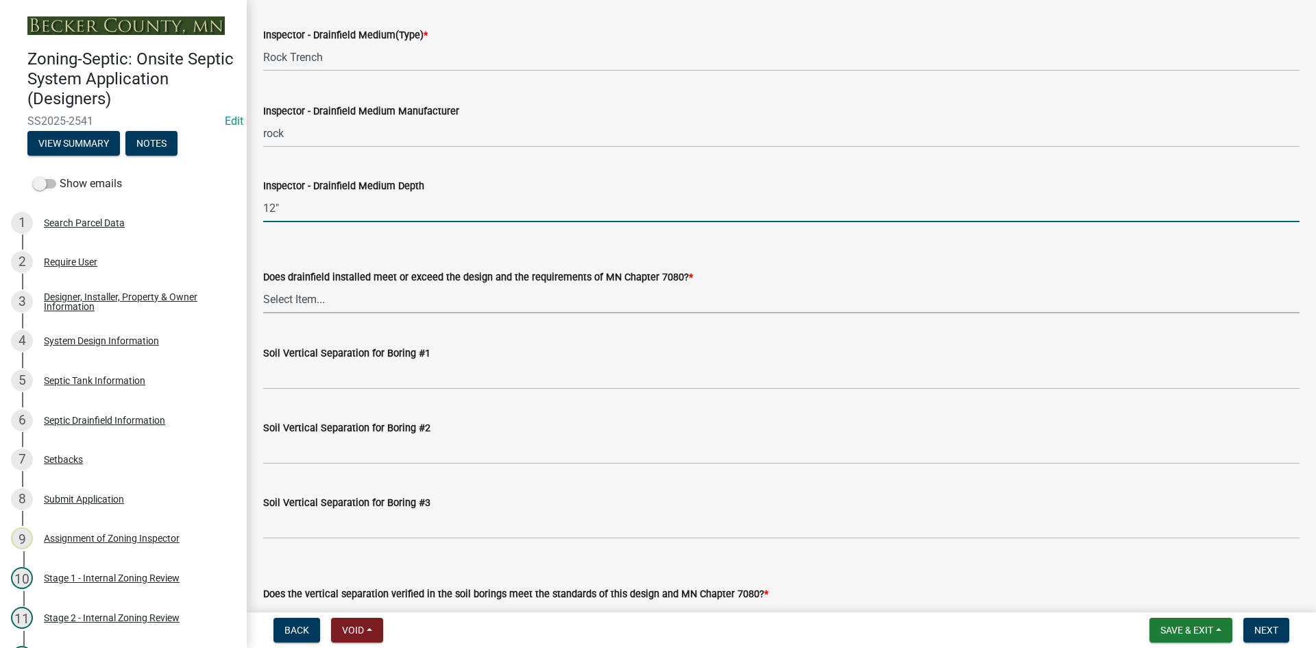
click at [309, 298] on select "Select Item... Yes No" at bounding box center [781, 299] width 1036 height 28
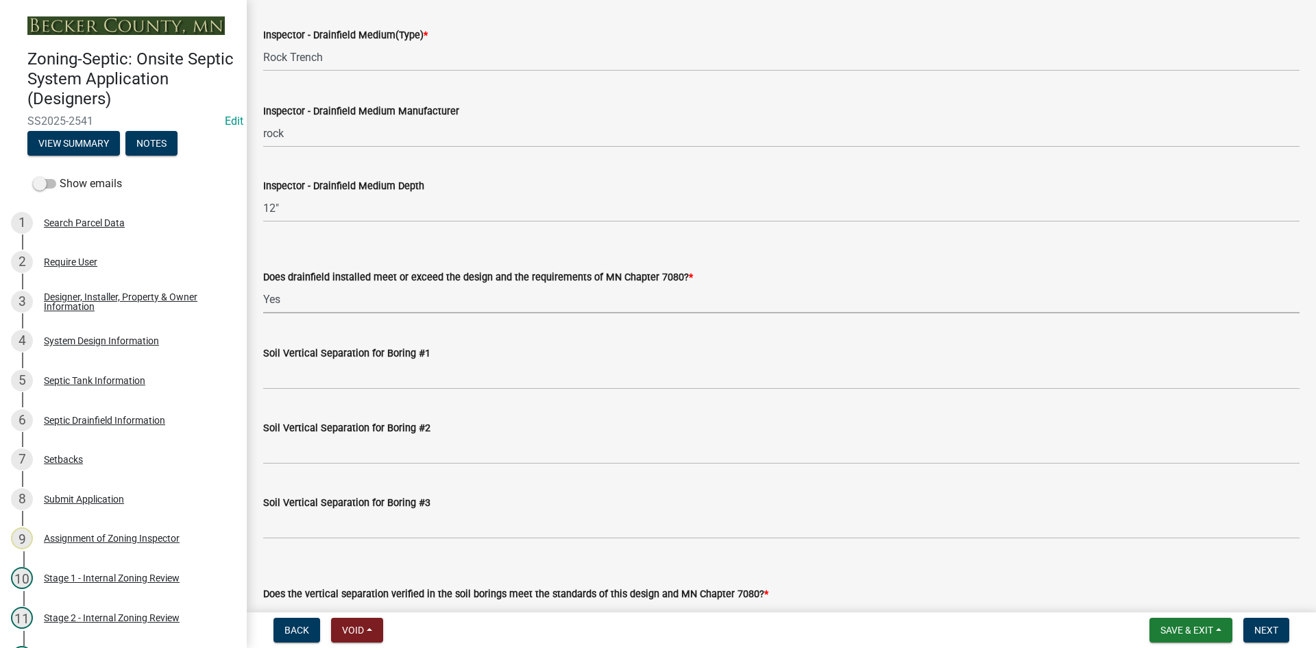
click at [263, 285] on select "Select Item... Yes No" at bounding box center [781, 299] width 1036 height 28
select select "53e8394b-4ec8-472b-acba-27f64a4dcc6d"
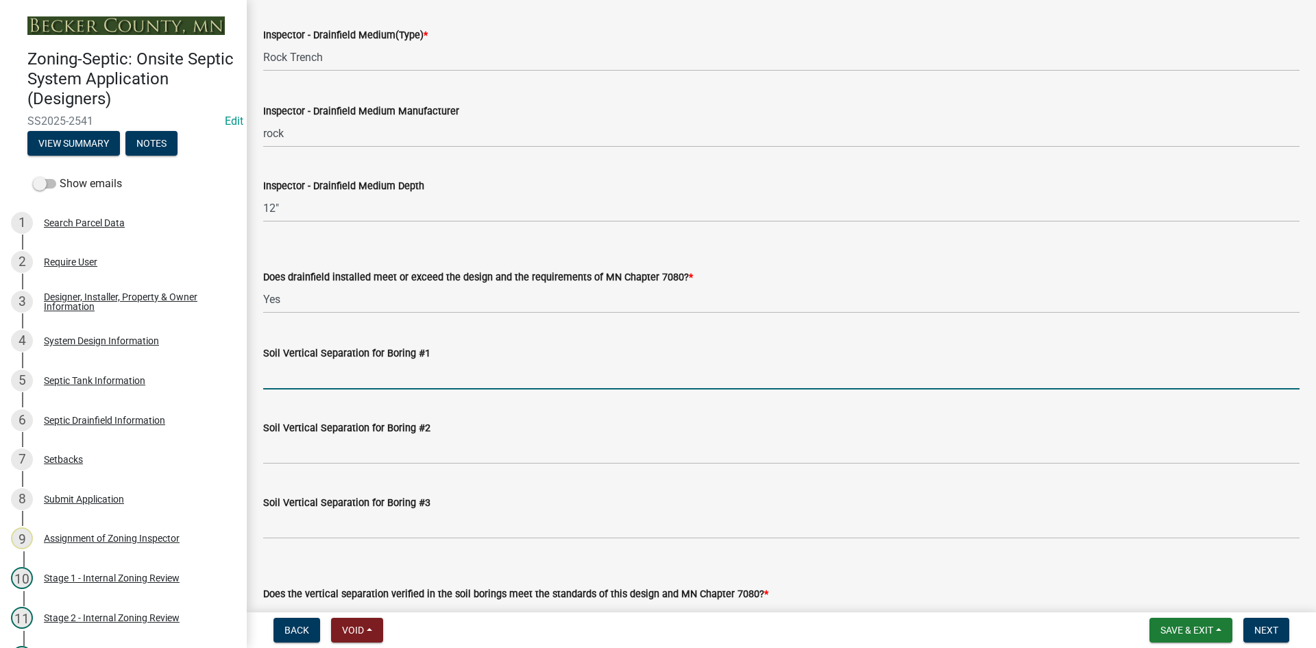
click at [328, 377] on input "Soil Vertical Separation for Boring #1" at bounding box center [781, 375] width 1036 height 28
type input "SEE ATTACHED"
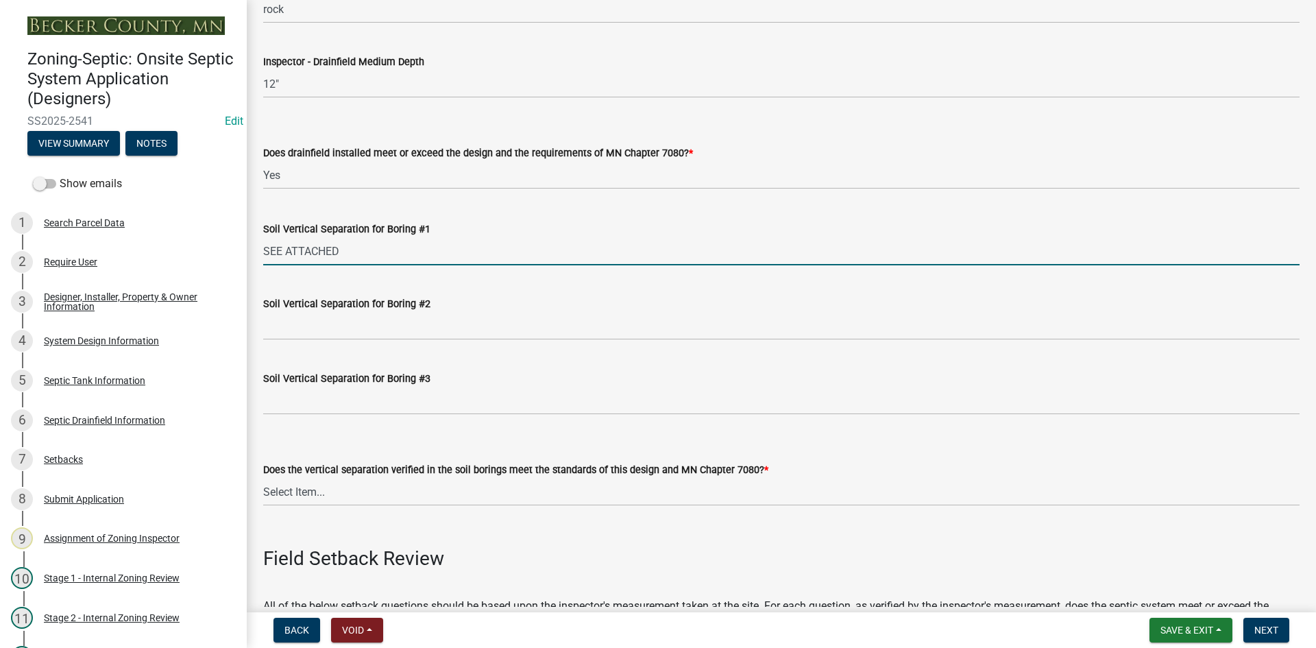
scroll to position [2742, 0]
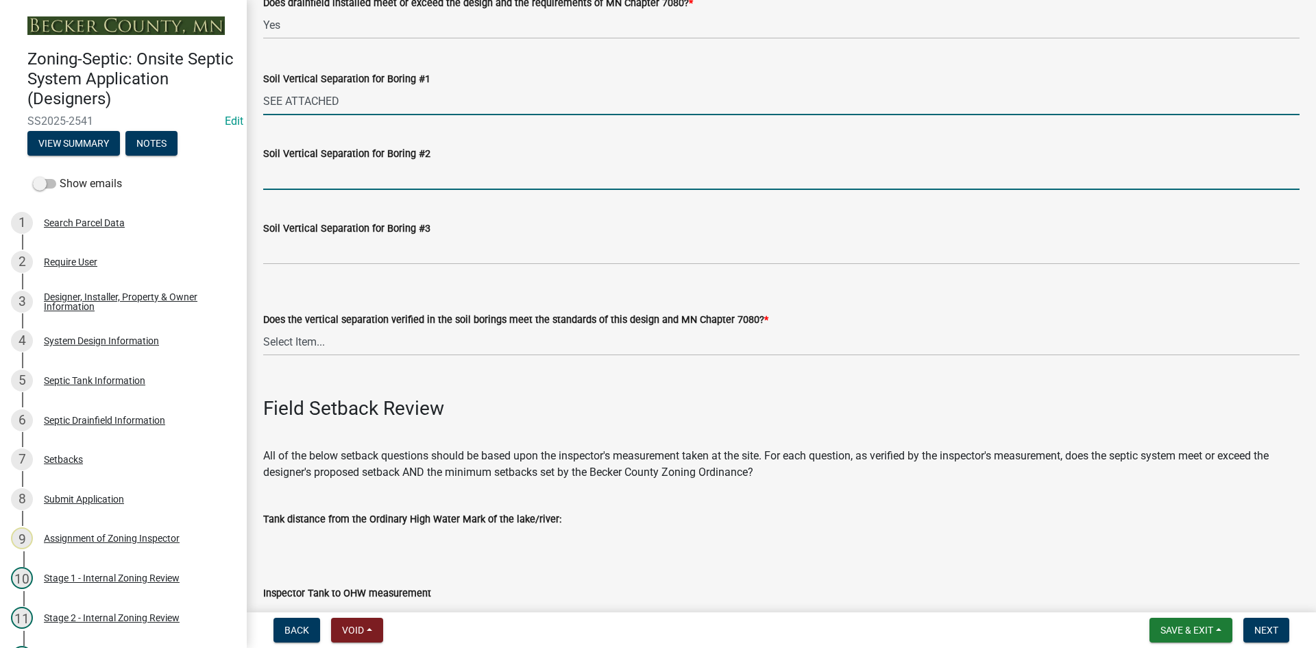
click at [316, 185] on input "Soil Vertical Separation for Boring #2" at bounding box center [781, 176] width 1036 height 28
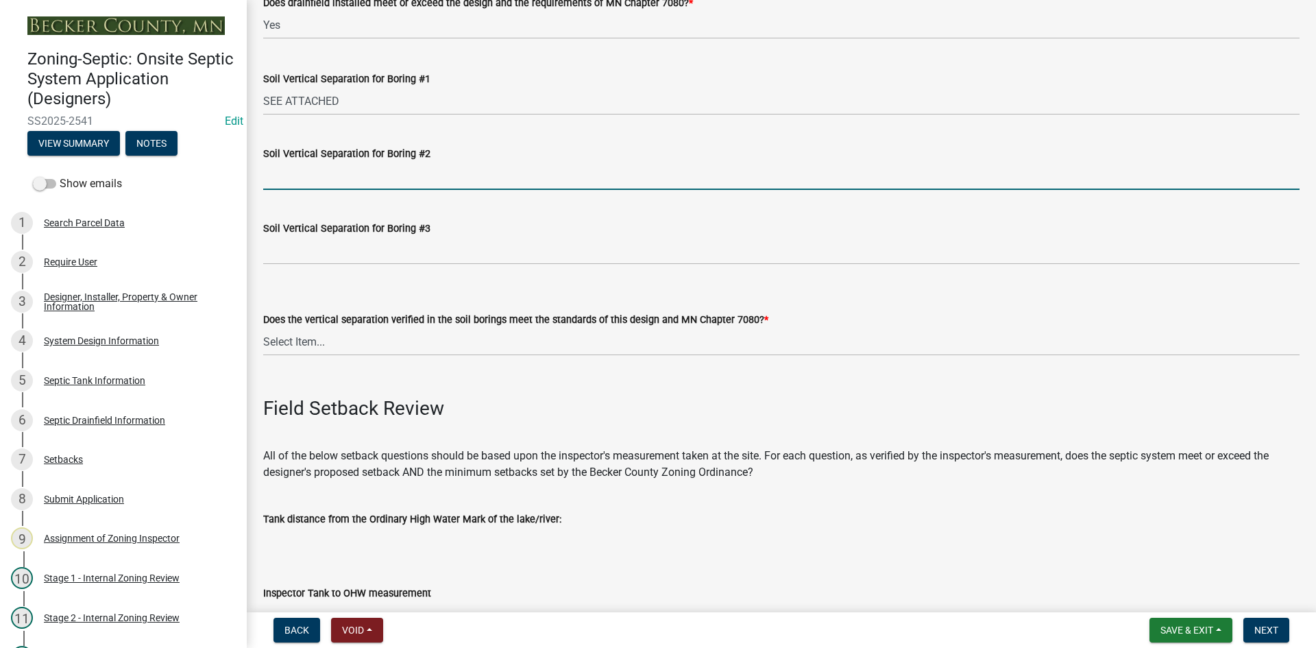
click at [319, 183] on input "Soil Vertical Separation for Boring #2" at bounding box center [781, 176] width 1036 height 28
click at [574, 211] on div "Soil Vertical Separation for Boring #3" at bounding box center [781, 233] width 1036 height 64
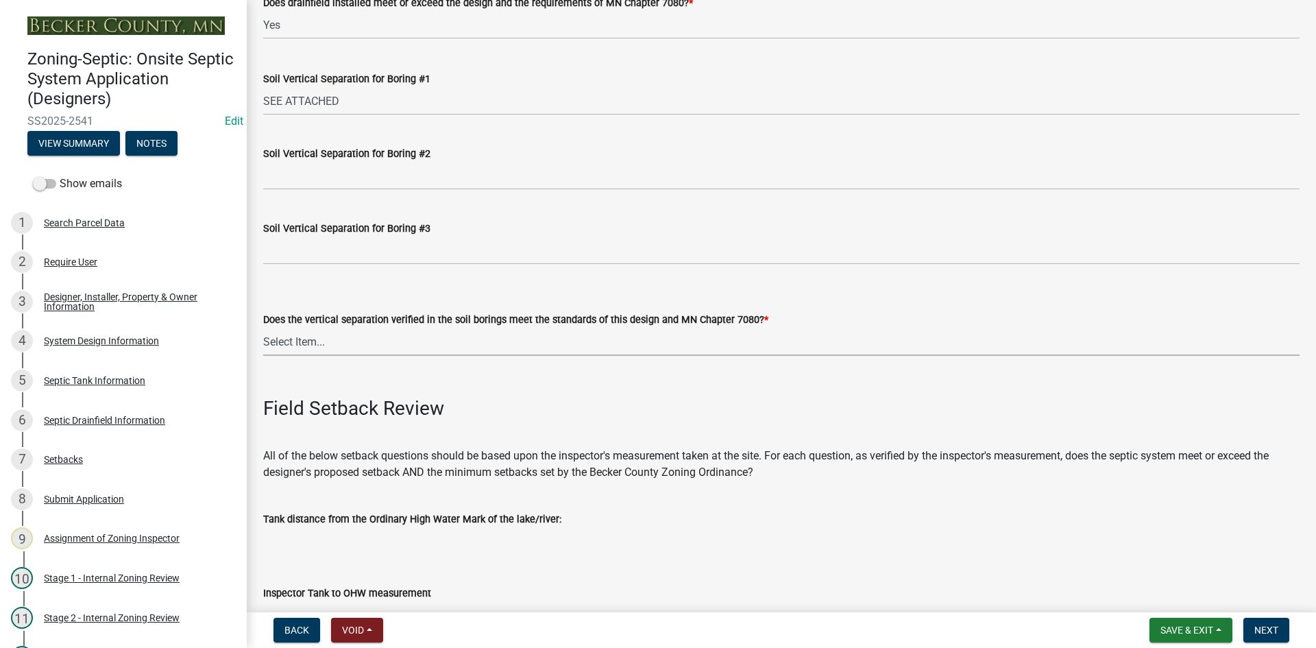
click at [290, 348] on select "Select Item... Yes No" at bounding box center [781, 342] width 1036 height 28
click at [263, 328] on select "Select Item... Yes No" at bounding box center [781, 342] width 1036 height 28
select select "eedfbf44-dce3-4c21-89bd-6d851115dab7"
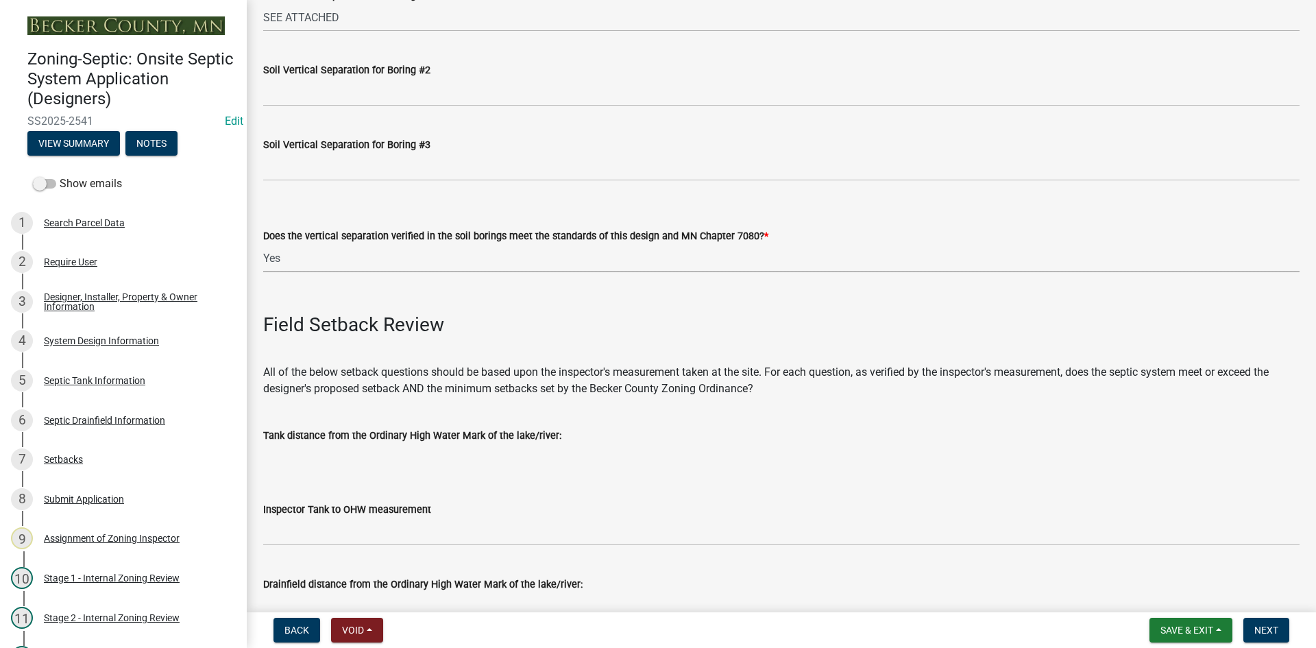
scroll to position [3016, 0]
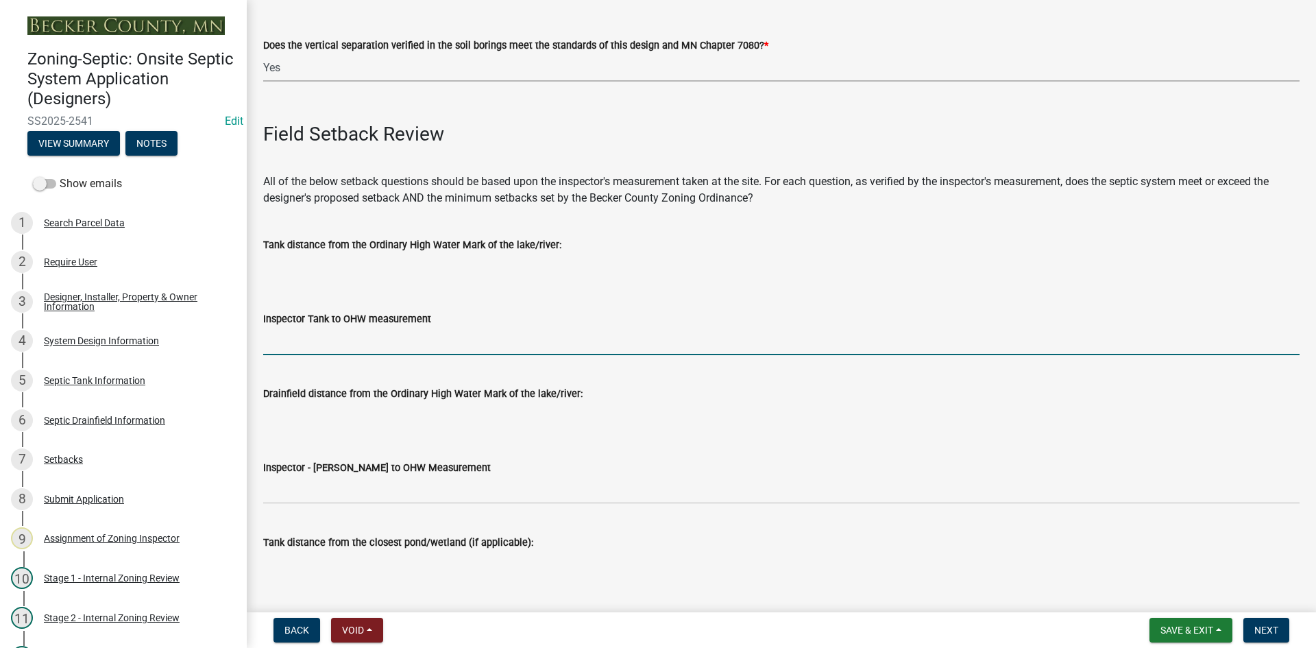
click at [356, 345] on input "Inspector Tank to OHW measurement" at bounding box center [781, 341] width 1036 height 28
type input "NA"
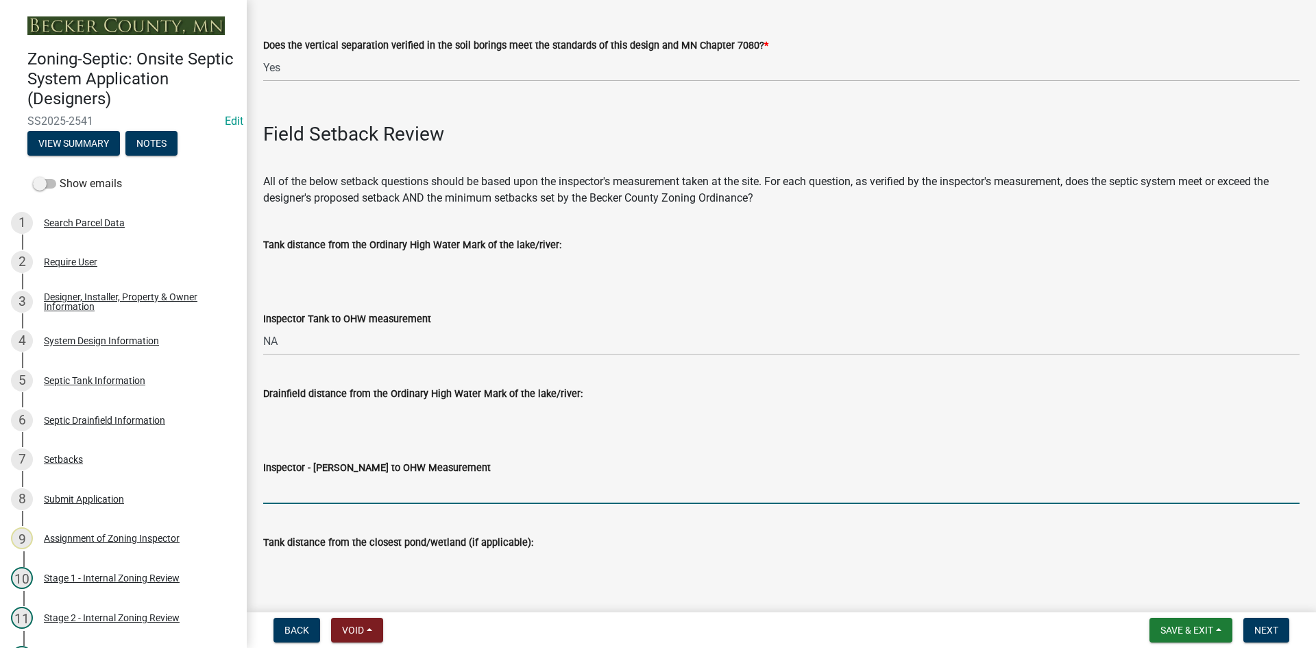
click at [289, 489] on input "Inspector - Drainfield to OHW Measurement" at bounding box center [781, 490] width 1036 height 28
type input "NA"
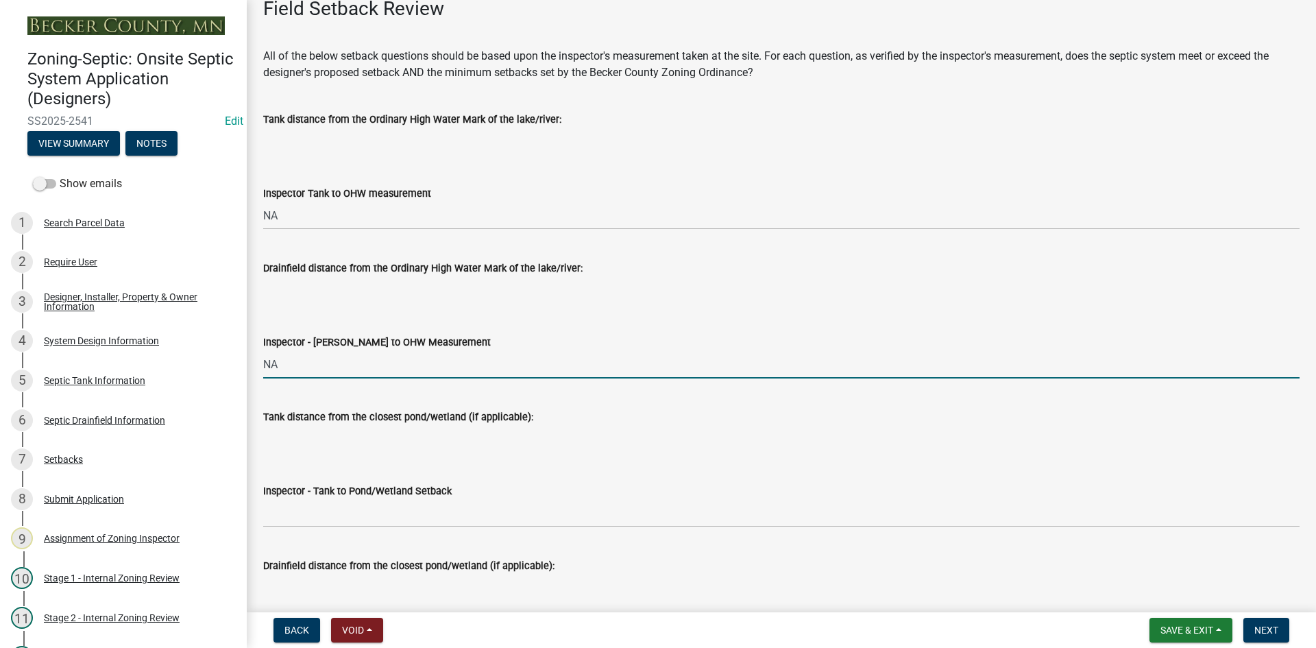
scroll to position [3290, 0]
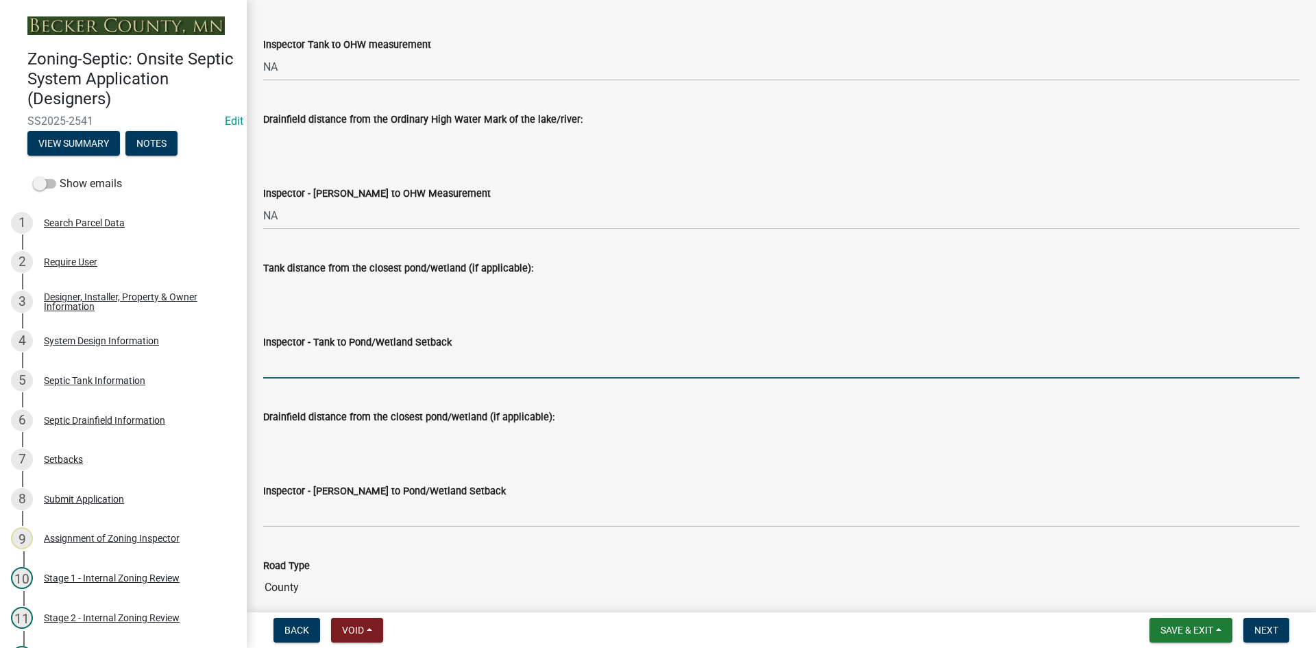
click at [325, 370] on input "Inspector - Tank to Pond/Wetland Setback" at bounding box center [781, 364] width 1036 height 28
type input "NA"
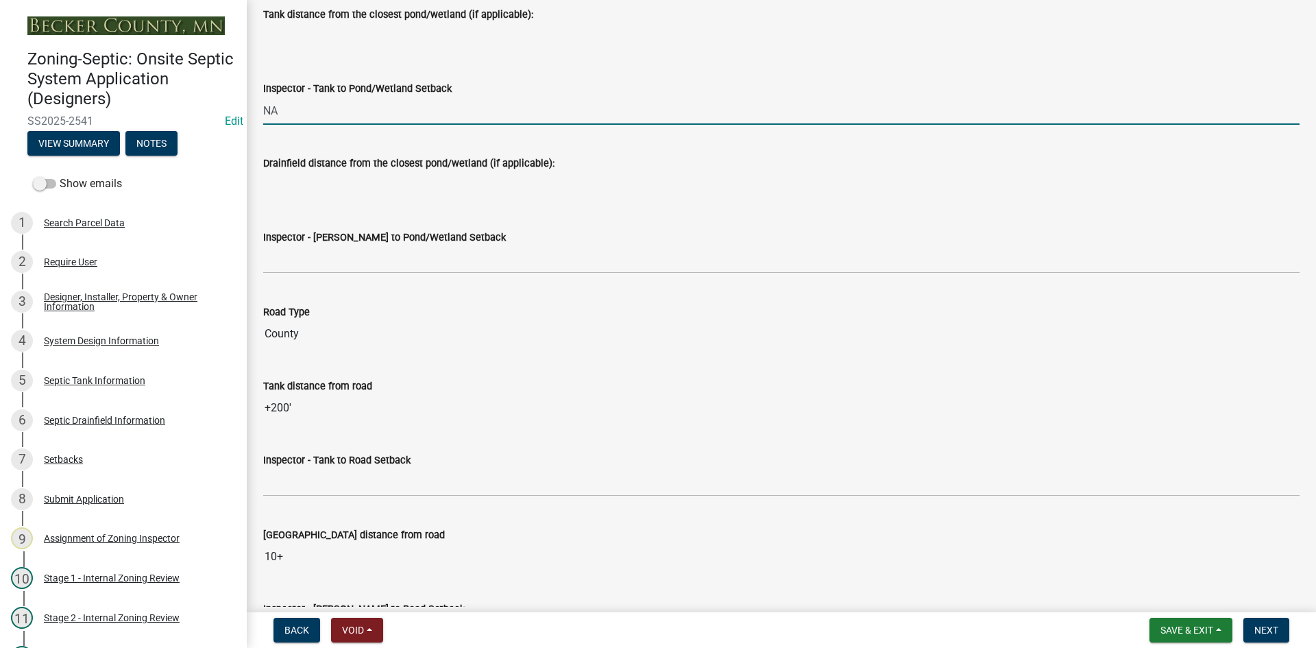
scroll to position [3565, 0]
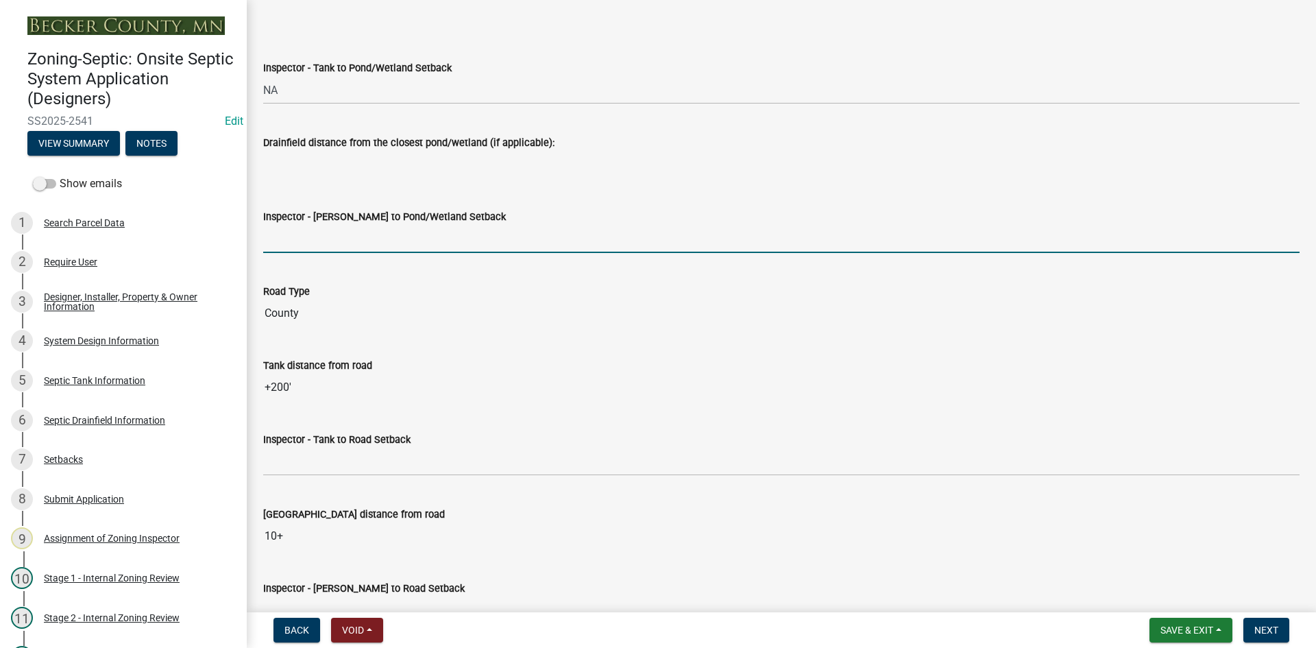
drag, startPoint x: 298, startPoint y: 247, endPoint x: 304, endPoint y: 244, distance: 7.1
click at [300, 247] on input "Inspector - Drainfield to Pond/Wetland Setback" at bounding box center [781, 239] width 1036 height 28
type input "NA"
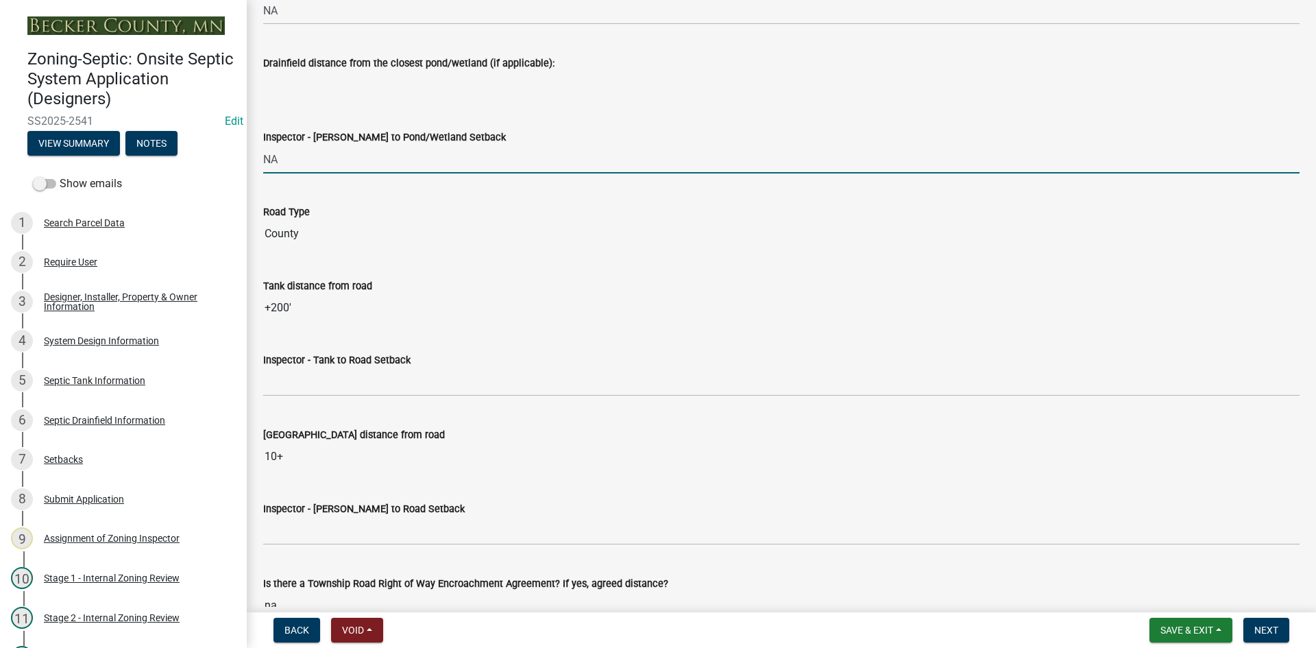
scroll to position [3770, 0]
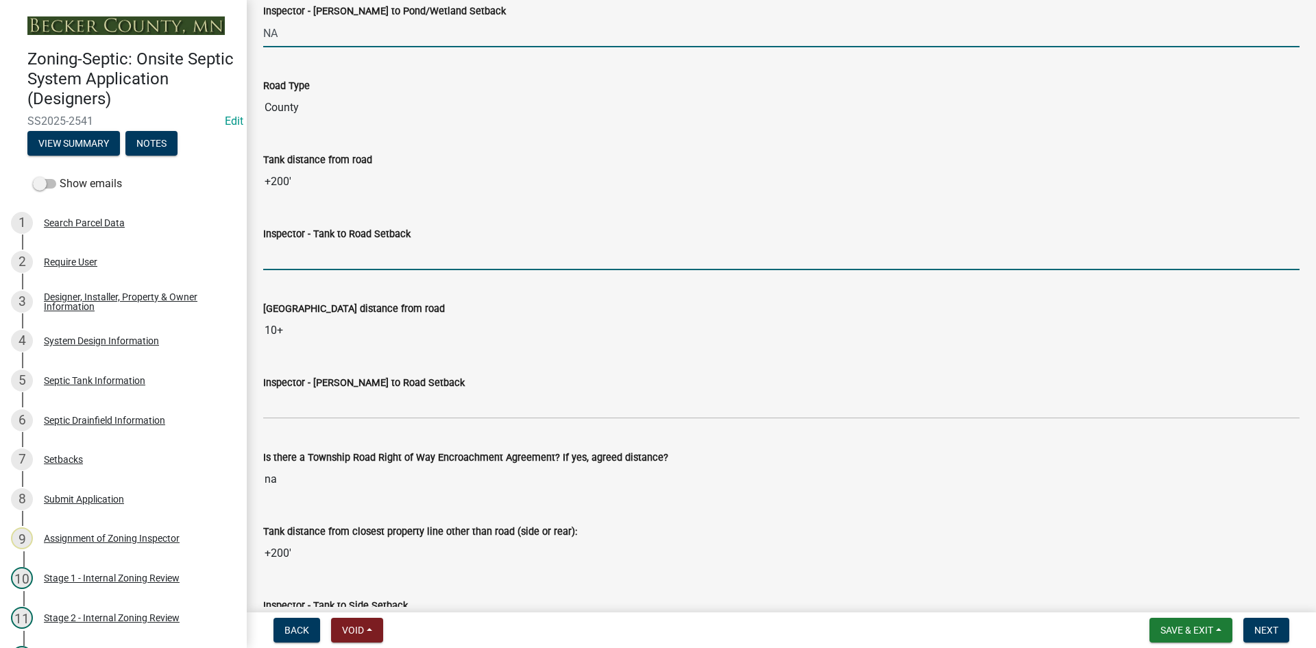
click at [303, 250] on input "Inspector - Tank to Road Setback" at bounding box center [781, 256] width 1036 height 28
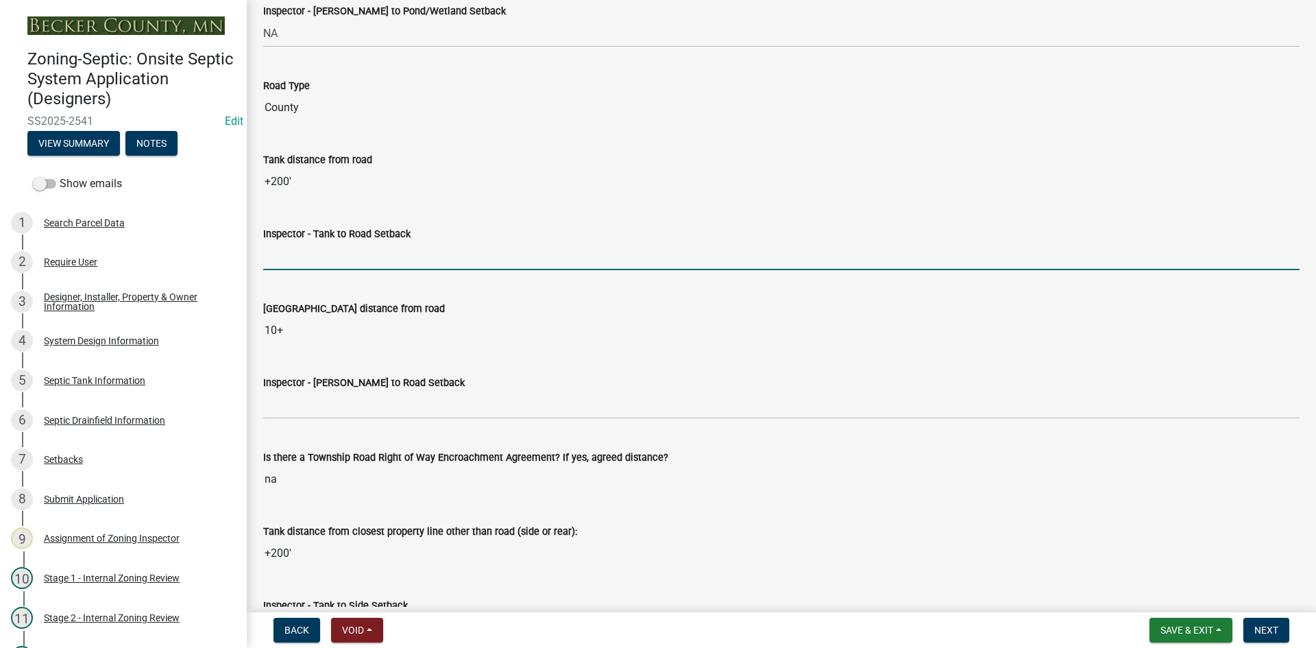
type input "10+"
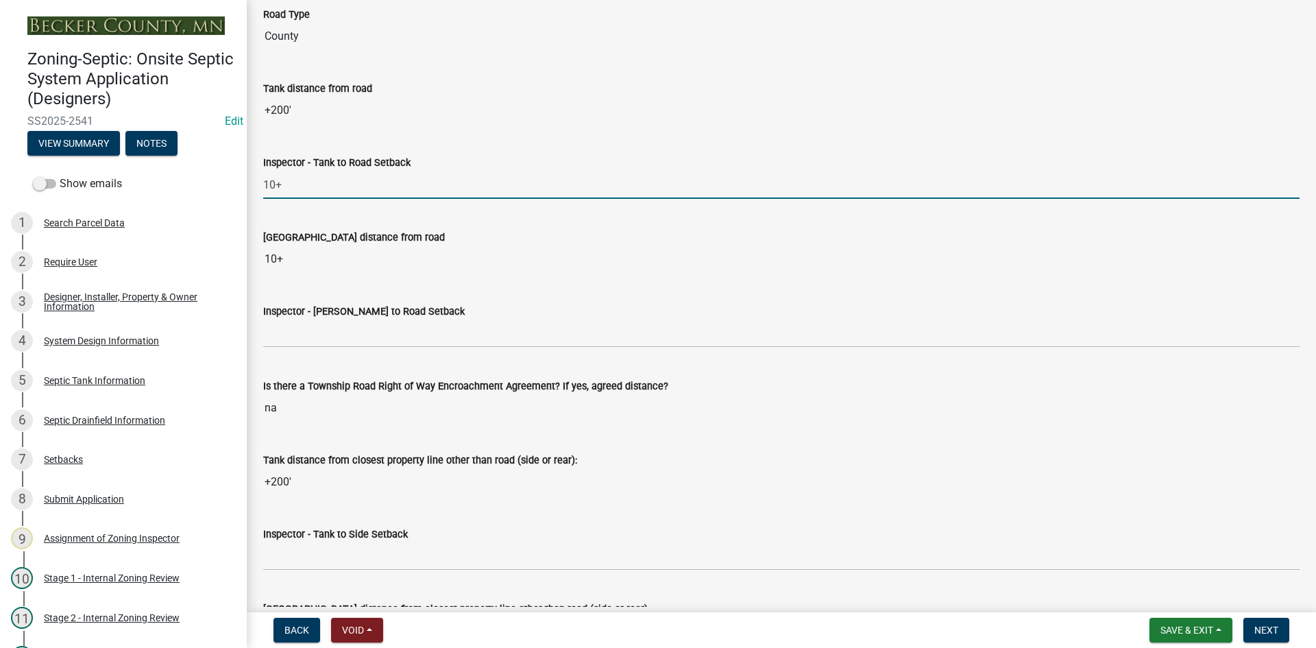
scroll to position [3976, 0]
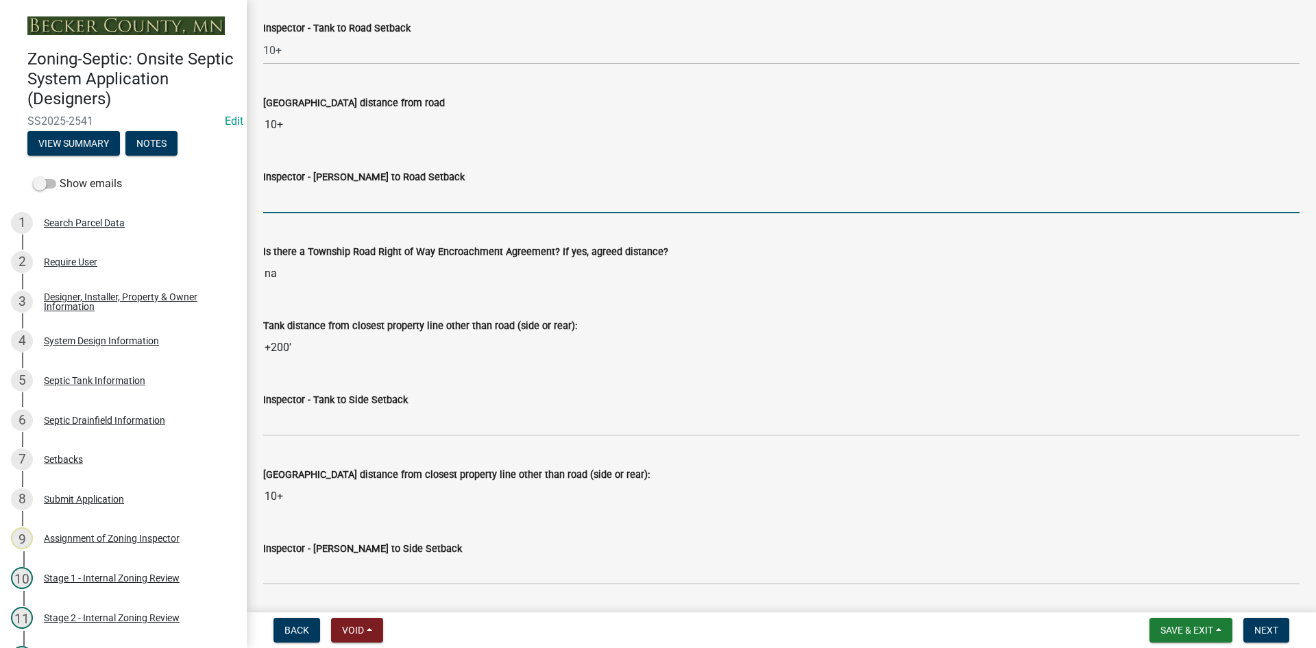
click at [315, 199] on input "Inspector - Drainfield to Road Setback" at bounding box center [781, 199] width 1036 height 28
type input "10+"
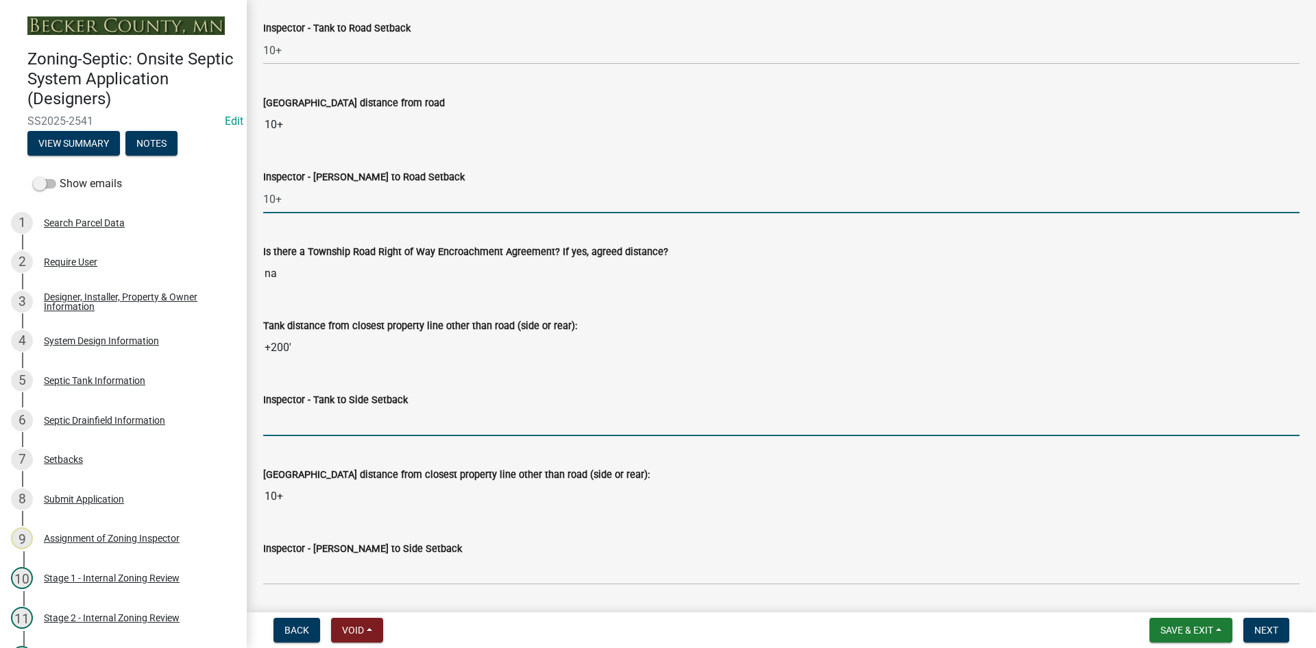
drag, startPoint x: 287, startPoint y: 417, endPoint x: 300, endPoint y: 422, distance: 14.1
click at [287, 417] on input "Inspector - Tank to Side Setback" at bounding box center [781, 422] width 1036 height 28
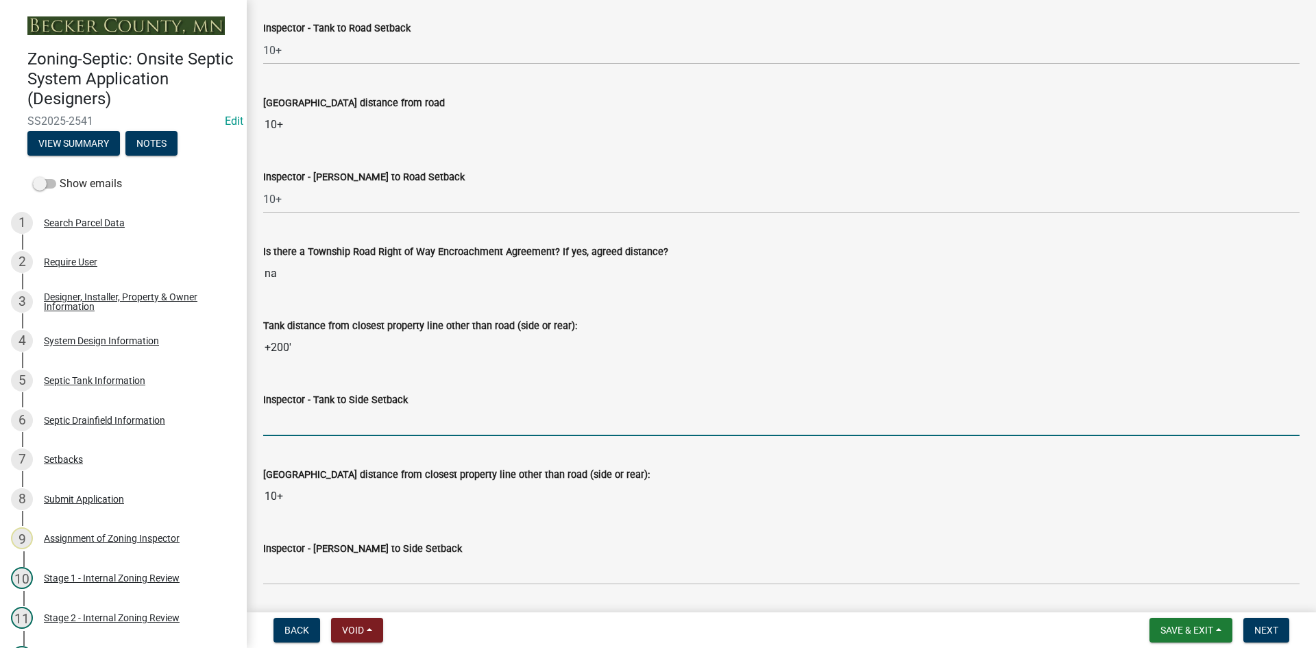
type input "10"
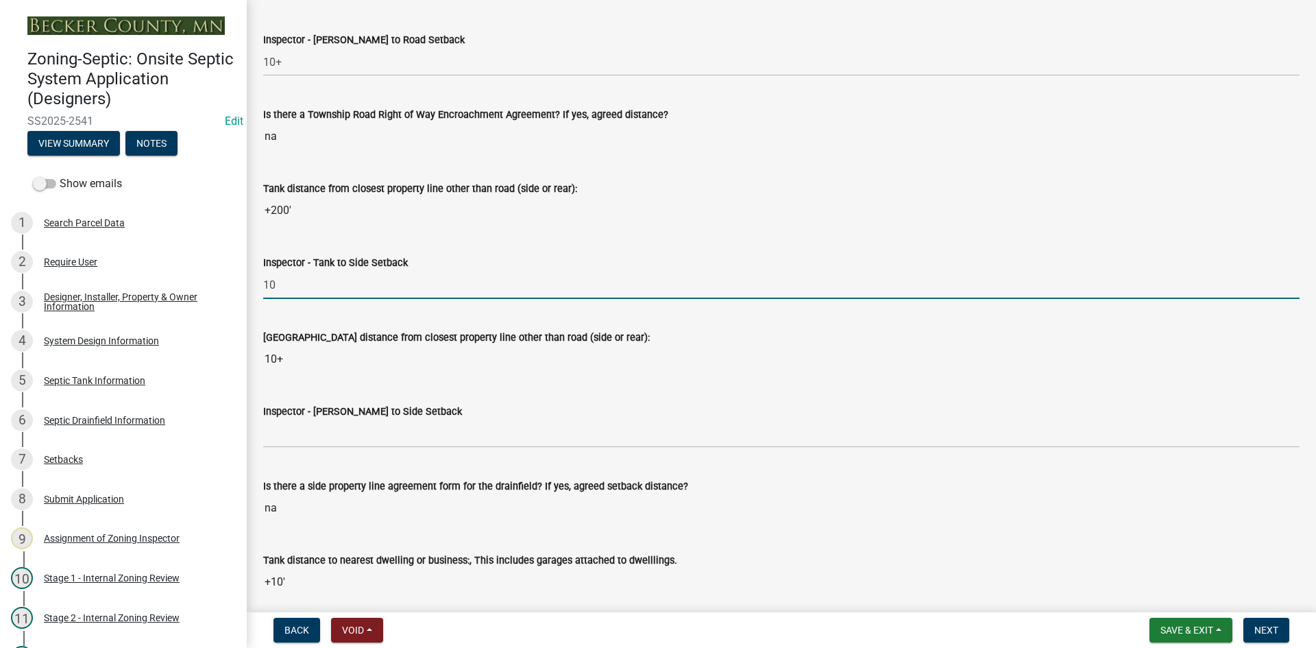
scroll to position [4319, 0]
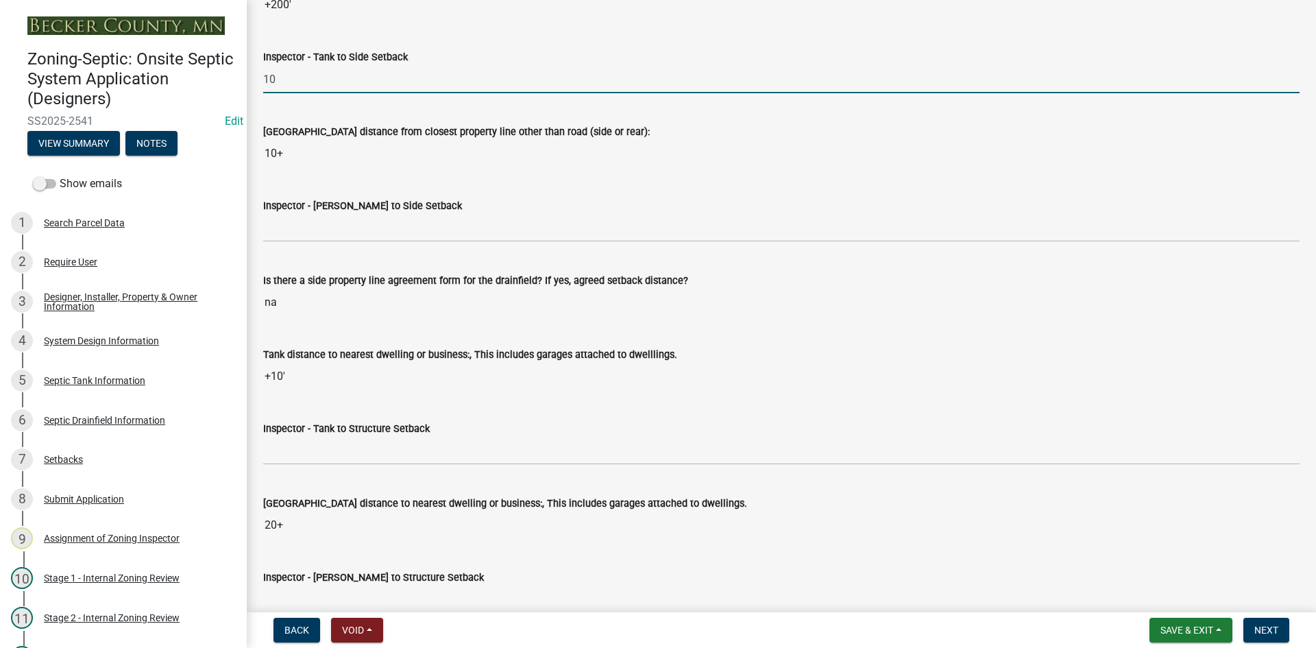
click at [319, 198] on div "Inspector - Drainfield to Side Setback" at bounding box center [781, 205] width 1036 height 16
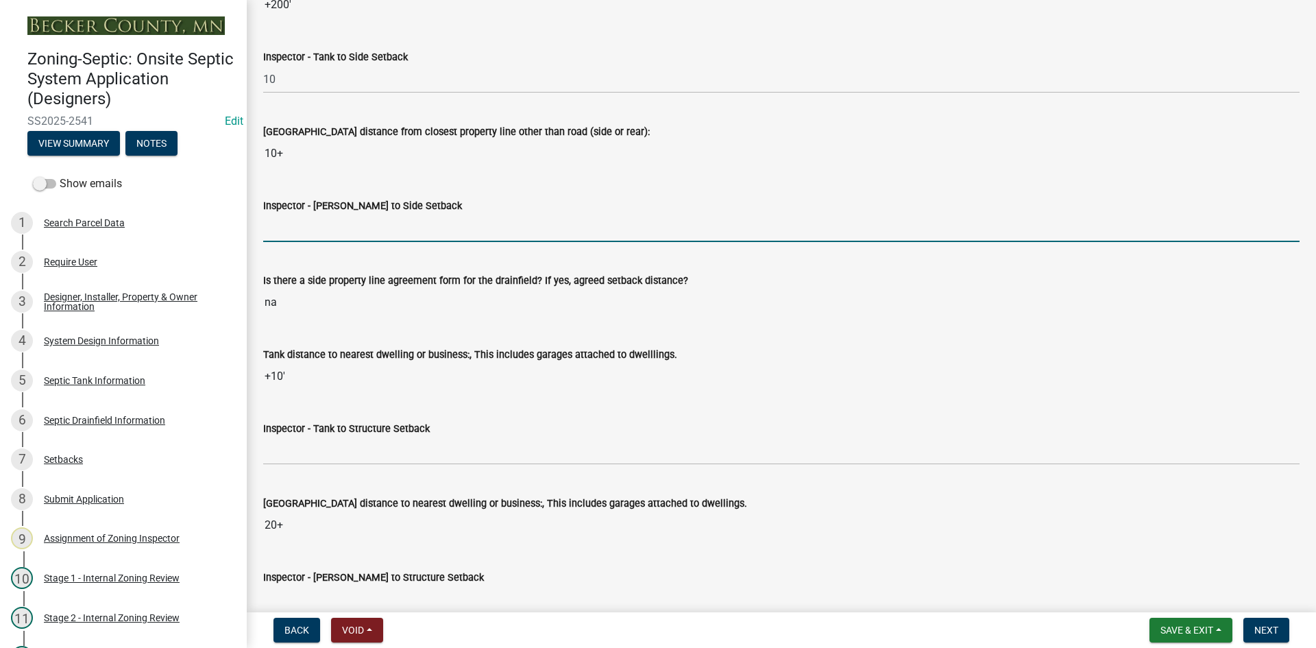
click at [315, 229] on input "Inspector - Drainfield to Side Setback" at bounding box center [781, 228] width 1036 height 28
type input "10"
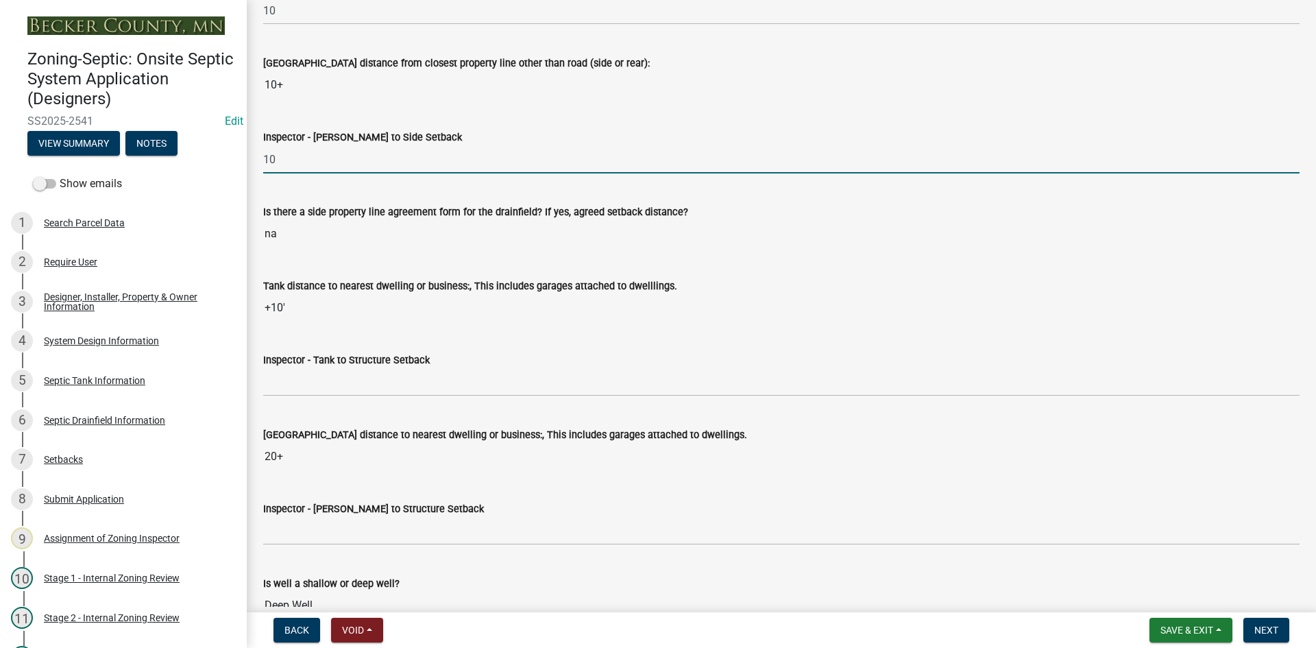
scroll to position [4456, 0]
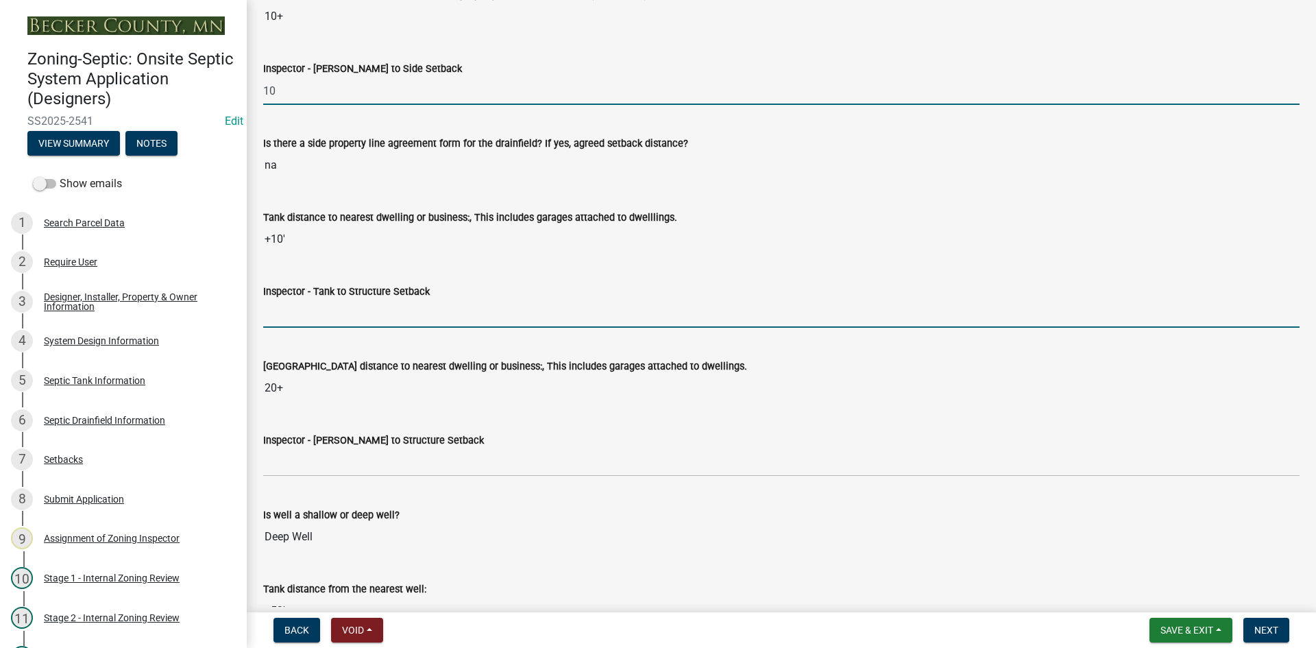
click at [322, 304] on input "Inspector - Tank to Structure Setback" at bounding box center [781, 314] width 1036 height 28
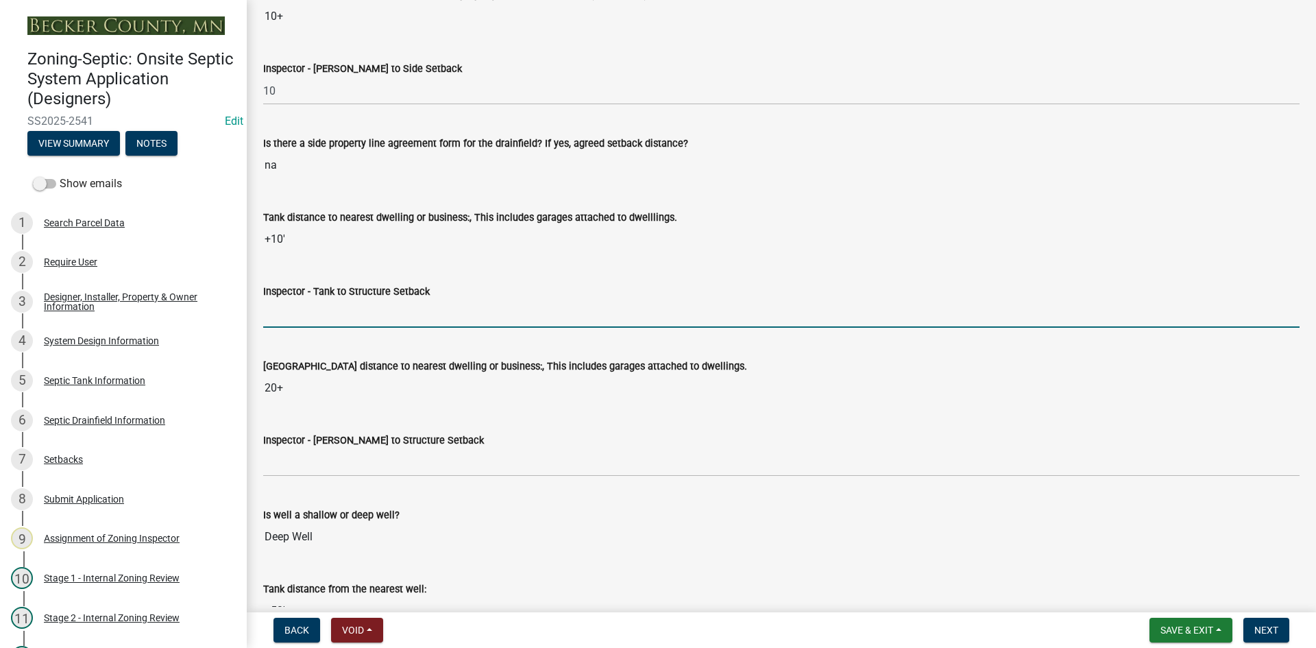
type input "10"
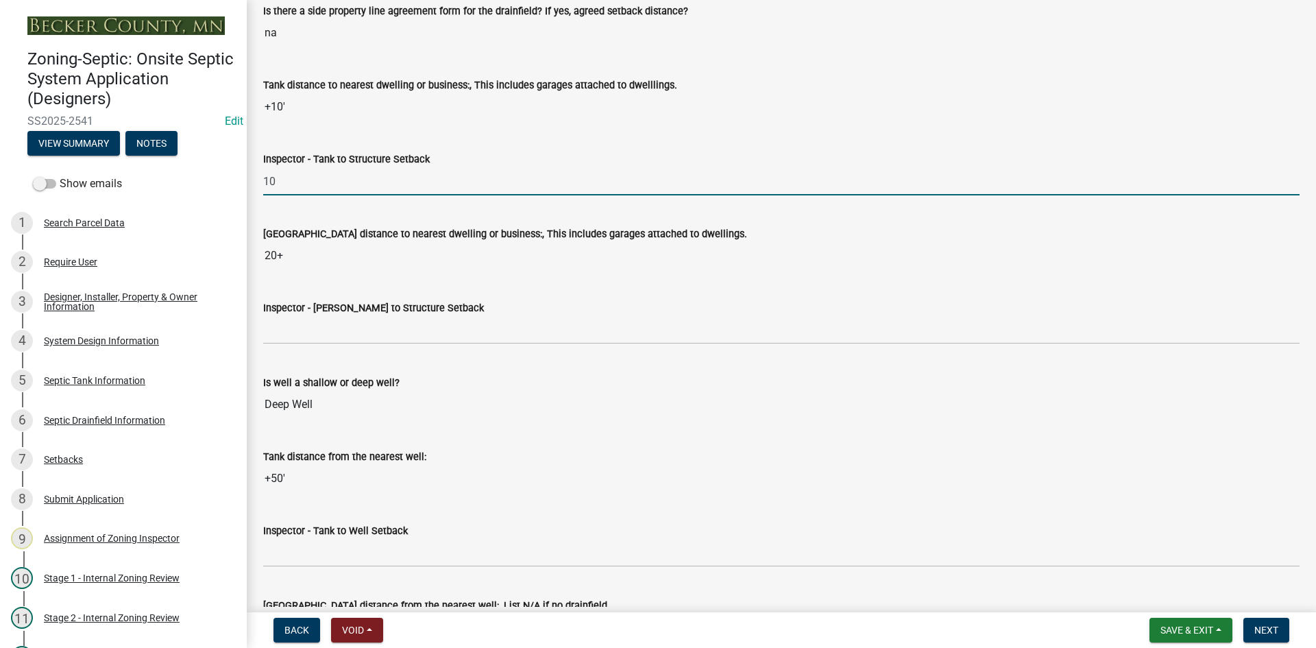
scroll to position [4593, 0]
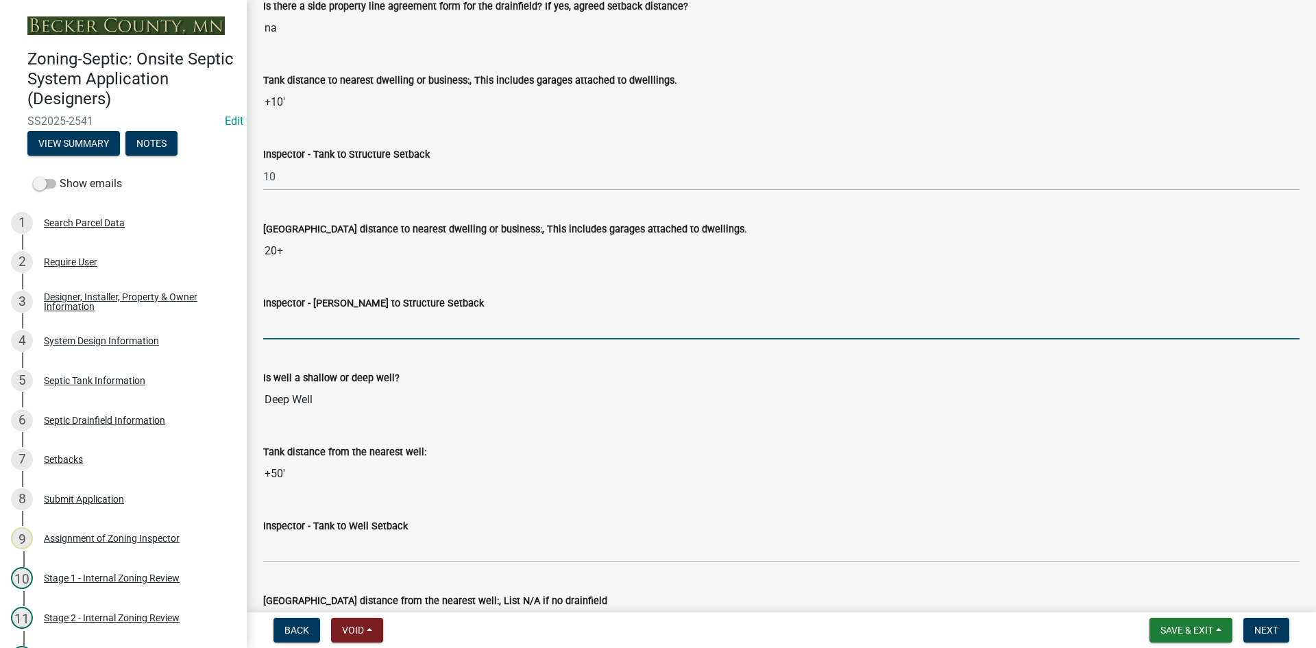
click at [328, 322] on input "Inspector - Drainfield to Structure Setback" at bounding box center [781, 325] width 1036 height 28
type input "20"
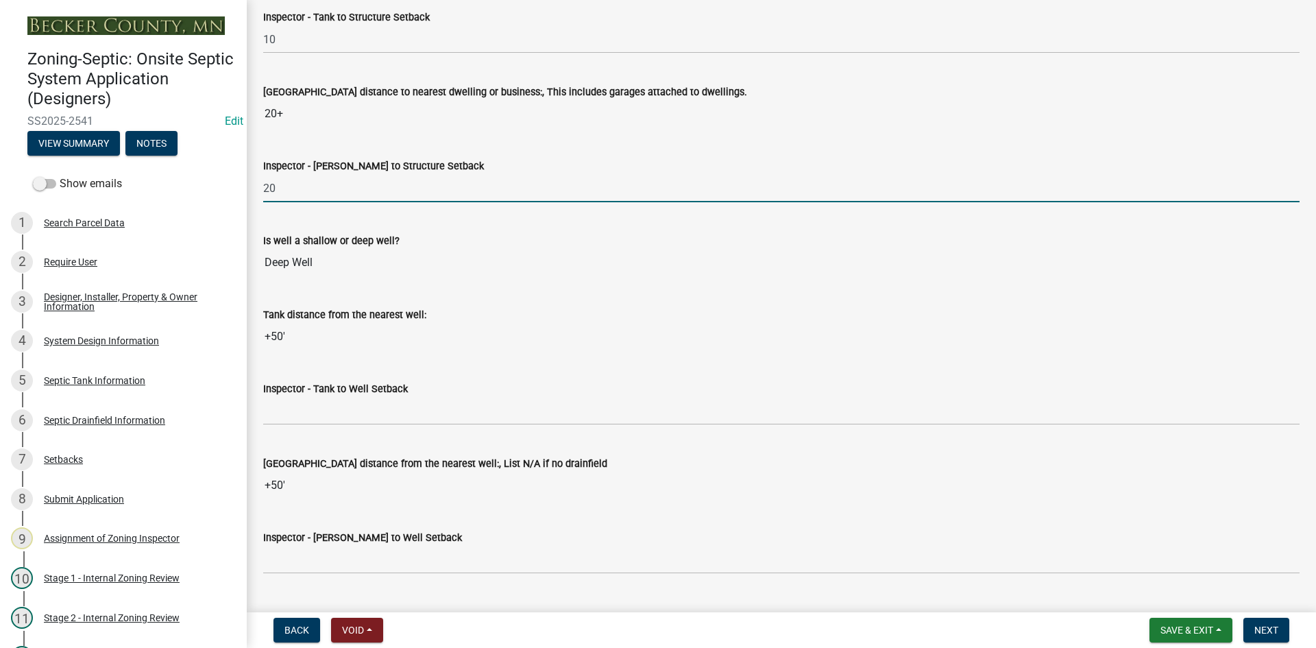
click at [320, 426] on wm-data-entity-input "Inspector - Tank to Well Setback" at bounding box center [781, 398] width 1036 height 75
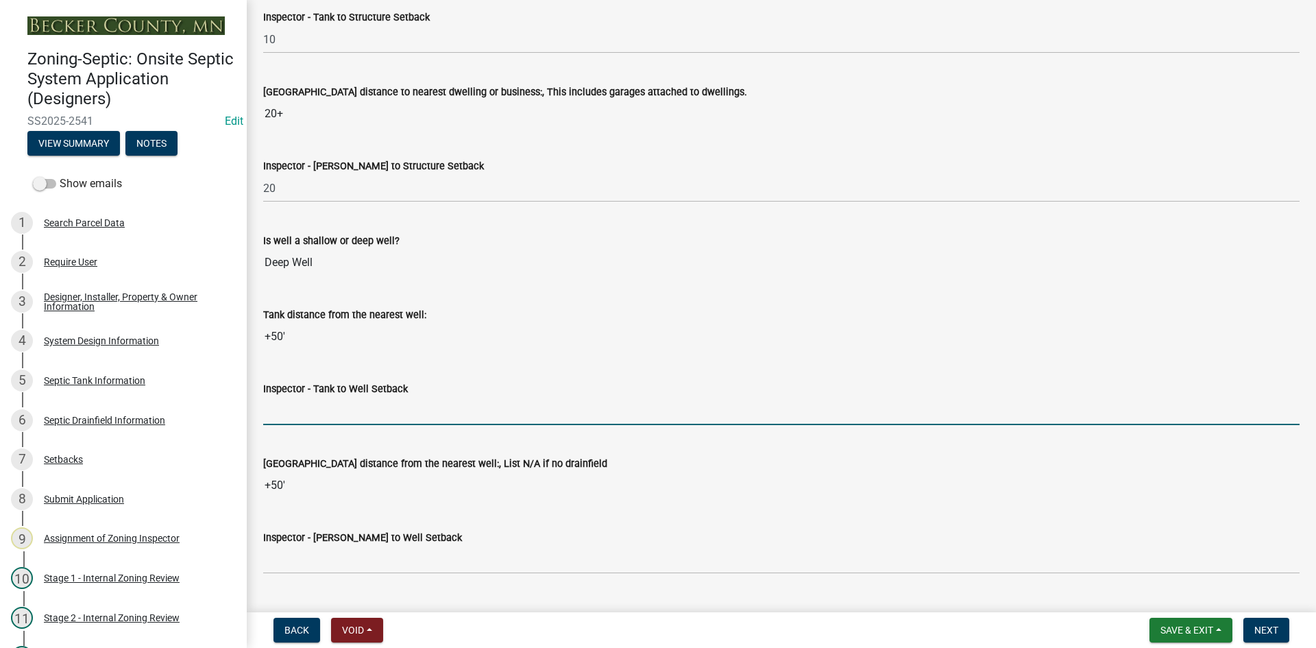
click at [318, 420] on input "Inspector - Tank to Well Setback" at bounding box center [781, 411] width 1036 height 28
type input "50+"
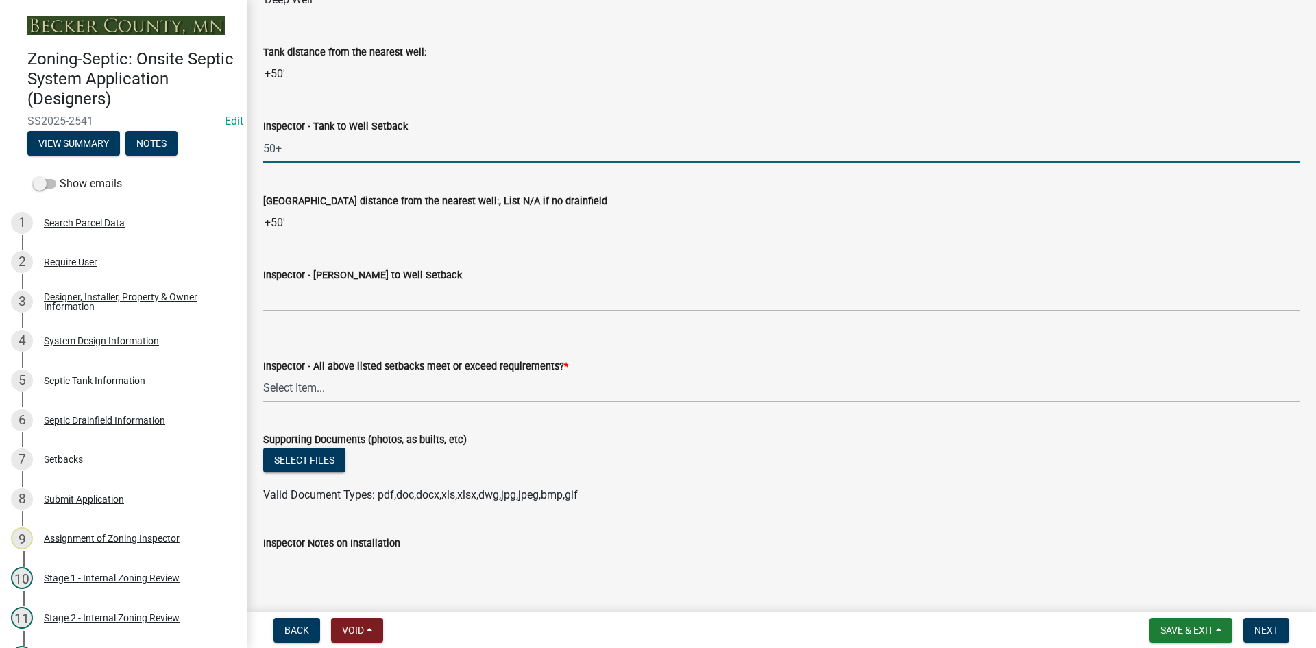
scroll to position [5004, 0]
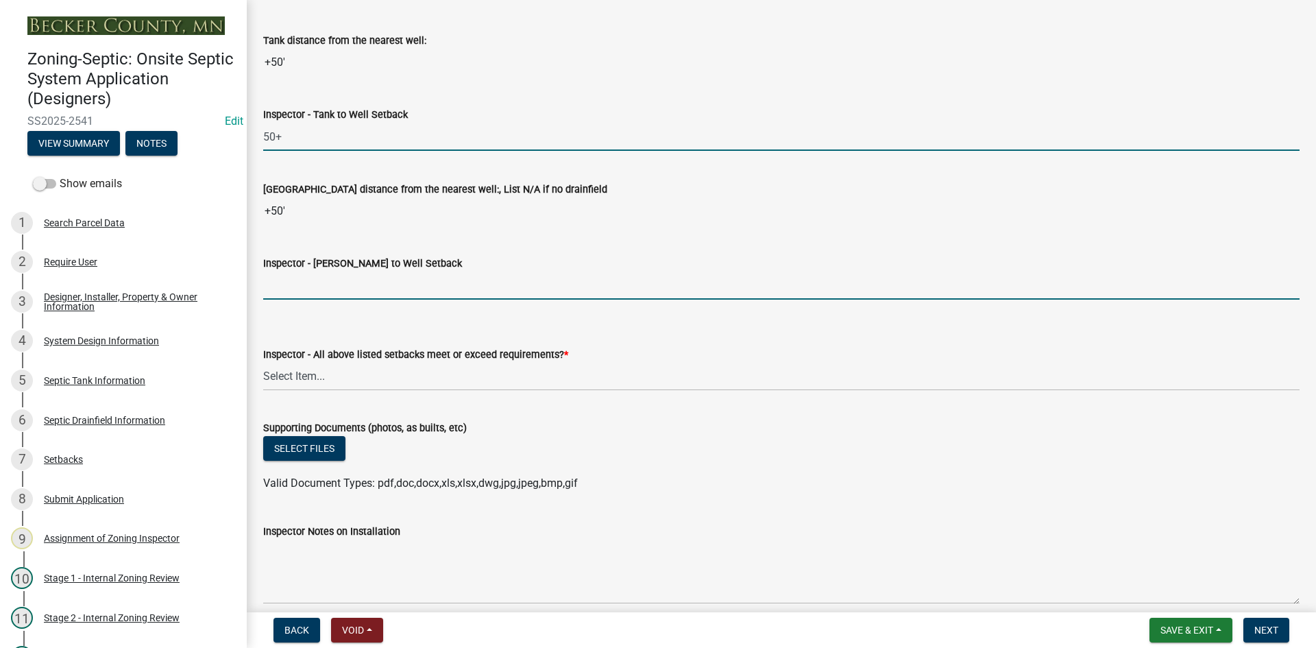
click at [324, 293] on input "Inspector - Drainfield to Well Setback" at bounding box center [781, 285] width 1036 height 28
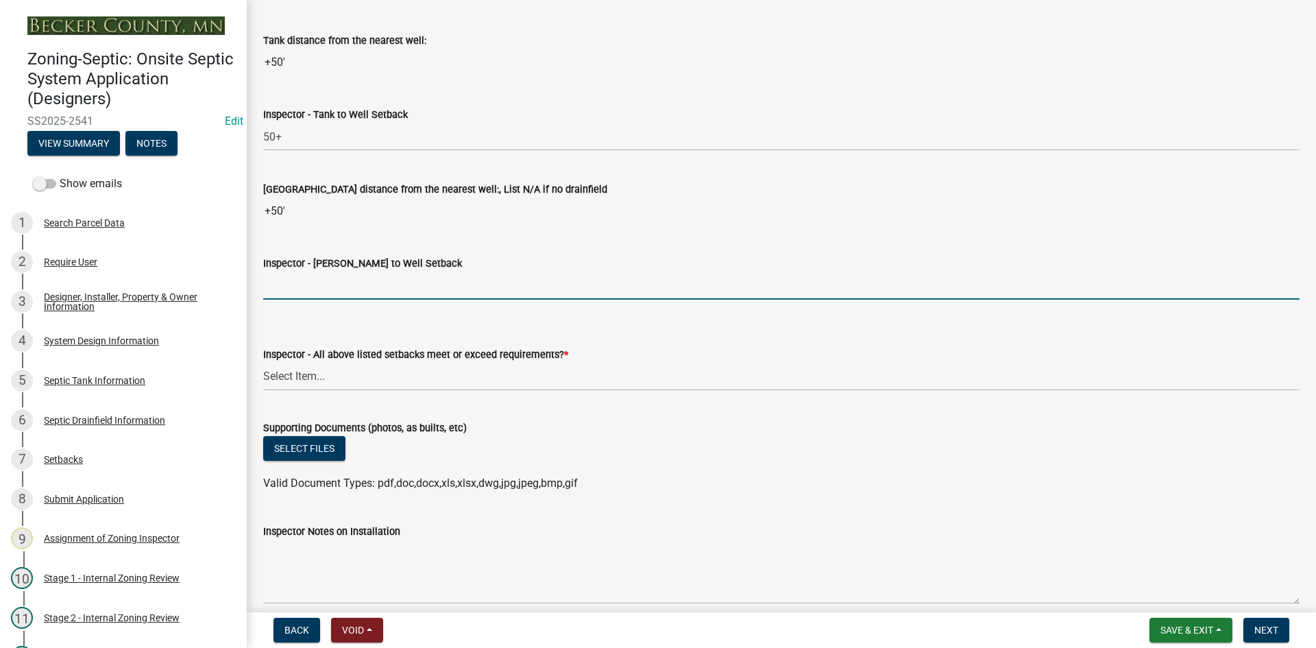
type input "50+"
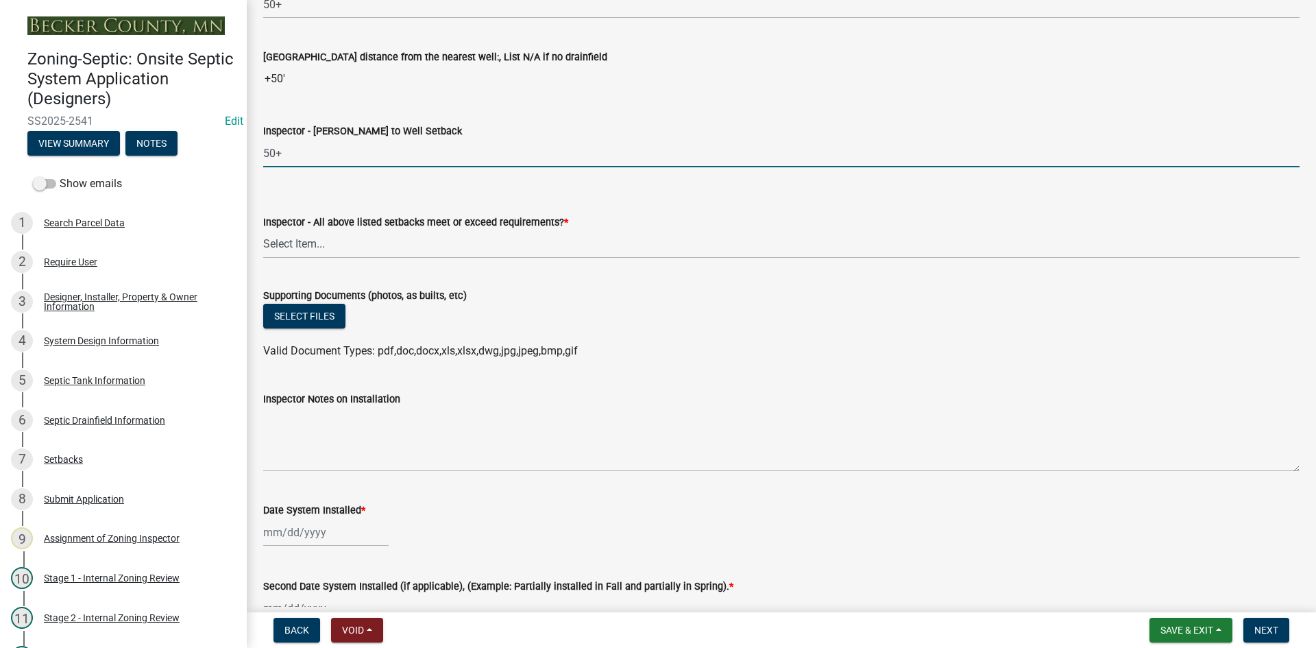
scroll to position [5141, 0]
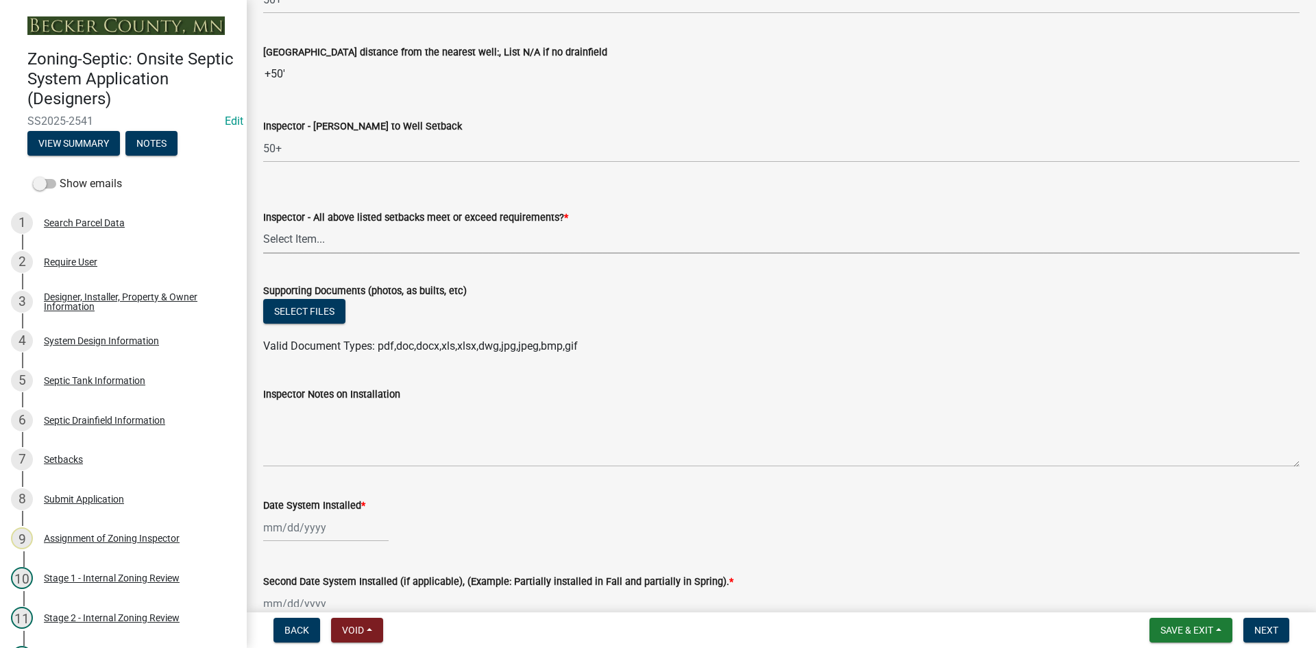
click at [309, 243] on select "Select Item... Yes No" at bounding box center [781, 240] width 1036 height 28
click at [263, 226] on select "Select Item... Yes No" at bounding box center [781, 240] width 1036 height 28
select select "adfa1390-1443-4b8a-94eb-9b7f601f4679"
click at [311, 319] on button "Select files" at bounding box center [304, 311] width 82 height 25
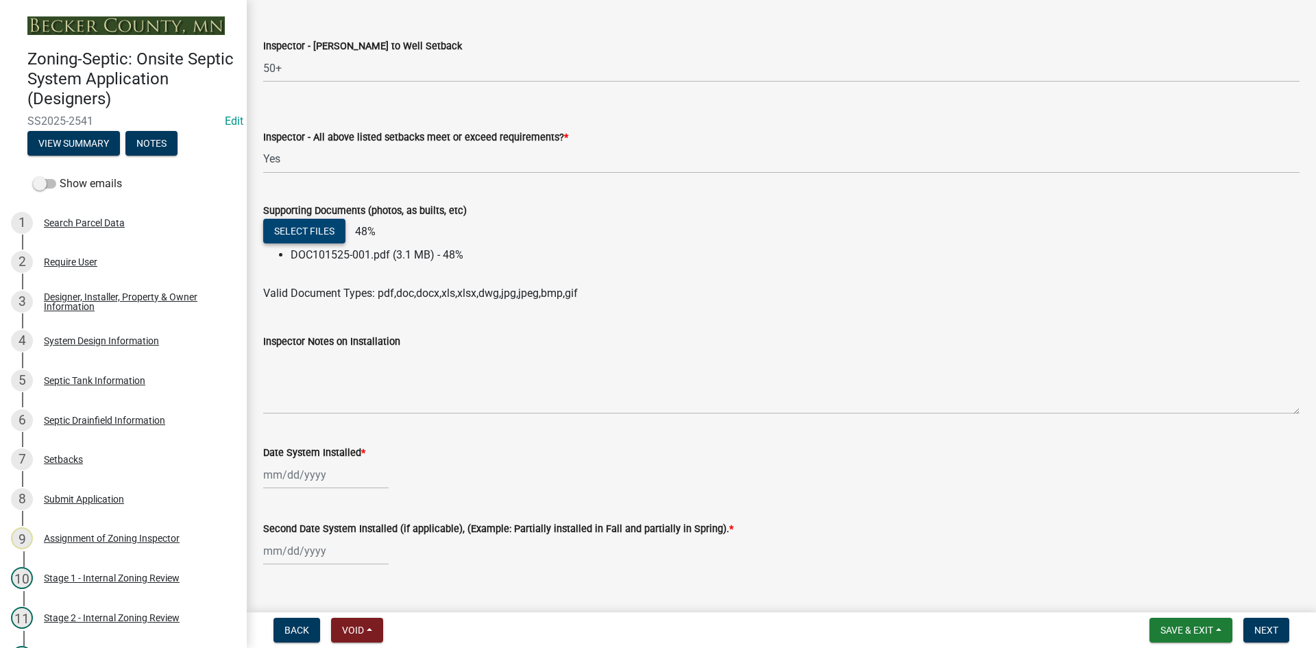
scroll to position [5347, 0]
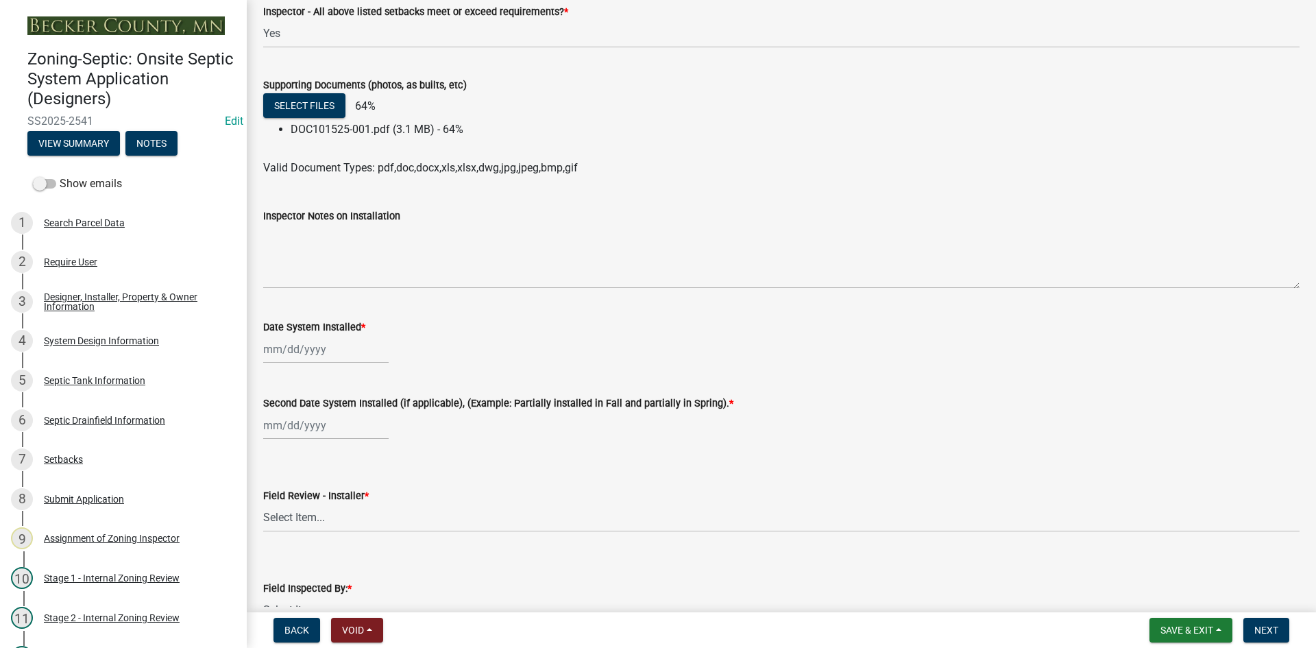
click at [332, 347] on div at bounding box center [325, 349] width 125 height 28
select select "10"
select select "2025"
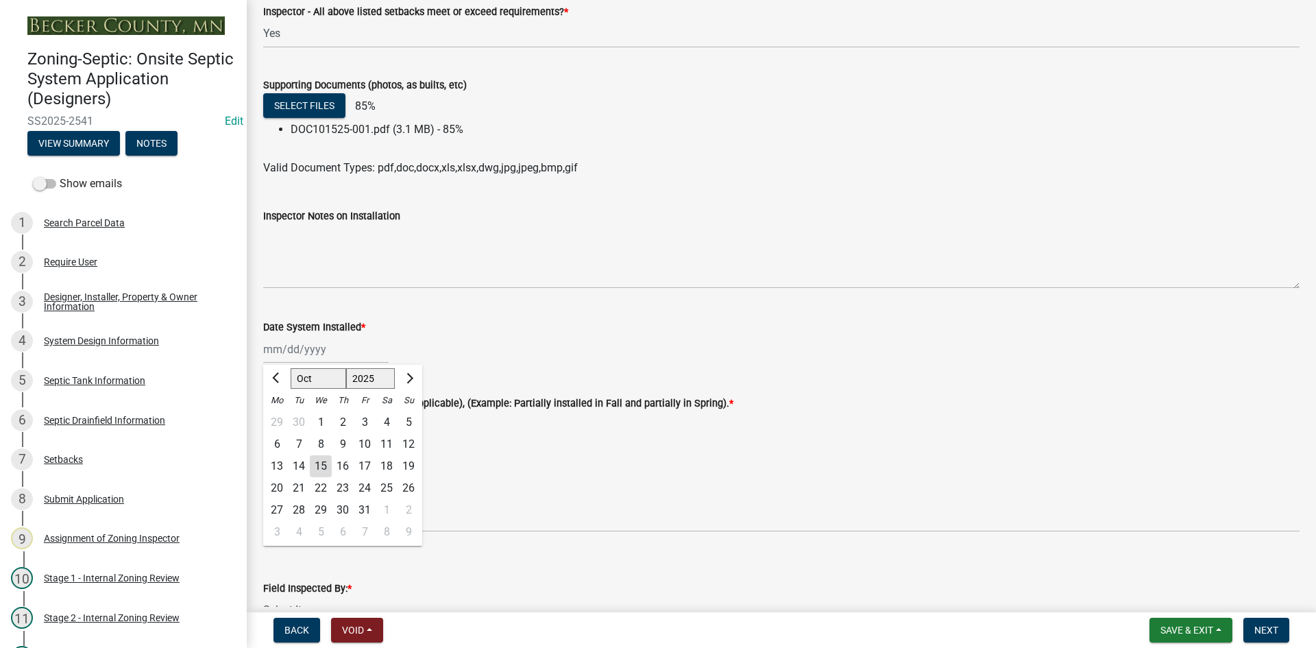
click at [293, 465] on div "14" at bounding box center [299, 466] width 22 height 22
type input "[DATE]"
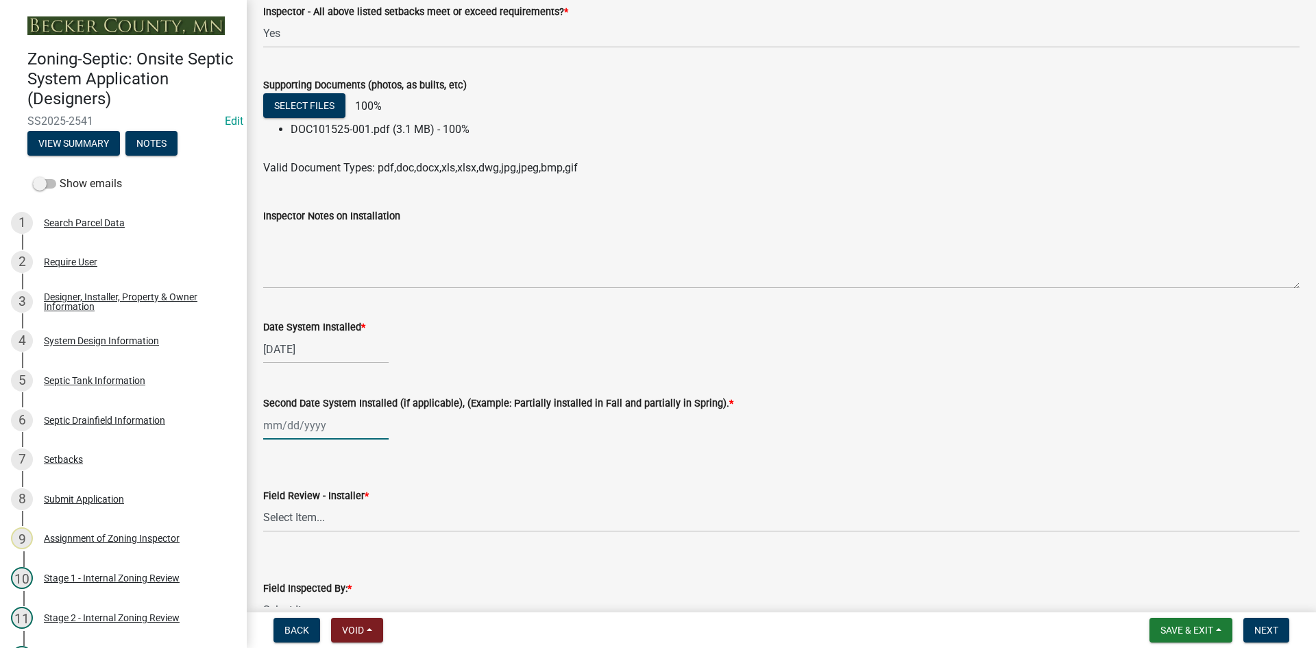
click at [276, 430] on div at bounding box center [325, 425] width 125 height 28
select select "10"
select select "2025"
click at [304, 333] on div "14" at bounding box center [299, 330] width 22 height 22
type input "[DATE]"
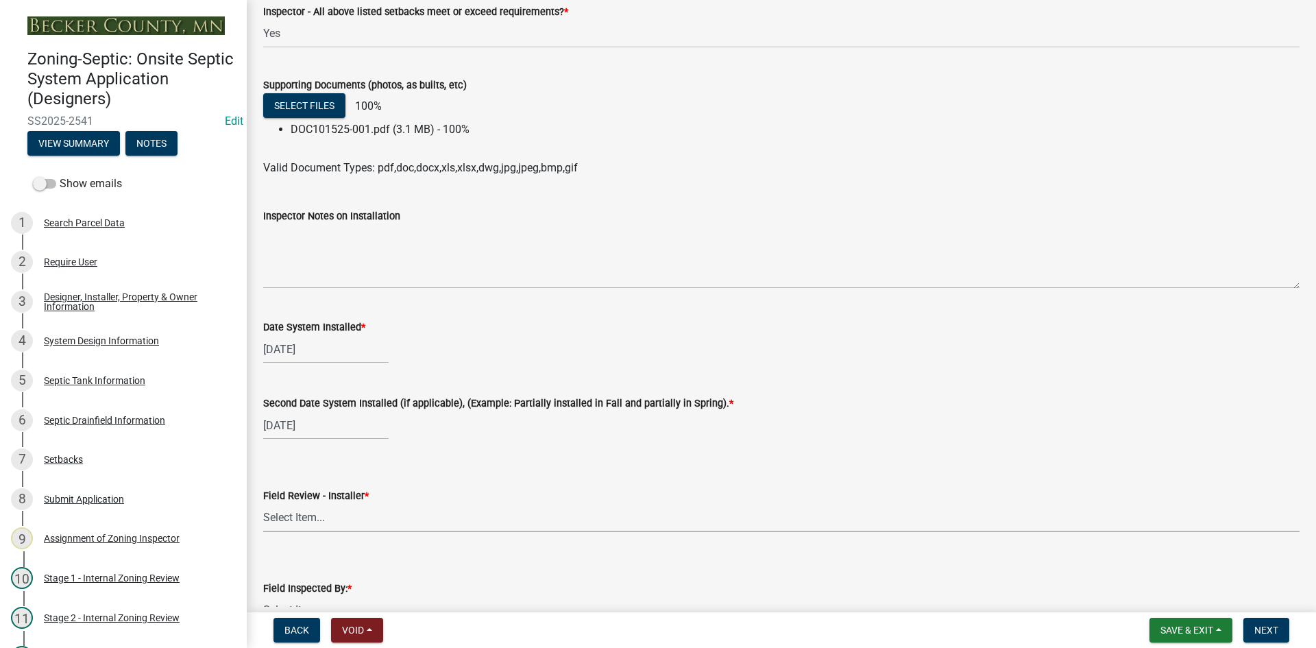
click at [300, 521] on select "Select Item... OTHER – Not listed (please add in next field and we will add to …" at bounding box center [781, 518] width 1036 height 28
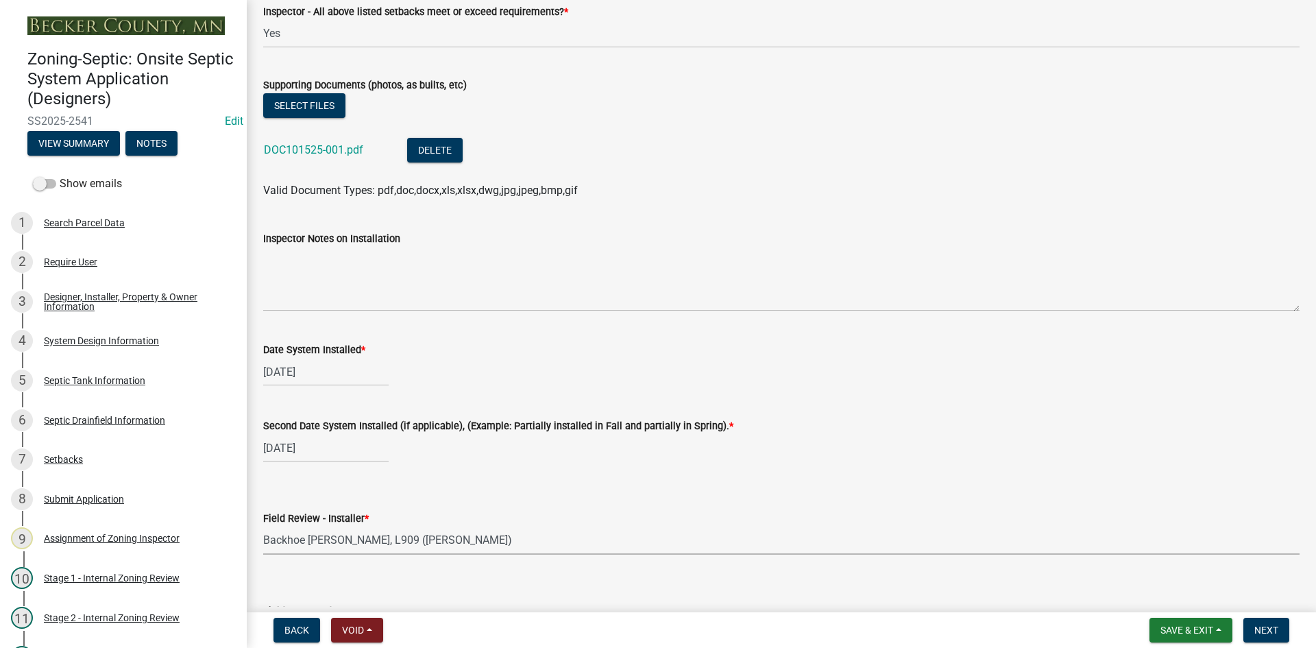
click at [263, 526] on select "Select Item... OTHER – Not listed (please add in next field and we will add to …" at bounding box center [781, 540] width 1036 height 28
select select "0dfdfc38-1c5b-41ae-99db-89c9972b6b9c"
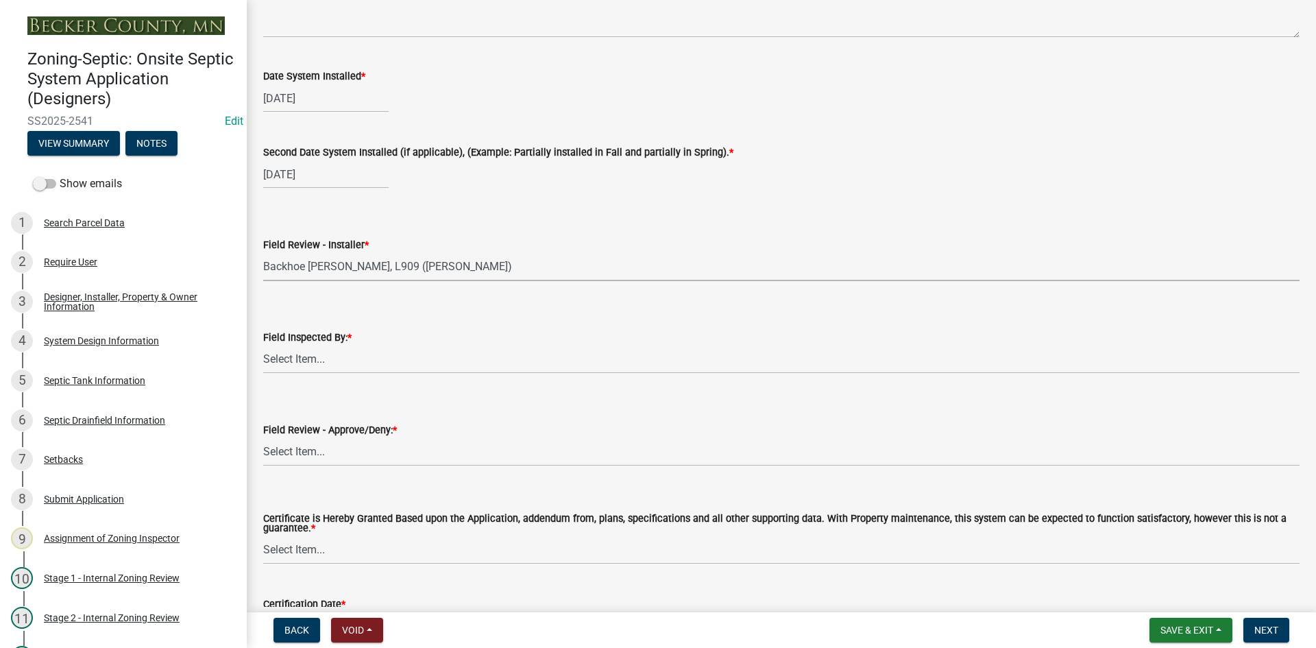
scroll to position [5621, 0]
drag, startPoint x: 330, startPoint y: 363, endPoint x: 332, endPoint y: 371, distance: 8.5
click at [330, 363] on select "Select Item... Nicole Bradbury Jeff Rusness Kyle Vareberg Susan Rockwell Tyler …" at bounding box center [781, 359] width 1036 height 28
click at [263, 345] on select "Select Item... Nicole Bradbury Jeff Rusness Kyle Vareberg Susan Rockwell Tyler …" at bounding box center [781, 359] width 1036 height 28
select select "7bfe52ba-73b7-4ac1-9bde-d3bb601555ca"
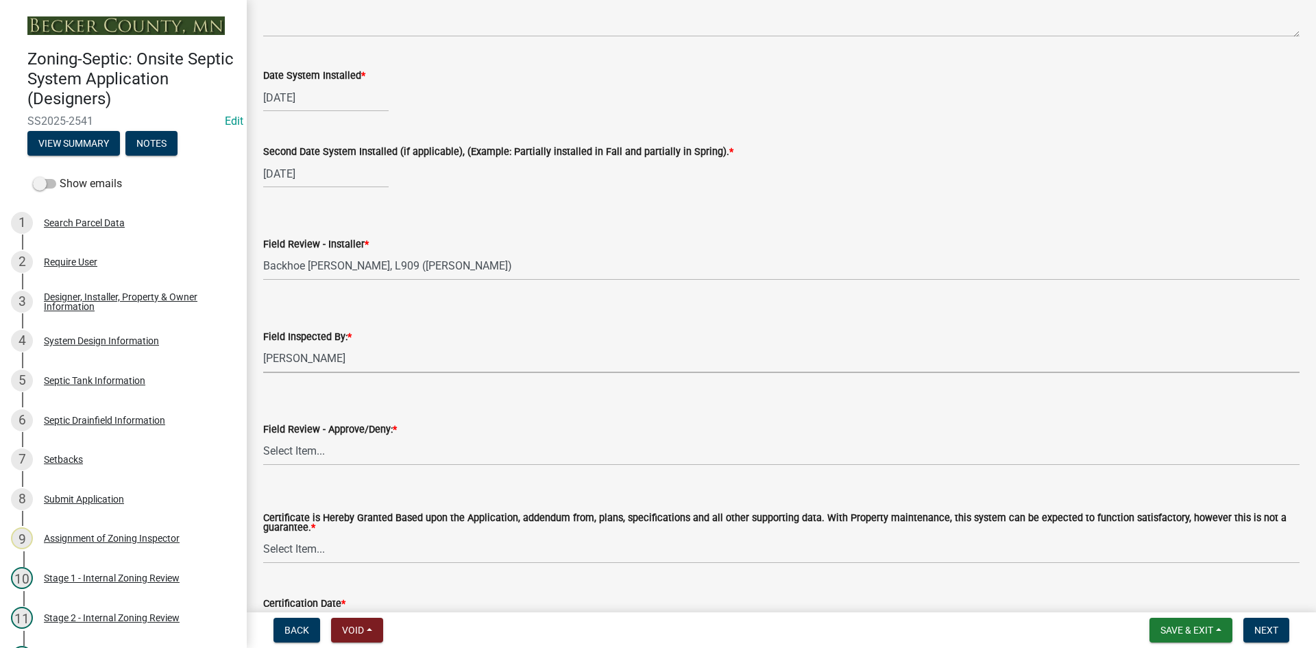
scroll to position [5721, 0]
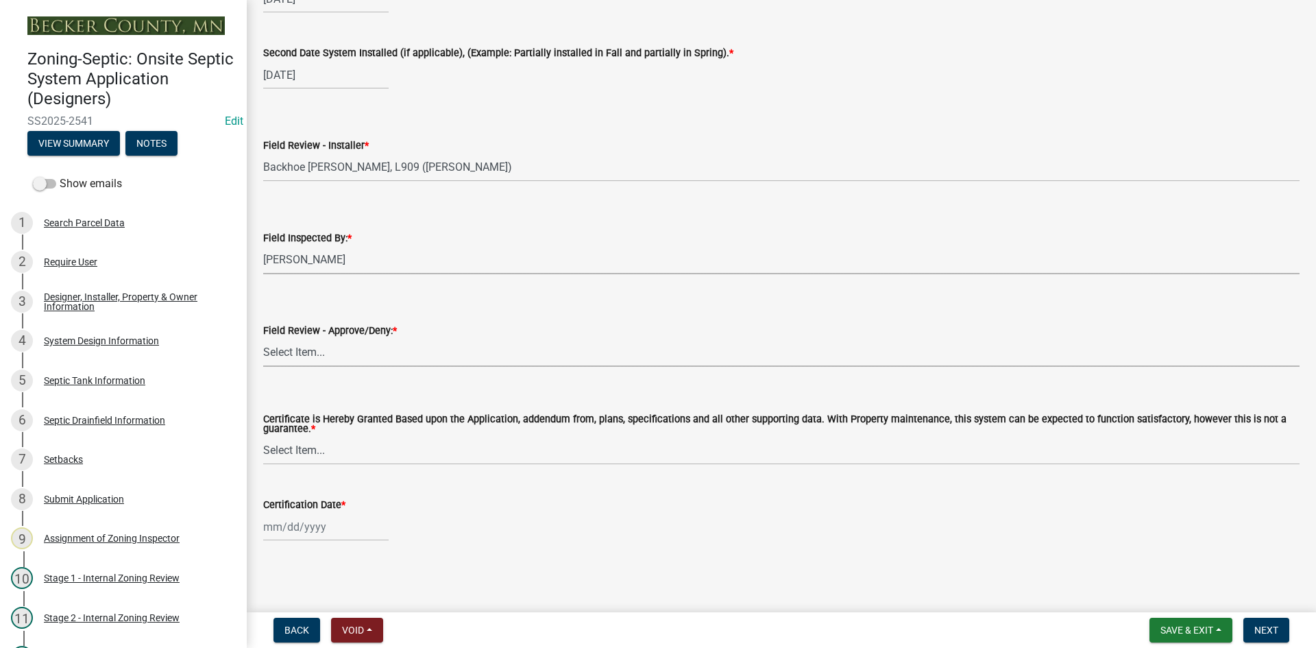
click at [316, 345] on select "Select Item... Approved Denied" at bounding box center [781, 353] width 1036 height 28
click at [263, 339] on select "Select Item... Approved Denied" at bounding box center [781, 353] width 1036 height 28
select select "c3bf50e3-4684-4b9c-99b9-7a9f027aa0dd"
click at [322, 446] on select "Select Item... Yes No" at bounding box center [781, 451] width 1036 height 28
click at [263, 437] on select "Select Item... Yes No" at bounding box center [781, 451] width 1036 height 28
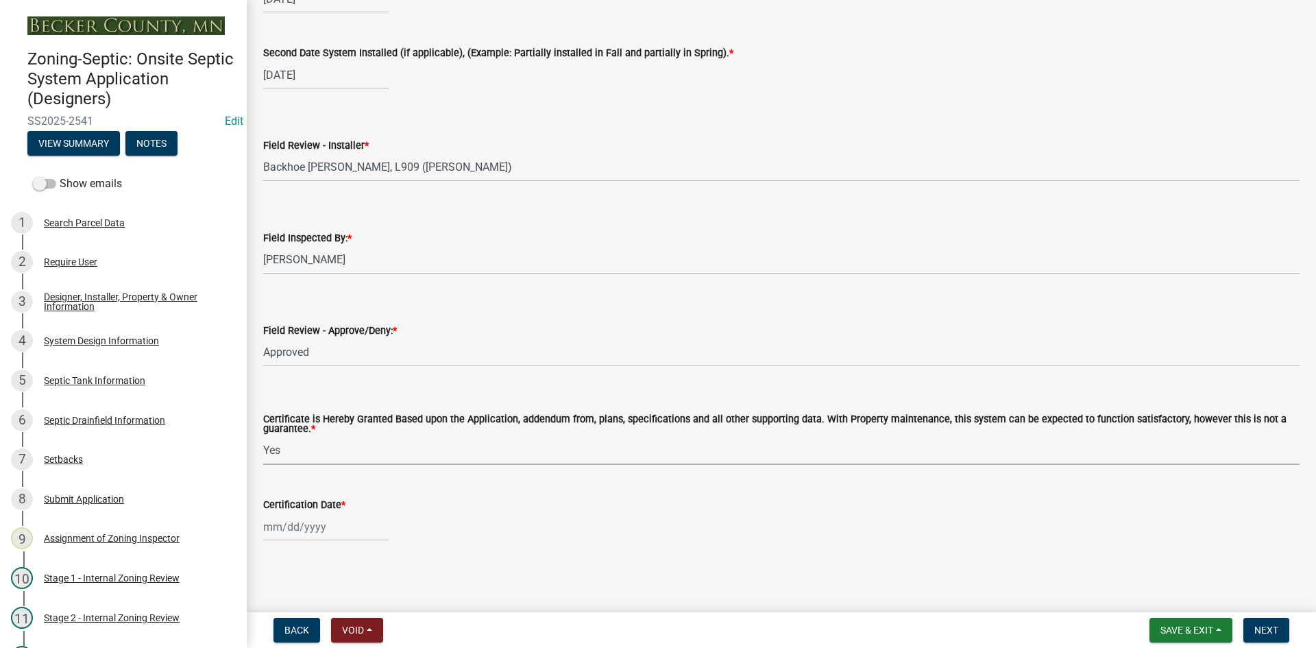
select select "538e6e6b-38de-4682-8c50-6662df67960d"
select select "10"
select select "2025"
click at [345, 522] on div "Jan Feb Mar Apr May Jun Jul Aug Sep Oct Nov Dec 1525 1526 1527 1528 1529 1530 1…" at bounding box center [325, 527] width 125 height 28
click at [322, 433] on div "15" at bounding box center [321, 432] width 22 height 22
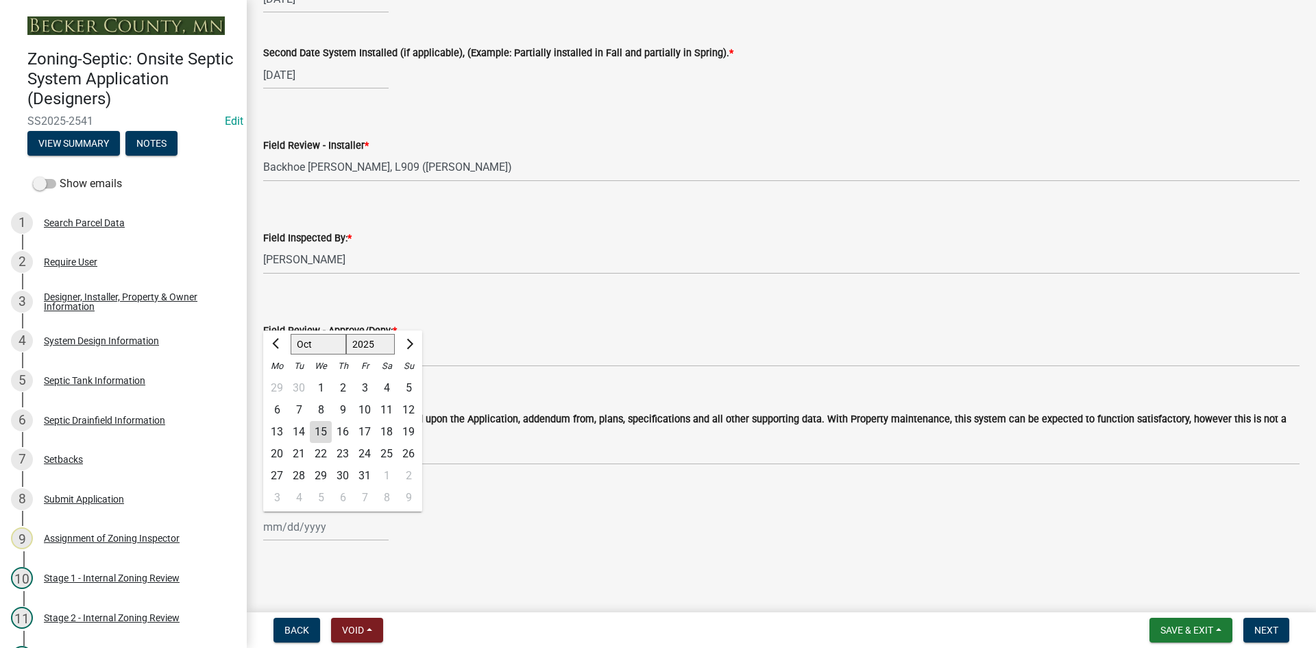
type input "[DATE]"
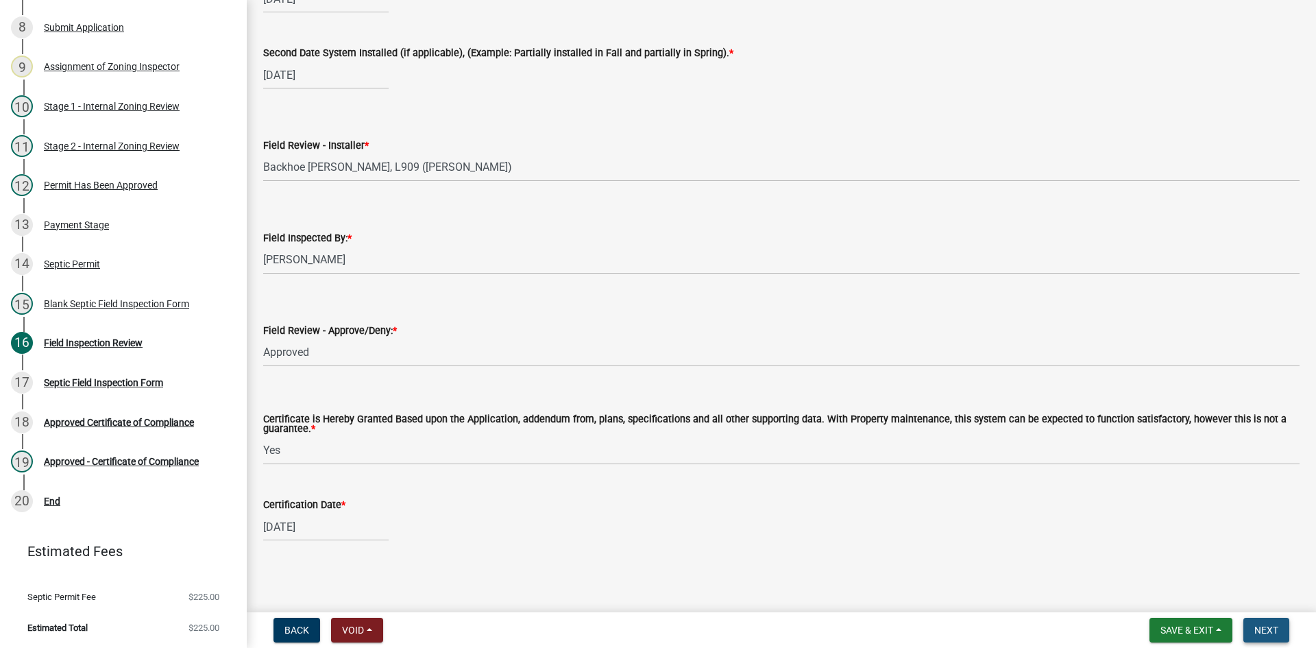
click at [1272, 625] on span "Next" at bounding box center [1266, 629] width 24 height 11
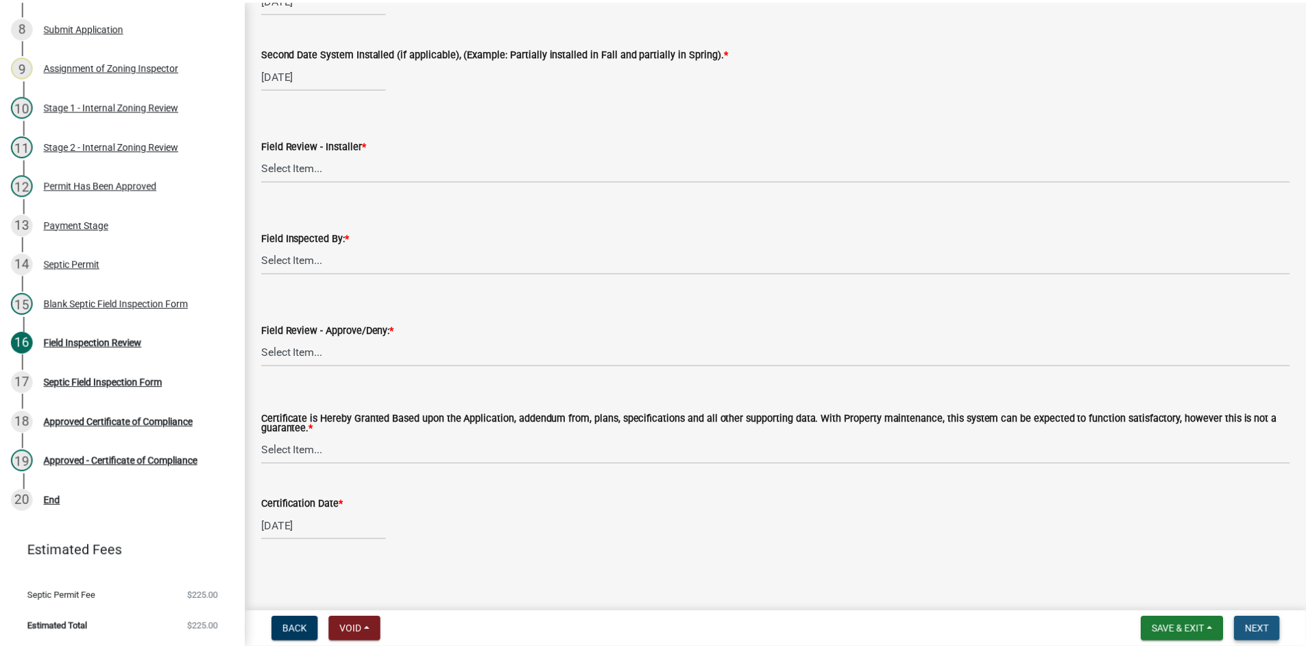
scroll to position [0, 0]
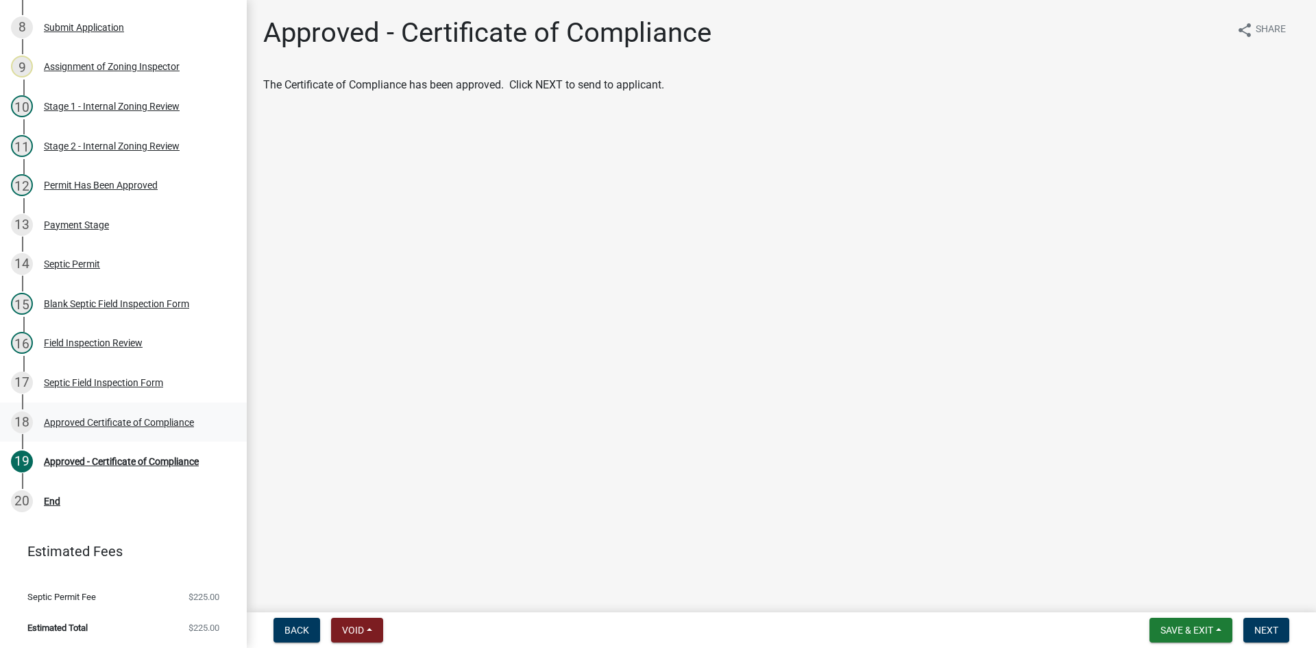
click at [172, 410] on link "18 Approved Certificate of Compliance" at bounding box center [123, 422] width 247 height 40
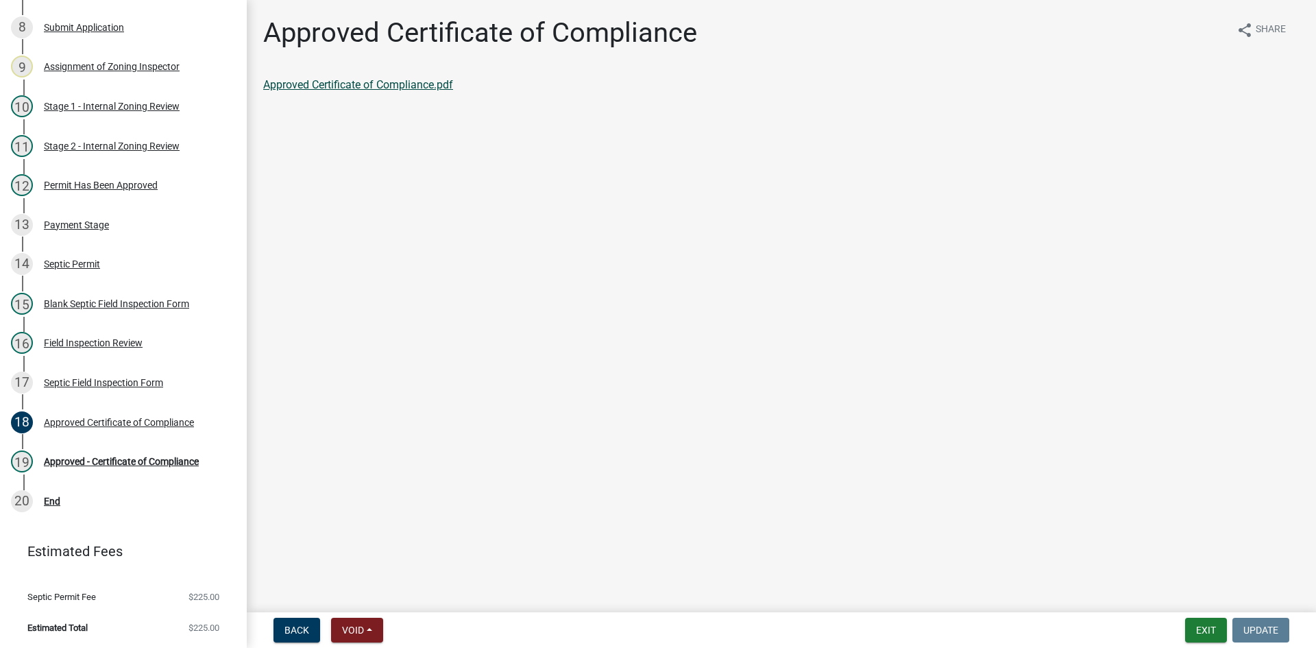
click at [437, 83] on link "Approved Certificate of Compliance.pdf" at bounding box center [358, 84] width 190 height 13
click at [178, 466] on div "Approved - Certificate of Compliance" at bounding box center [121, 462] width 155 height 10
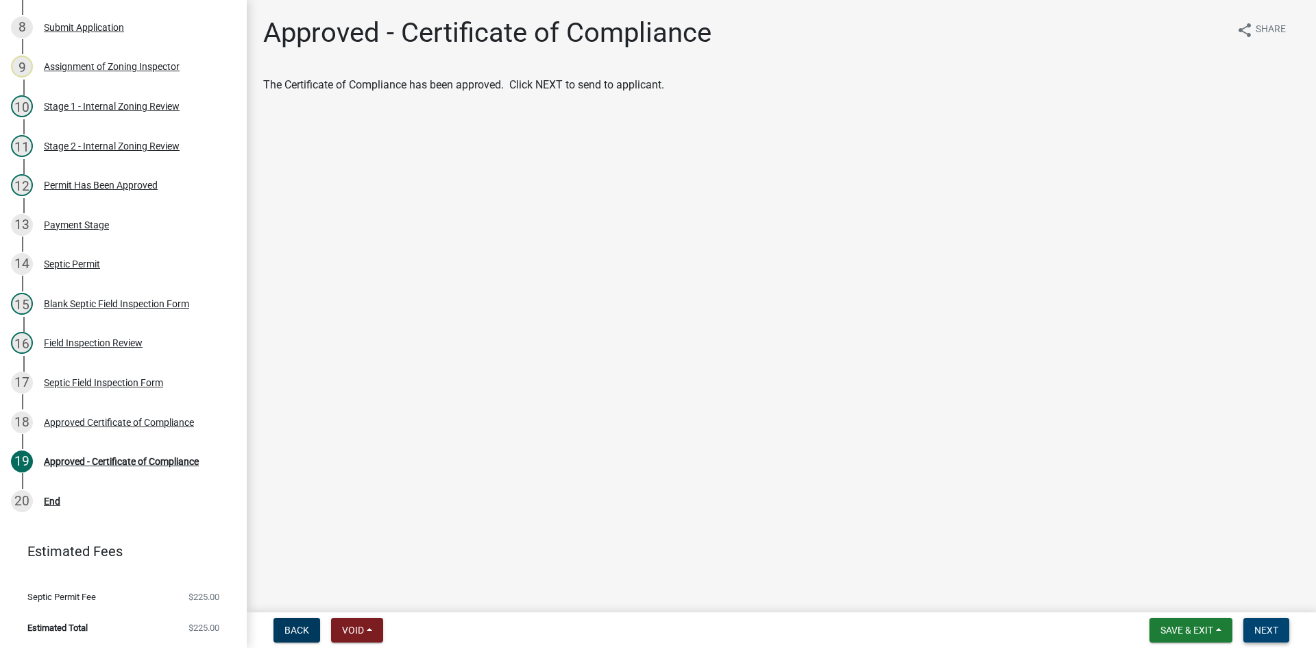
click at [1272, 627] on span "Next" at bounding box center [1266, 629] width 24 height 11
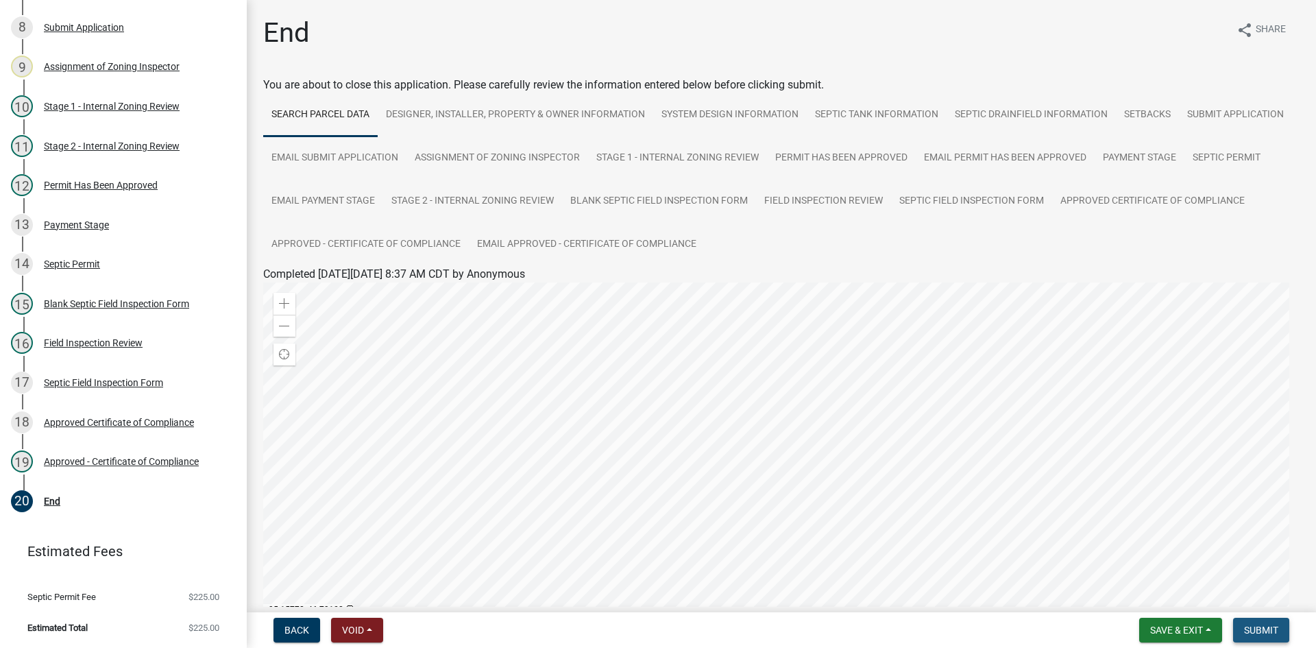
click at [1263, 636] on button "Submit" at bounding box center [1261, 630] width 56 height 25
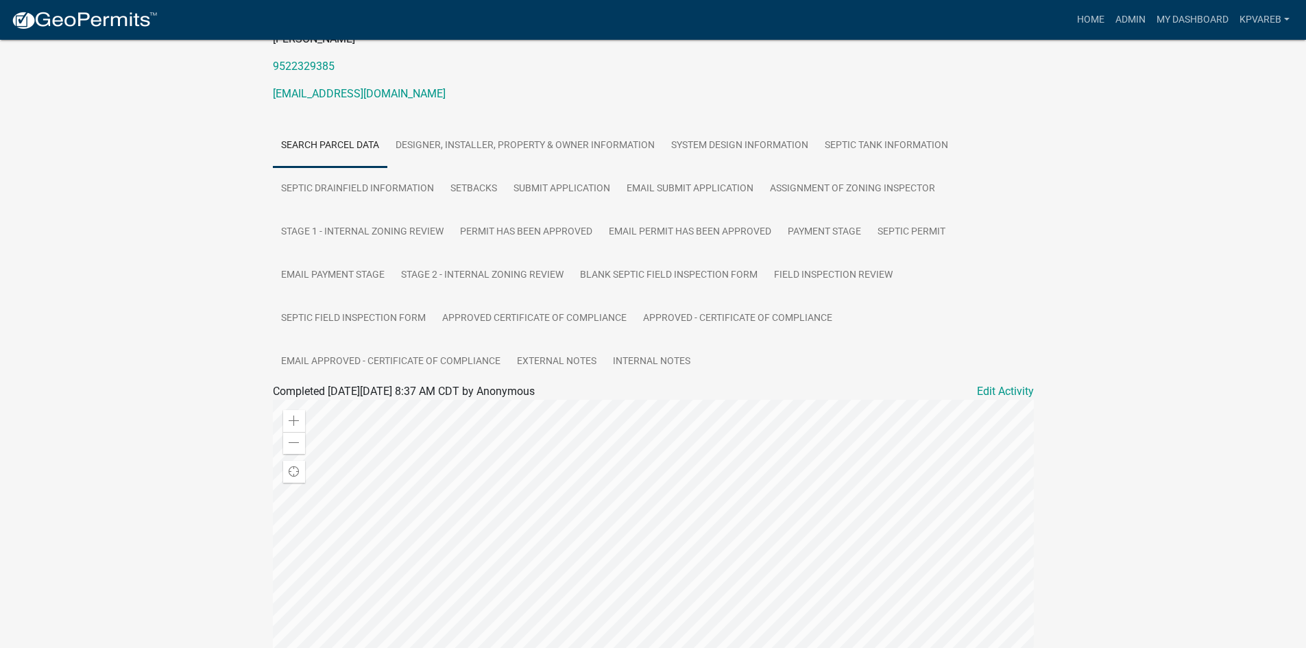
scroll to position [412, 0]
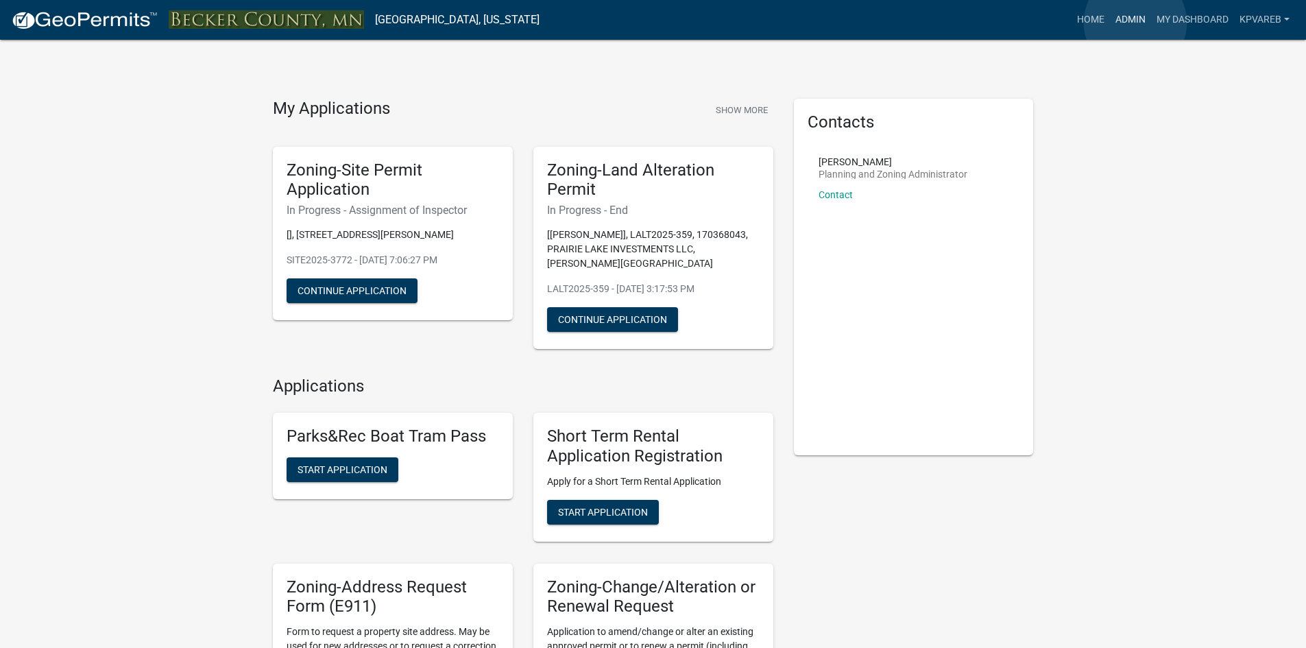
click at [1135, 23] on link "Admin" at bounding box center [1130, 20] width 41 height 26
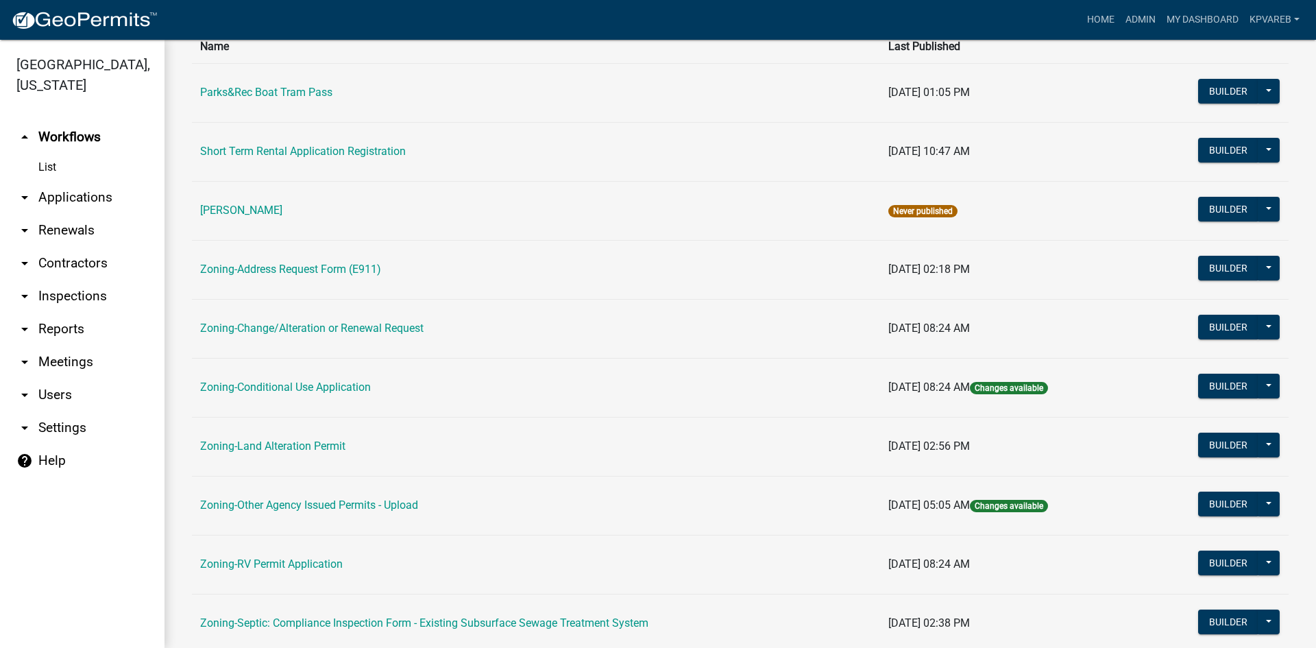
scroll to position [394, 0]
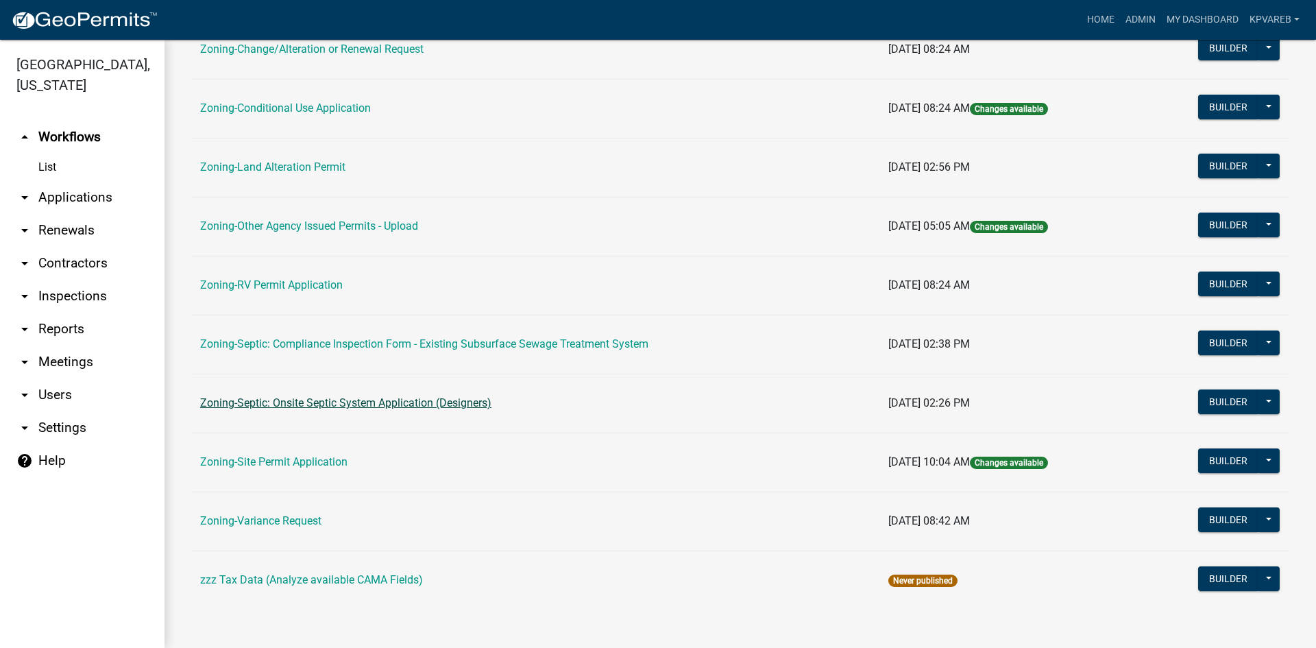
click at [353, 403] on link "Zoning-Septic: Onsite Septic System Application (Designers)" at bounding box center [345, 402] width 291 height 13
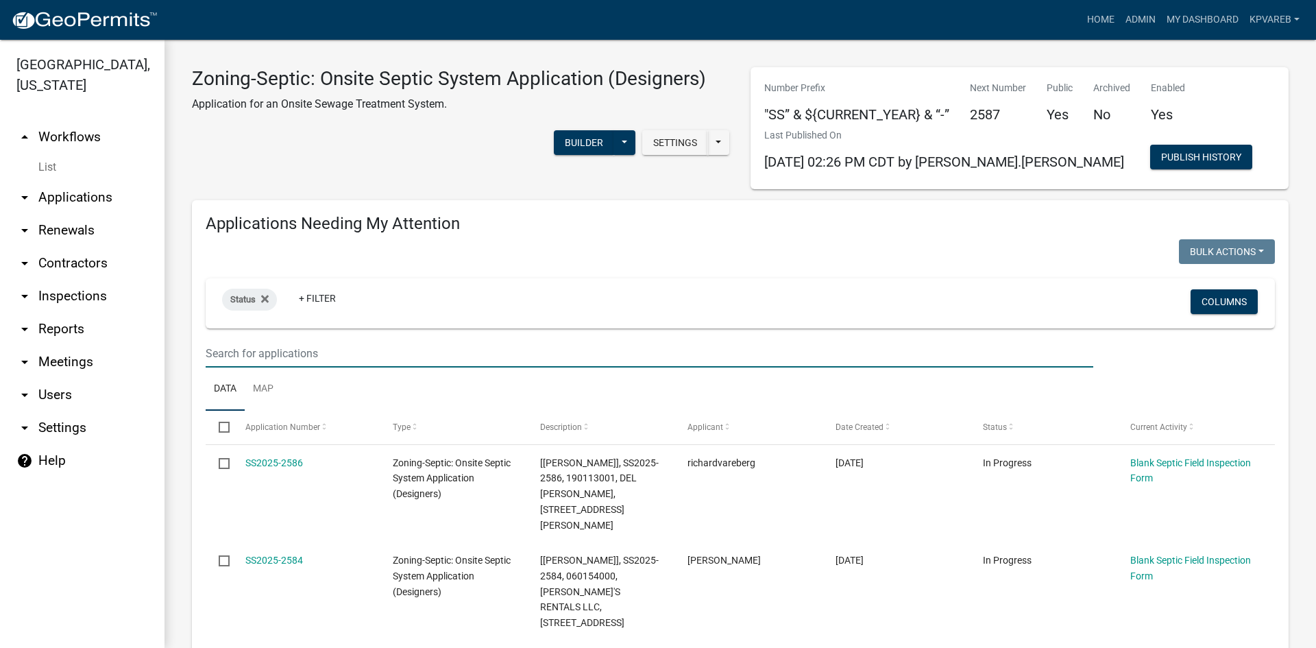
click at [247, 354] on input "text" at bounding box center [650, 353] width 888 height 28
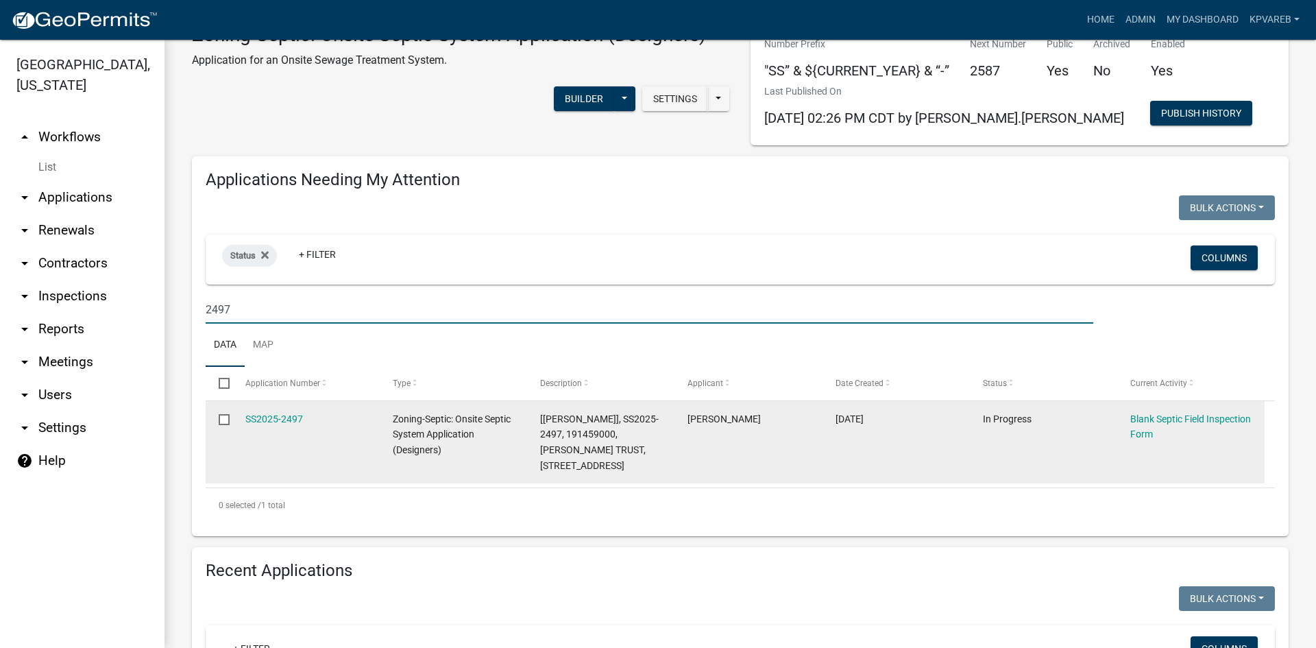
scroll to position [69, 0]
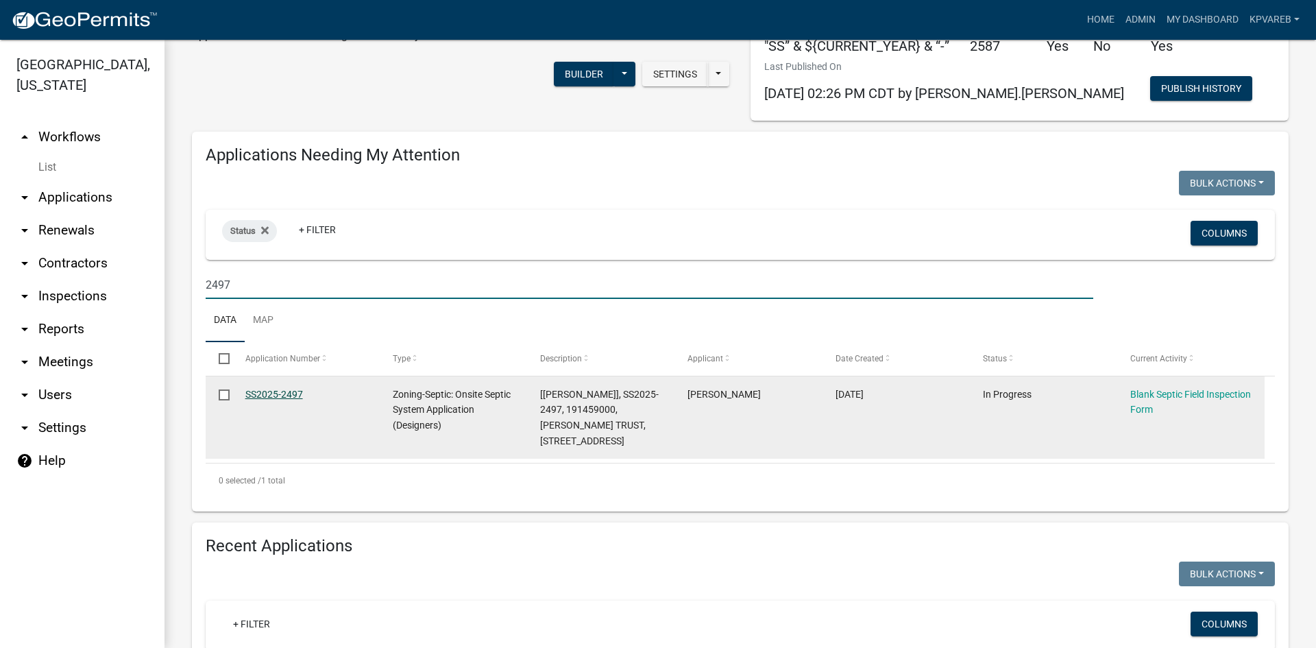
type input "2497"
click at [287, 392] on link "SS2025-2497" at bounding box center [274, 394] width 58 height 11
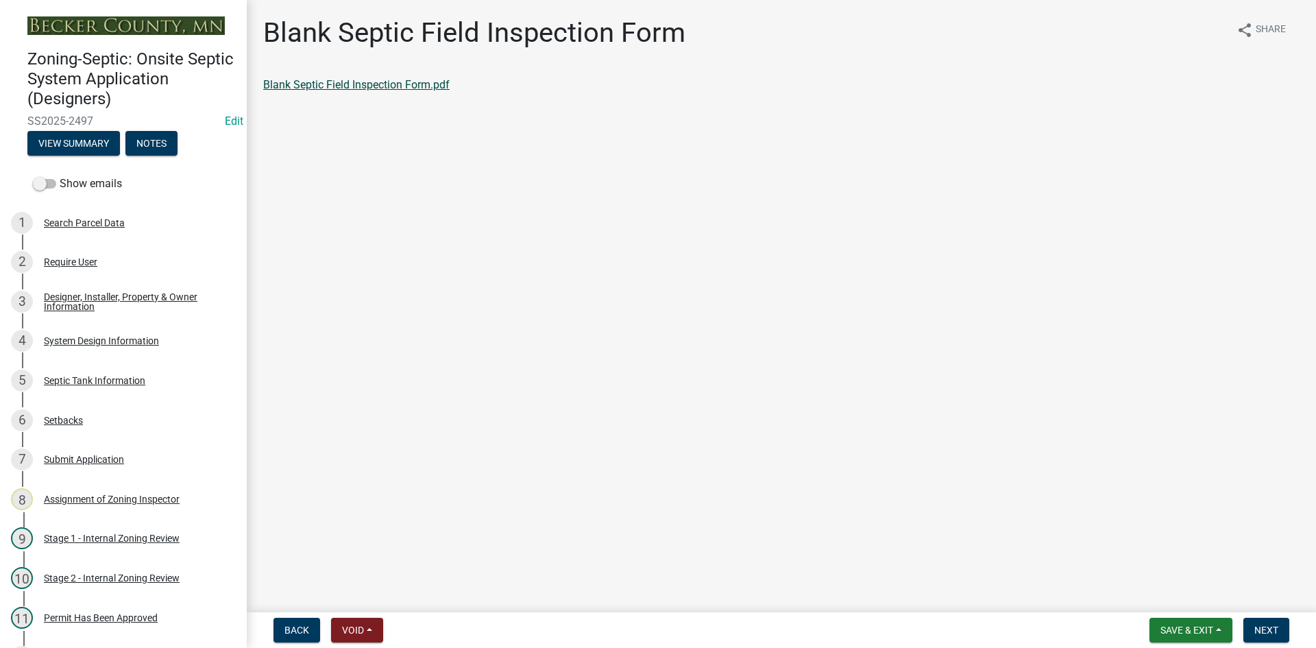
click at [427, 80] on link "Blank Septic Field Inspection Form.pdf" at bounding box center [356, 84] width 186 height 13
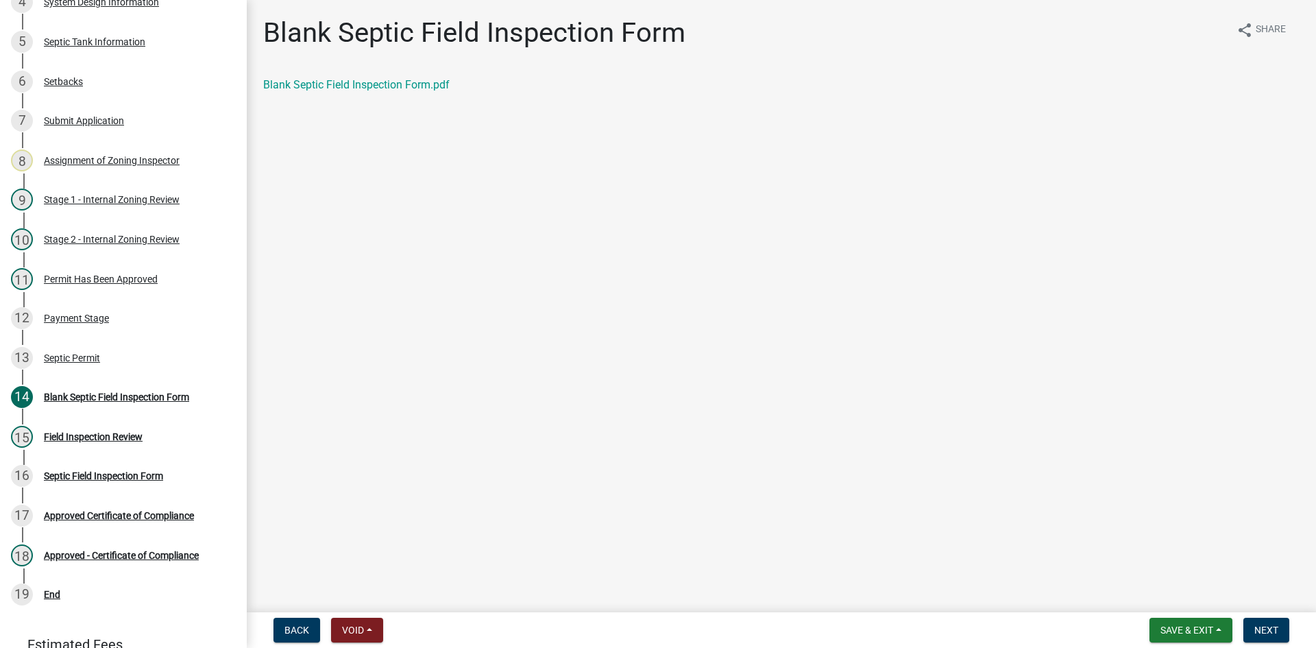
scroll to position [238, 0]
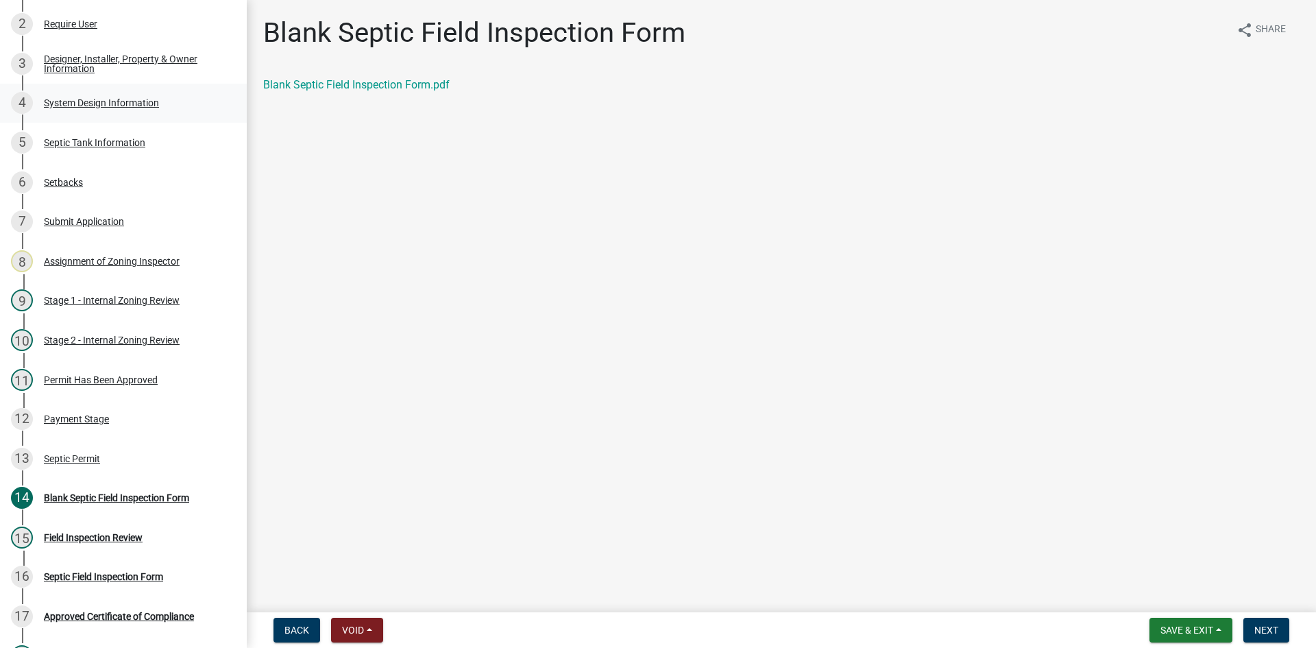
click at [139, 101] on div "System Design Information" at bounding box center [101, 103] width 115 height 10
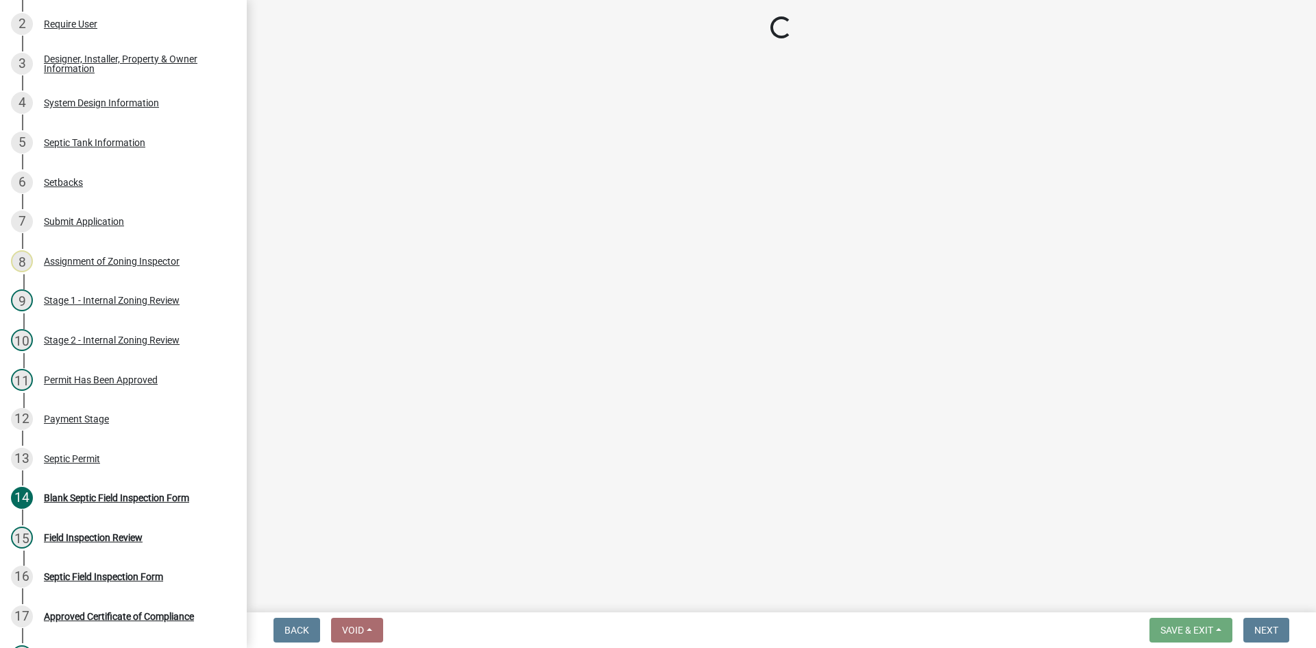
select select "8ba21533-2acf-4cc6-95e5-280e4aabd5a3"
select select "d11049ea-91d0-42ef-8f23-5bc08afa6acf"
select select "011fbff4-a41d-4a75-9bd8-71c7e6c69e0d"
select select "85fdfef2-2683-4311-b5d5-5505f6411127"
select select "ba735beb-519e-40f0-ae20-62d65fc4c46b"
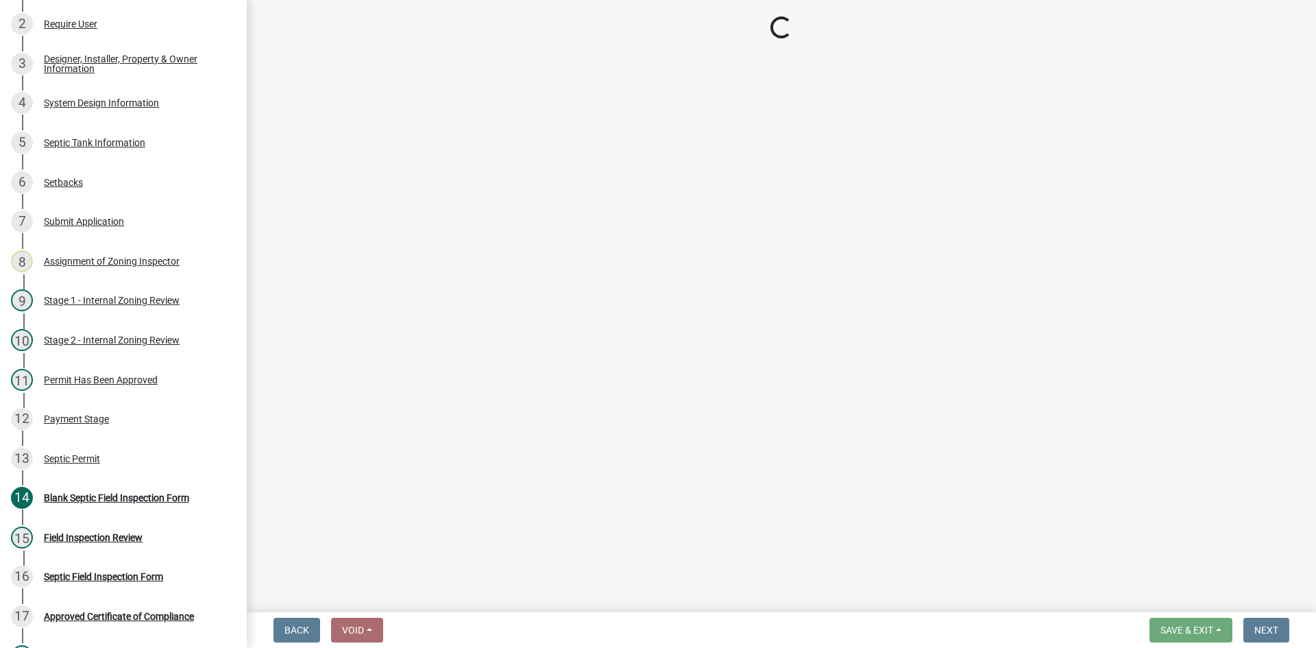
select select "ef698bf5-6172-44c1-9ffb-522c07469aed"
select select "a2b5ca25-65b1-425d-82c5-8881ea380237"
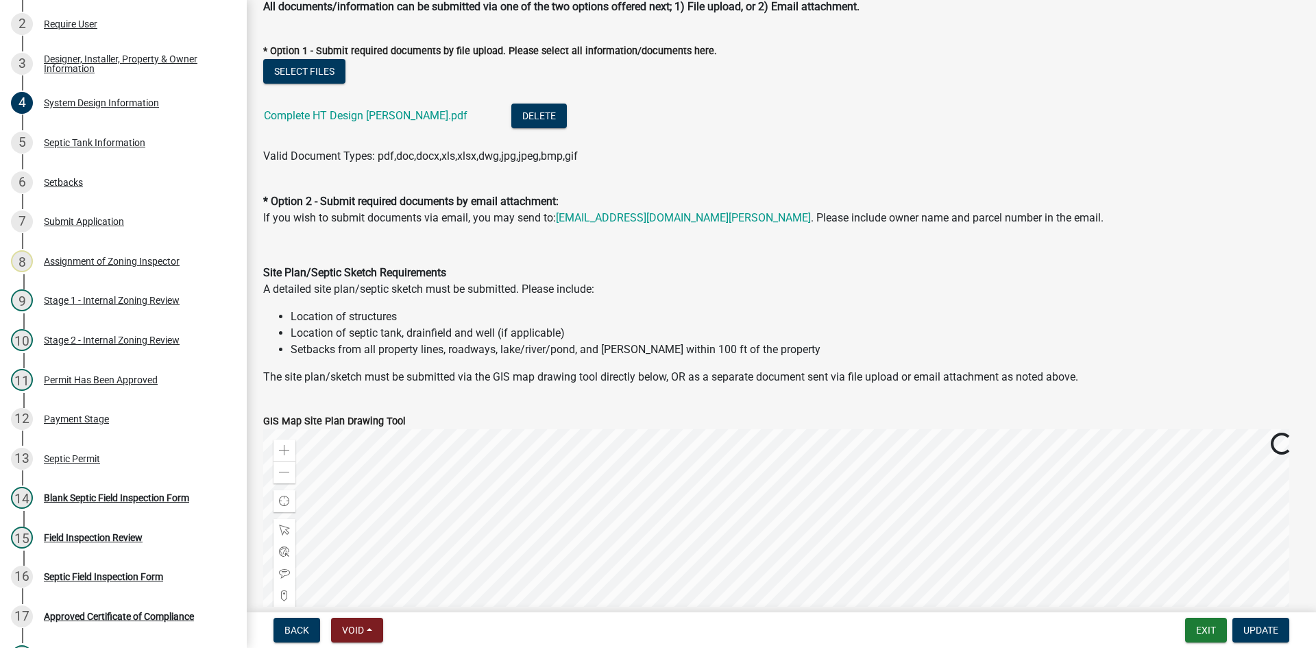
scroll to position [686, 0]
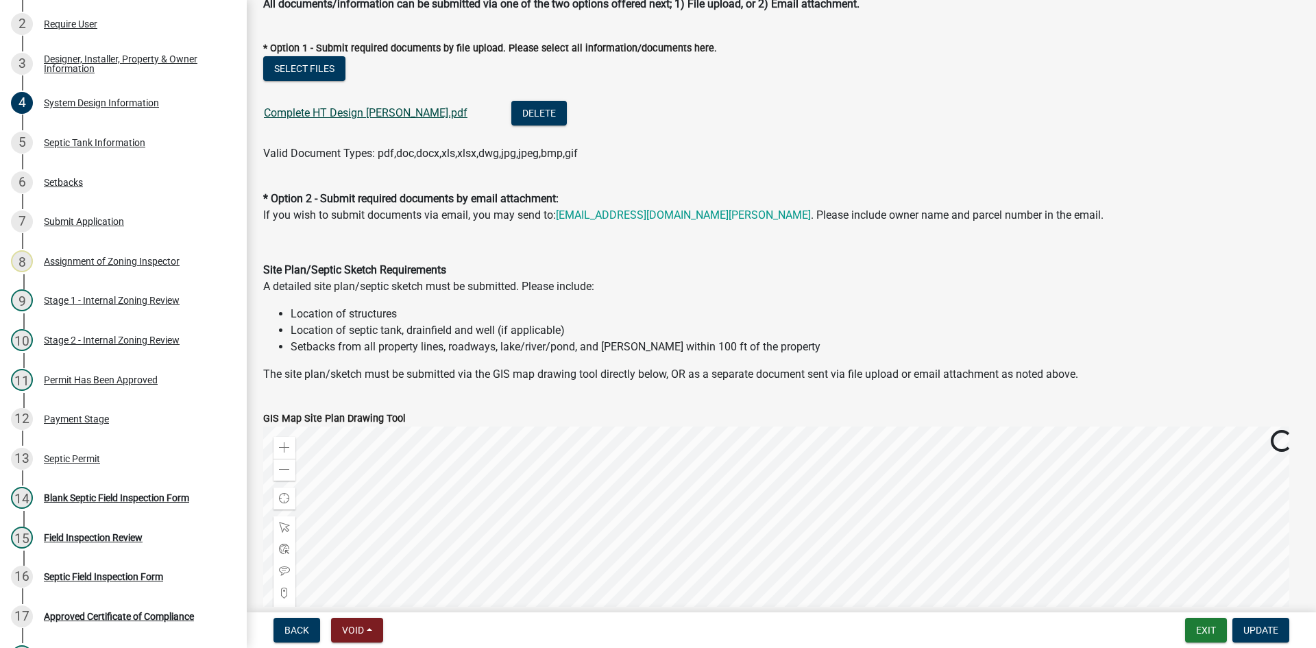
click at [377, 114] on link "Complete HT Design Crothers.pdf" at bounding box center [366, 112] width 204 height 13
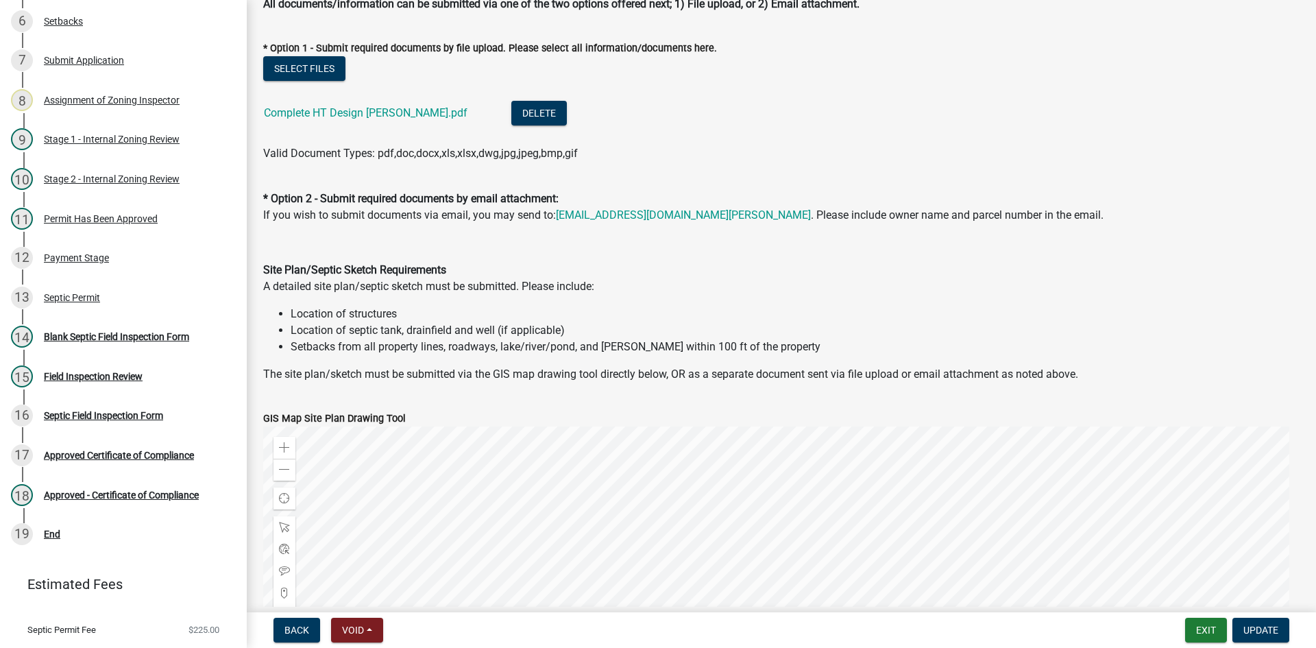
scroll to position [433, 0]
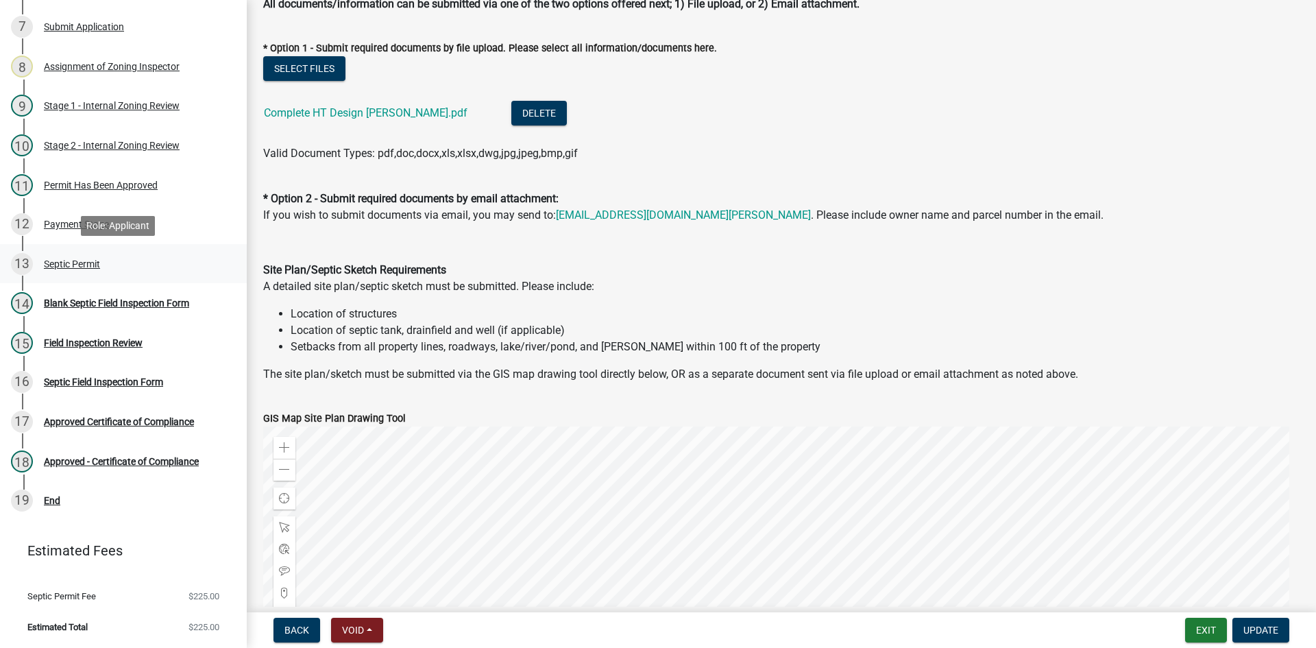
click at [73, 265] on div "Septic Permit" at bounding box center [72, 264] width 56 height 10
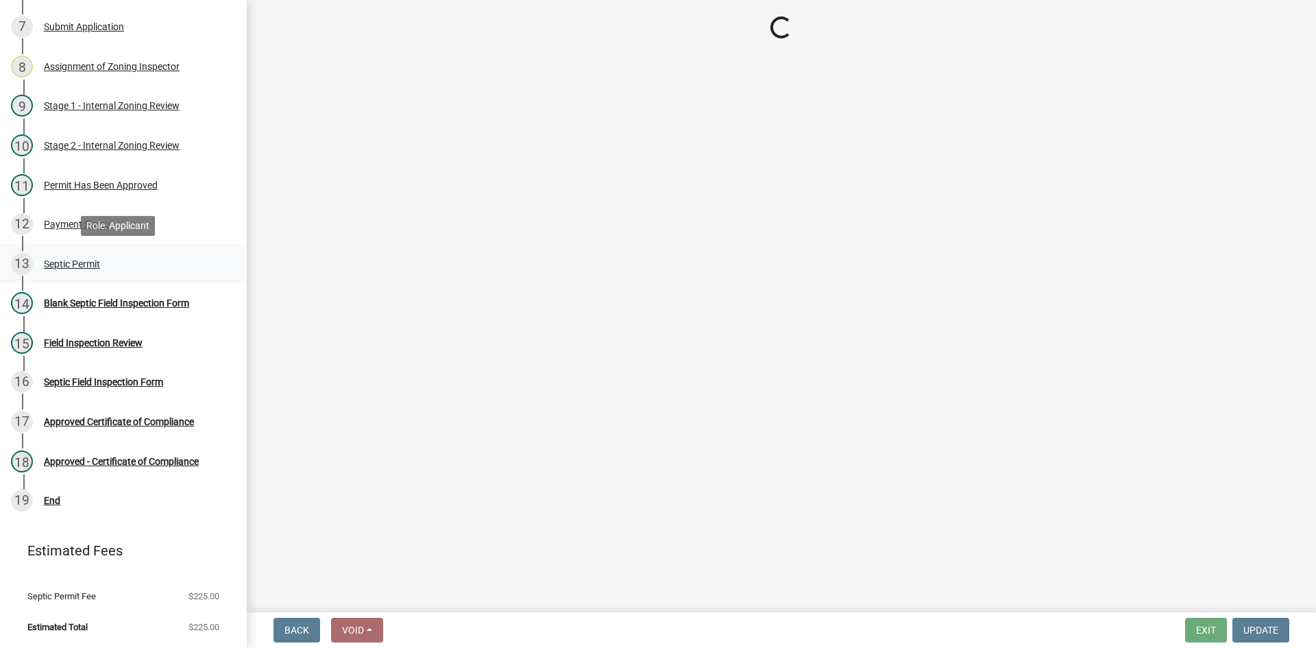
scroll to position [0, 0]
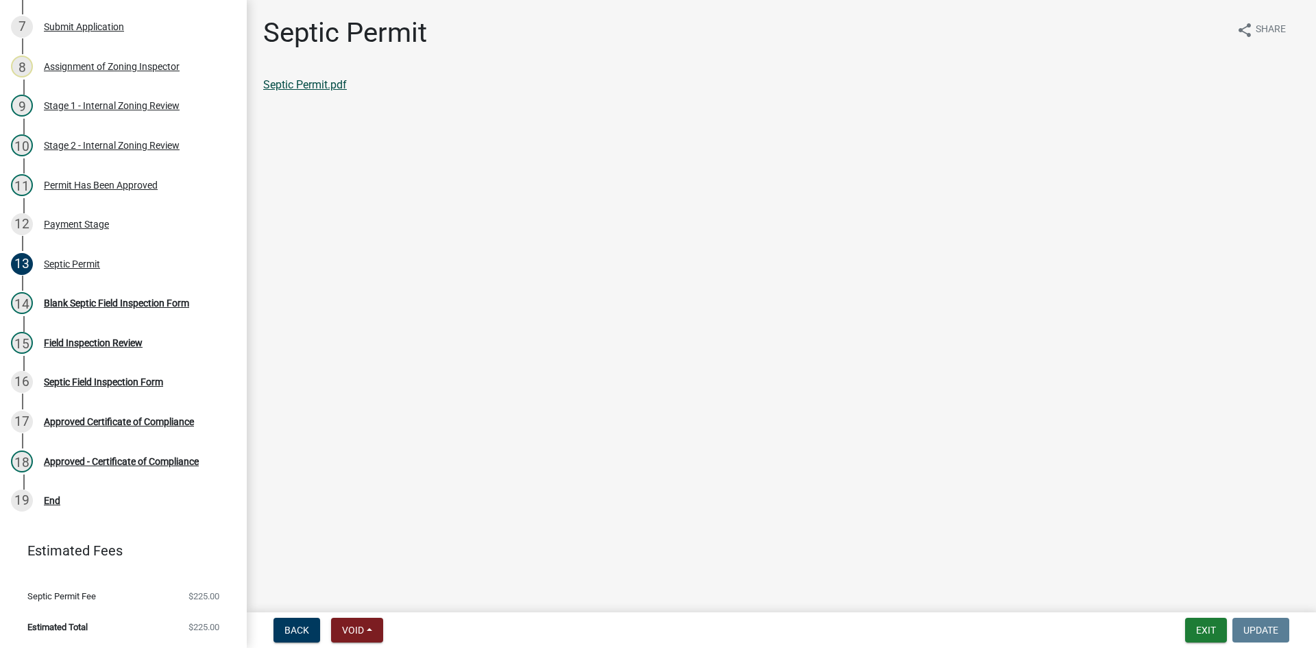
click at [302, 90] on link "Septic Permit.pdf" at bounding box center [305, 84] width 84 height 13
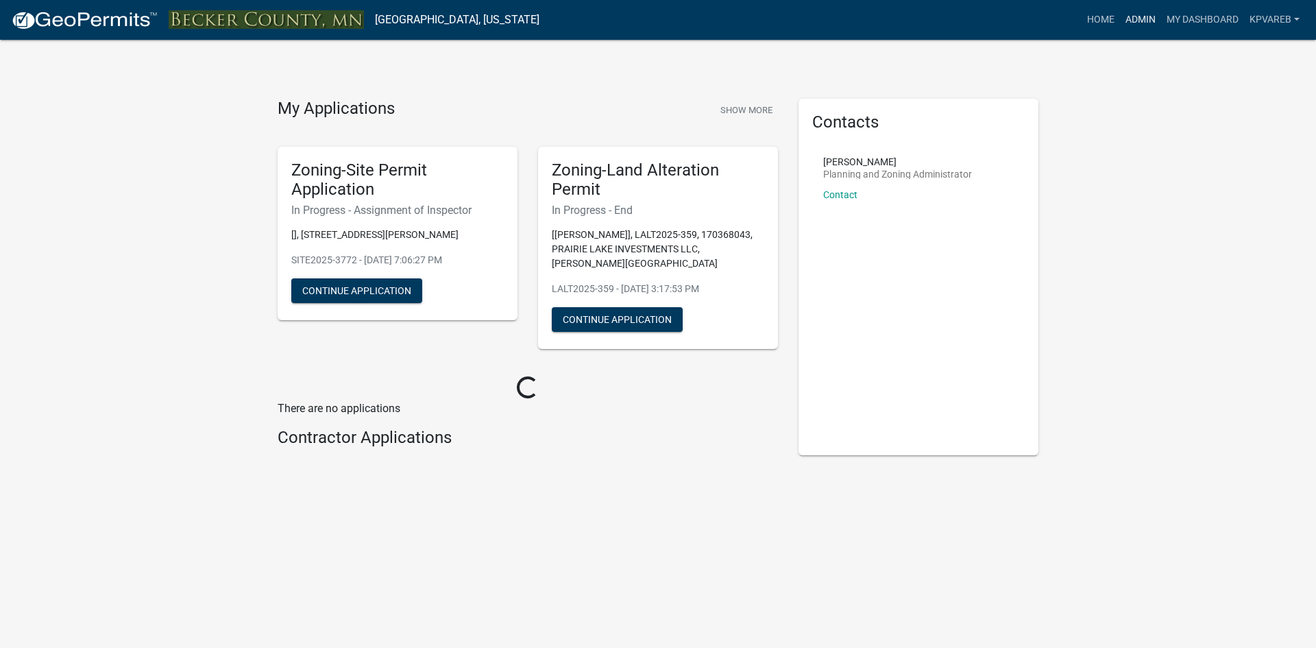
click at [1136, 21] on link "Admin" at bounding box center [1140, 20] width 41 height 26
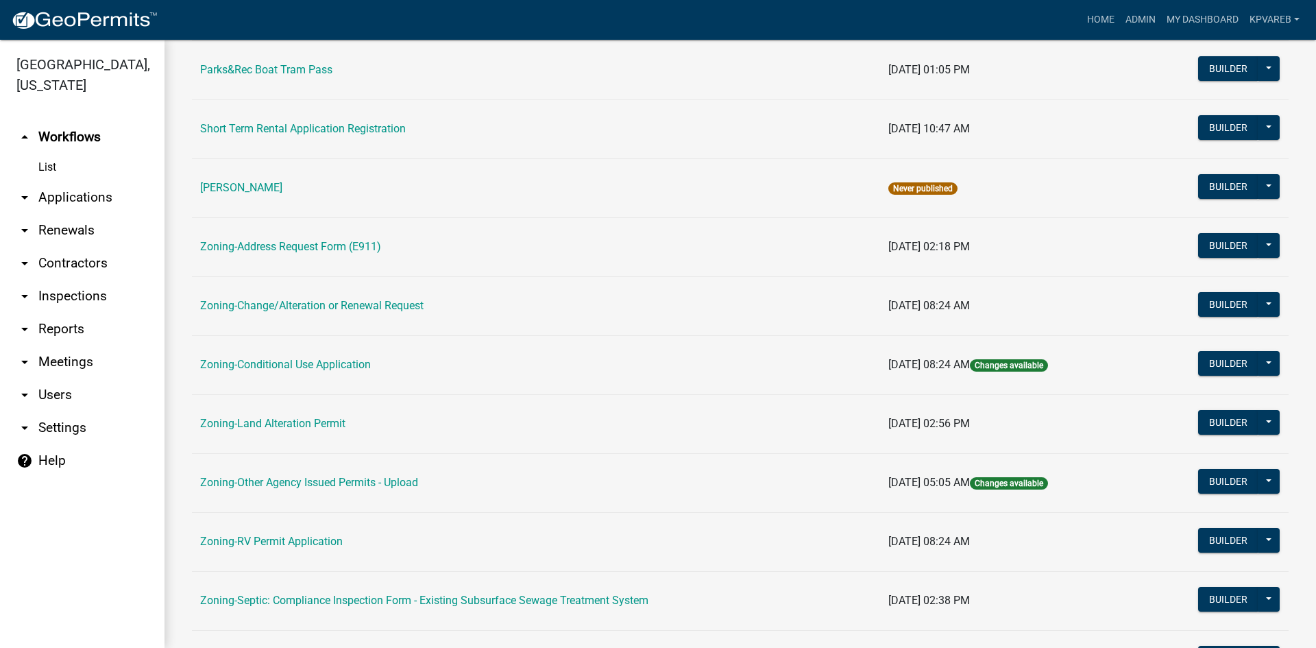
scroll to position [394, 0]
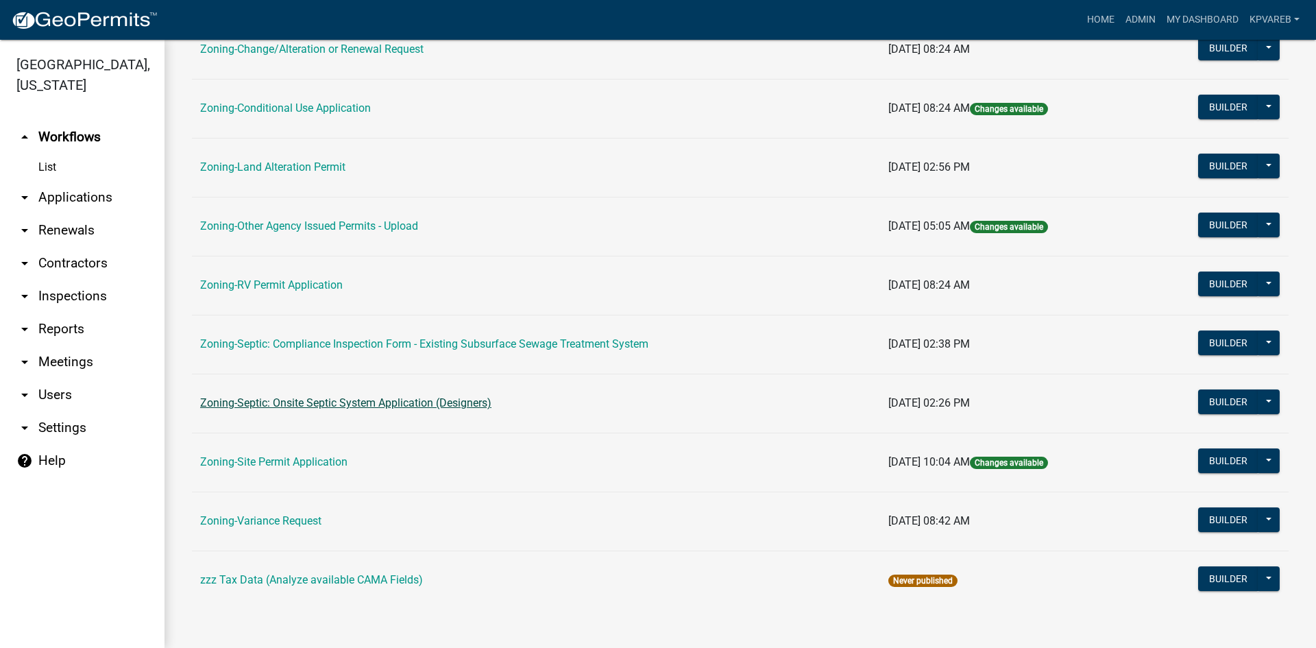
click at [434, 409] on link "Zoning-Septic: Onsite Septic System Application (Designers)" at bounding box center [345, 402] width 291 height 13
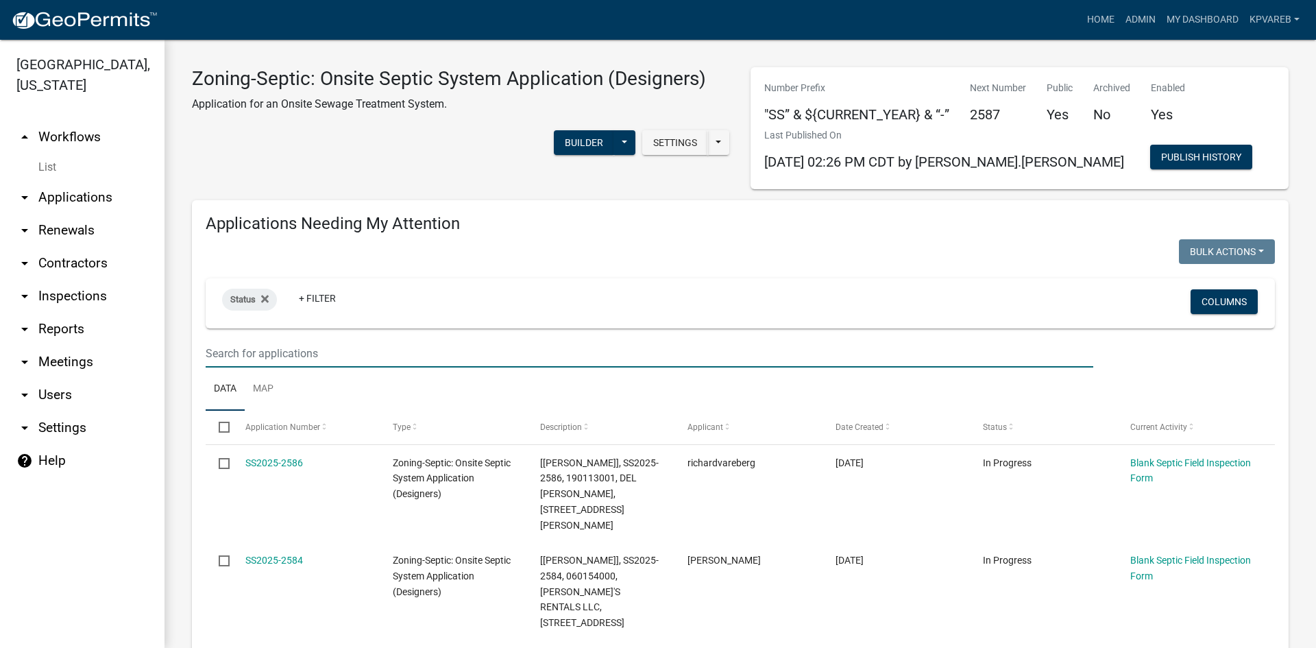
click at [250, 355] on input "text" at bounding box center [650, 353] width 888 height 28
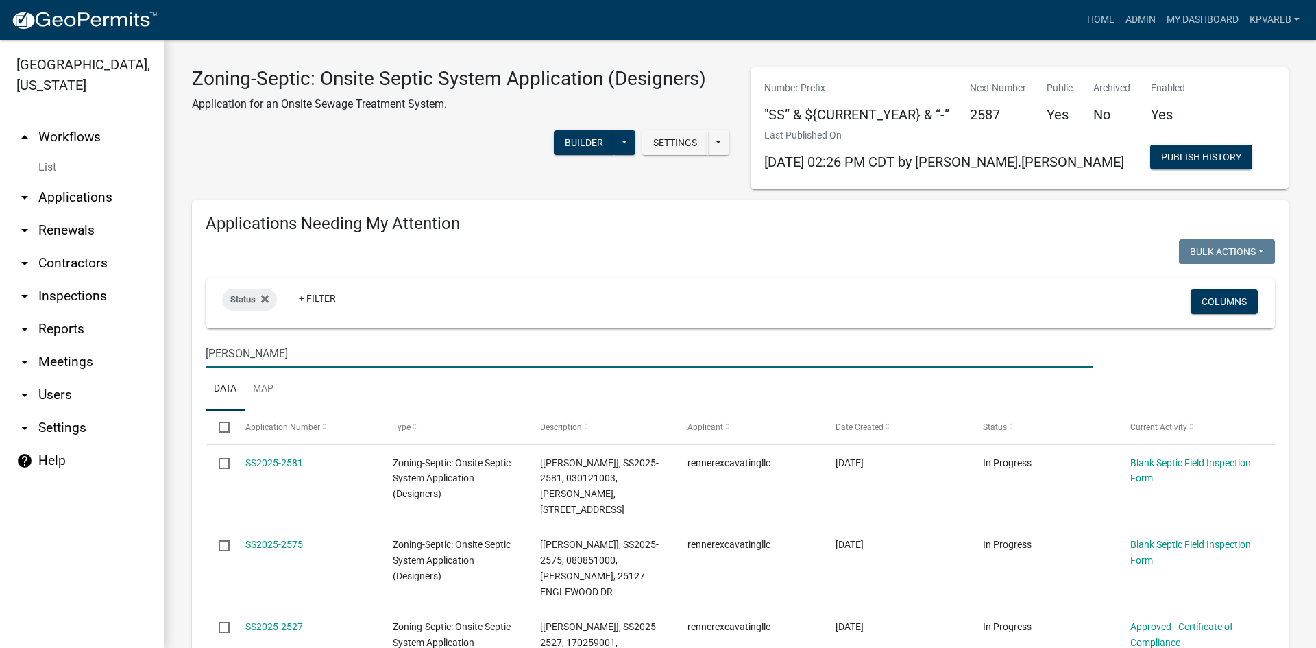
scroll to position [137, 0]
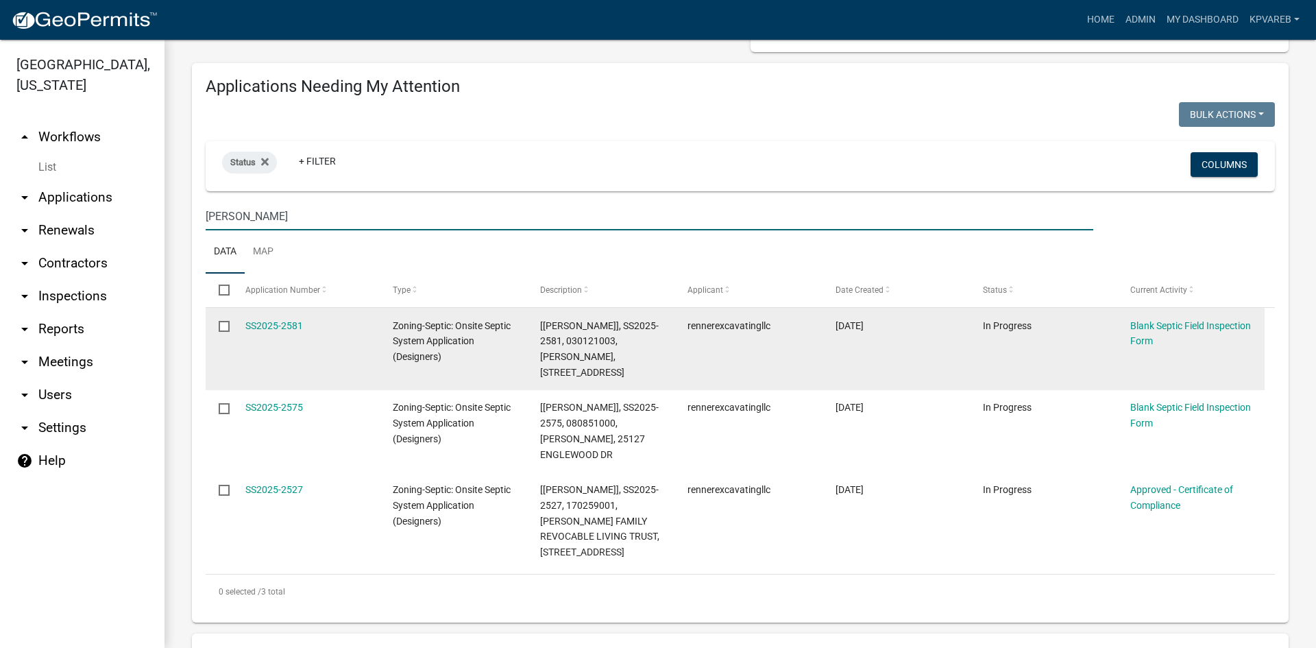
type input "[PERSON_NAME]"
drag, startPoint x: 287, startPoint y: 310, endPoint x: 284, endPoint y: 324, distance: 13.9
click at [286, 311] on datatable-body-cell "SS2025-2581" at bounding box center [305, 349] width 147 height 82
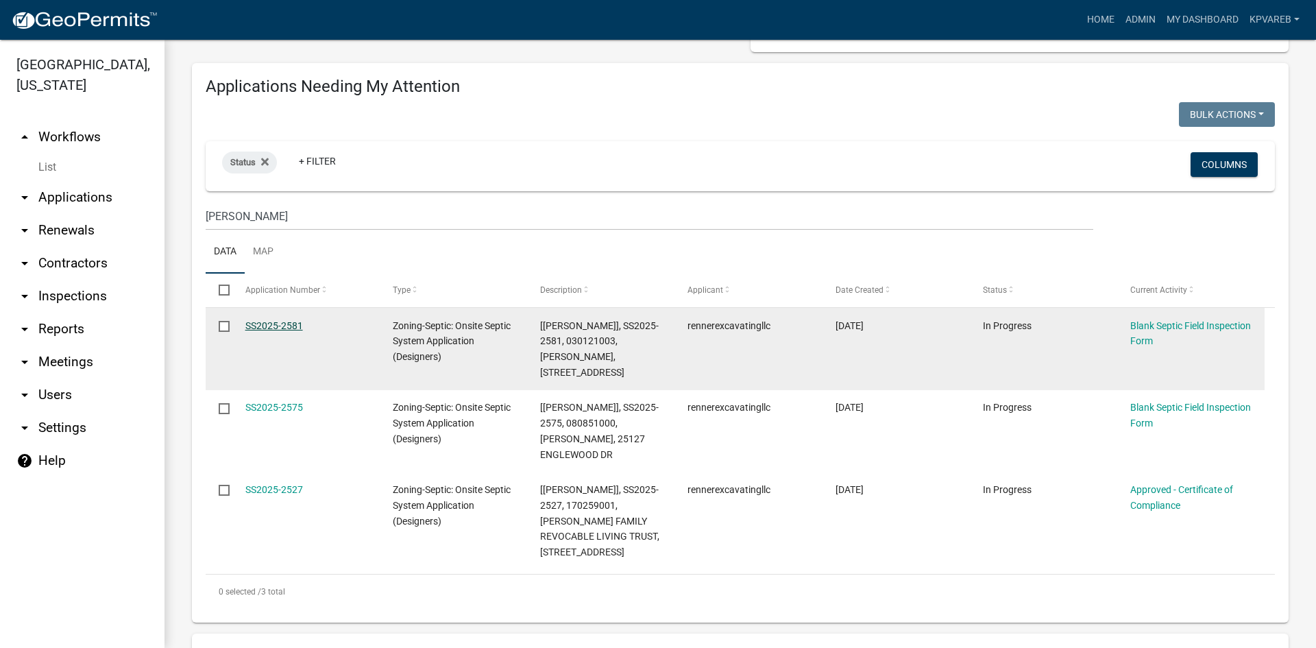
click at [284, 324] on link "SS2025-2581" at bounding box center [274, 325] width 58 height 11
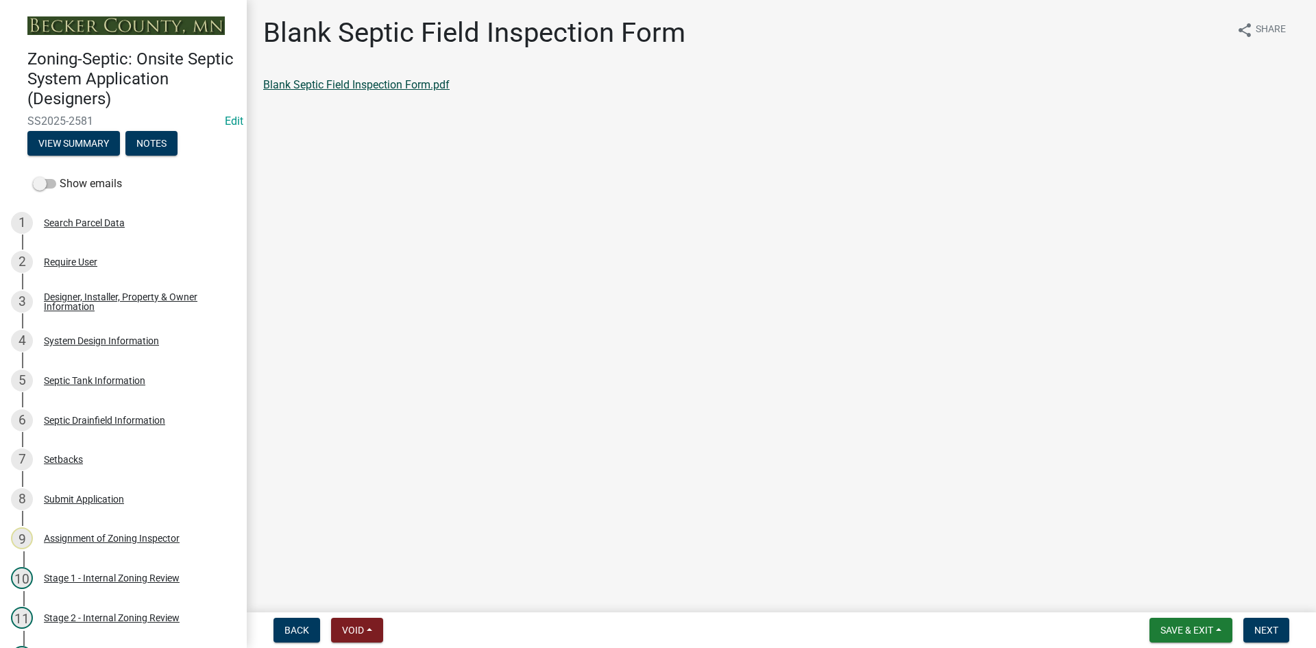
click at [417, 83] on link "Blank Septic Field Inspection Form.pdf" at bounding box center [356, 84] width 186 height 13
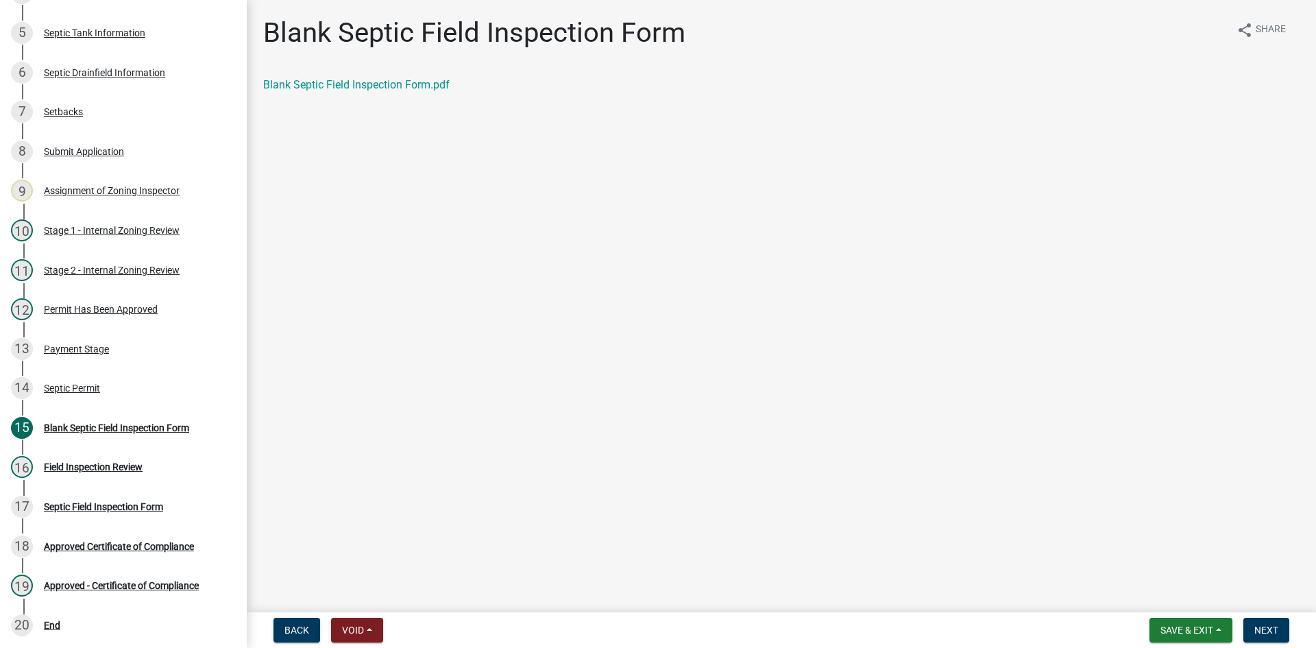
scroll to position [352, 0]
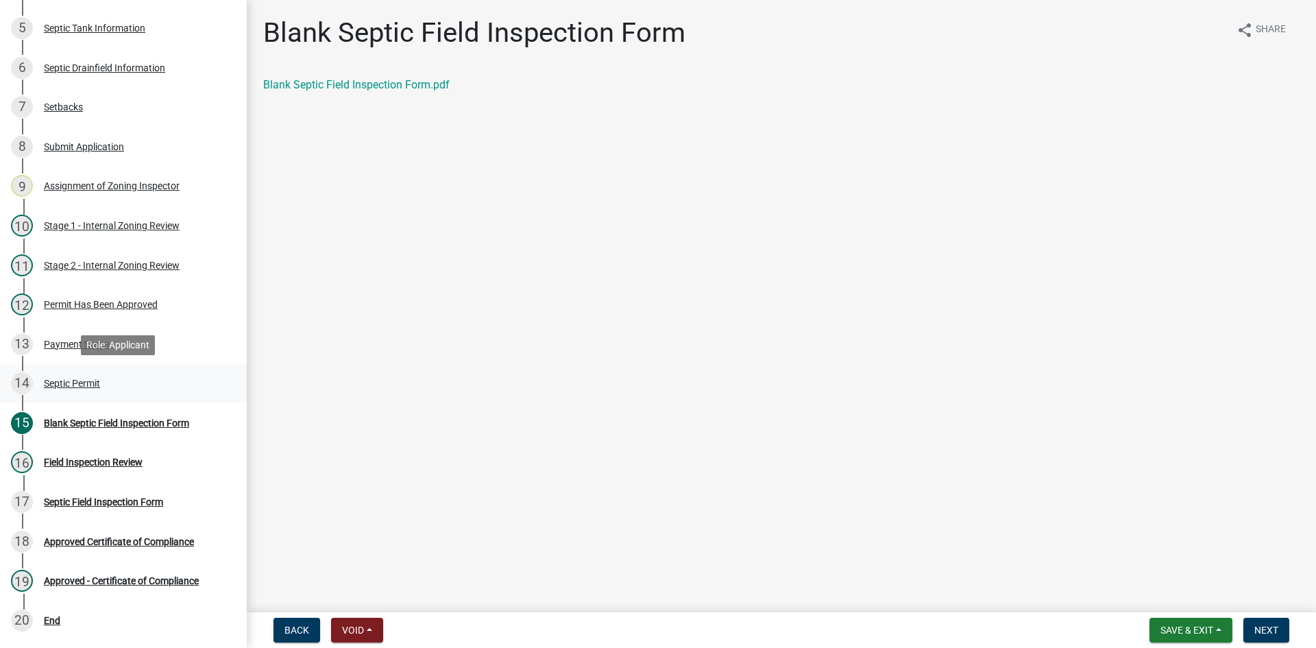
click at [98, 383] on div "Septic Permit" at bounding box center [72, 383] width 56 height 10
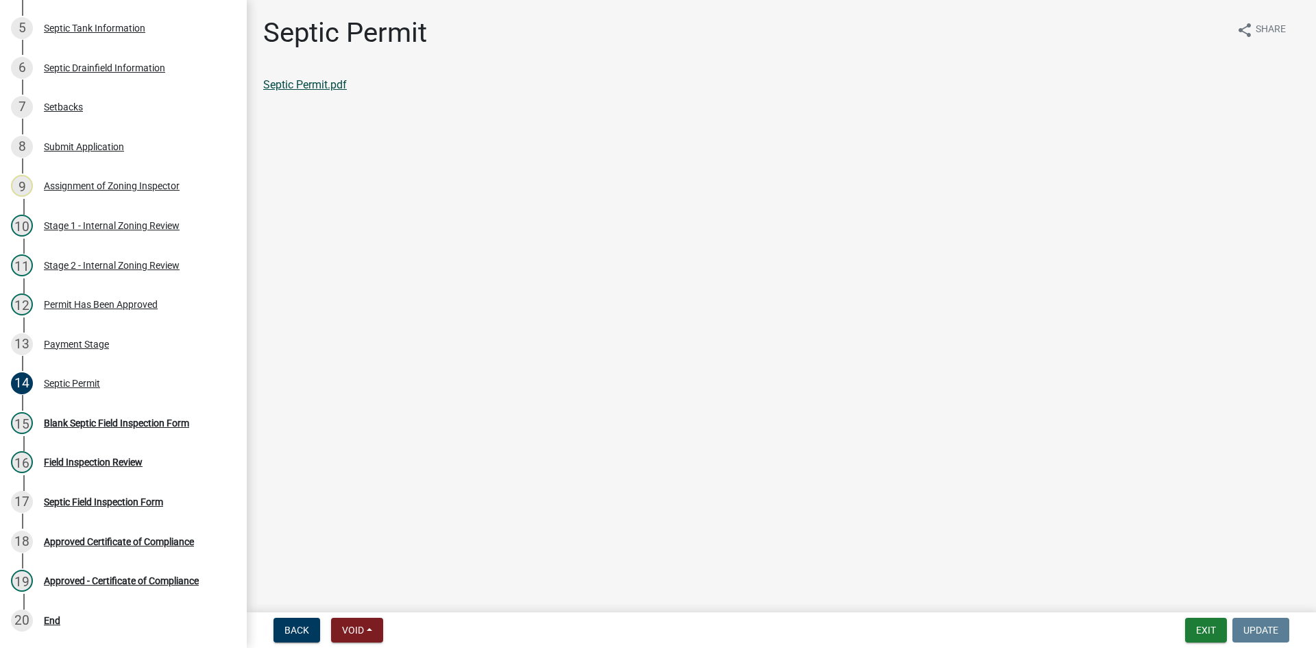
click at [337, 87] on link "Septic Permit.pdf" at bounding box center [305, 84] width 84 height 13
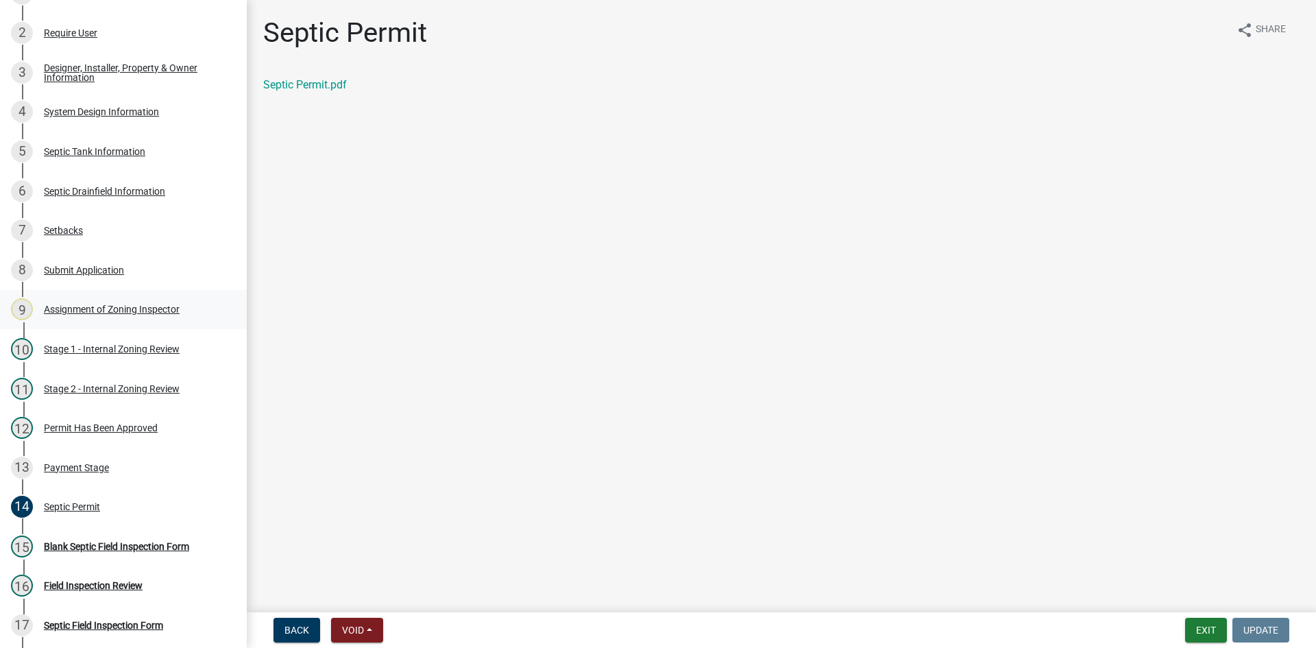
scroll to position [227, 0]
click at [132, 112] on div "System Design Information" at bounding box center [101, 114] width 115 height 10
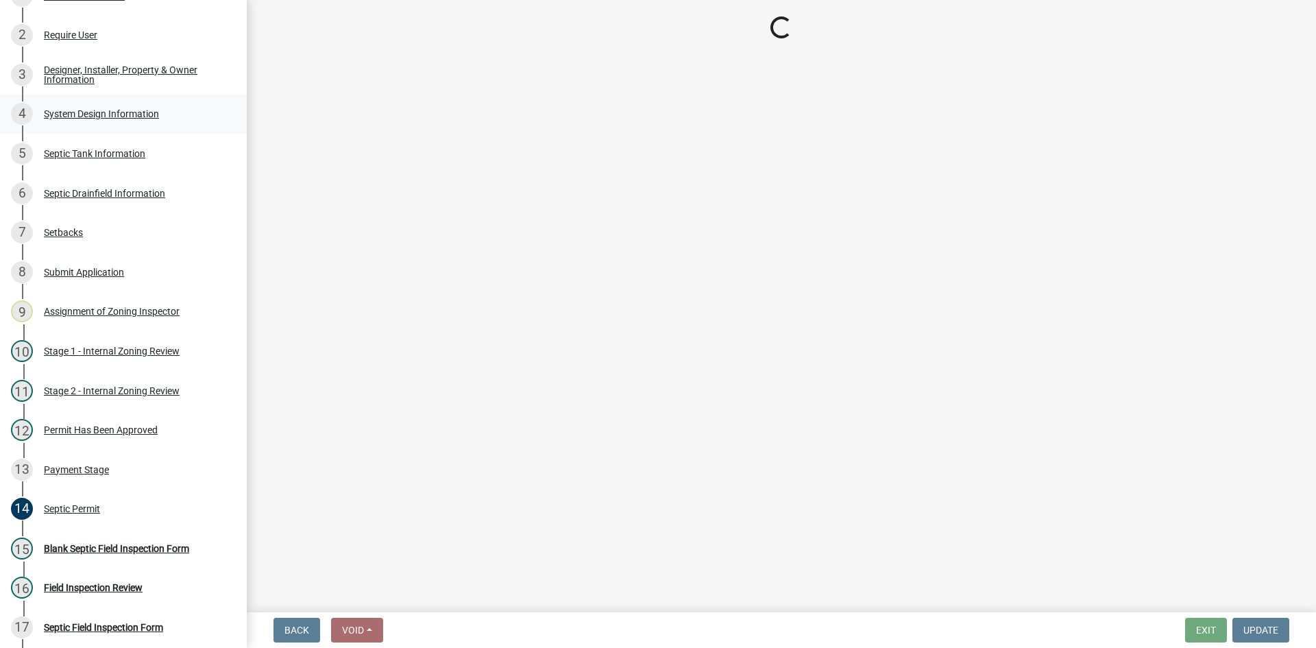
select select "55497d75-c43f-4635-a730-e0737ce05d56"
select select "25258e87-3ef9-4f1c-a5f1-75a1d463abfb"
select select "011fbff4-a41d-4a75-9bd8-71c7e6c69e0d"
select select "85fdfef2-2683-4311-b5d5-5505f6411127"
select select "ba735beb-519e-40f0-ae20-62d65fc4c46b"
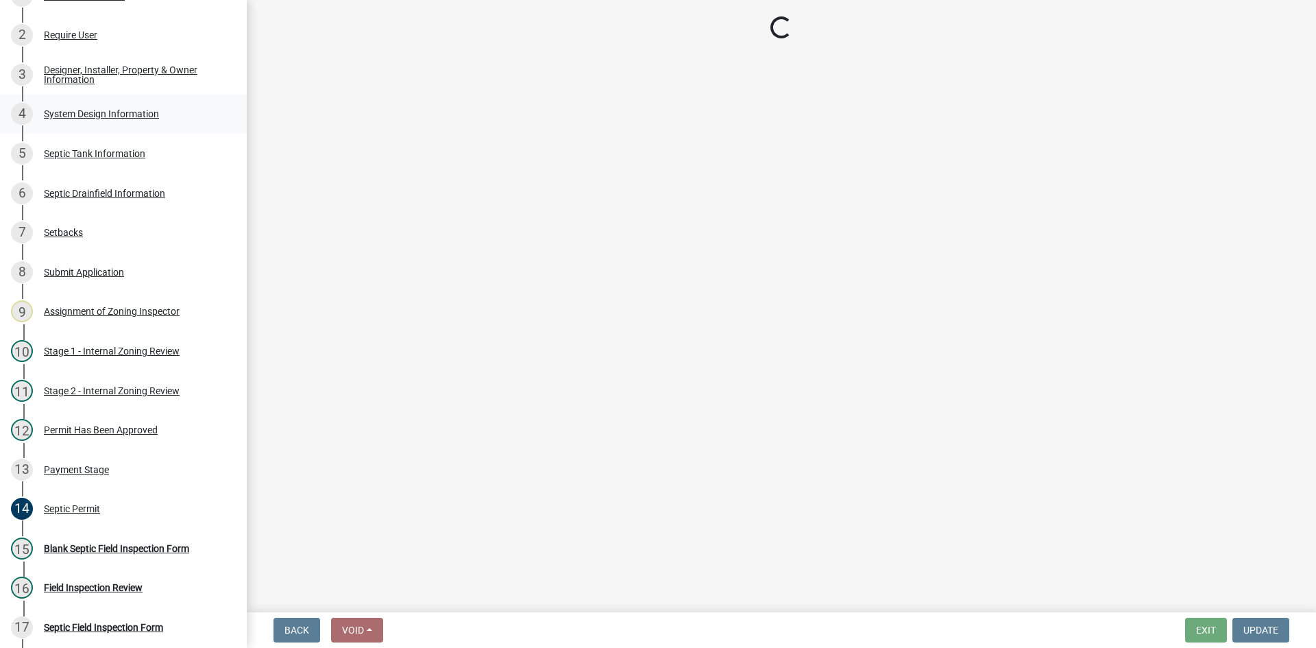
select select "ef698bf5-6172-44c1-9ffb-522c07469aed"
select select "384fc250-a67e-4e5e-a6e0-19116deb63e7"
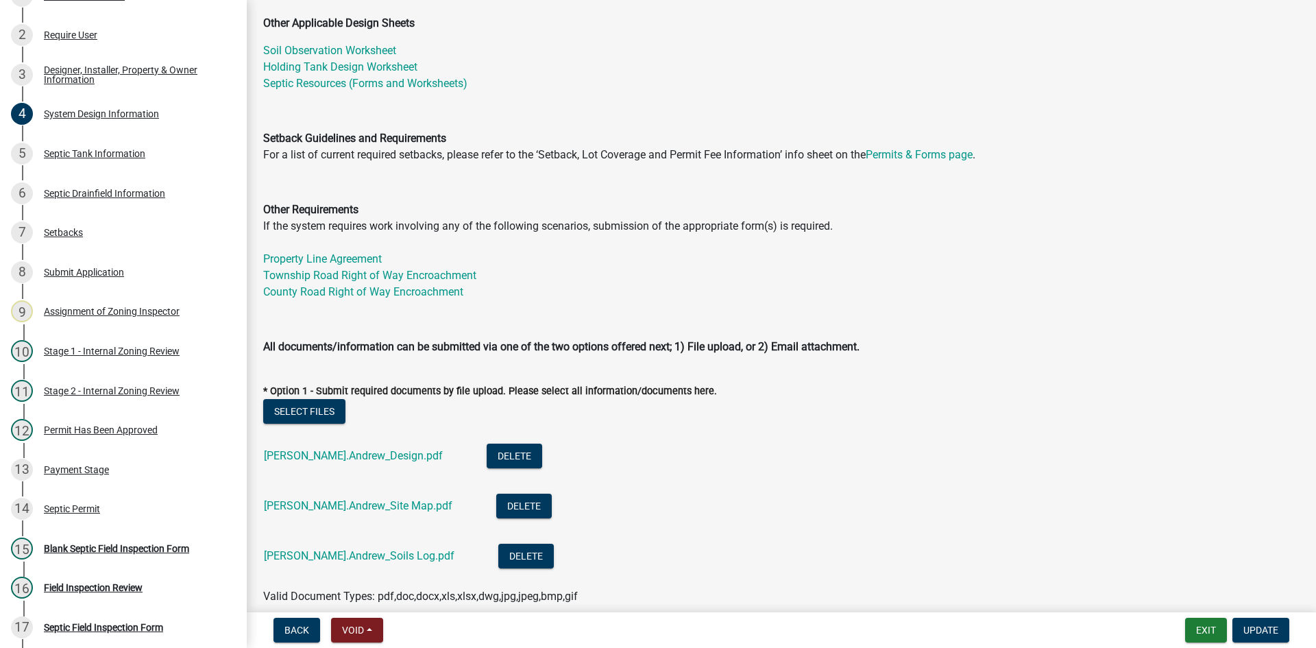
scroll to position [617, 0]
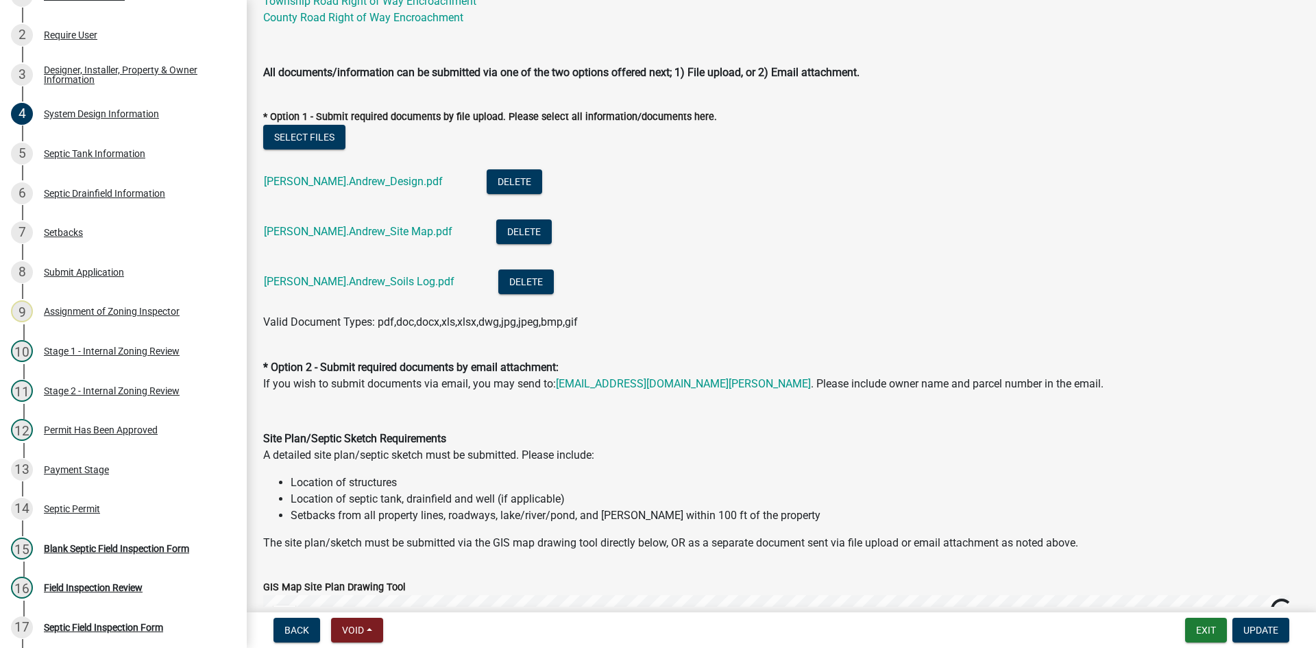
click at [330, 173] on div "[PERSON_NAME].Andrew_Design.pdf" at bounding box center [364, 183] width 201 height 28
click at [341, 181] on link "[PERSON_NAME].Andrew_Design.pdf" at bounding box center [353, 181] width 179 height 13
click at [350, 232] on link "[PERSON_NAME].Andrew_Site Map.pdf" at bounding box center [358, 231] width 189 height 13
click at [350, 282] on link "[PERSON_NAME].Andrew_Soils Log.pdf" at bounding box center [359, 281] width 191 height 13
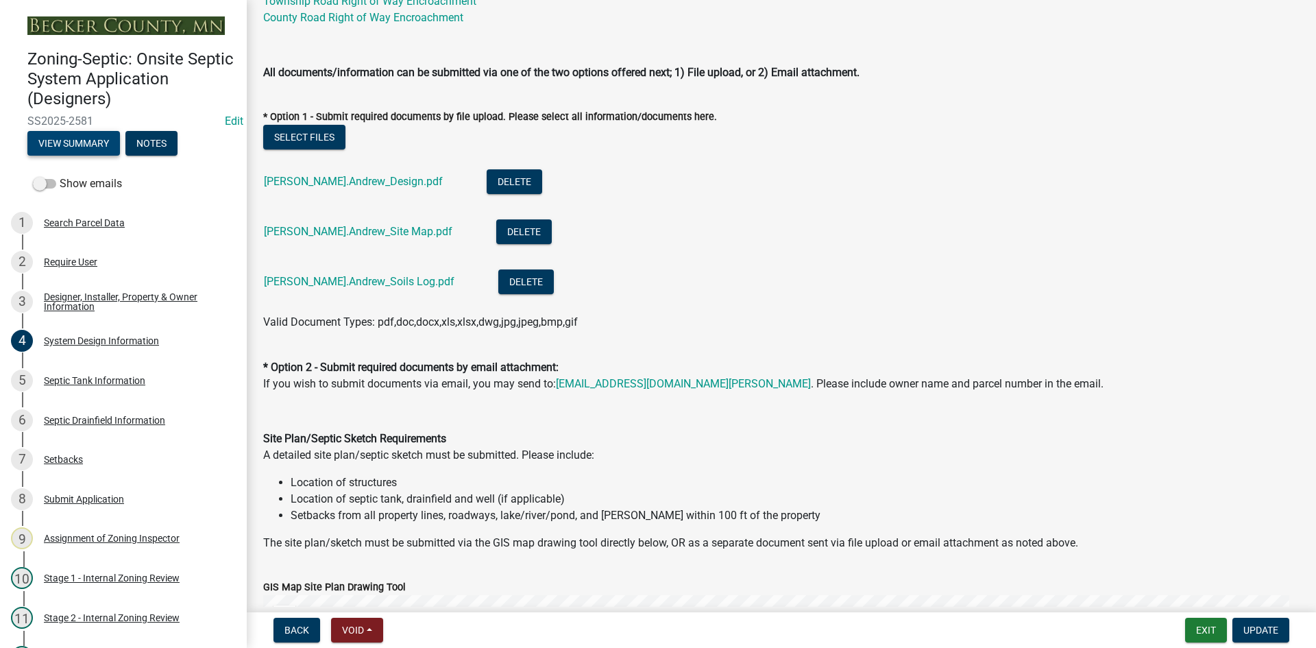
click at [85, 141] on button "View Summary" at bounding box center [73, 143] width 93 height 25
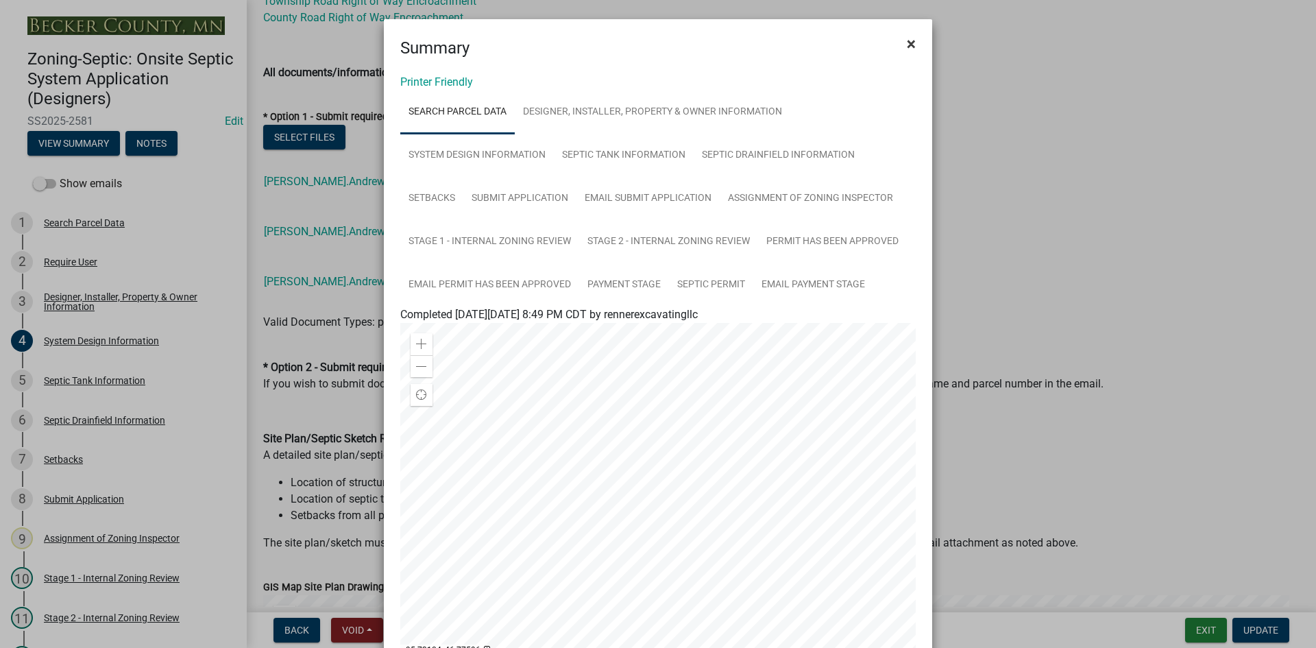
click at [907, 44] on span "×" at bounding box center [911, 43] width 9 height 19
